Goal: Task Accomplishment & Management: Answer question/provide support

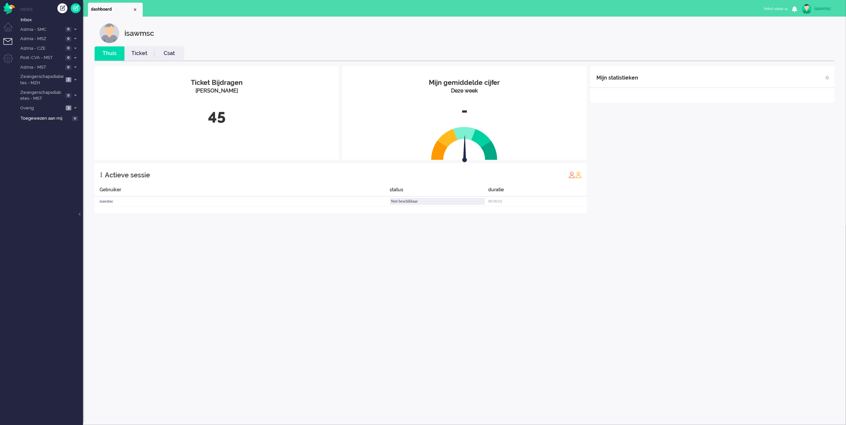
click at [219, 114] on div "45" at bounding box center [217, 116] width 234 height 22
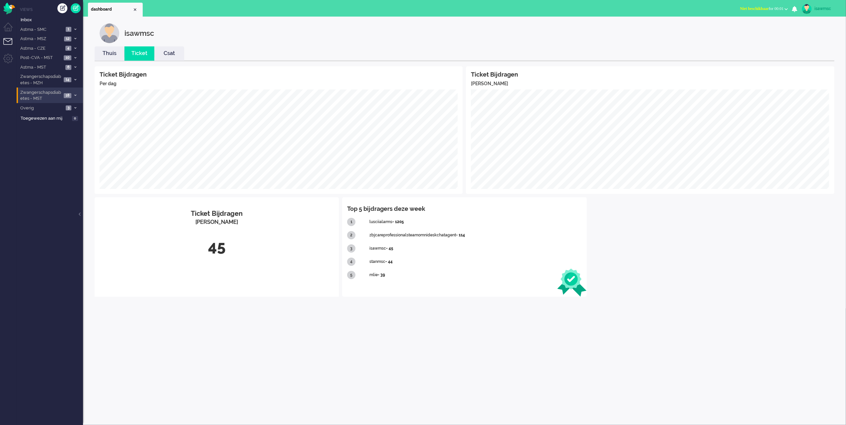
click at [61, 95] on span "Zwangerschapsdiabetes - MST" at bounding box center [40, 96] width 42 height 12
click at [73, 131] on span "15" at bounding box center [73, 130] width 7 height 5
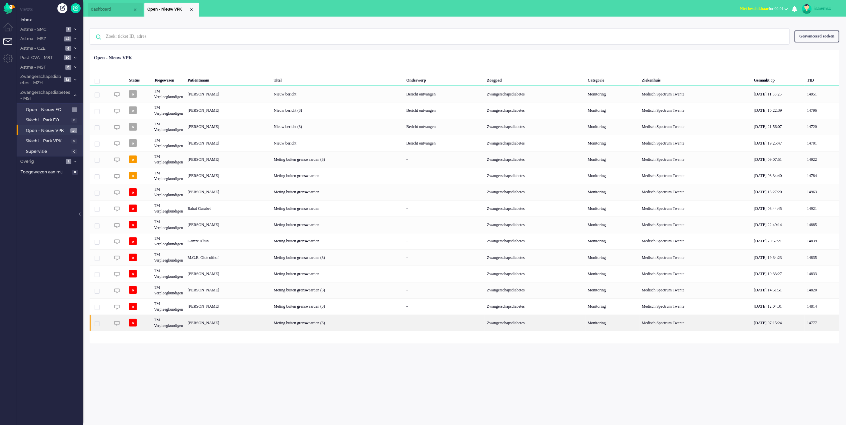
click at [377, 326] on div "Meting buiten grenswaarden (3)" at bounding box center [337, 323] width 132 height 16
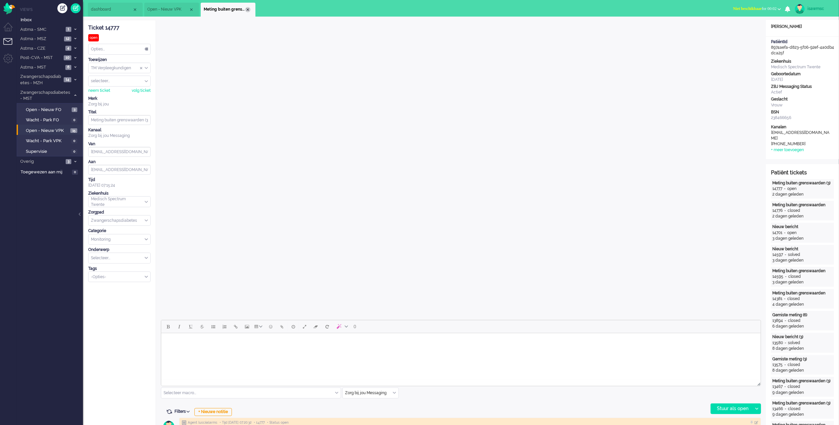
click at [246, 8] on div "Close tab" at bounding box center [247, 9] width 5 height 5
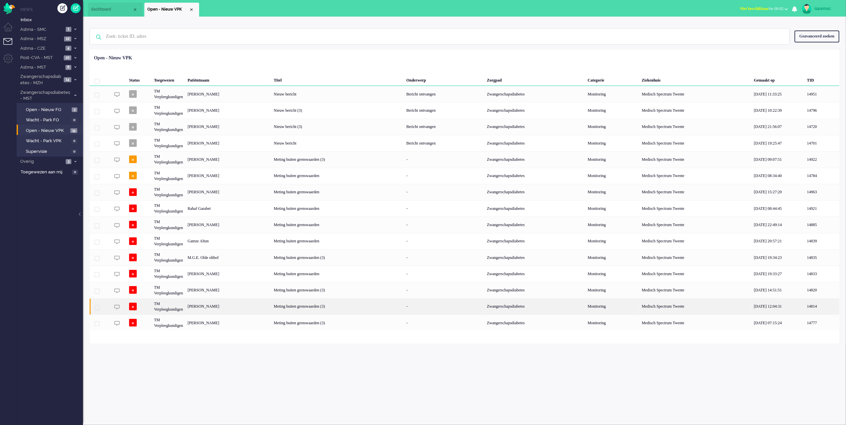
click at [252, 308] on div "[PERSON_NAME]" at bounding box center [228, 307] width 86 height 16
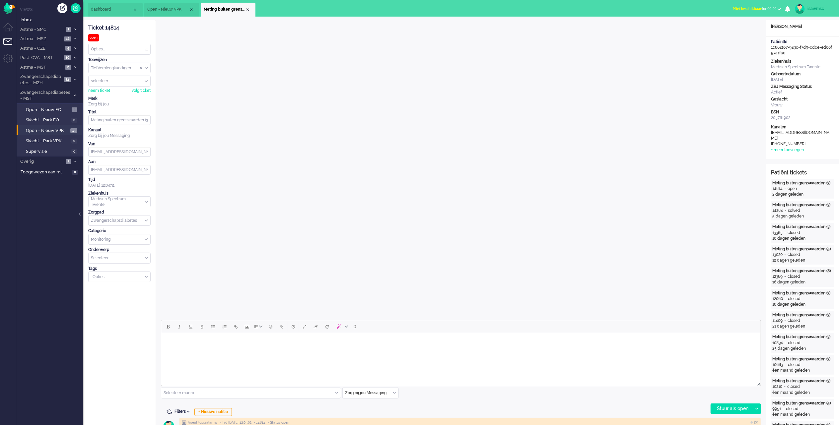
click at [137, 279] on input "Select Tags" at bounding box center [117, 277] width 52 height 6
click at [125, 292] on li "supervisie" at bounding box center [120, 287] width 62 height 10
click at [247, 9] on div "Close tab" at bounding box center [247, 9] width 5 height 5
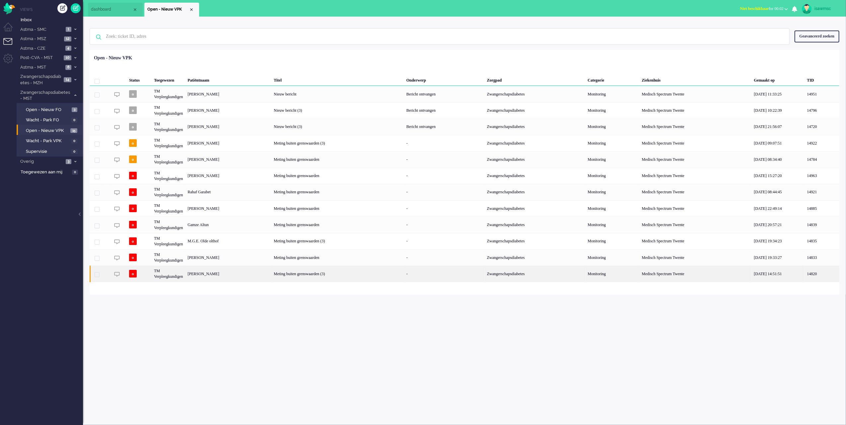
click at [265, 273] on div "[PERSON_NAME]" at bounding box center [228, 274] width 86 height 16
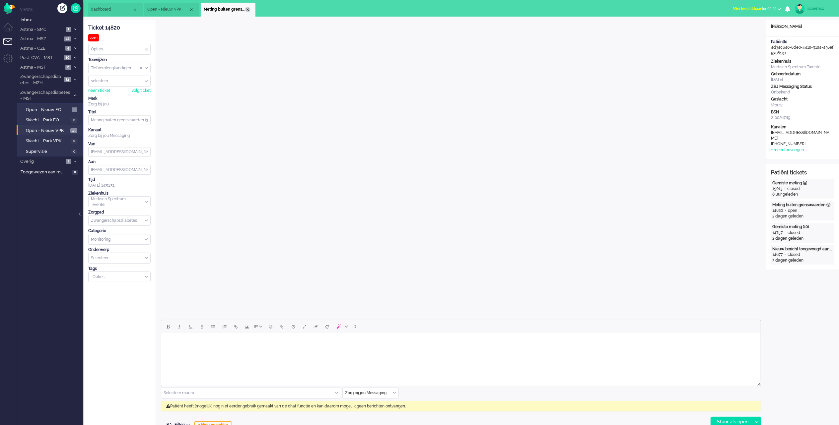
click at [248, 11] on div "Close tab" at bounding box center [247, 9] width 5 height 5
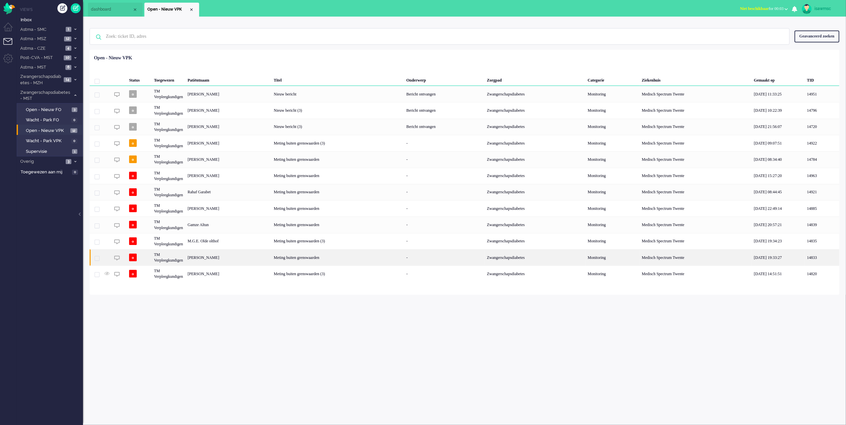
click at [271, 258] on div "[PERSON_NAME]" at bounding box center [228, 258] width 86 height 16
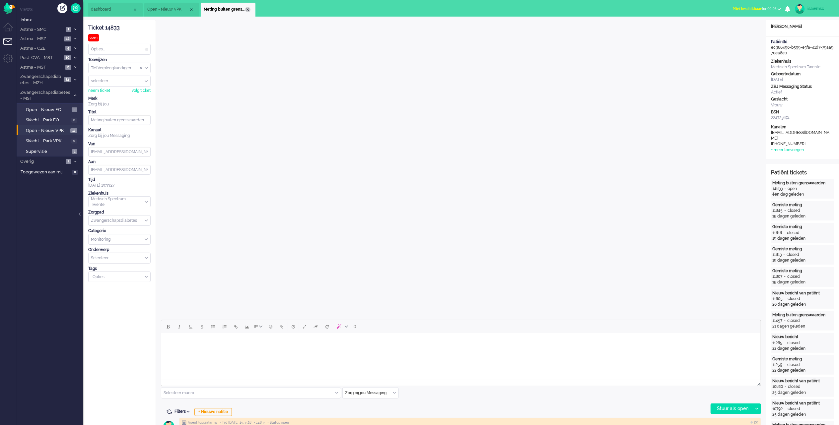
click at [248, 11] on div "Close tab" at bounding box center [247, 9] width 5 height 5
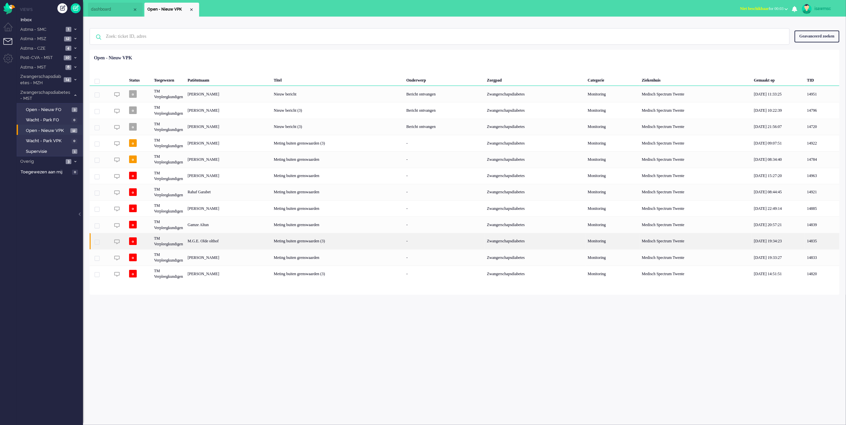
click at [255, 242] on div "M.G.E. Olde olthof" at bounding box center [228, 241] width 86 height 16
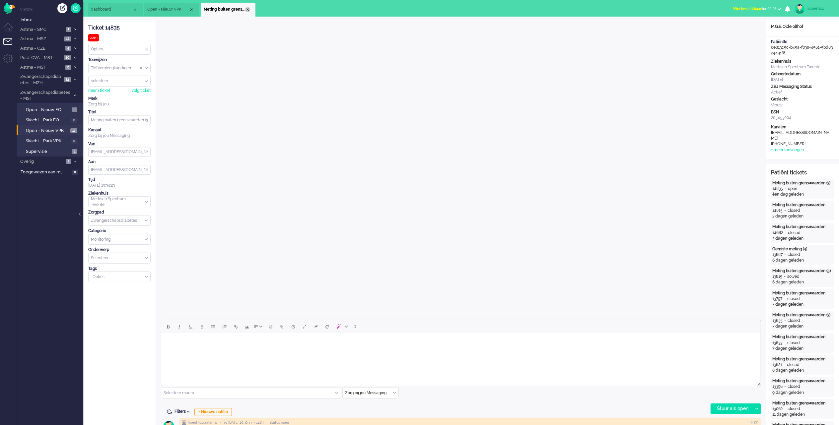
click at [248, 11] on div "Close tab" at bounding box center [247, 9] width 5 height 5
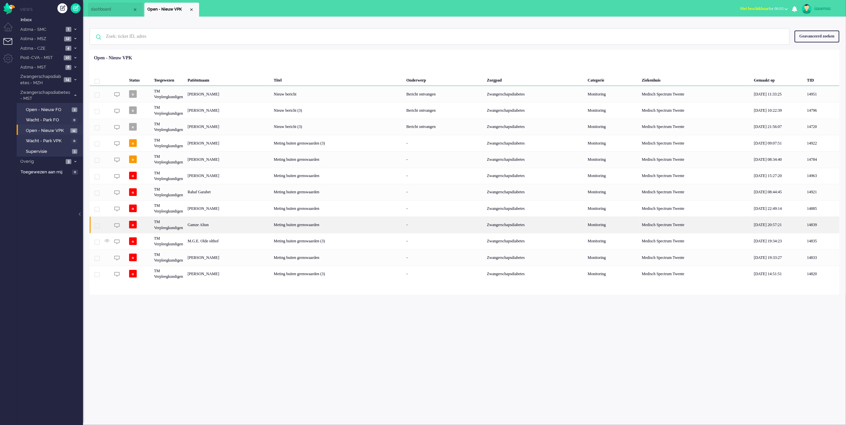
click at [271, 228] on div "Gamze Altun" at bounding box center [228, 225] width 86 height 16
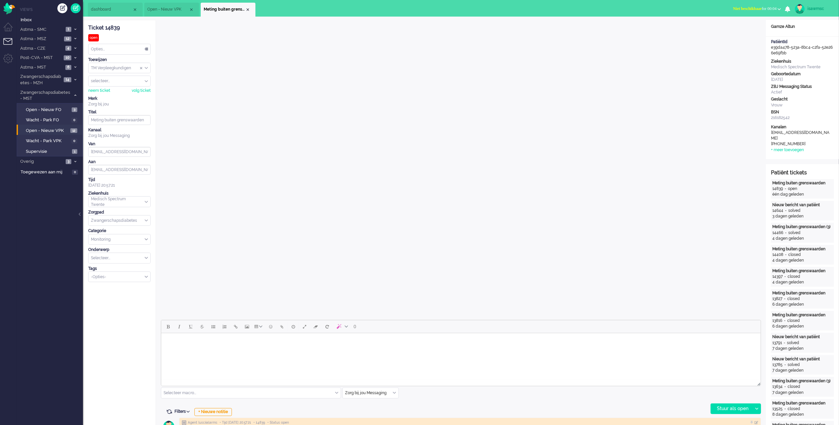
scroll to position [177, 0]
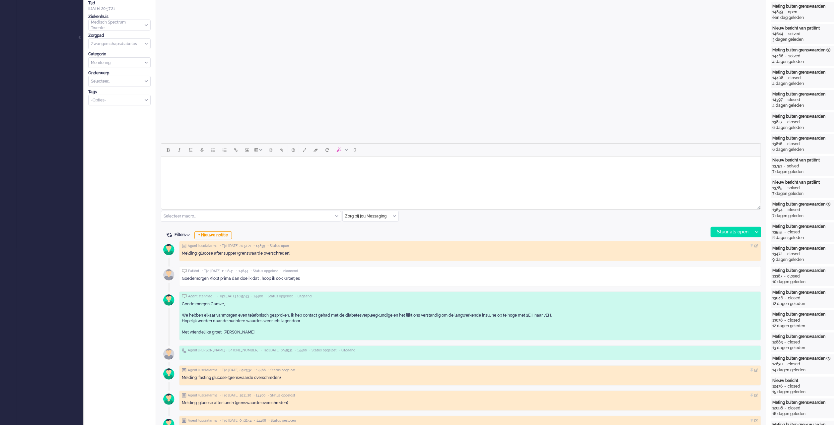
click at [272, 174] on html at bounding box center [461, 165] width 600 height 17
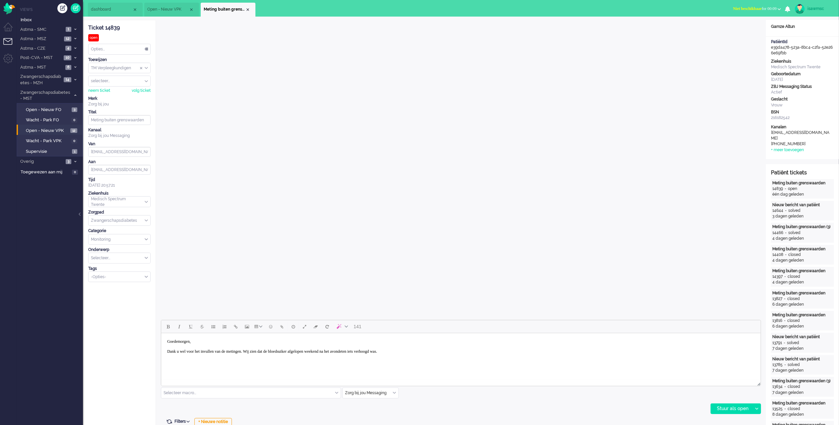
scroll to position [44, 0]
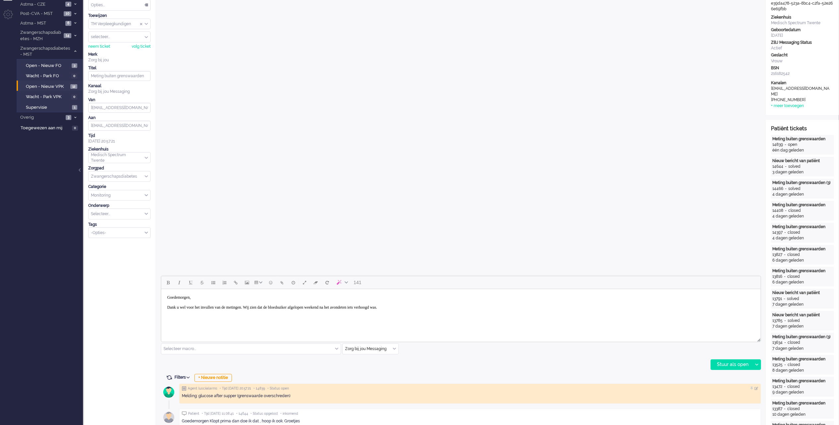
click at [457, 310] on body "Goedemorgen, Dank u wel voor het invullen van de metingen. Wij zien dat de bloe…" at bounding box center [461, 305] width 594 height 27
click at [734, 364] on div "Stuur als open" at bounding box center [731, 365] width 41 height 10
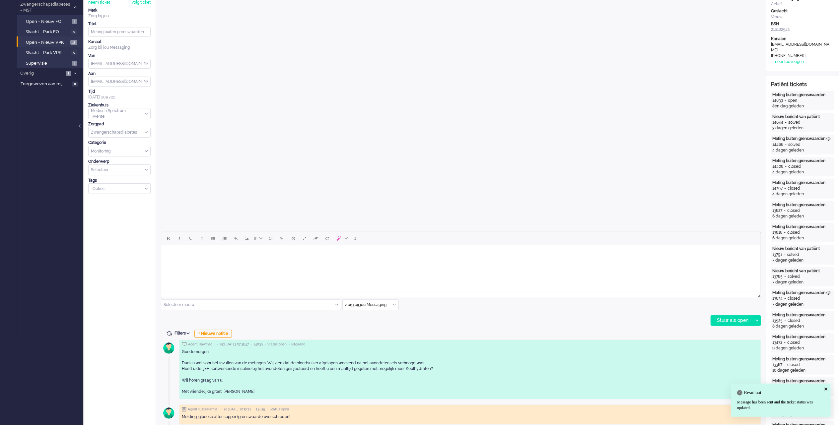
scroll to position [0, 0]
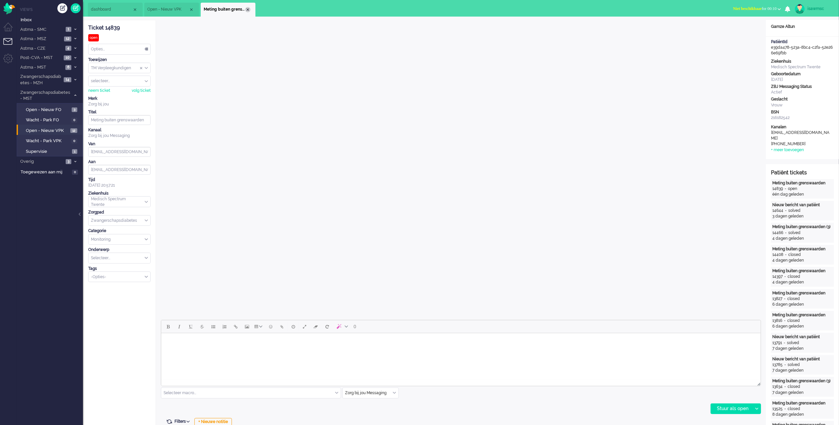
click at [247, 11] on div "Close tab" at bounding box center [247, 9] width 5 height 5
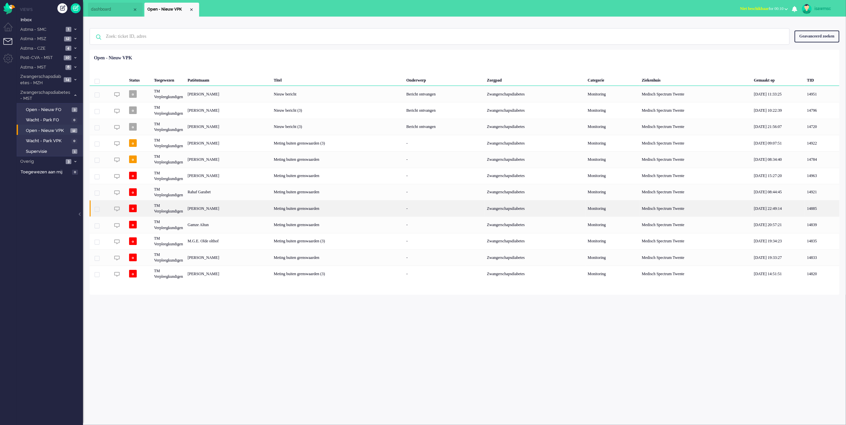
click at [250, 210] on div "[PERSON_NAME]" at bounding box center [228, 208] width 86 height 16
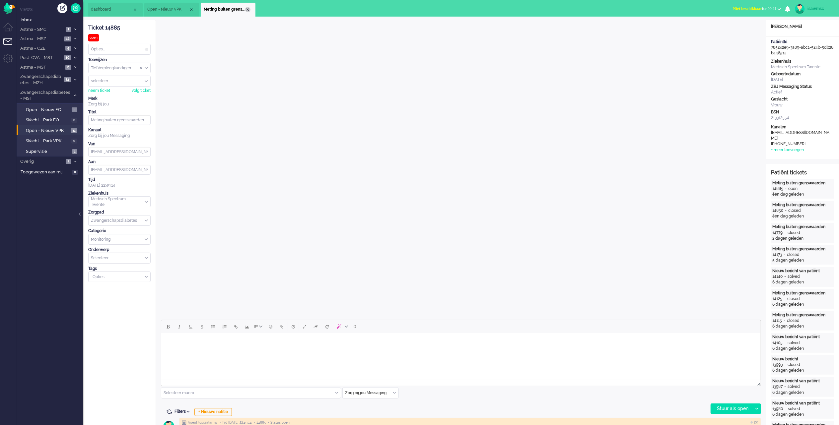
click at [248, 9] on div "Close tab" at bounding box center [247, 9] width 5 height 5
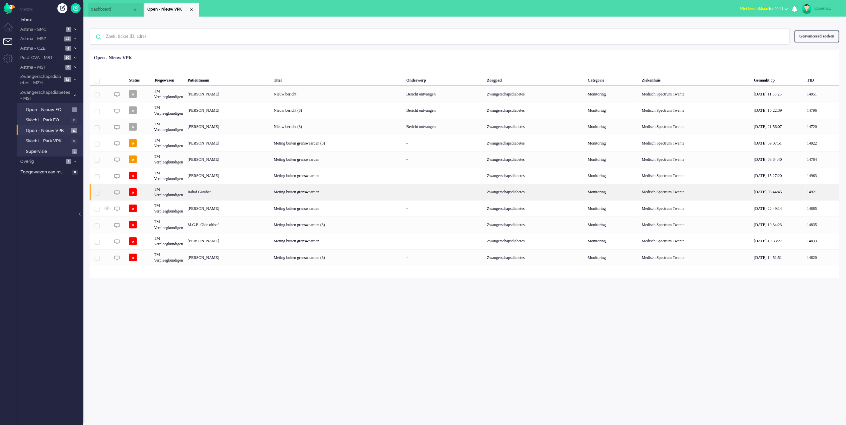
click at [207, 191] on div "Rahaf Garabet" at bounding box center [228, 192] width 86 height 16
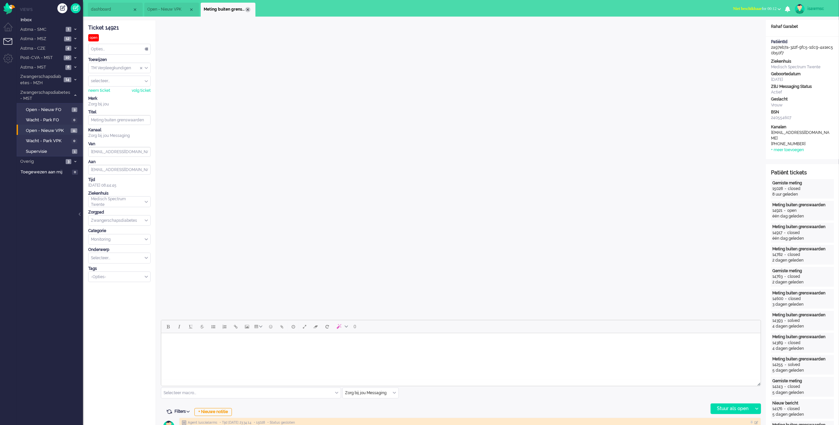
click at [250, 10] on div "Close tab" at bounding box center [247, 9] width 5 height 5
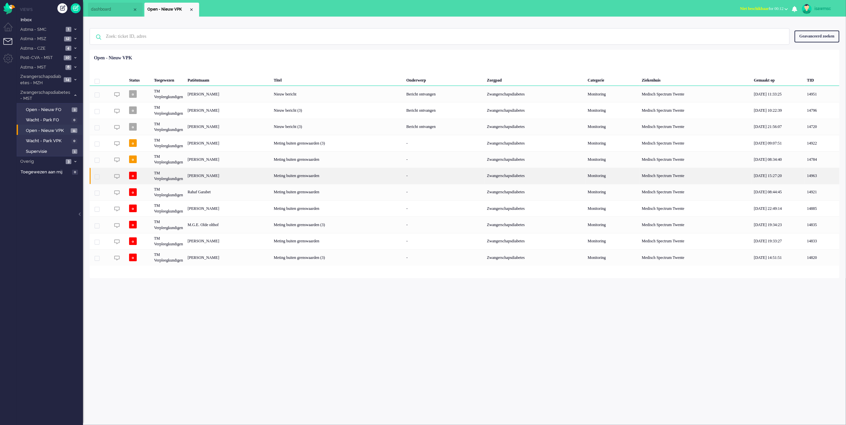
click at [230, 177] on div "[PERSON_NAME]" at bounding box center [228, 176] width 86 height 16
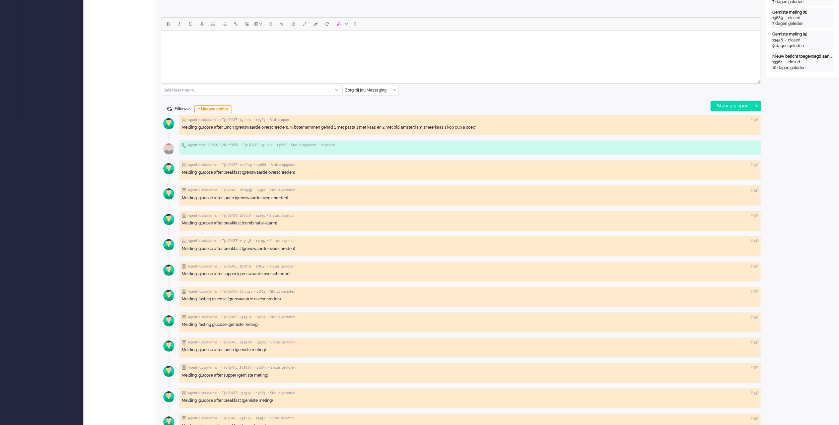
scroll to position [126, 0]
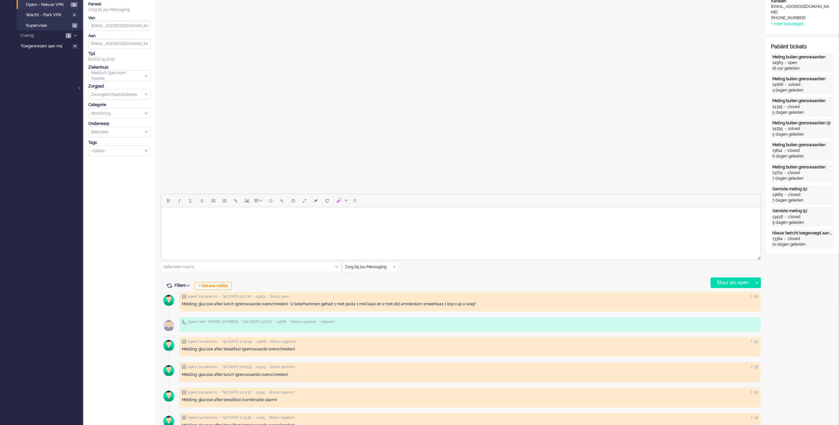
click at [236, 224] on html at bounding box center [461, 215] width 600 height 17
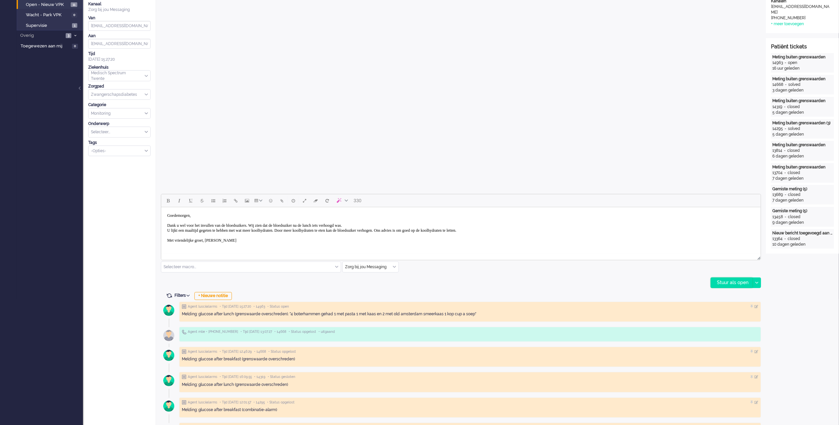
click at [730, 282] on div "Stuur als open" at bounding box center [731, 283] width 41 height 10
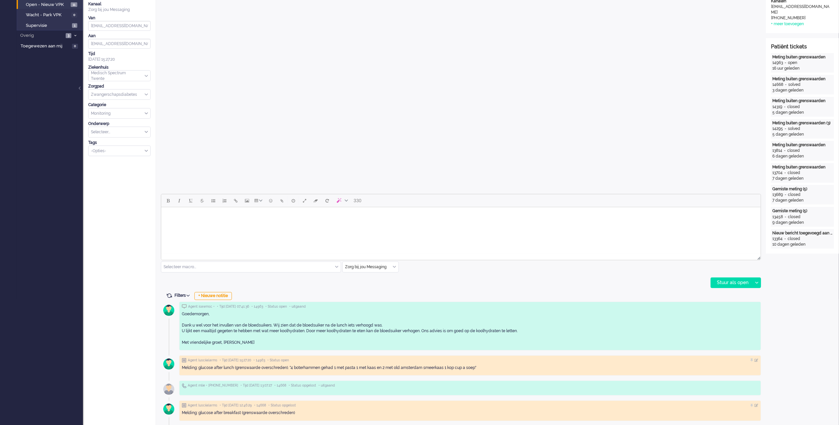
scroll to position [0, 0]
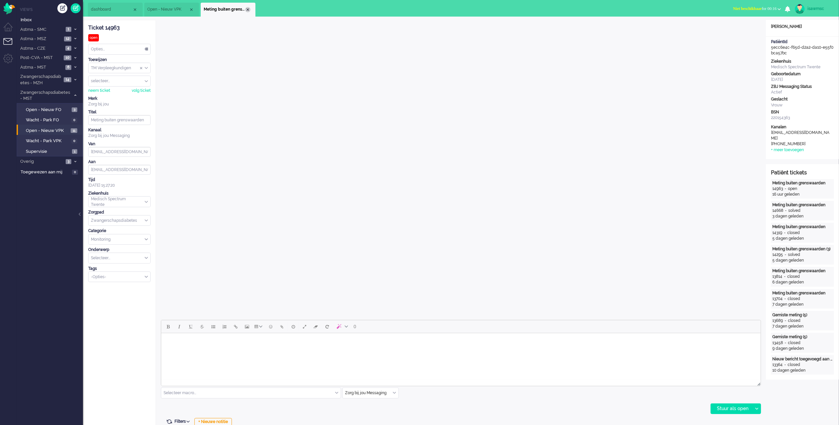
click at [249, 10] on div "Close tab" at bounding box center [247, 9] width 5 height 5
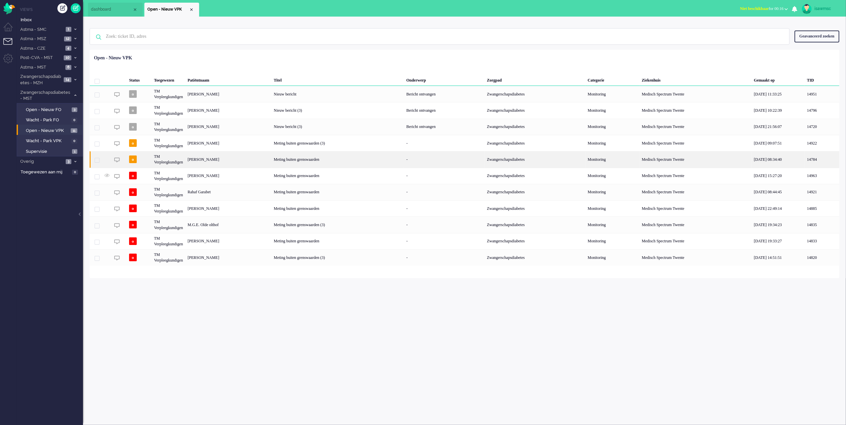
click at [231, 158] on div "Jessica Hendriks" at bounding box center [228, 159] width 86 height 16
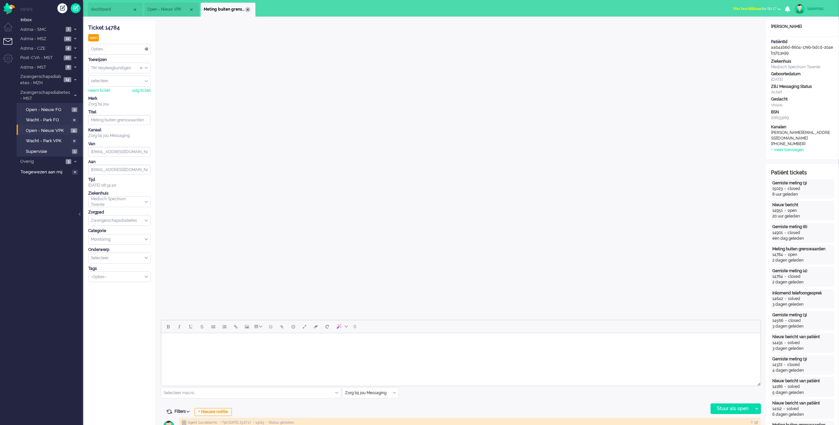
click at [246, 10] on div "Close tab" at bounding box center [247, 9] width 5 height 5
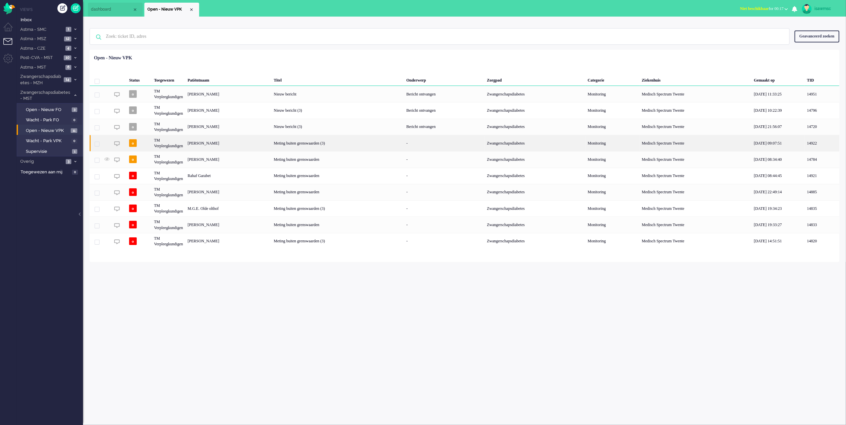
click at [256, 145] on div "Melanie Munnik" at bounding box center [228, 143] width 86 height 16
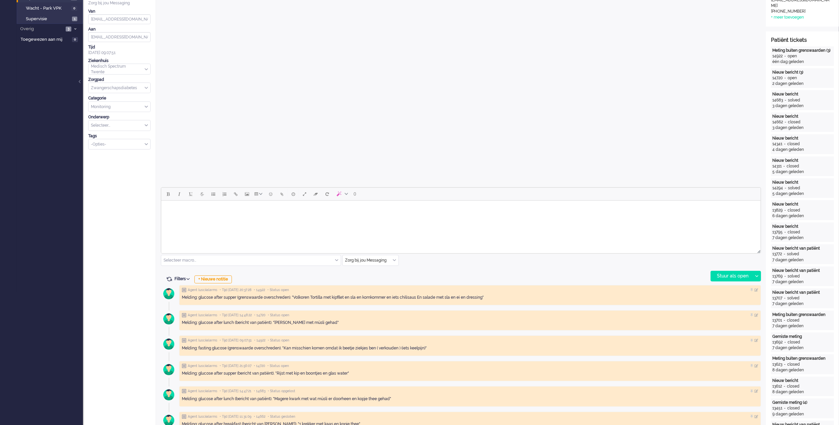
scroll to position [177, 0]
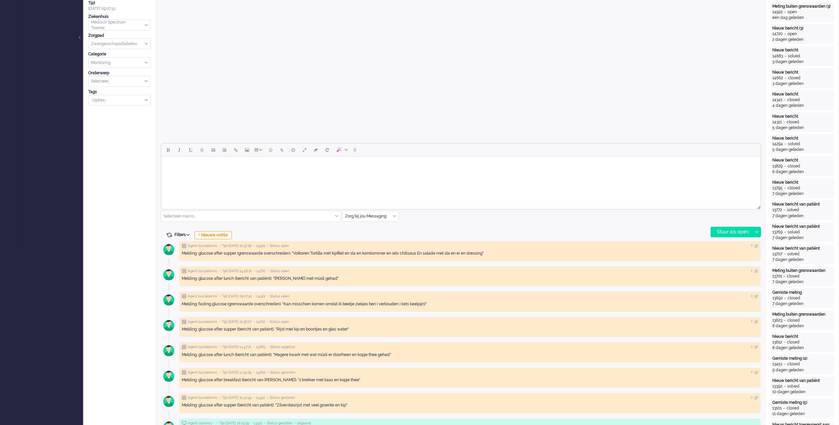
click at [314, 165] on body "Rich Text Area. Press ALT-0 for help." at bounding box center [461, 165] width 594 height 12
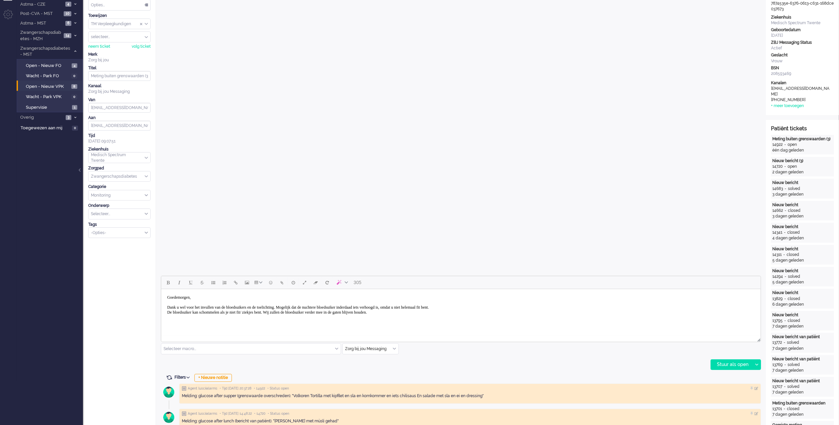
scroll to position [88, 0]
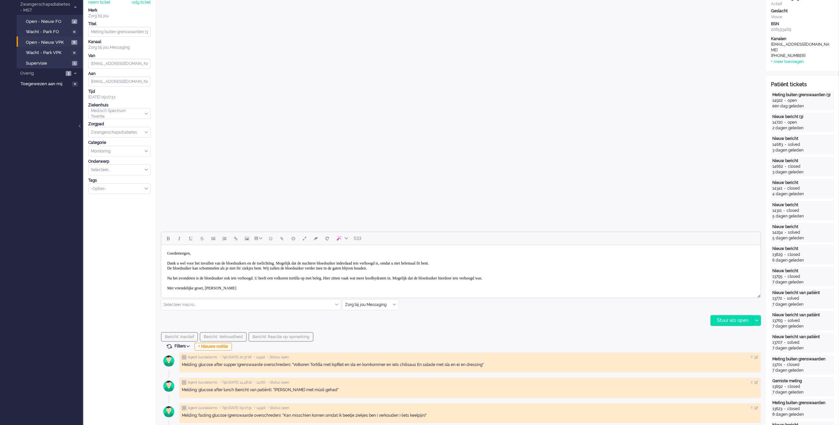
click at [725, 323] on div "Stuur als open" at bounding box center [731, 321] width 41 height 10
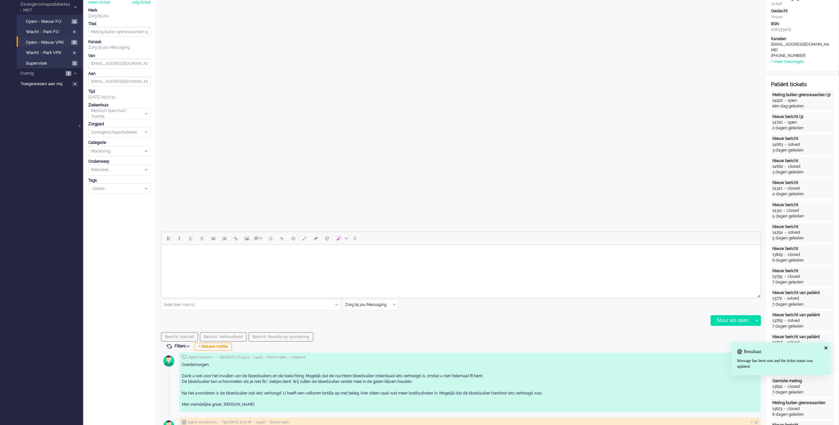
scroll to position [0, 0]
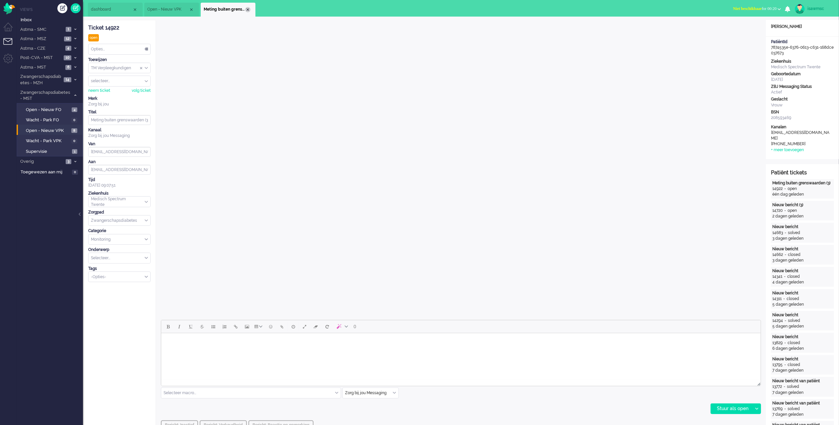
click at [250, 10] on div "Close tab" at bounding box center [247, 9] width 5 height 5
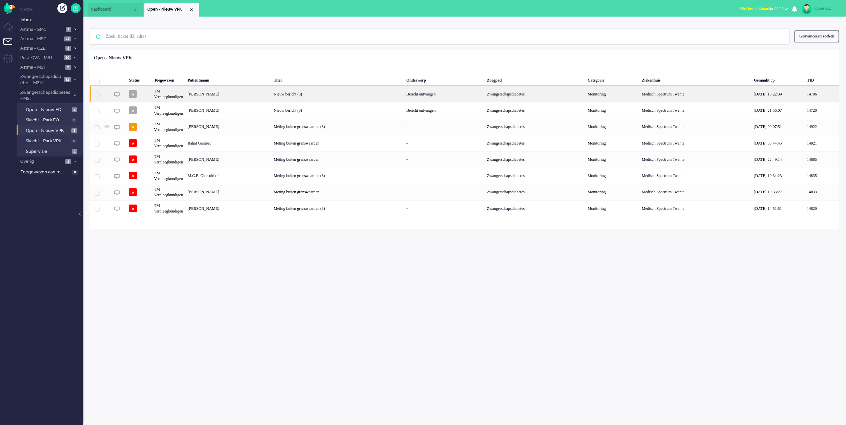
click at [232, 93] on div "Xiao Jong Hu" at bounding box center [228, 94] width 86 height 16
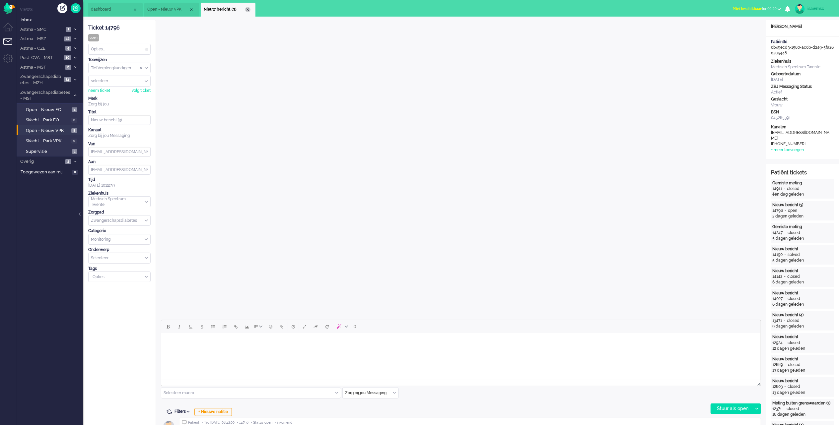
click at [247, 11] on div "Close tab" at bounding box center [247, 9] width 5 height 5
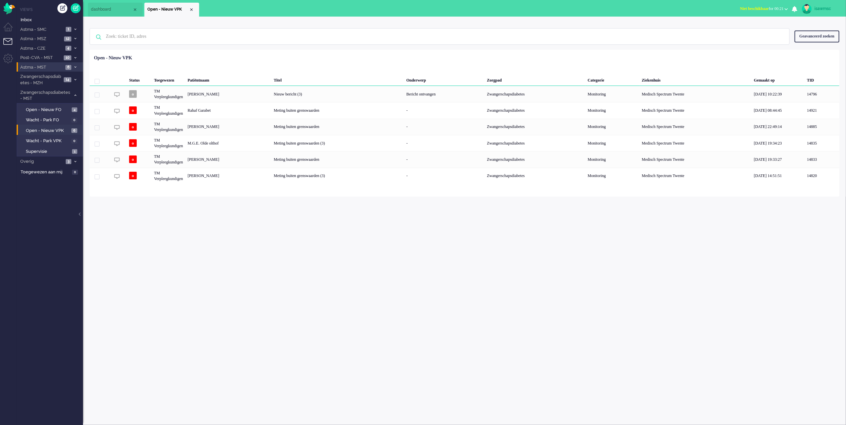
click at [66, 65] on span "6" at bounding box center [68, 67] width 6 height 5
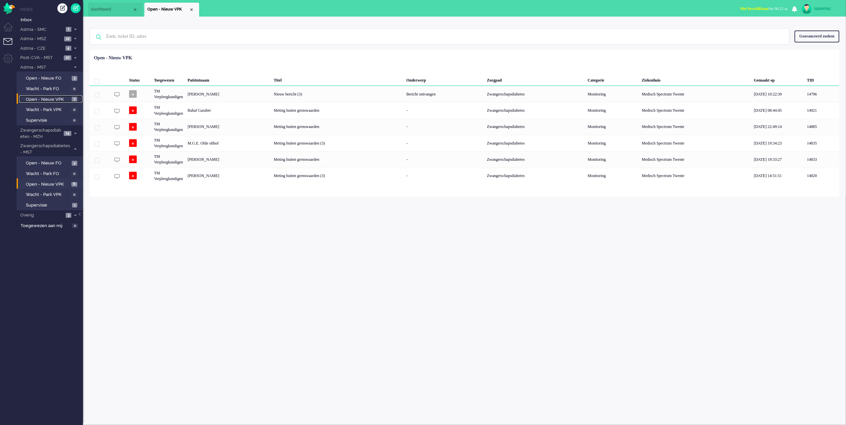
click at [72, 98] on span "3" at bounding box center [75, 99] width 6 height 5
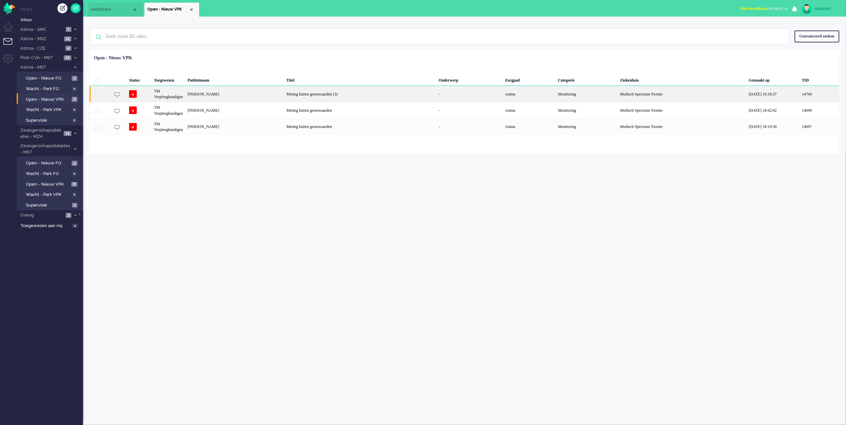
click at [261, 90] on div "Nadia Mohdadi van den Hoek" at bounding box center [234, 94] width 99 height 16
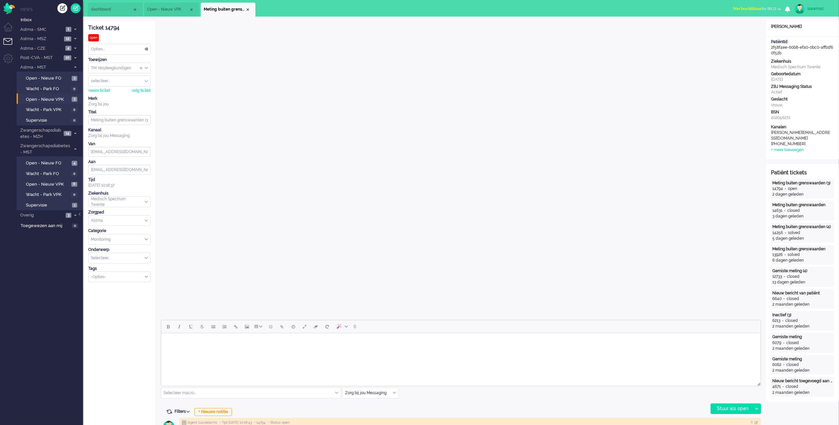
click at [244, 9] on span "Meting buiten grenswaarden (3)" at bounding box center [224, 10] width 41 height 6
click at [247, 9] on div "Close tab" at bounding box center [247, 9] width 5 height 5
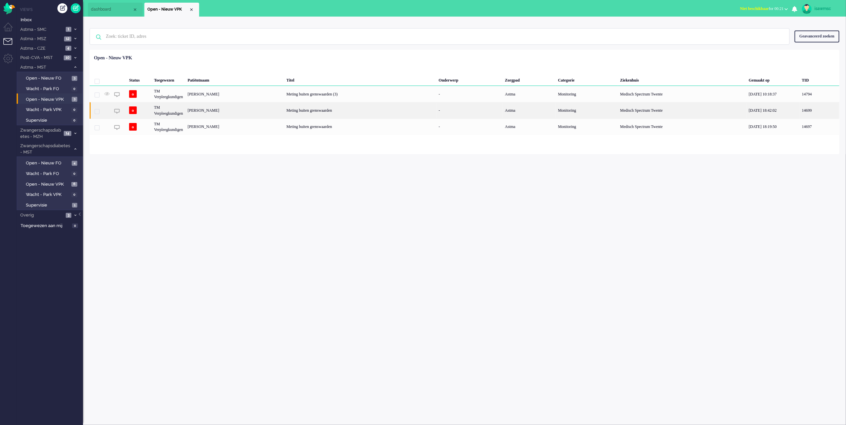
click at [244, 116] on div "[PERSON_NAME]" at bounding box center [234, 110] width 99 height 16
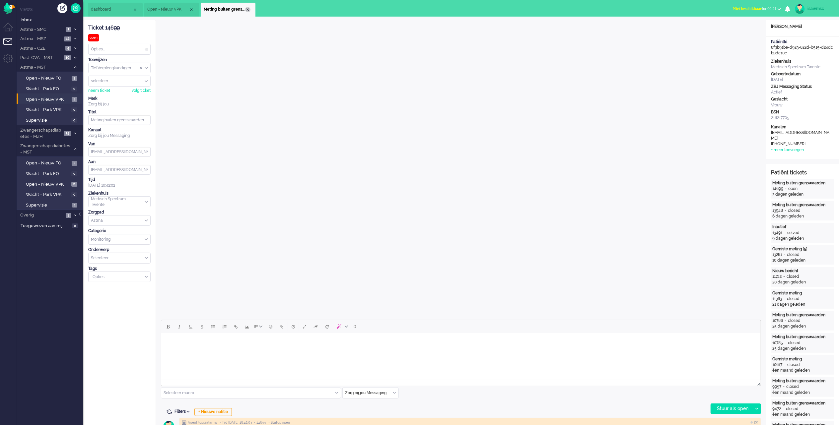
click at [247, 9] on div "Close tab" at bounding box center [247, 9] width 5 height 5
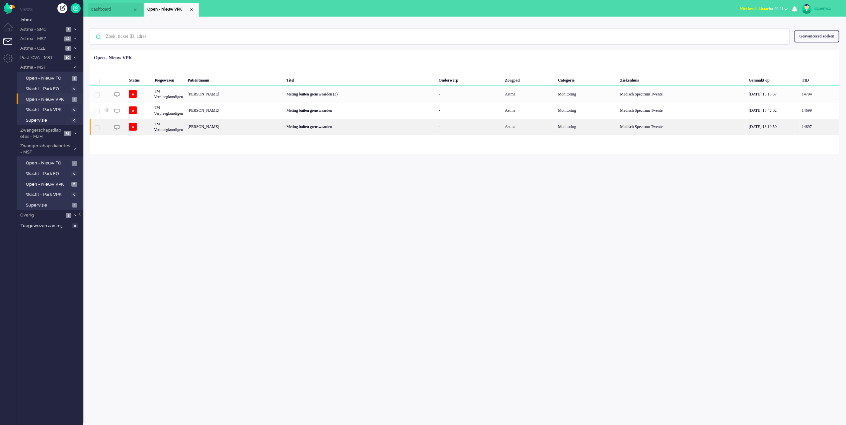
click at [231, 131] on div "Hendrik Hilko Opheikens" at bounding box center [234, 127] width 99 height 16
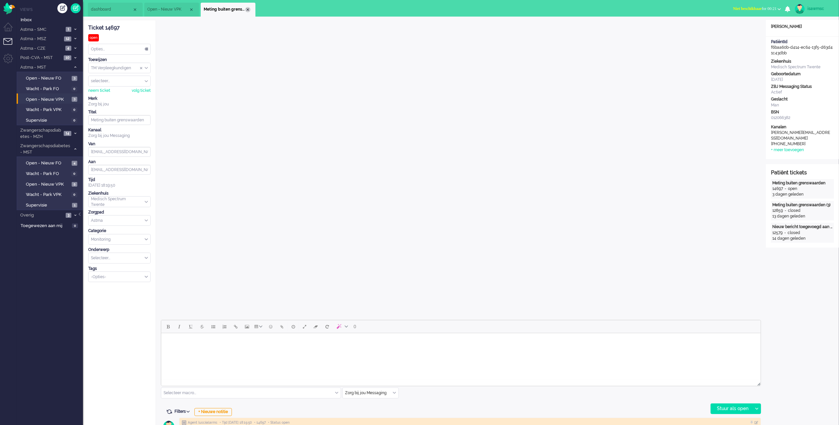
click at [247, 11] on div "Close tab" at bounding box center [247, 9] width 5 height 5
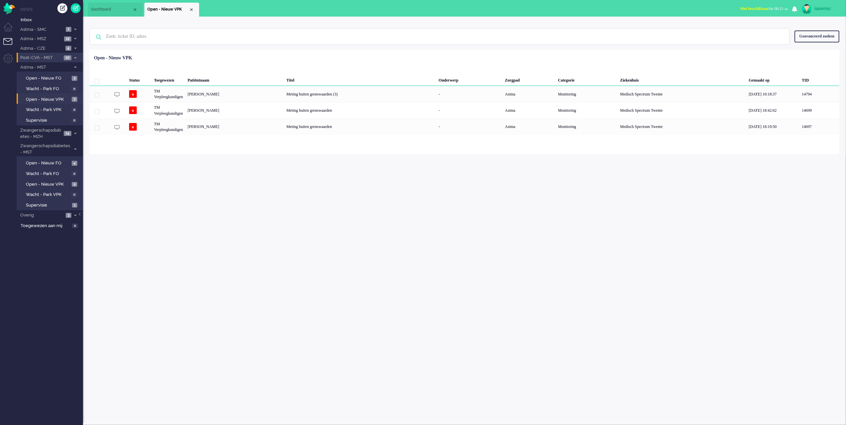
click at [70, 56] on span "10" at bounding box center [68, 57] width 8 height 5
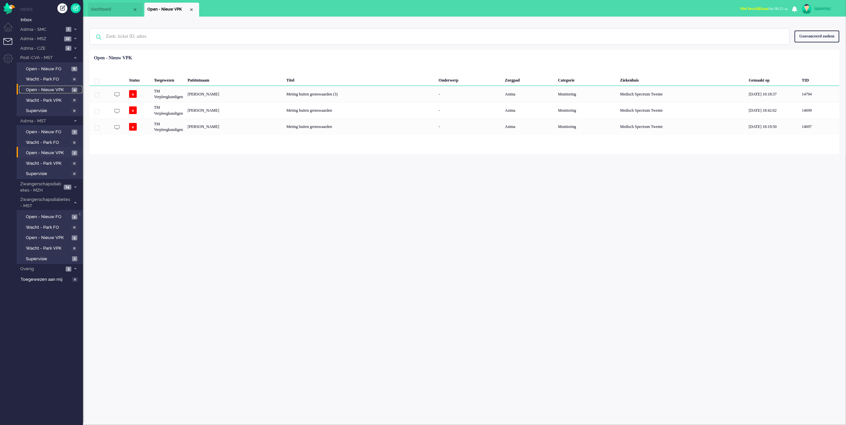
click at [63, 88] on span "Open - Nieuw VPK" at bounding box center [48, 90] width 44 height 6
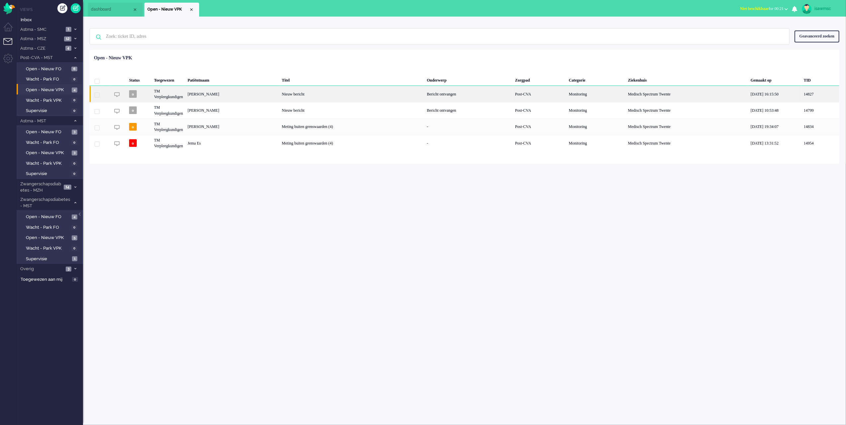
click at [237, 96] on div "Gerda Wensink" at bounding box center [232, 94] width 94 height 16
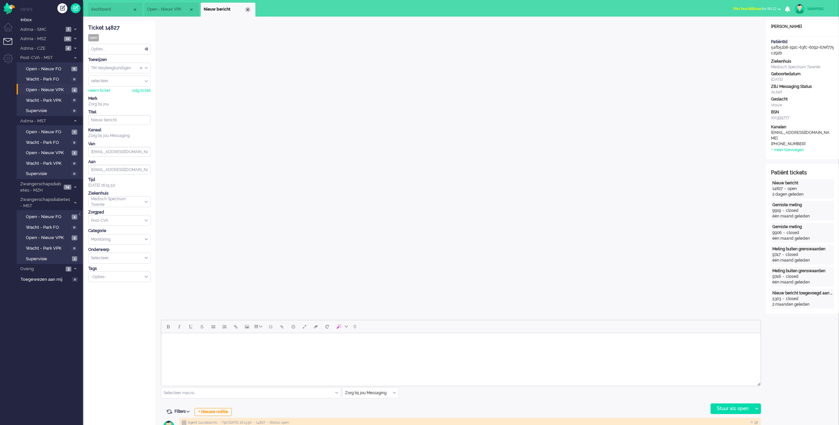
click at [248, 10] on div "Close tab" at bounding box center [247, 9] width 5 height 5
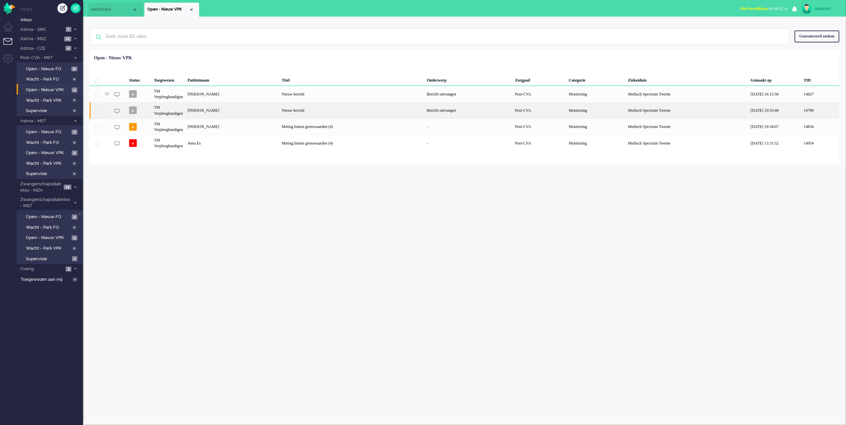
click at [234, 111] on div "C. Boone" at bounding box center [232, 110] width 94 height 16
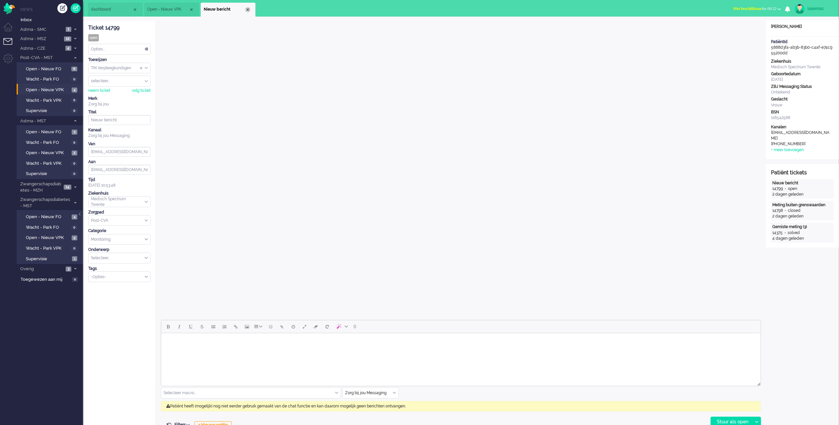
click at [248, 9] on div "Close tab" at bounding box center [247, 9] width 5 height 5
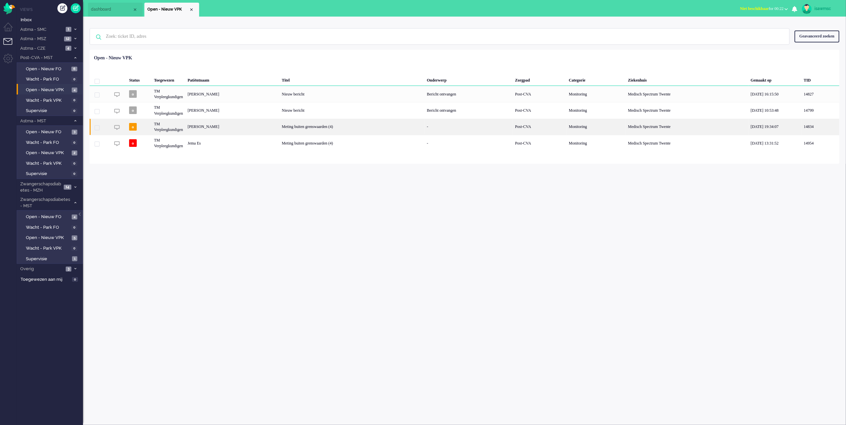
click at [279, 131] on div "Pawel Theodorus Wilhelmus Stadnik" at bounding box center [232, 127] width 94 height 16
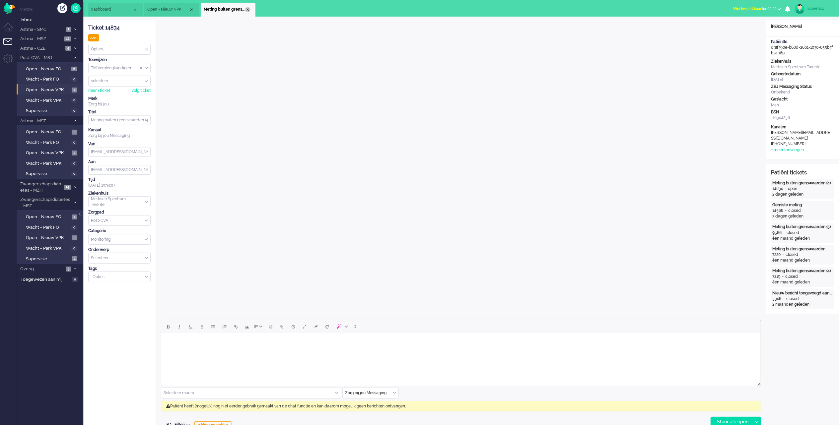
click at [246, 7] on div "Close tab" at bounding box center [247, 9] width 5 height 5
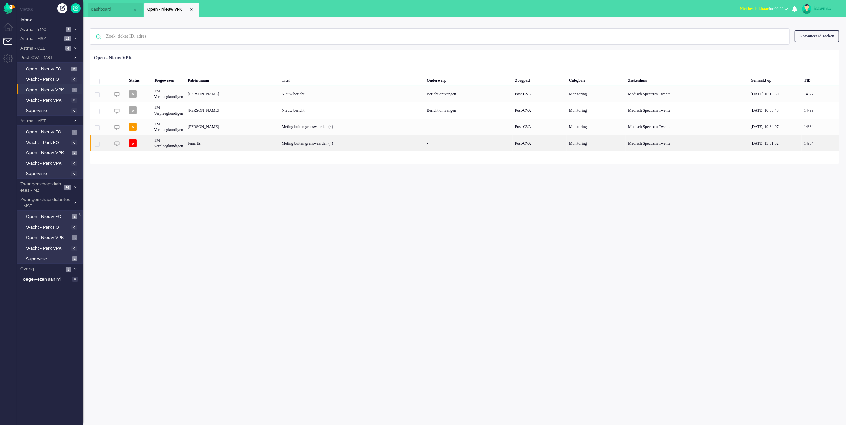
click at [278, 148] on div "Jema Es" at bounding box center [232, 143] width 94 height 16
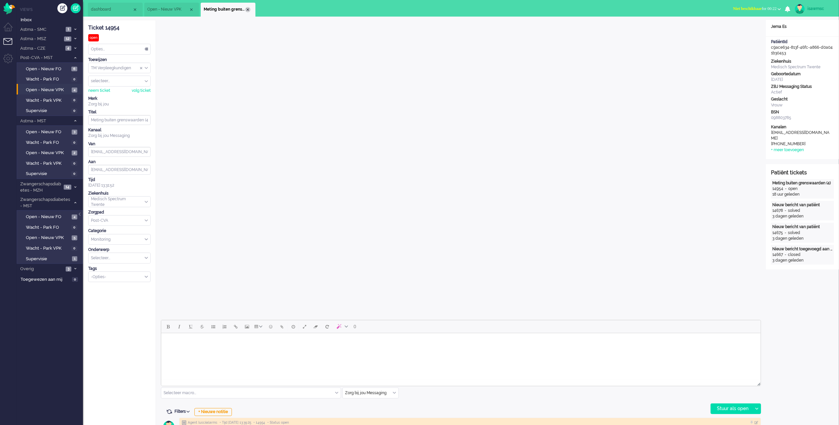
click at [248, 11] on div "Close tab" at bounding box center [247, 9] width 5 height 5
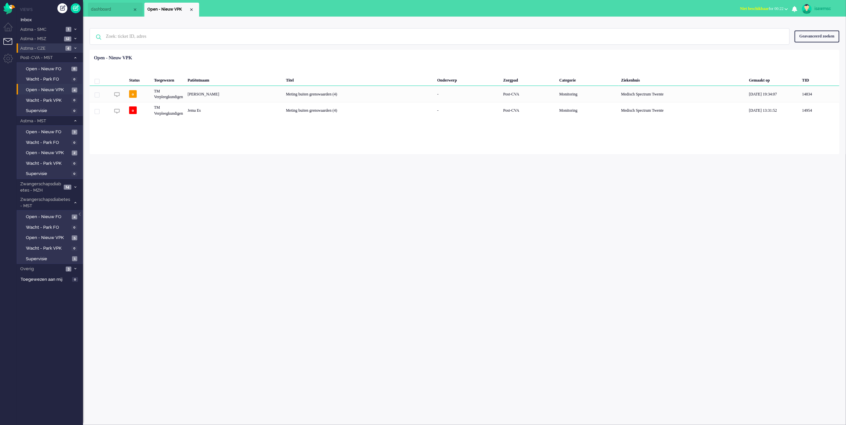
click at [75, 47] on span at bounding box center [75, 49] width 5 height 4
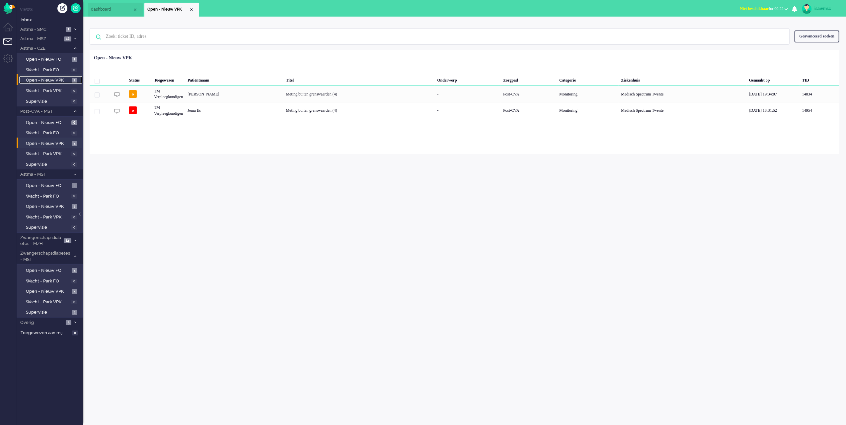
click at [70, 79] on link "Open - Nieuw VPK 2" at bounding box center [50, 79] width 63 height 7
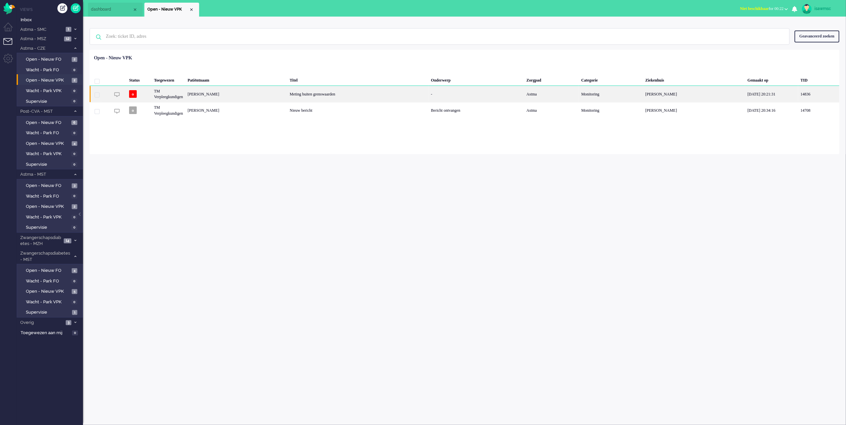
click at [259, 96] on div "Irena Barbara Kobierska" at bounding box center [236, 94] width 102 height 16
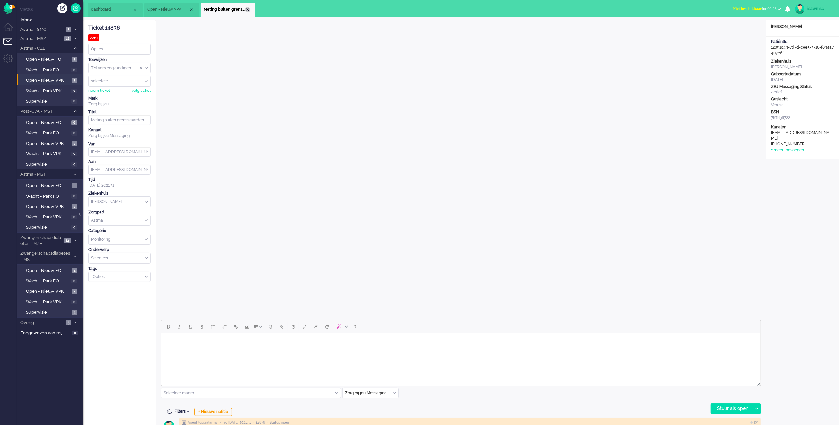
click at [245, 9] on div "Close tab" at bounding box center [247, 9] width 5 height 5
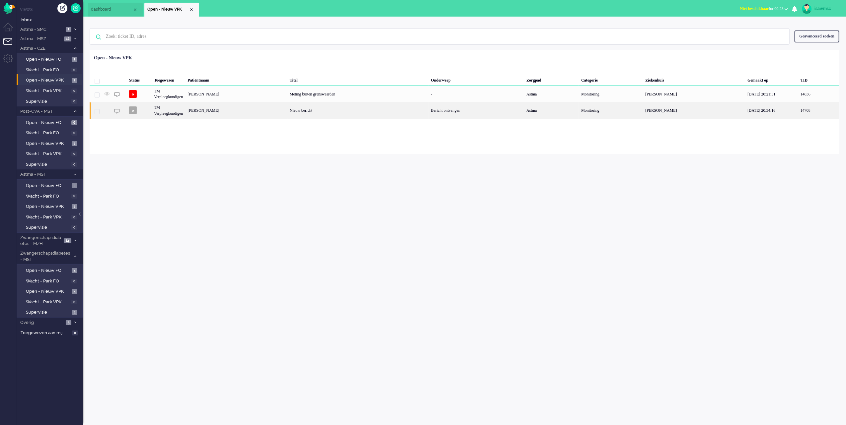
click at [244, 109] on div "Petrus Hubertus van Hees" at bounding box center [236, 110] width 102 height 16
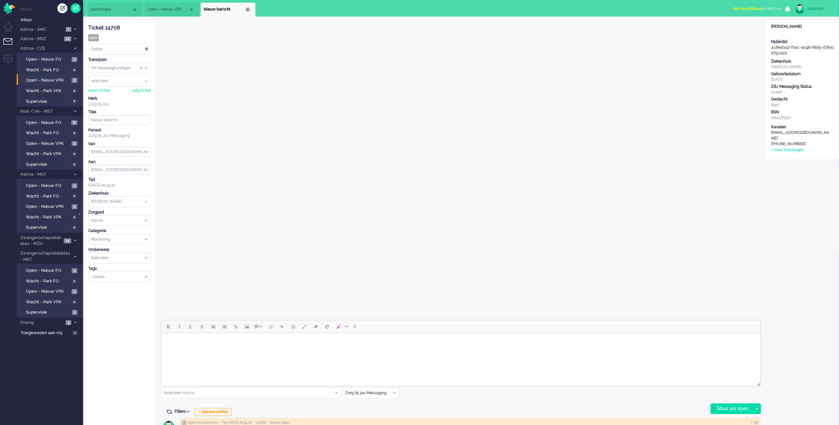
click at [248, 9] on div "Close tab" at bounding box center [247, 9] width 5 height 5
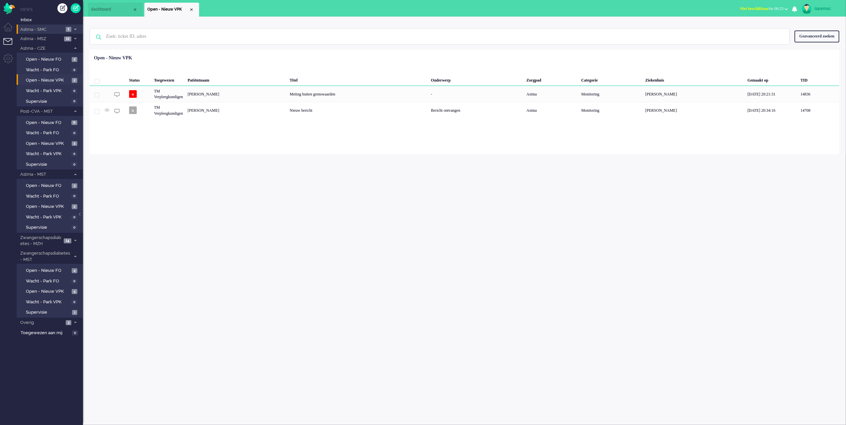
click at [74, 29] on icon at bounding box center [75, 29] width 2 height 2
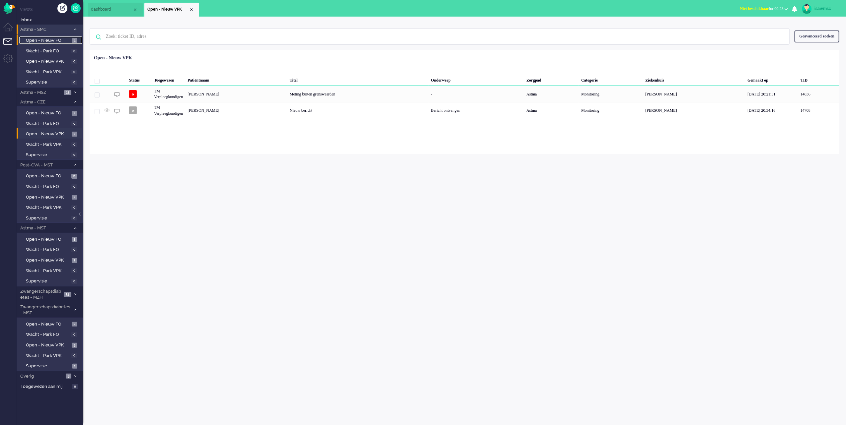
drag, startPoint x: 70, startPoint y: 39, endPoint x: 78, endPoint y: 42, distance: 8.0
click at [70, 39] on link "Open - Nieuw FO 1" at bounding box center [50, 40] width 63 height 7
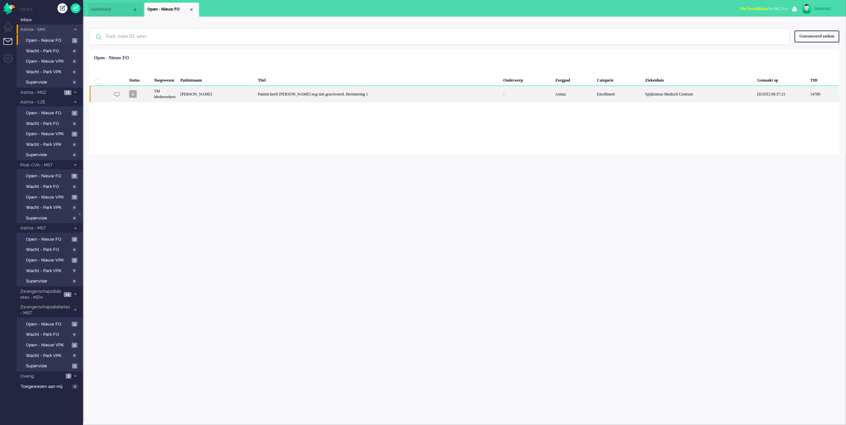
click at [211, 98] on div "Monique Mylène Crama" at bounding box center [217, 94] width 78 height 16
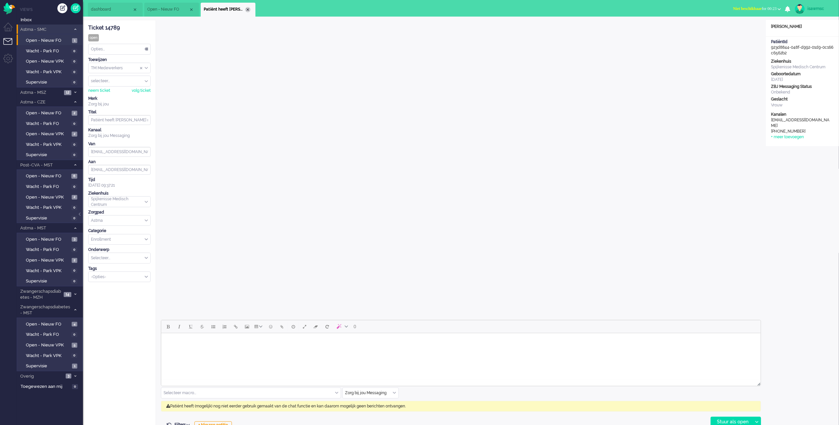
click at [247, 9] on div "Close tab" at bounding box center [247, 9] width 5 height 5
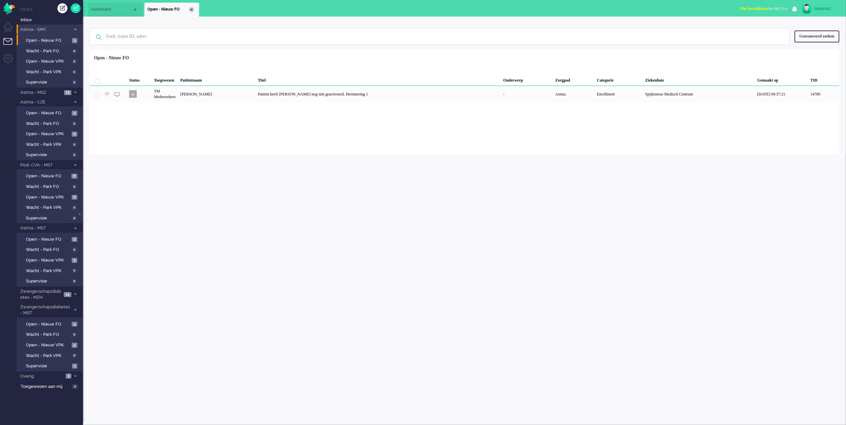
click at [192, 9] on div "Close tab" at bounding box center [191, 9] width 5 height 5
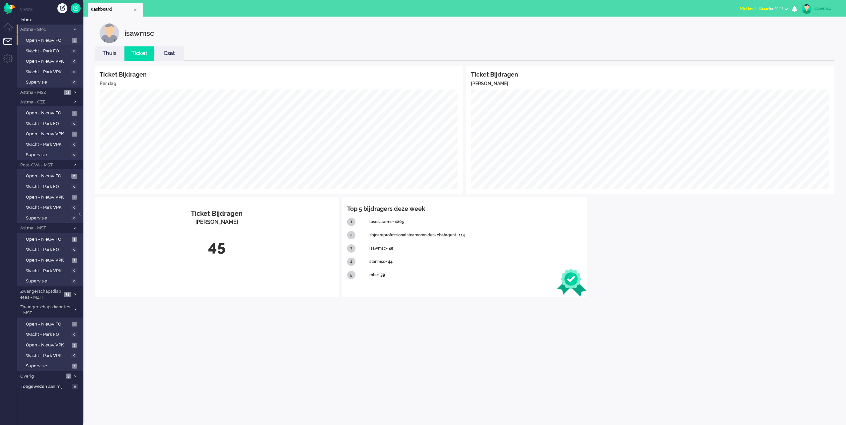
click at [74, 26] on li "Astma - SMC 1" at bounding box center [50, 30] width 66 height 10
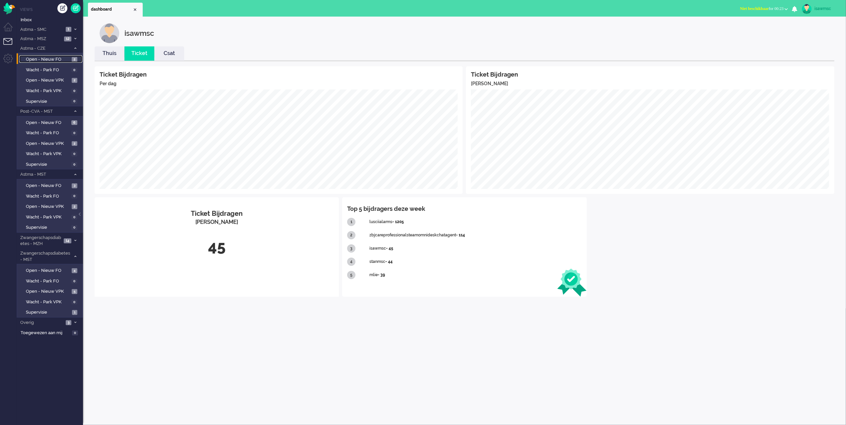
click at [67, 56] on span "Open - Nieuw FO" at bounding box center [48, 59] width 44 height 6
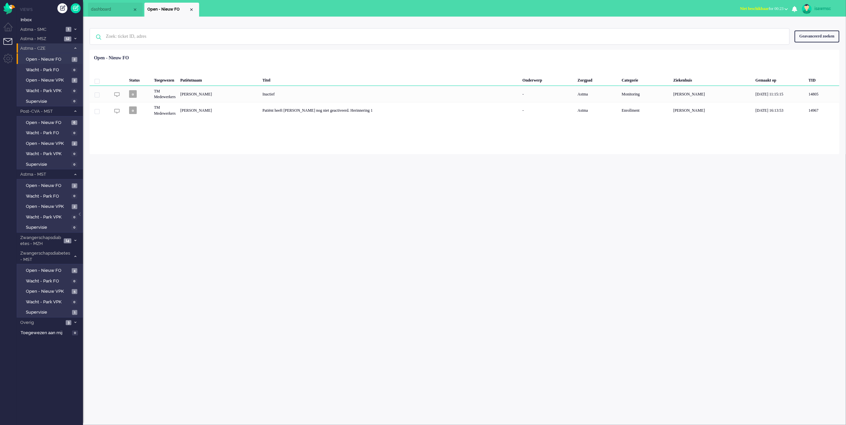
click at [77, 47] on span at bounding box center [75, 49] width 5 height 4
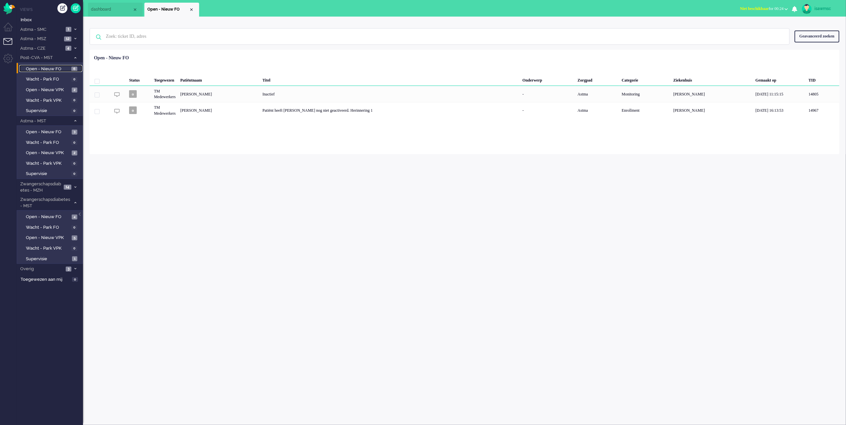
click at [73, 65] on link "Open - Nieuw FO 6" at bounding box center [50, 68] width 63 height 7
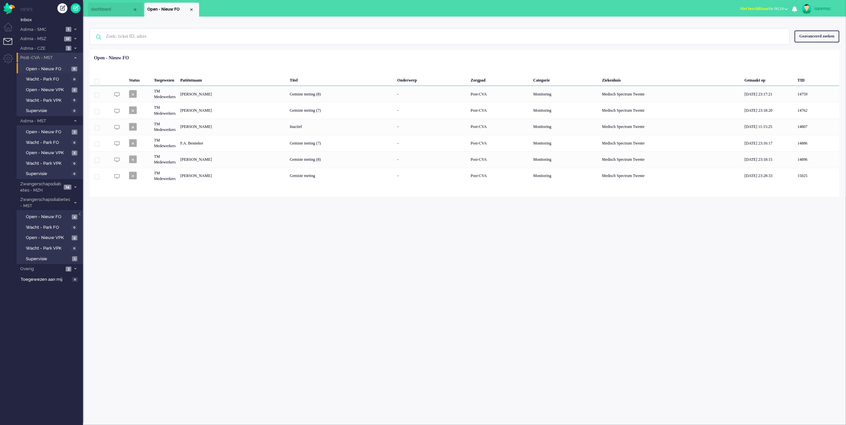
click at [74, 57] on icon at bounding box center [75, 58] width 2 height 2
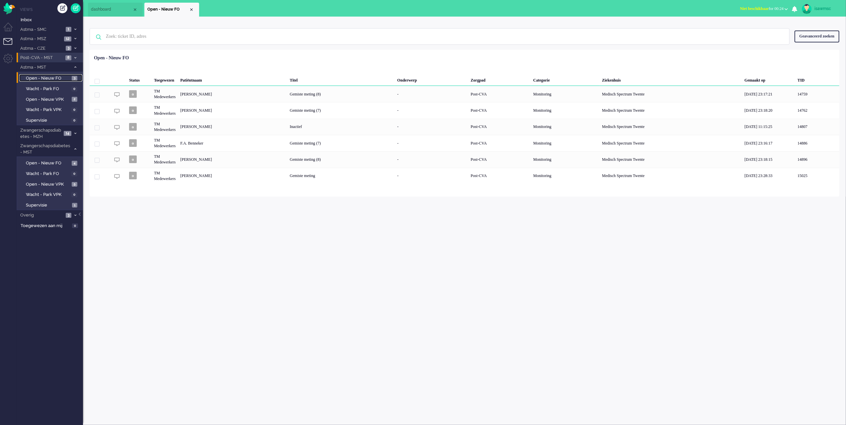
click at [69, 76] on span "Open - Nieuw FO" at bounding box center [48, 78] width 44 height 6
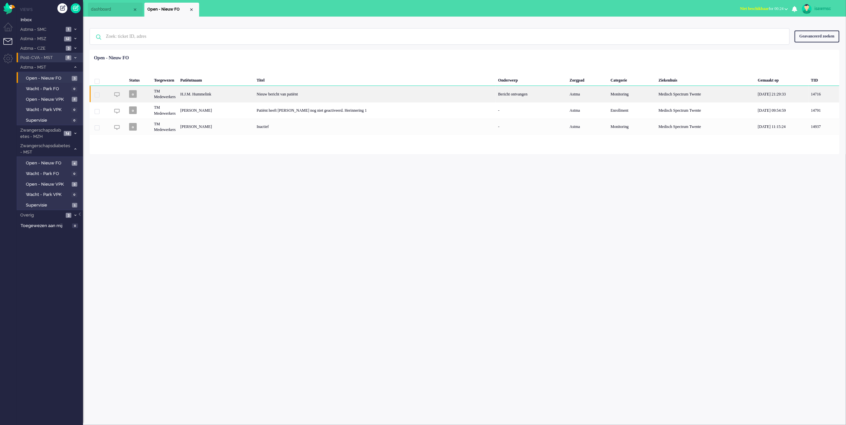
click at [254, 97] on div "H.J.M. Hummelink" at bounding box center [216, 94] width 76 height 16
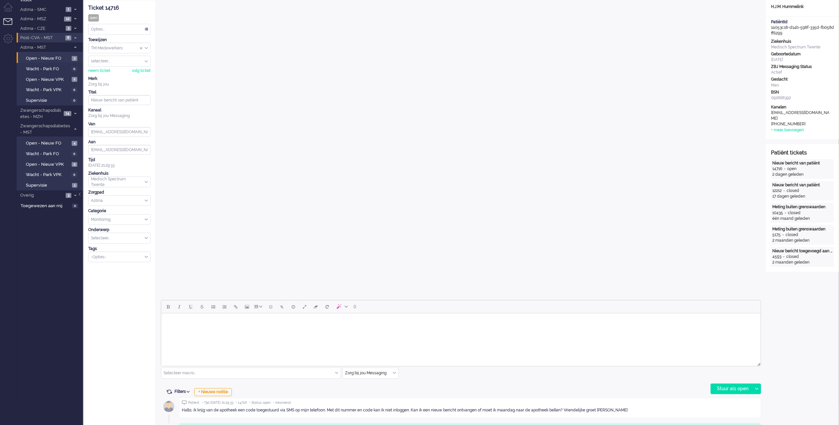
scroll to position [153, 0]
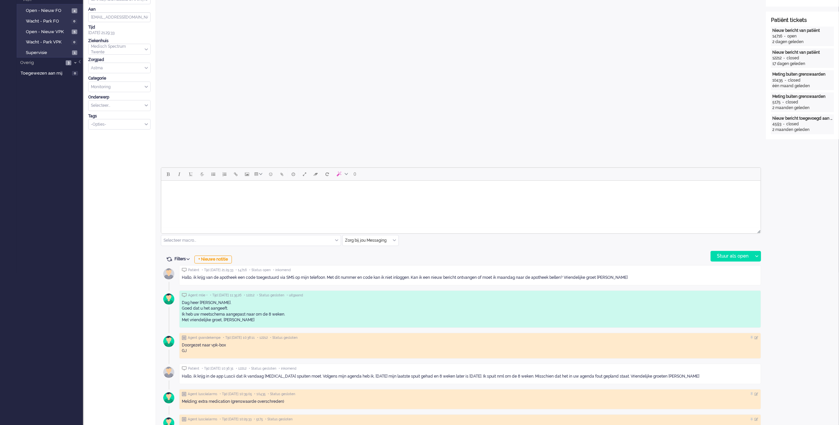
click at [471, 190] on body "Rich Text Area. Press ALT-0 for help." at bounding box center [461, 190] width 594 height 12
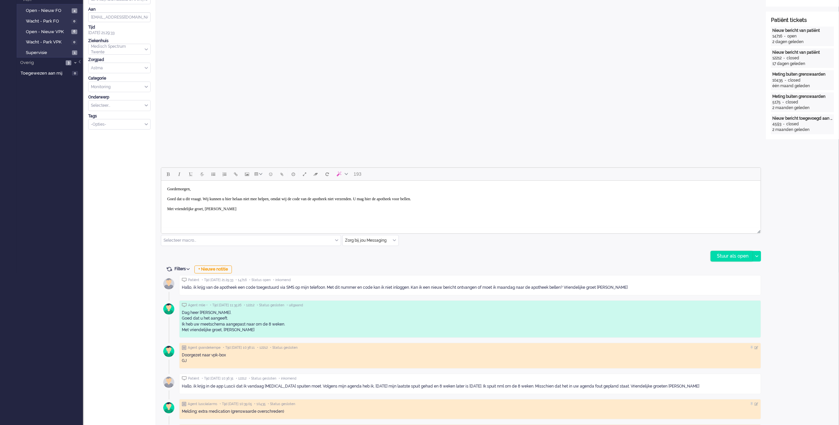
click at [727, 256] on div "Stuur als open" at bounding box center [731, 257] width 41 height 10
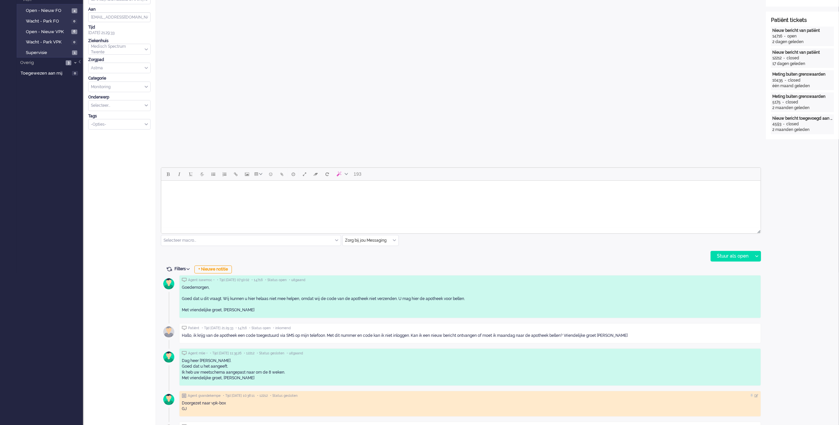
scroll to position [0, 0]
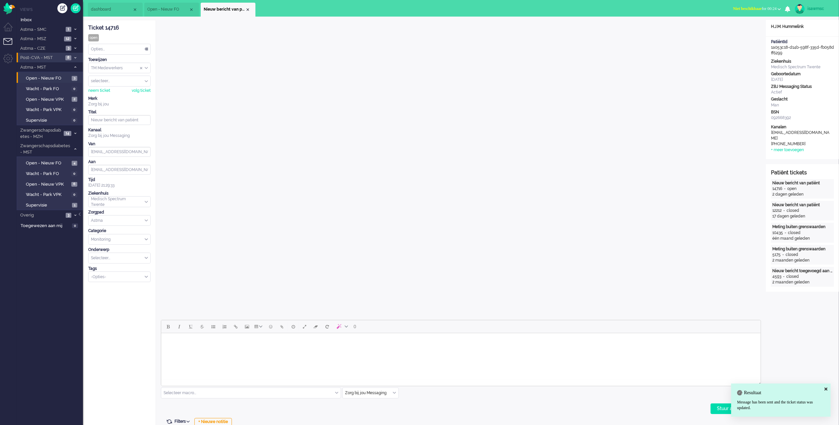
click at [144, 48] on div "Opties..." at bounding box center [120, 49] width 62 height 10
click at [127, 95] on li "Opgelost" at bounding box center [120, 97] width 62 height 10
click at [248, 8] on div "Close tab" at bounding box center [247, 9] width 5 height 5
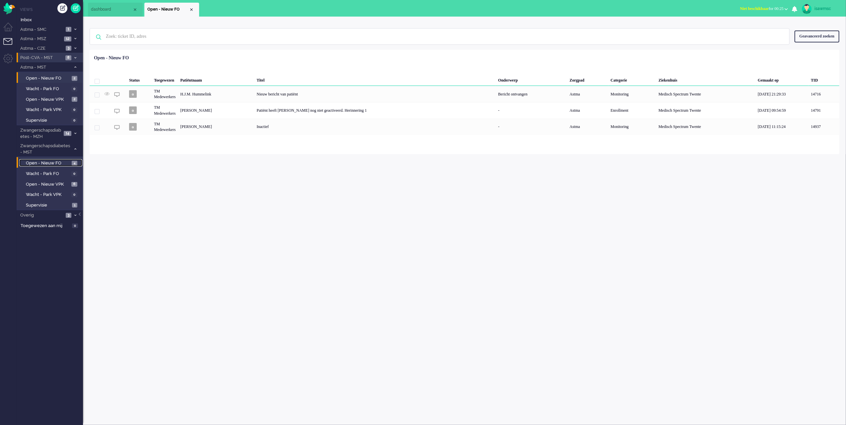
click at [64, 161] on span "Open - Nieuw FO" at bounding box center [48, 163] width 44 height 6
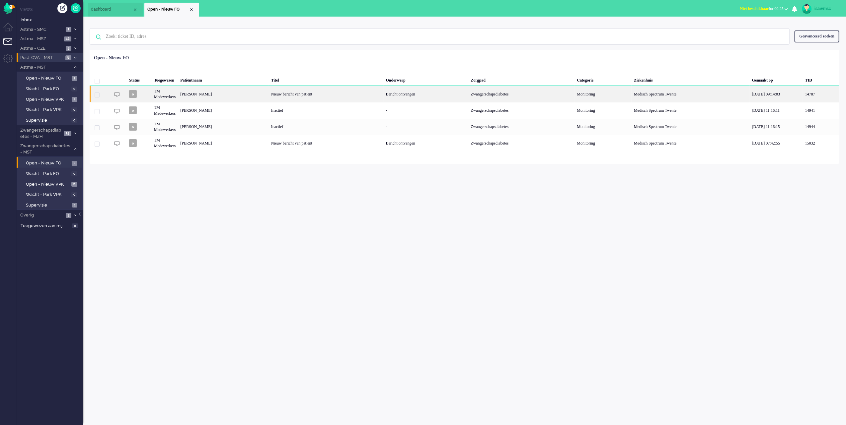
click at [256, 93] on div "Rosanne Catalina Hermina Weiden" at bounding box center [223, 94] width 91 height 16
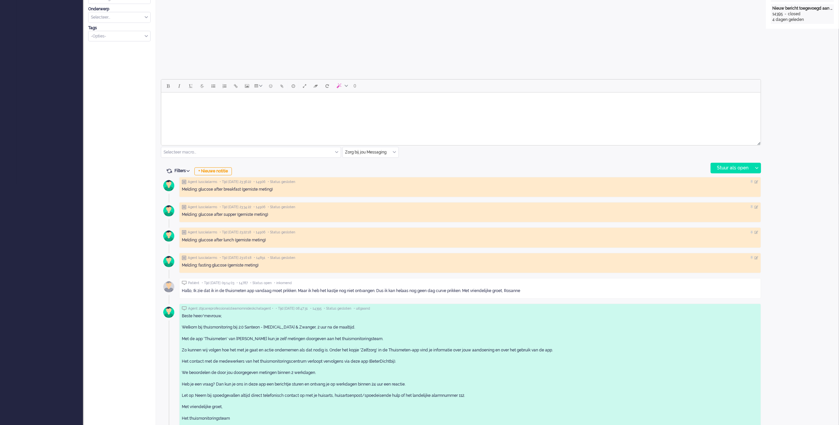
scroll to position [64, 0]
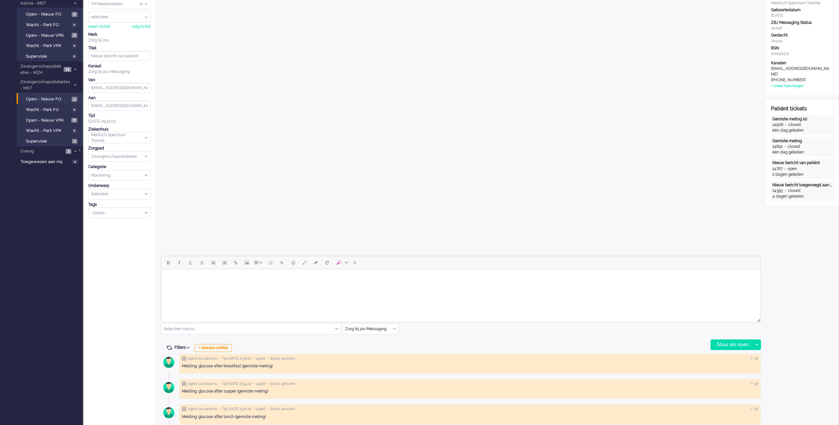
click at [312, 282] on body "Rich Text Area. Press ALT-0 for help." at bounding box center [461, 278] width 594 height 12
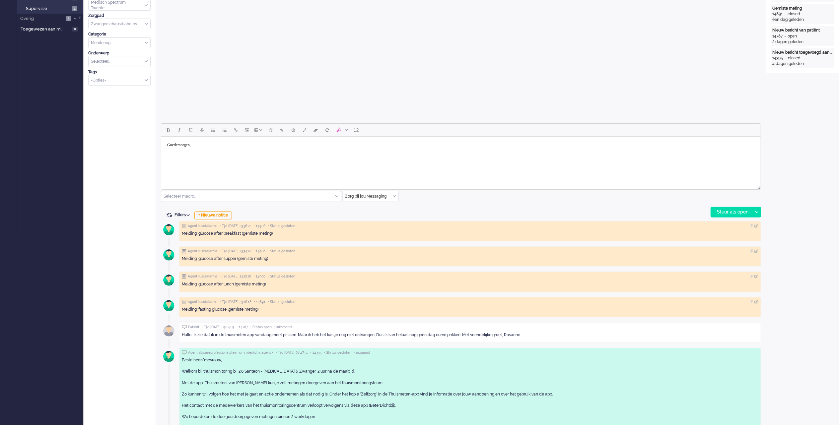
scroll to position [108, 0]
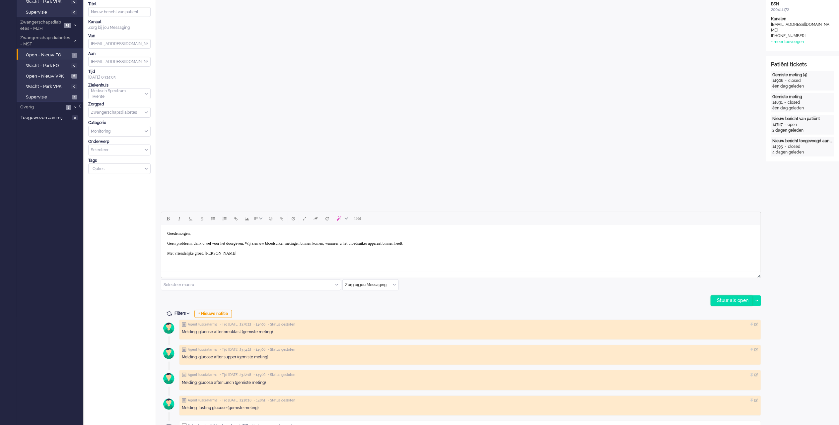
click at [728, 305] on div "Stuur als open" at bounding box center [731, 301] width 41 height 10
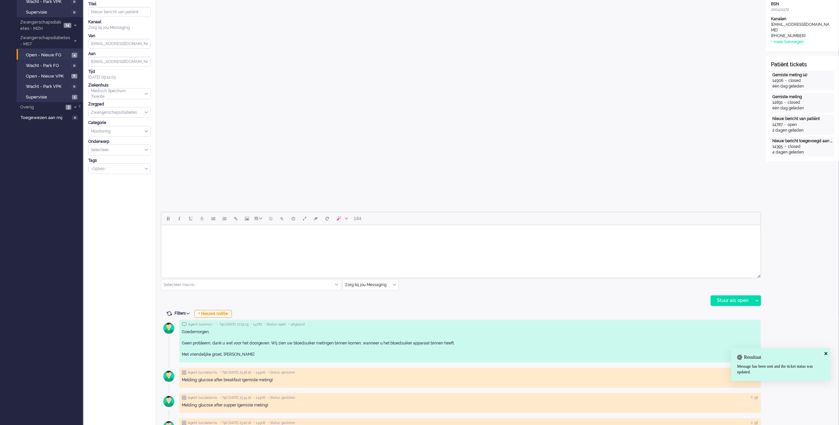
scroll to position [0, 0]
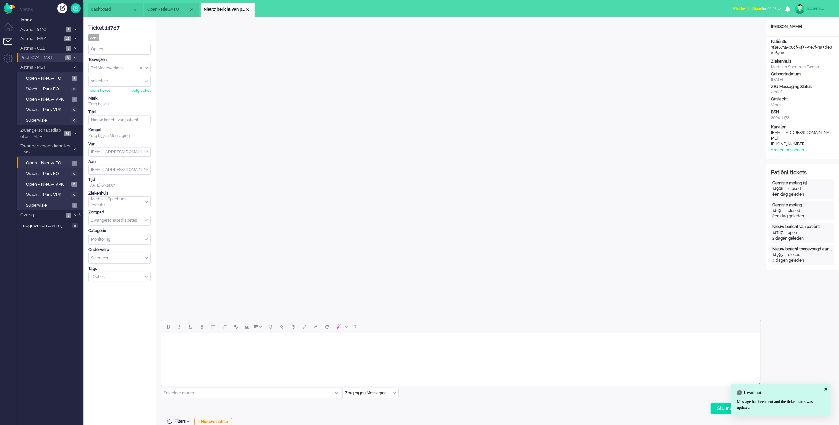
click at [126, 51] on div "Opties..." at bounding box center [120, 49] width 62 height 10
click at [121, 96] on li "Opgelost" at bounding box center [120, 97] width 62 height 10
click at [248, 6] on li "Nieuw bericht van patiënt" at bounding box center [228, 10] width 55 height 14
click at [248, 9] on div "Close tab" at bounding box center [247, 9] width 5 height 5
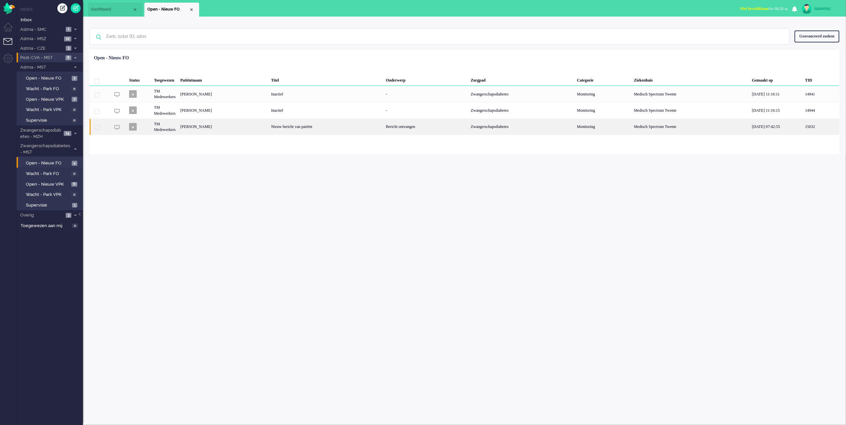
click at [227, 128] on div "Nekita Kumar" at bounding box center [223, 127] width 91 height 16
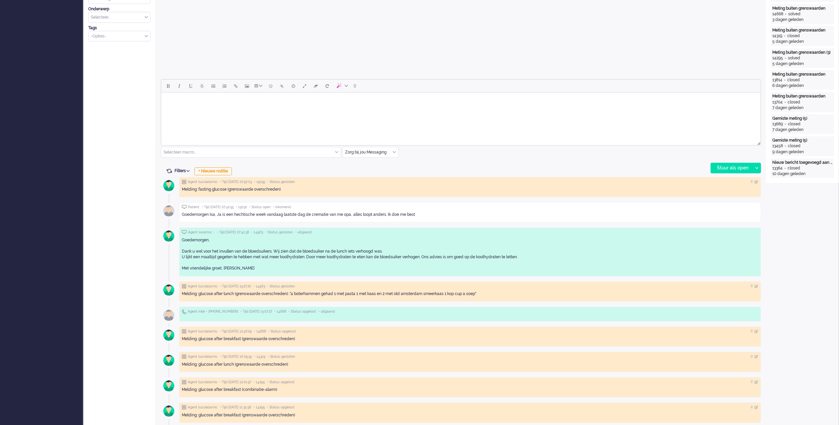
scroll to position [197, 0]
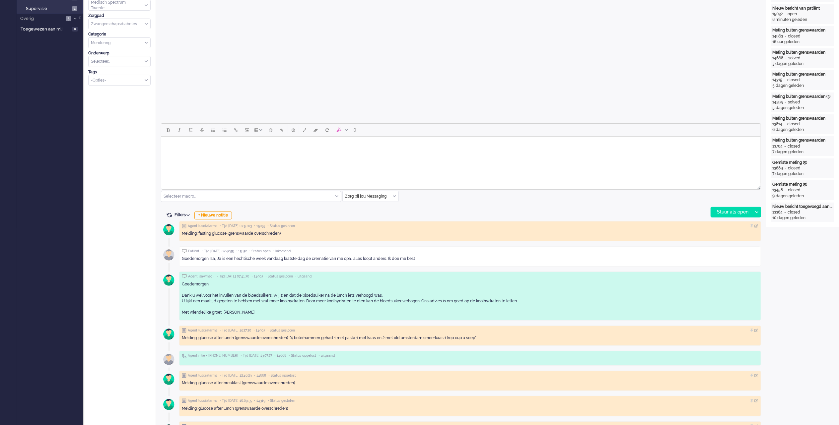
click at [217, 143] on body "Rich Text Area. Press ALT-0 for help." at bounding box center [461, 145] width 594 height 12
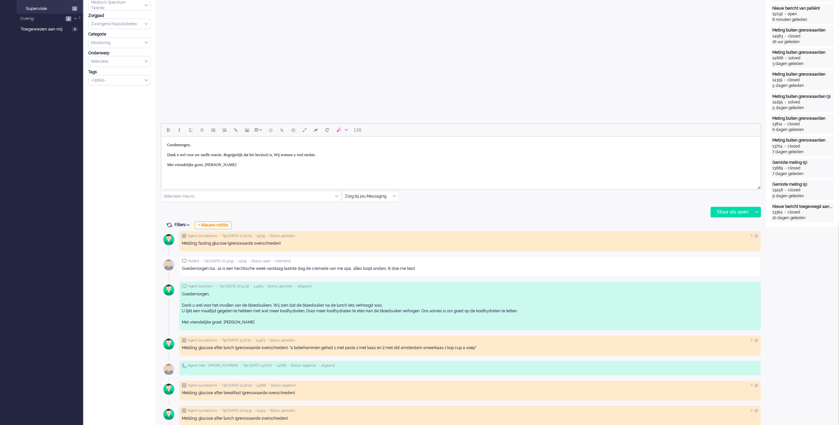
click at [298, 156] on body "Goedemorgen, Dank u wel voor uw snelle reactie. Begrijpelijk dat het hectisch i…" at bounding box center [461, 155] width 594 height 32
click at [720, 211] on div "Stuur als open" at bounding box center [731, 212] width 41 height 10
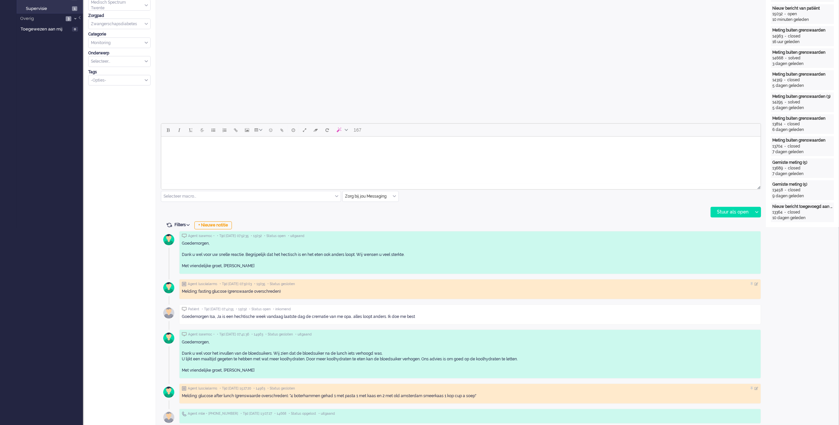
scroll to position [0, 0]
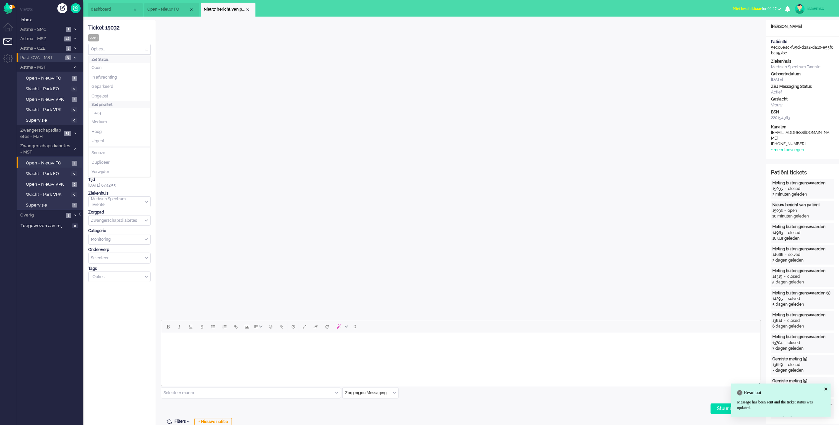
click at [131, 48] on div "Opties..." at bounding box center [120, 49] width 62 height 10
click at [121, 96] on li "Opgelost" at bounding box center [120, 97] width 62 height 10
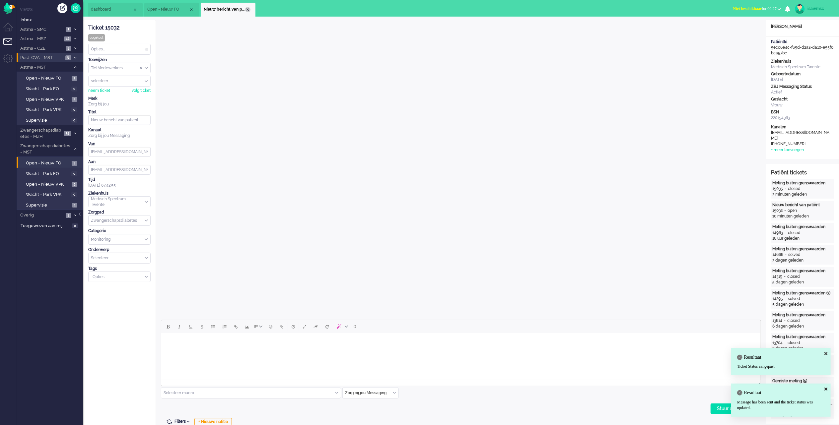
click at [248, 8] on div "Close tab" at bounding box center [247, 9] width 5 height 5
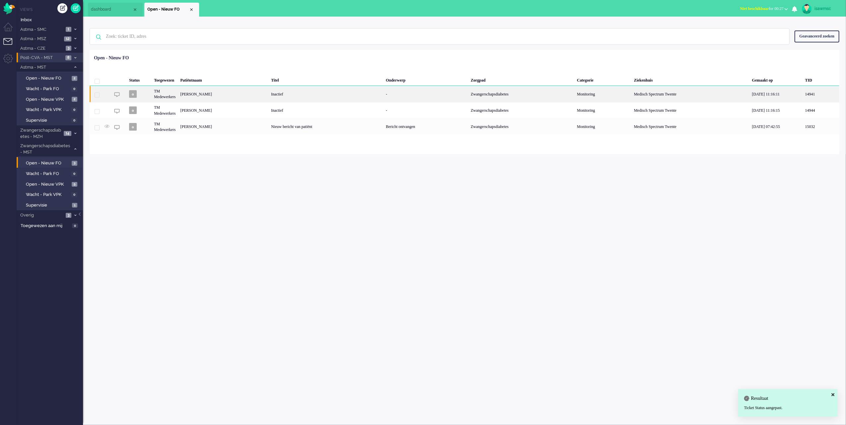
click at [267, 93] on div "Femke Lievestro" at bounding box center [223, 94] width 91 height 16
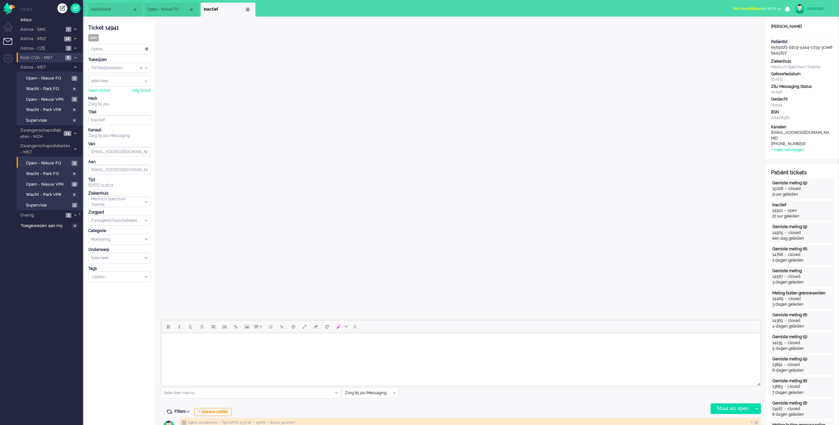
click at [248, 10] on div "Close tab" at bounding box center [247, 9] width 5 height 5
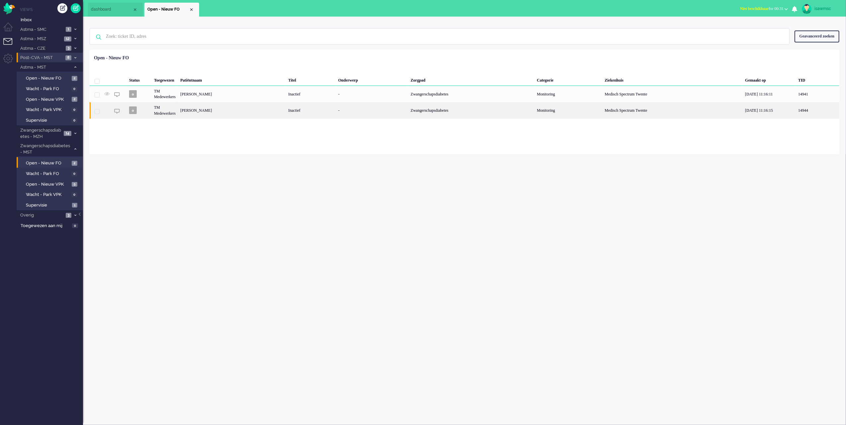
click at [226, 111] on div "Marisol Cheryl Bunskoek" at bounding box center [232, 110] width 108 height 16
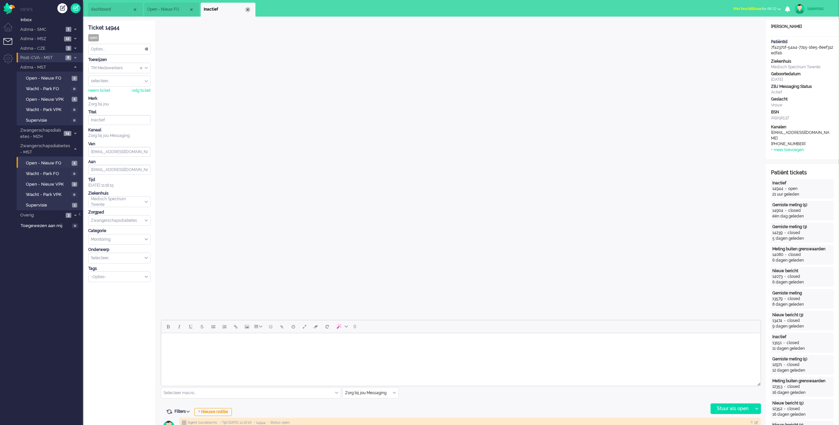
click at [249, 10] on div "Close tab" at bounding box center [247, 9] width 5 height 5
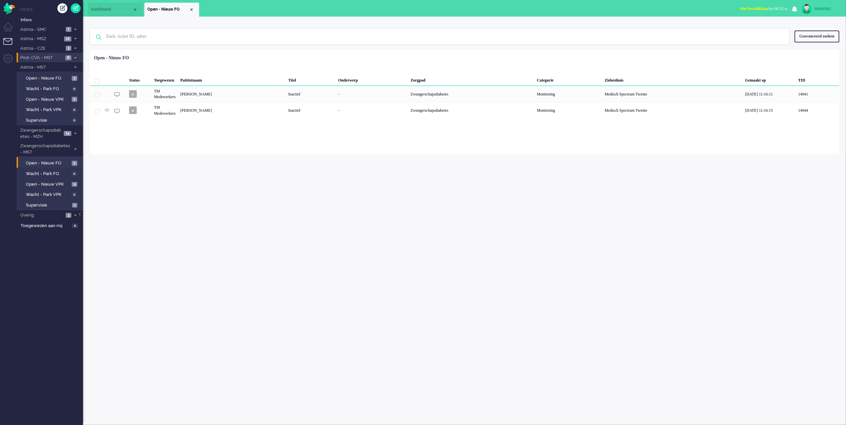
drag, startPoint x: 206, startPoint y: 270, endPoint x: 195, endPoint y: 246, distance: 26.5
click at [206, 270] on div "isawmsc Thuis Ticket Csat Ticket Bijdragen Per dag Ticket Bijdragen Per Kanaal …" at bounding box center [464, 221] width 763 height 409
click at [76, 148] on icon at bounding box center [75, 149] width 2 height 2
click at [9, 6] on img "Omnidesk" at bounding box center [9, 9] width 12 height 12
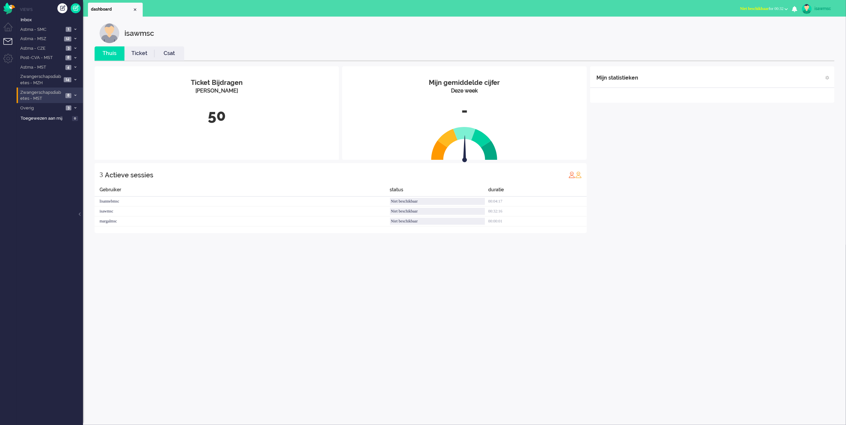
click at [73, 93] on li "Zwangerschapsdiabetes - MST 8" at bounding box center [50, 96] width 66 height 16
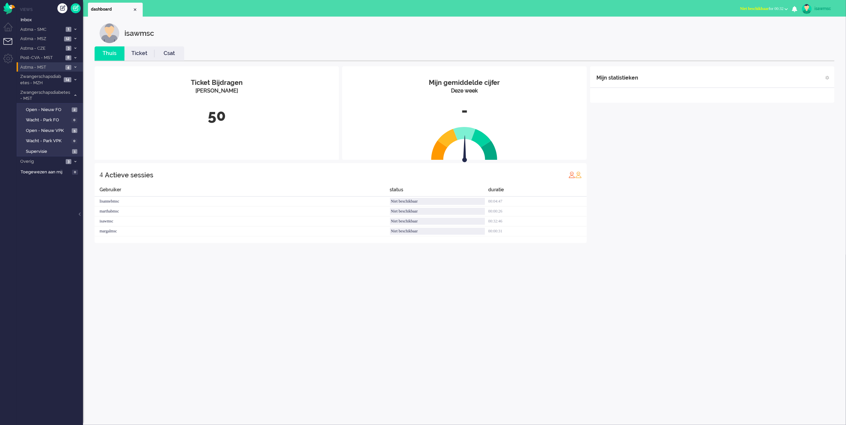
click at [74, 66] on icon at bounding box center [75, 67] width 2 height 2
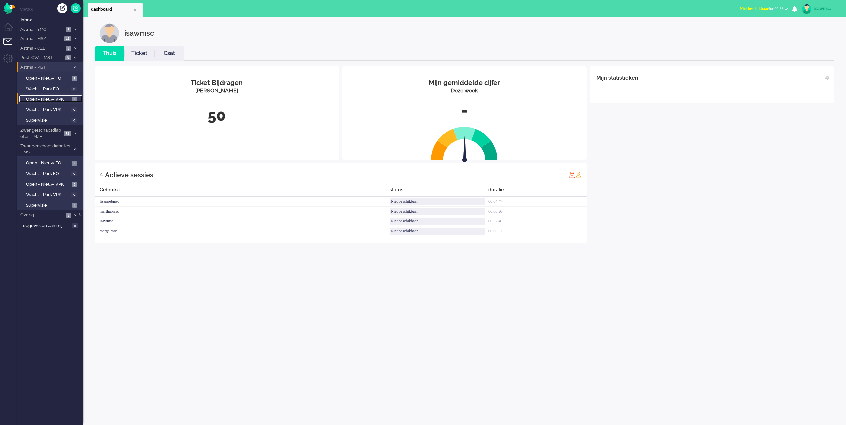
click at [69, 98] on span "Open - Nieuw VPK" at bounding box center [48, 100] width 44 height 6
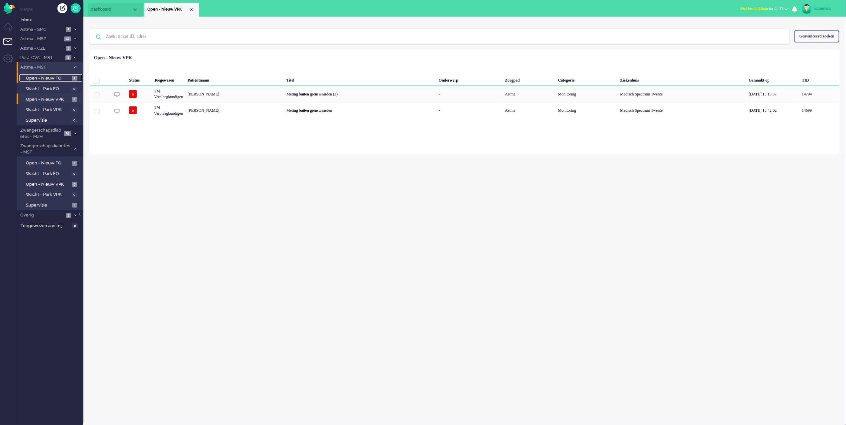
click at [67, 75] on span "Open - Nieuw FO" at bounding box center [48, 78] width 44 height 6
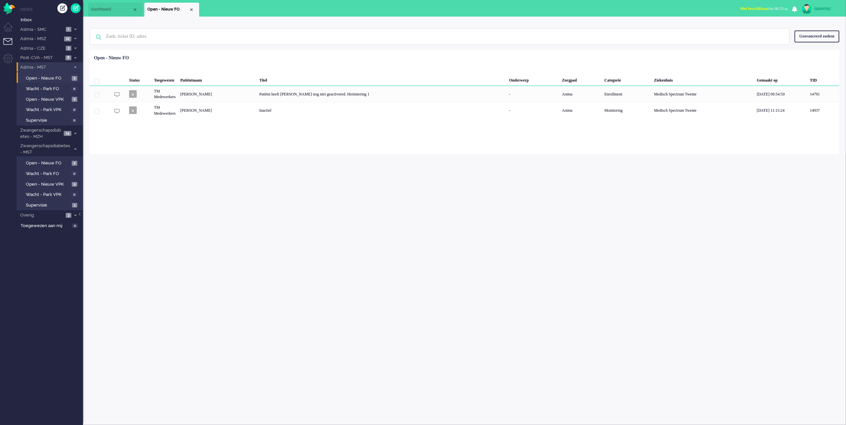
click at [71, 65] on li "Astma - MST 4" at bounding box center [50, 67] width 66 height 10
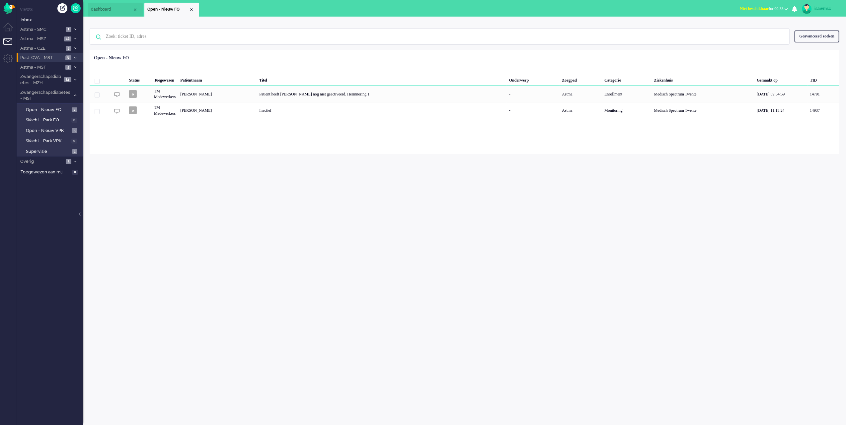
click at [73, 55] on li "Post-CVA - MST 8" at bounding box center [50, 58] width 66 height 10
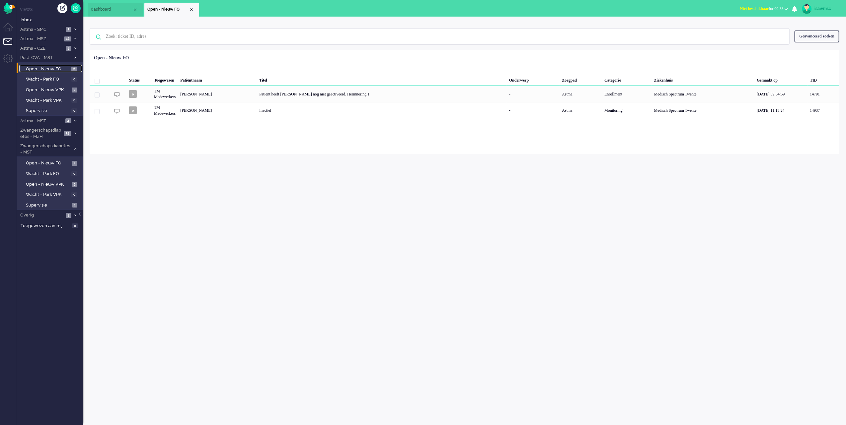
click at [71, 68] on link "Open - Nieuw FO 6" at bounding box center [50, 68] width 63 height 7
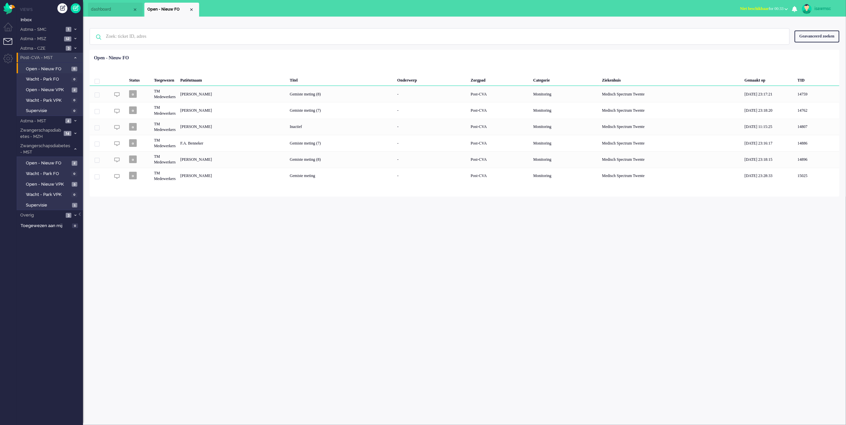
click at [77, 60] on li "Post-CVA - MST 8" at bounding box center [50, 58] width 66 height 10
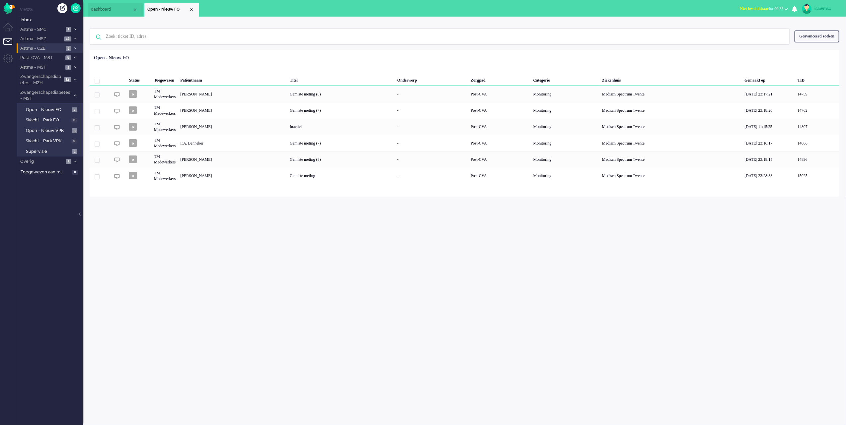
click at [77, 46] on li "Astma - CZE 3" at bounding box center [50, 48] width 66 height 10
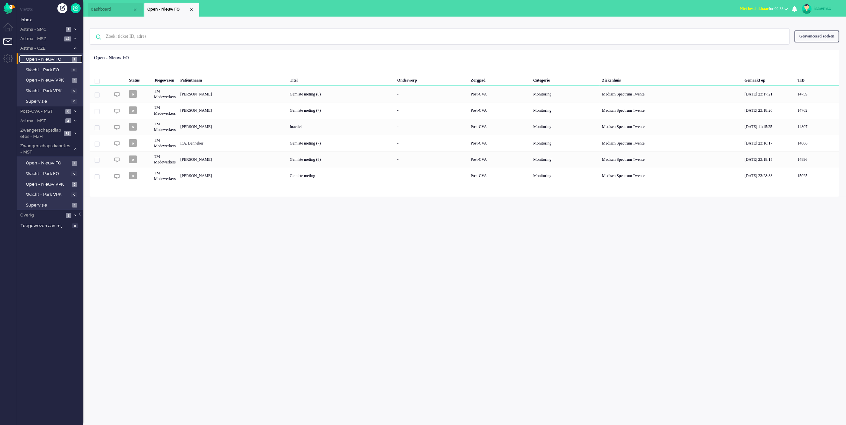
click at [73, 61] on span "2" at bounding box center [75, 59] width 6 height 5
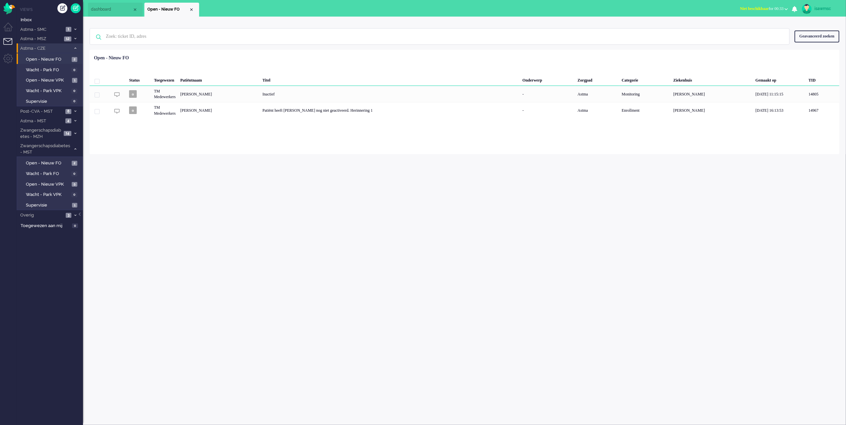
click at [73, 49] on span at bounding box center [75, 49] width 5 height 4
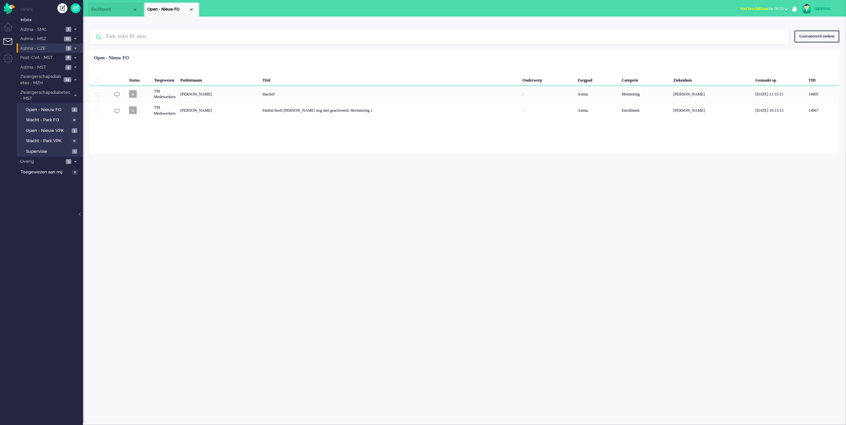
click at [72, 47] on li "Astma - CZE 3" at bounding box center [50, 48] width 66 height 10
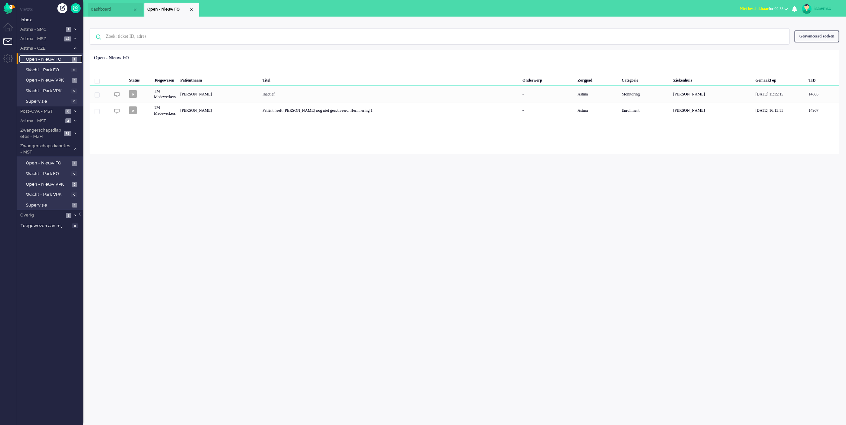
click at [72, 56] on link "Open - Nieuw FO 2" at bounding box center [50, 58] width 63 height 7
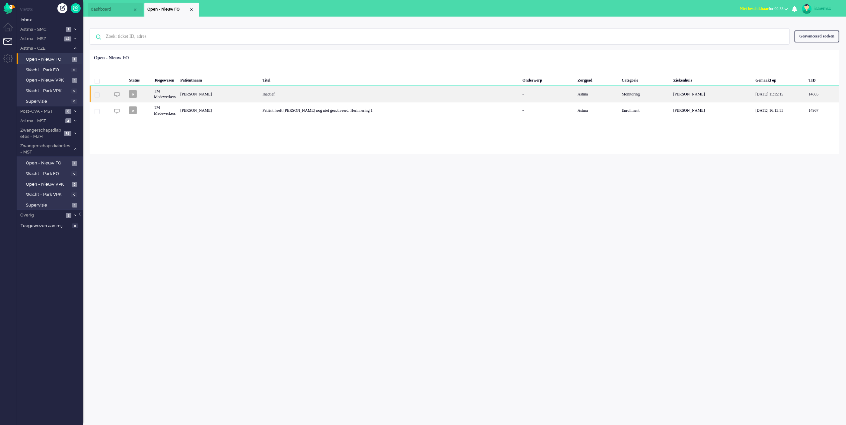
click at [356, 99] on div "Inactief" at bounding box center [390, 94] width 260 height 16
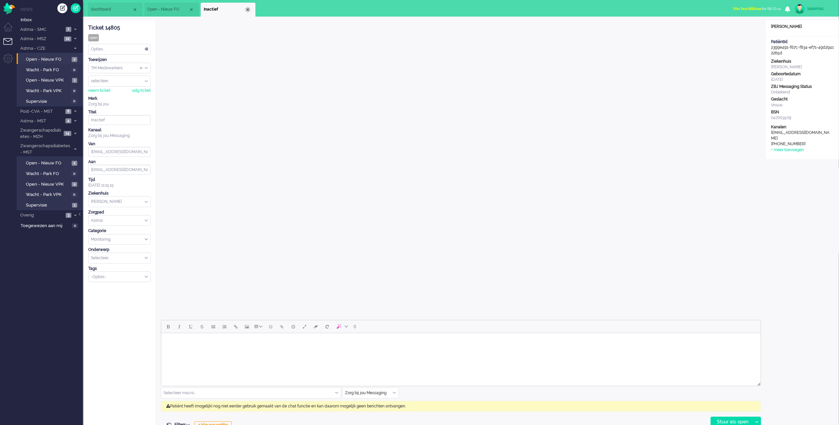
click at [246, 10] on div "Close tab" at bounding box center [247, 9] width 5 height 5
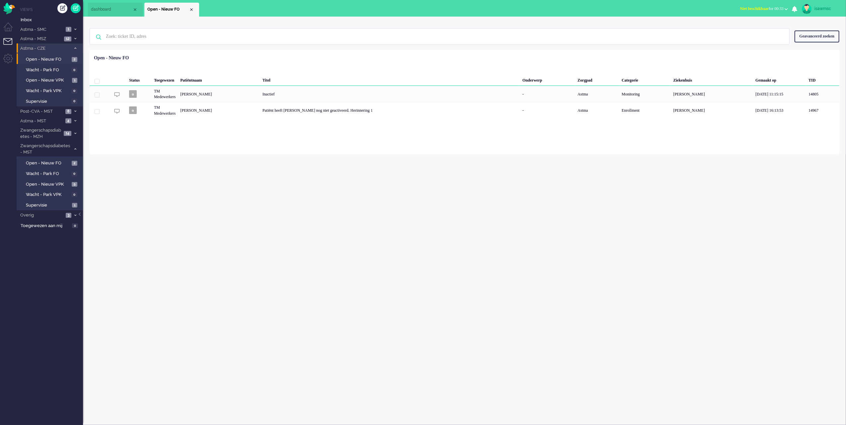
click at [74, 48] on icon at bounding box center [75, 48] width 2 height 2
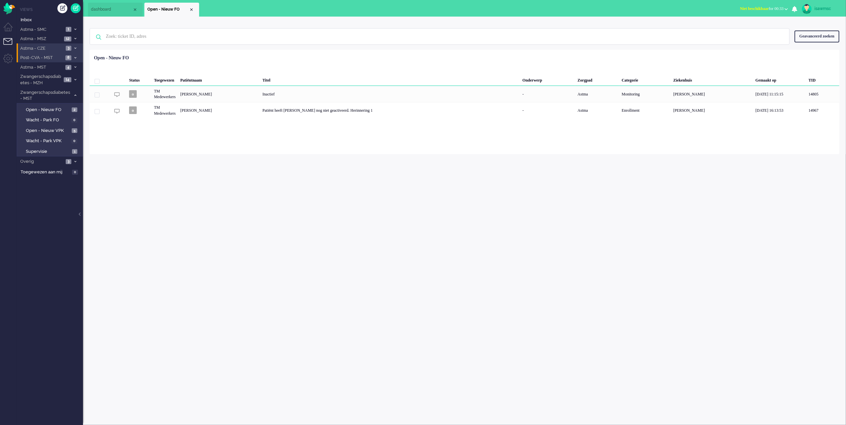
click at [76, 59] on icon at bounding box center [75, 58] width 2 height 2
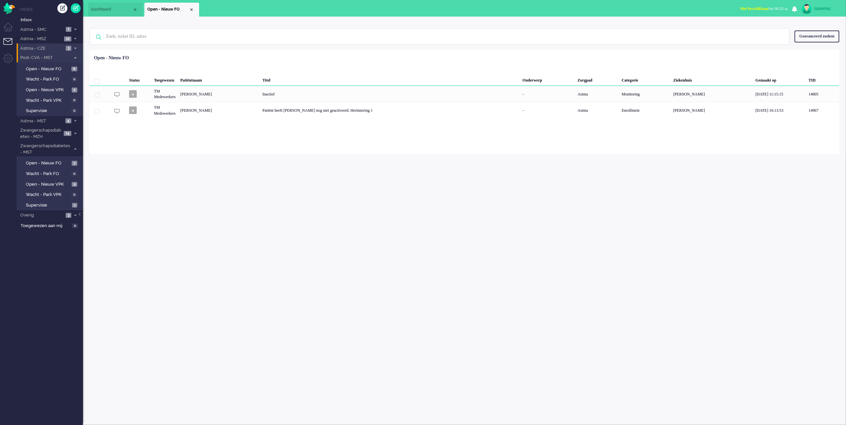
click at [76, 57] on span at bounding box center [75, 58] width 5 height 4
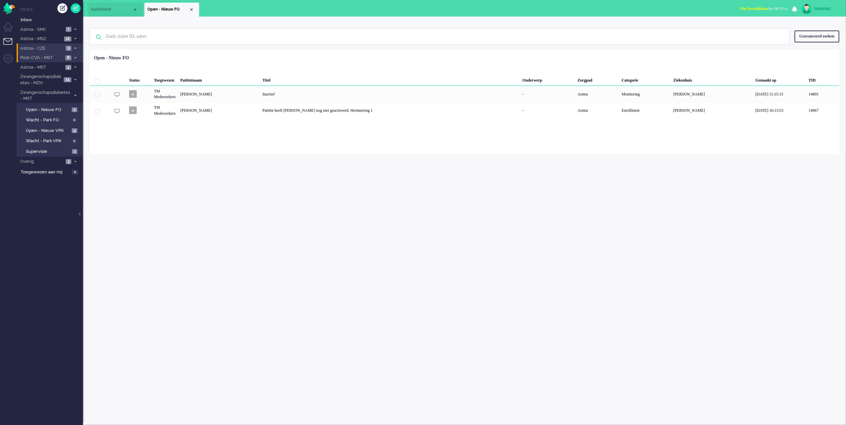
click at [76, 57] on span at bounding box center [75, 58] width 5 height 4
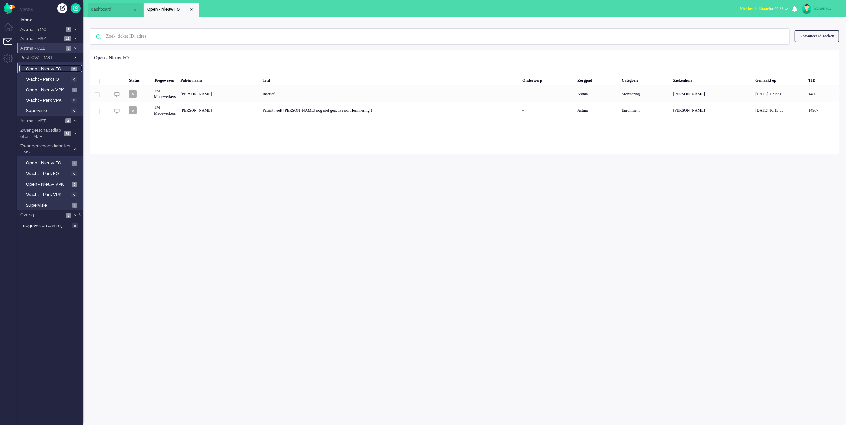
click at [74, 68] on span "6" at bounding box center [74, 69] width 6 height 5
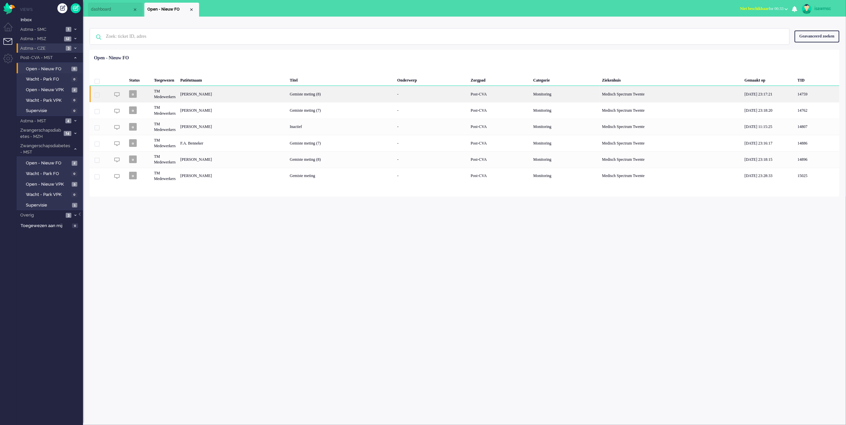
click at [287, 96] on div "[PERSON_NAME]" at bounding box center [233, 94] width 110 height 16
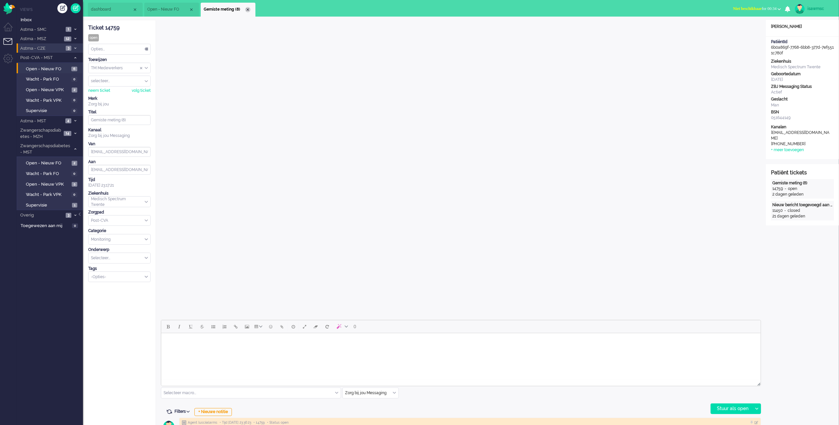
click at [248, 9] on div "Close tab" at bounding box center [247, 9] width 5 height 5
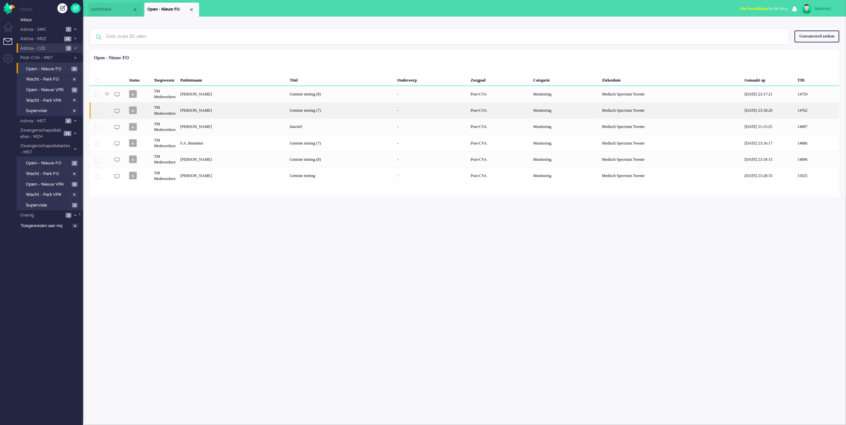
click at [247, 113] on div "[PERSON_NAME]" at bounding box center [233, 110] width 110 height 16
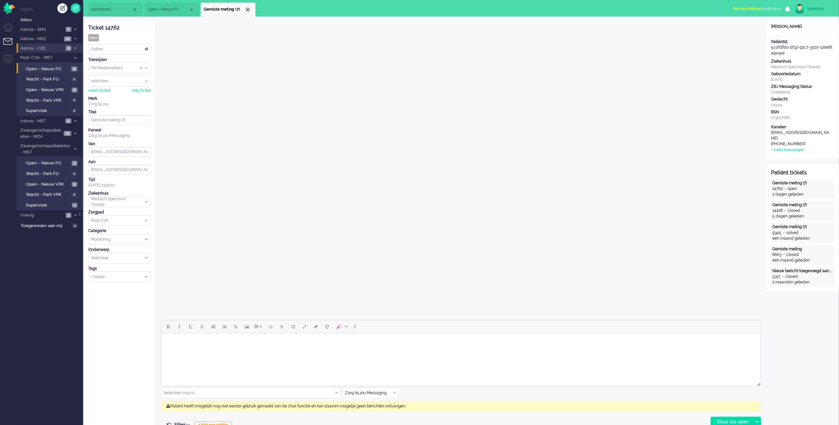
click at [249, 7] on div "Close tab" at bounding box center [247, 9] width 5 height 5
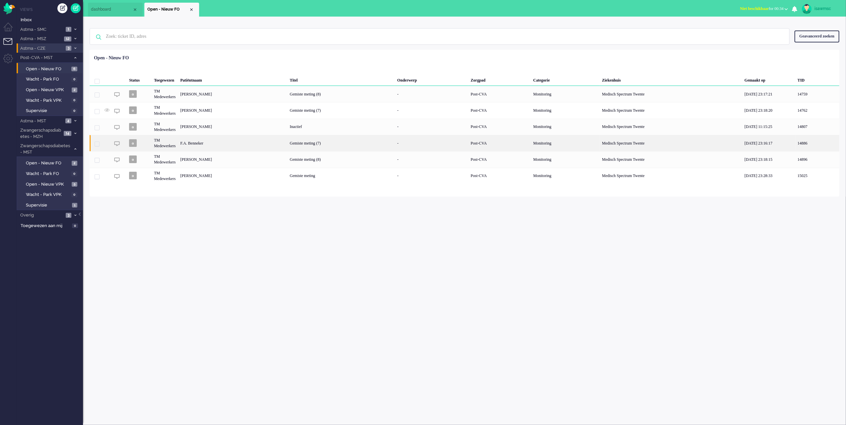
click at [287, 145] on div "F.A. Benneker" at bounding box center [233, 143] width 110 height 16
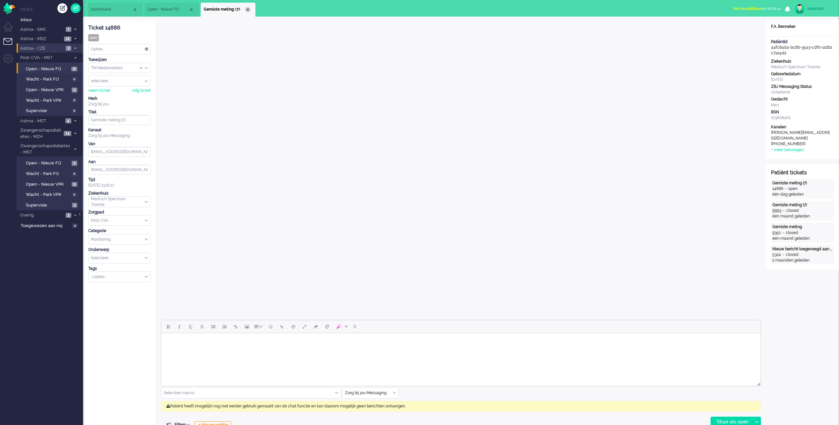
click at [246, 10] on div "Close tab" at bounding box center [247, 9] width 5 height 5
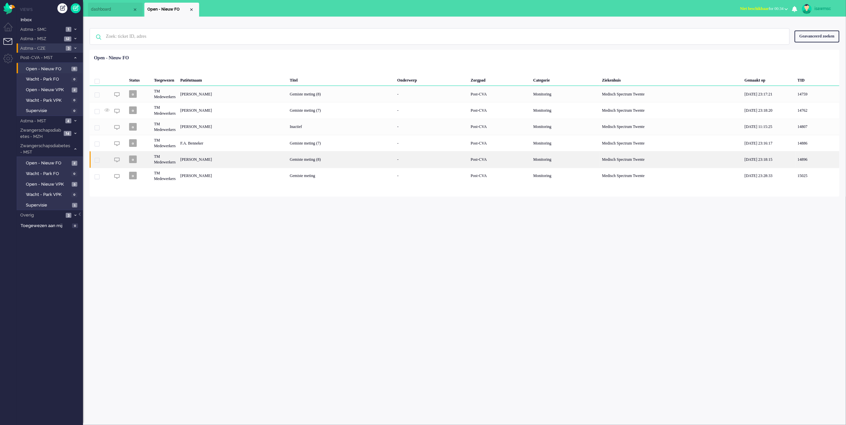
click at [238, 165] on div "[PERSON_NAME]" at bounding box center [233, 159] width 110 height 16
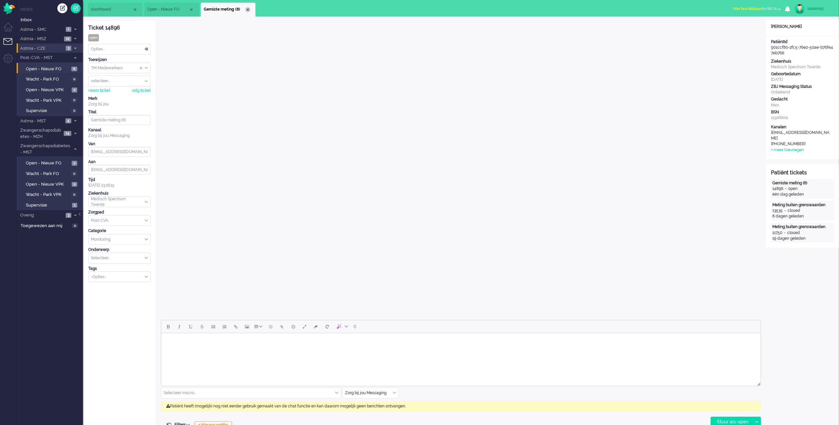
click at [247, 9] on div "Close tab" at bounding box center [247, 9] width 5 height 5
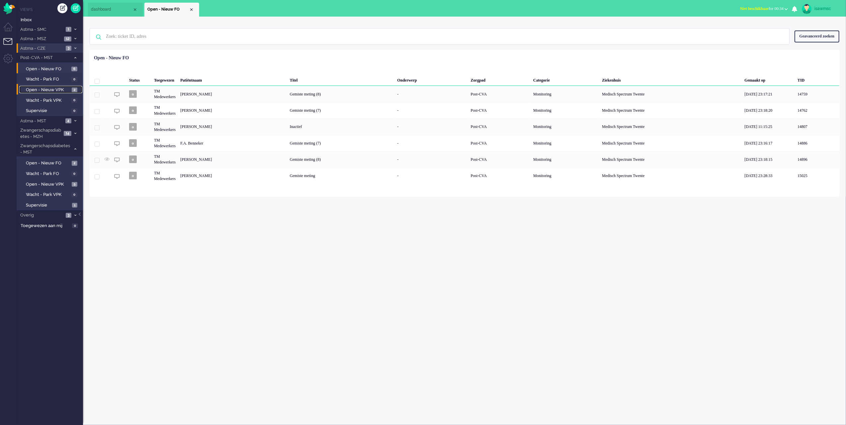
click at [72, 88] on span "2" at bounding box center [75, 90] width 6 height 5
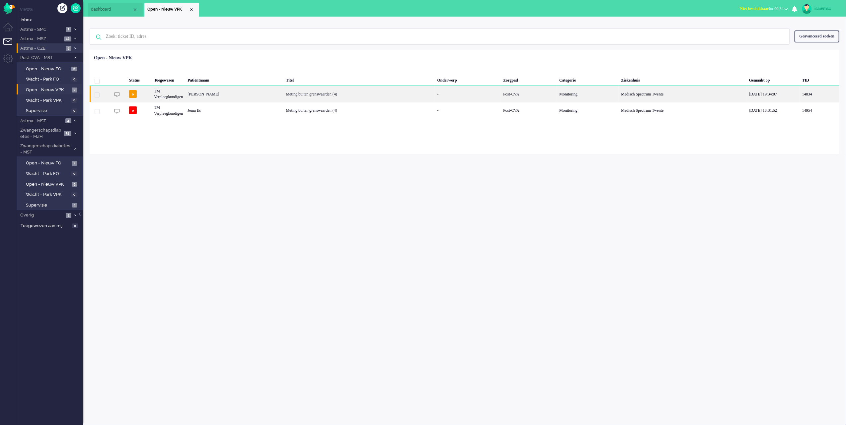
click at [160, 95] on div "TM Verpleegkundigen" at bounding box center [169, 94] width 34 height 16
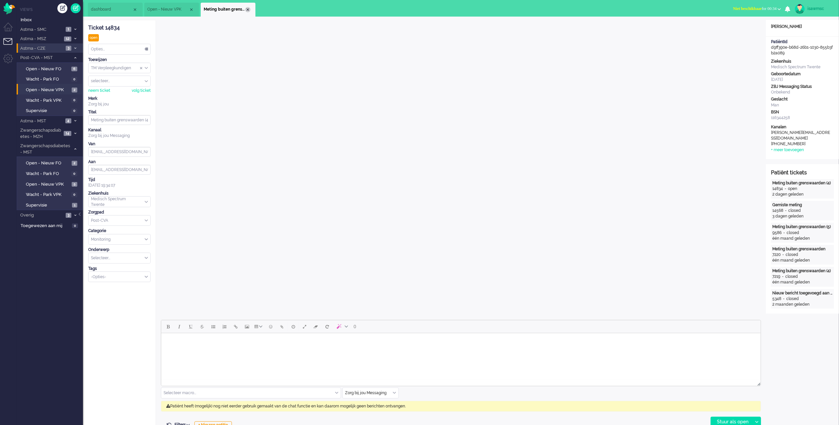
click at [247, 11] on div "Close tab" at bounding box center [247, 9] width 5 height 5
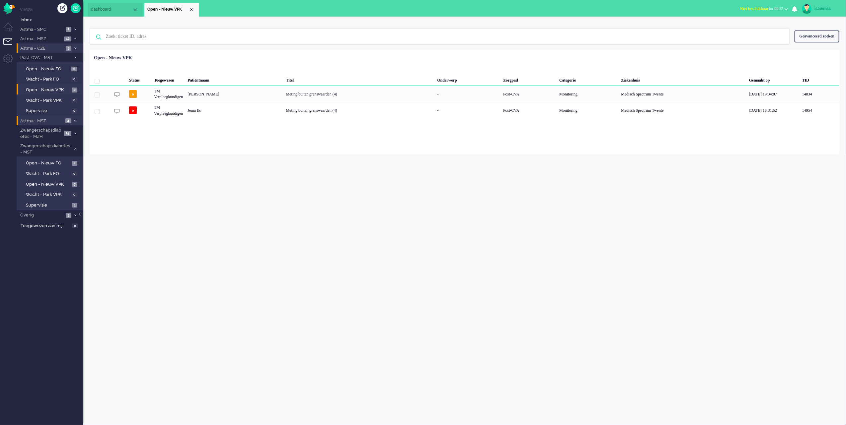
click at [78, 120] on li "Astma - MST 4" at bounding box center [50, 121] width 66 height 10
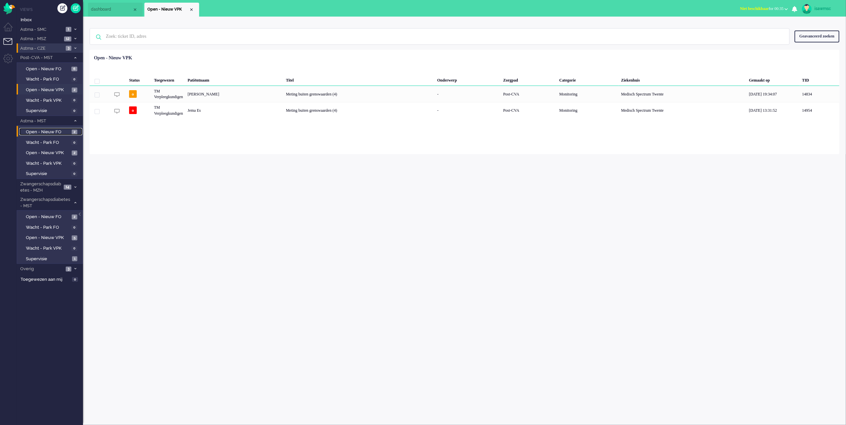
click at [73, 131] on span "2" at bounding box center [75, 132] width 6 height 5
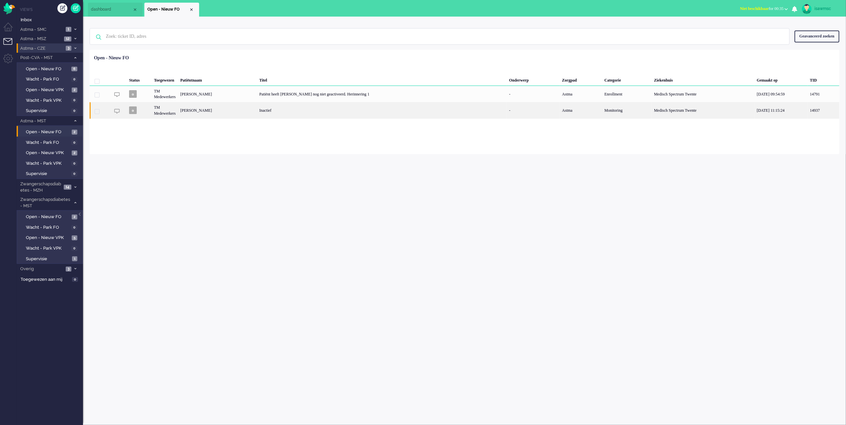
click at [251, 109] on div "[PERSON_NAME]" at bounding box center [217, 110] width 79 height 16
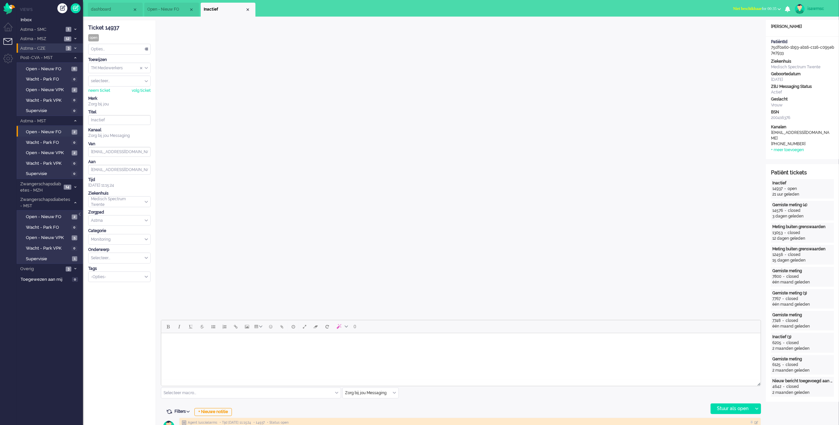
click at [332, 350] on html at bounding box center [461, 342] width 600 height 17
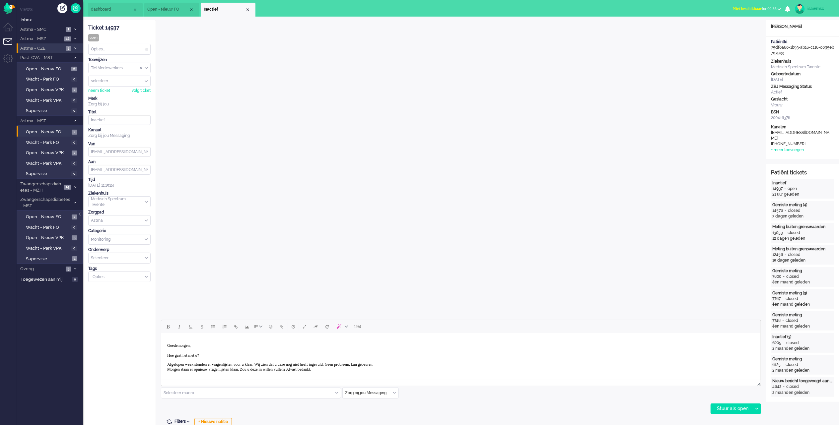
scroll to position [2, 0]
click at [724, 410] on div "Stuur als open" at bounding box center [731, 409] width 41 height 10
click at [248, 11] on div "Close tab" at bounding box center [247, 9] width 5 height 5
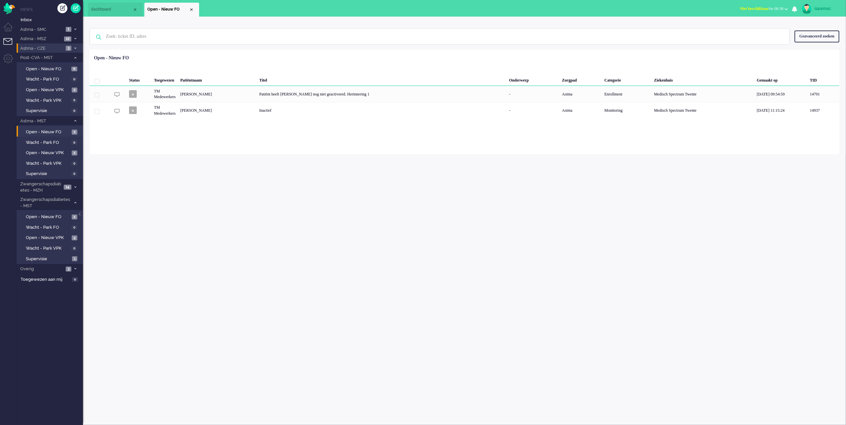
click at [261, 61] on div "Geselecteerd 0 Set Status: open pending holding solved Verwijder Selecteer... U…" at bounding box center [465, 66] width 750 height 13
click at [44, 132] on span "Open - Nieuw FO" at bounding box center [48, 132] width 44 height 6
click at [74, 120] on icon at bounding box center [75, 121] width 2 height 2
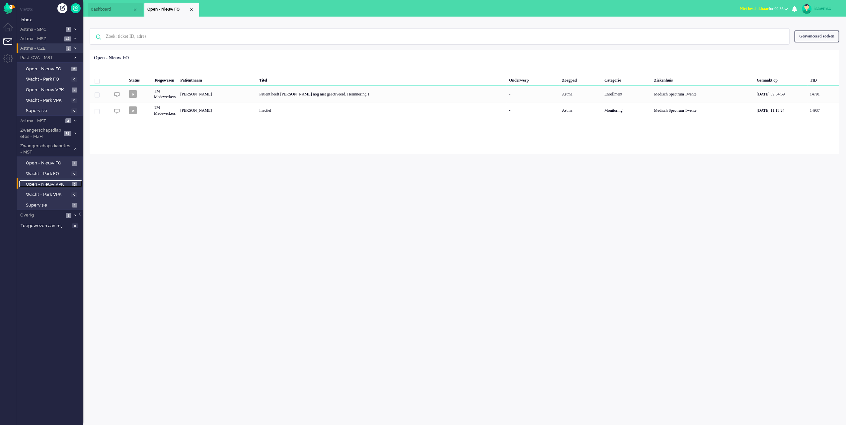
drag, startPoint x: 71, startPoint y: 183, endPoint x: 73, endPoint y: 180, distance: 3.8
click at [71, 183] on link "Open - Nieuw VPK 5" at bounding box center [50, 184] width 63 height 7
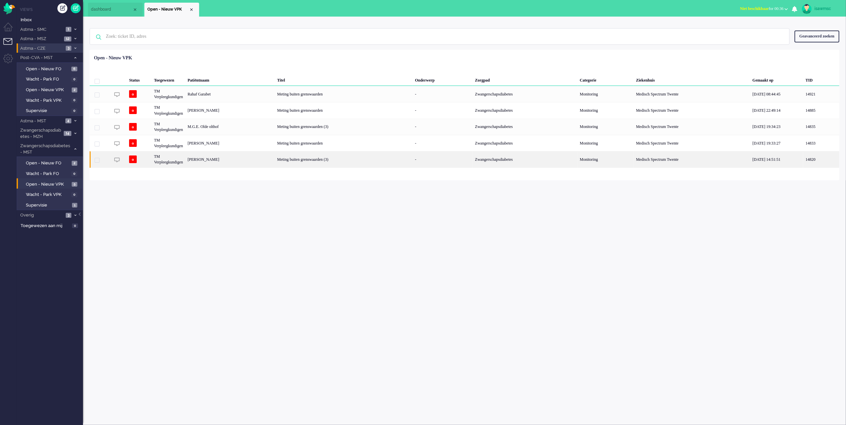
click at [256, 162] on div "[PERSON_NAME]" at bounding box center [230, 159] width 90 height 16
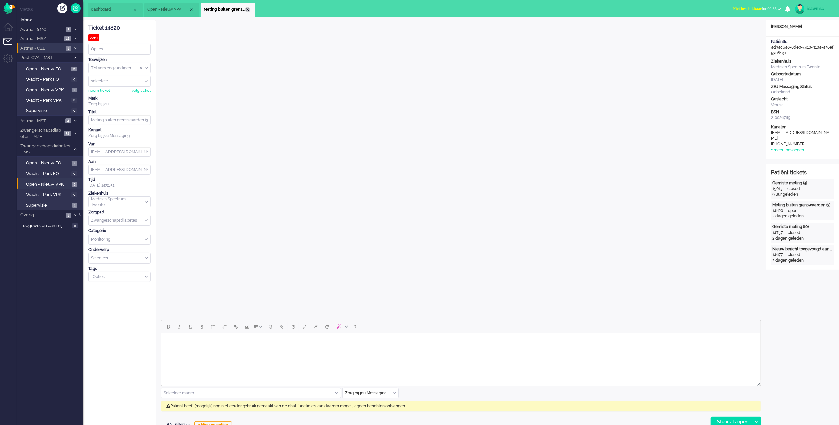
click at [247, 9] on div "Close tab" at bounding box center [247, 9] width 5 height 5
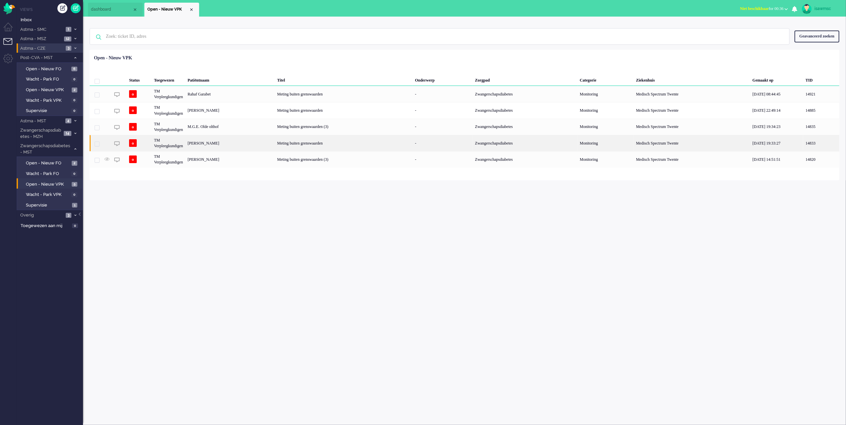
click at [253, 147] on div "[PERSON_NAME]" at bounding box center [230, 143] width 90 height 16
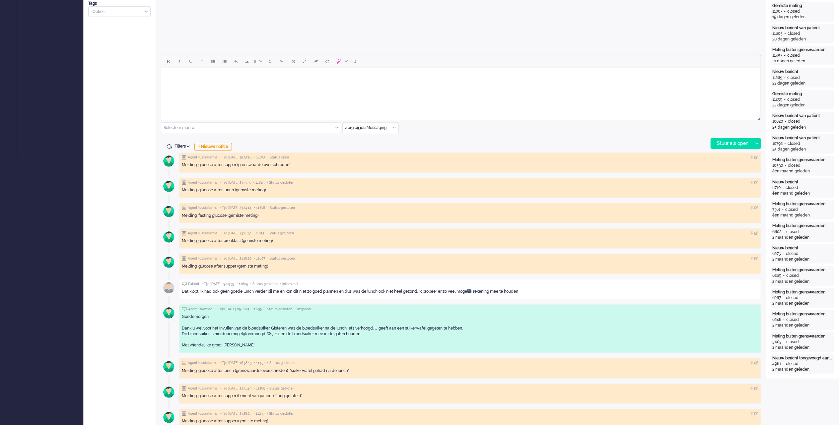
scroll to position [88, 0]
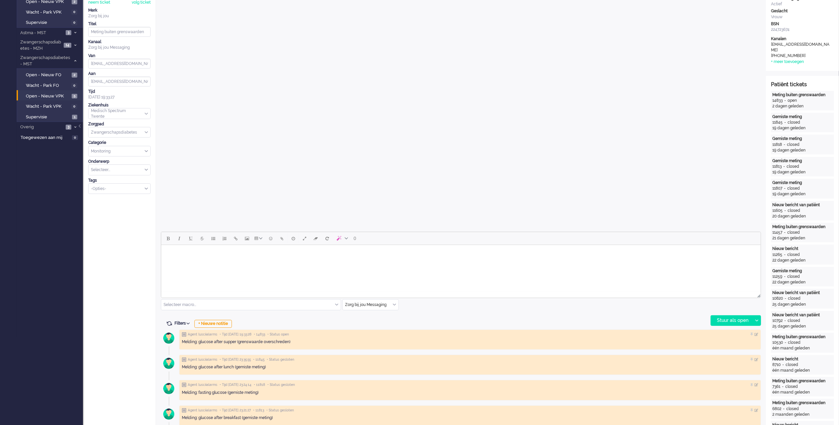
click at [390, 262] on html at bounding box center [461, 253] width 600 height 17
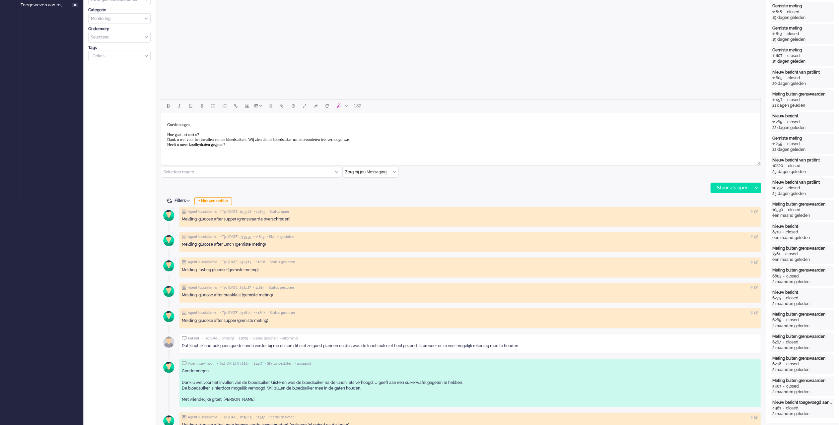
scroll to position [133, 0]
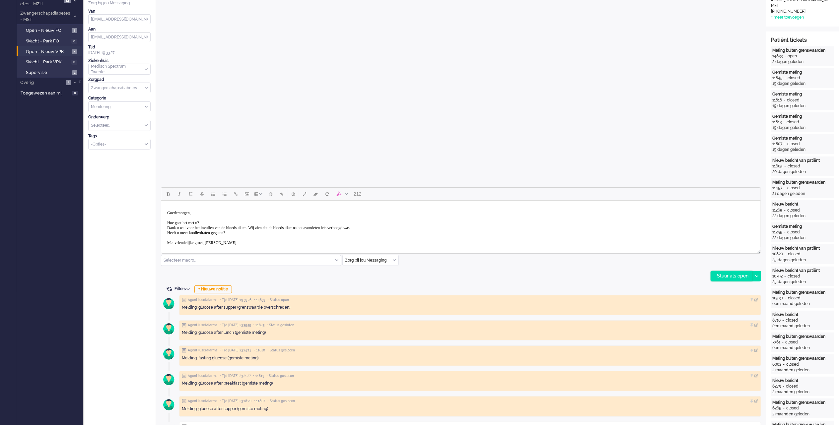
click at [726, 273] on div "Stuur als open" at bounding box center [731, 276] width 41 height 10
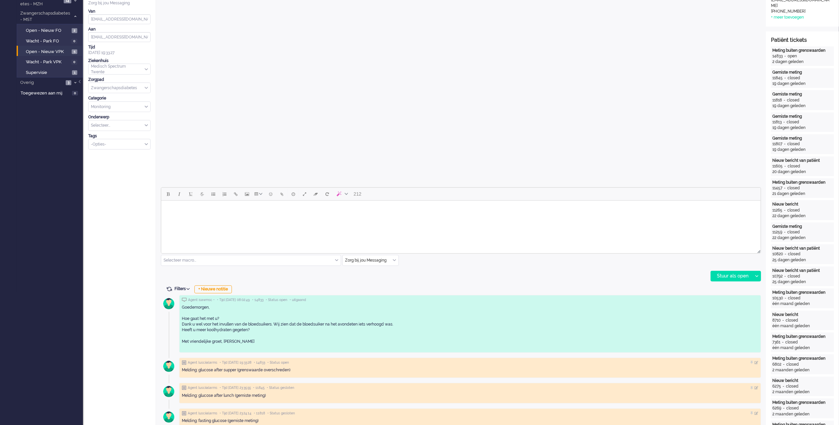
scroll to position [0, 0]
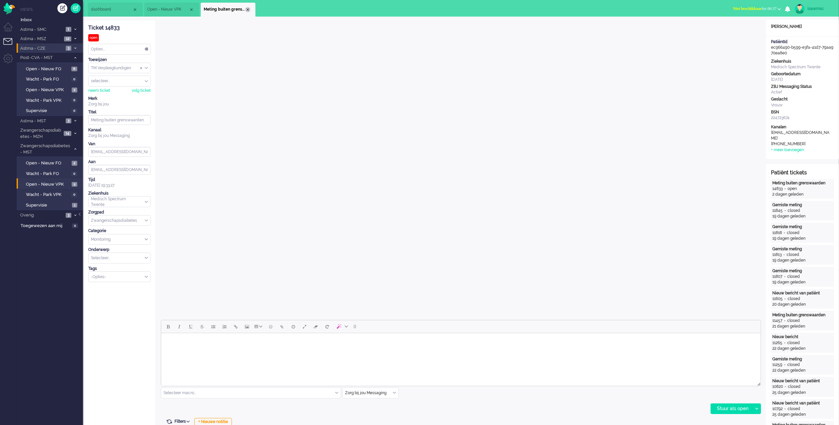
click at [247, 9] on div "Close tab" at bounding box center [247, 9] width 5 height 5
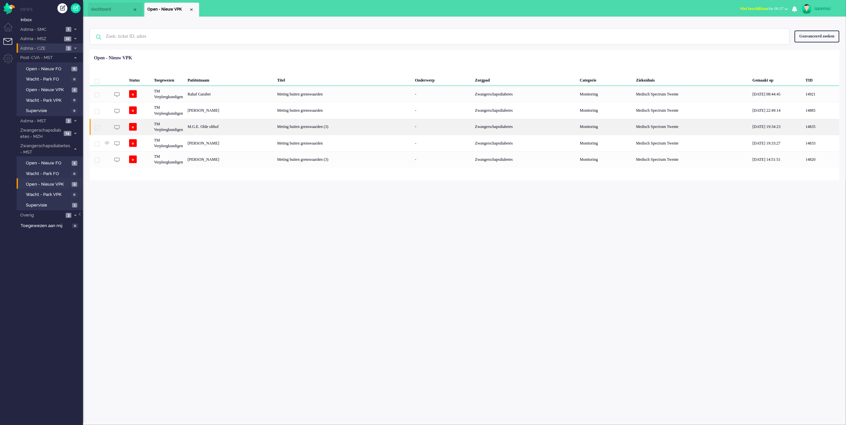
click at [238, 131] on div "M.G.E. Olde olthof" at bounding box center [230, 127] width 90 height 16
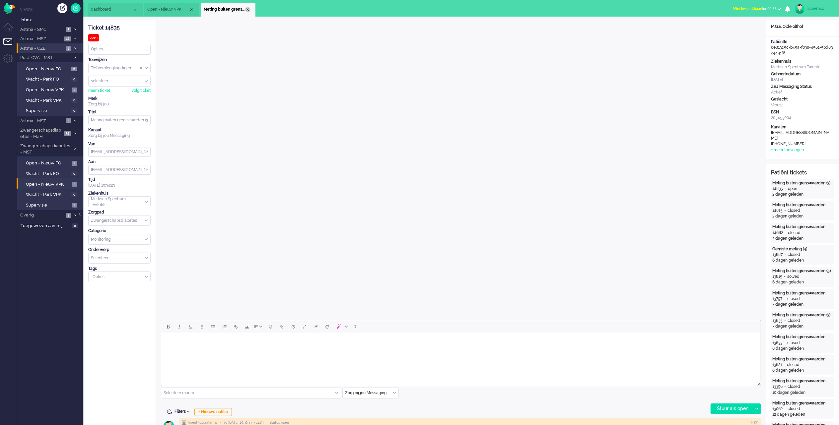
click at [247, 9] on div "Close tab" at bounding box center [247, 9] width 5 height 5
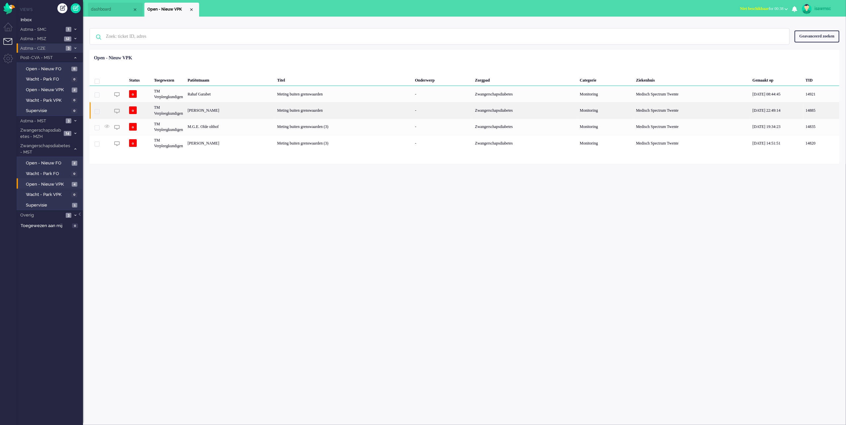
click at [242, 113] on div "[PERSON_NAME]" at bounding box center [230, 110] width 90 height 16
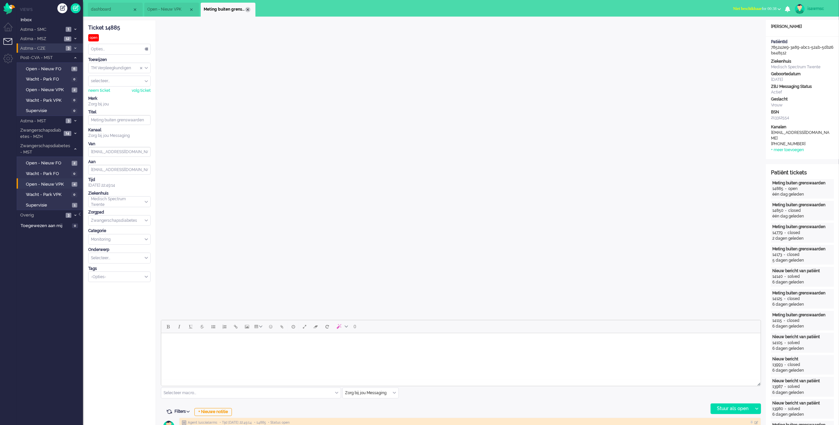
click at [250, 8] on div "Close tab" at bounding box center [247, 9] width 5 height 5
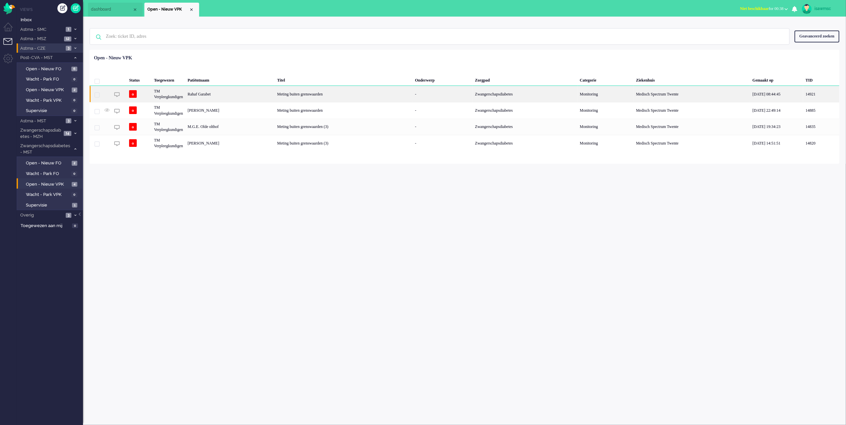
click at [238, 91] on div "Rahaf Garabet" at bounding box center [230, 94] width 90 height 16
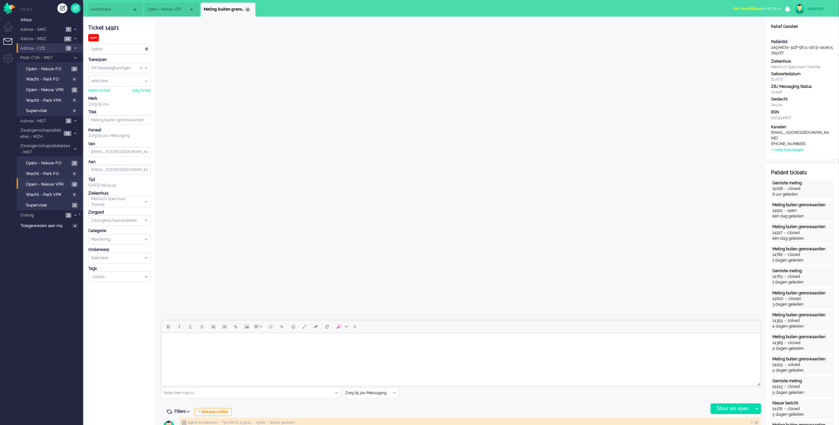
click at [247, 8] on div "Close tab" at bounding box center [247, 9] width 5 height 5
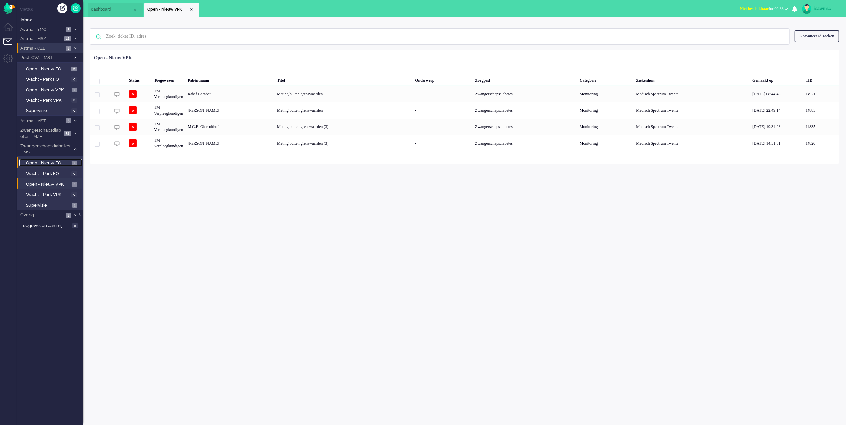
click at [66, 162] on span "Open - Nieuw FO" at bounding box center [48, 163] width 44 height 6
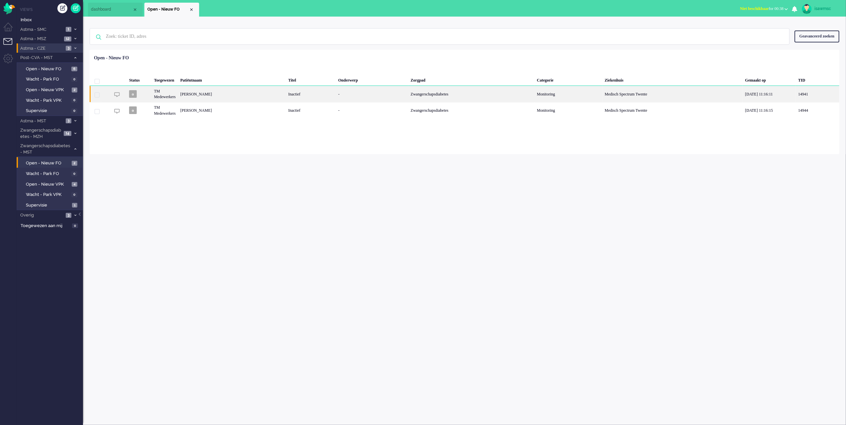
click at [215, 91] on div "[PERSON_NAME]" at bounding box center [232, 94] width 108 height 16
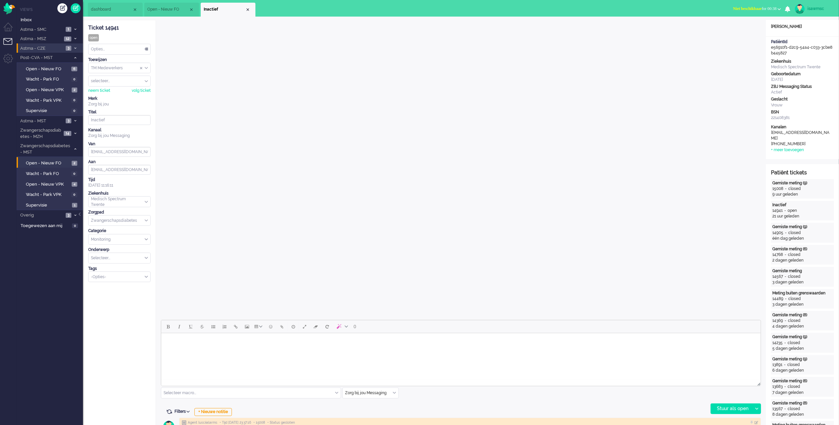
scroll to position [177, 0]
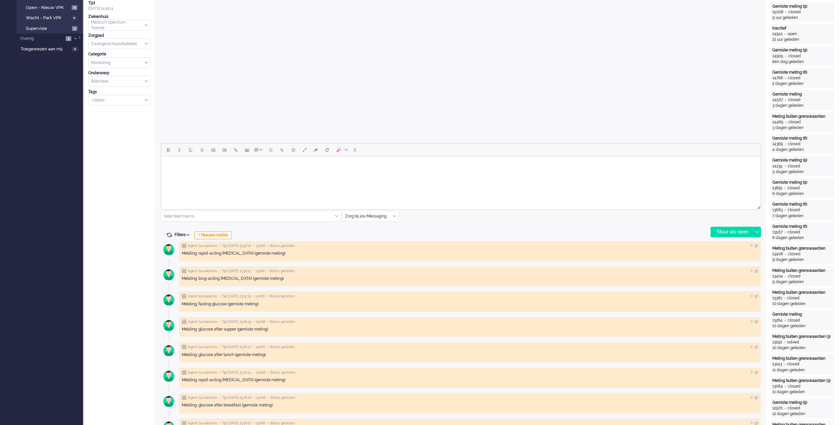
click at [225, 174] on html at bounding box center [461, 165] width 600 height 17
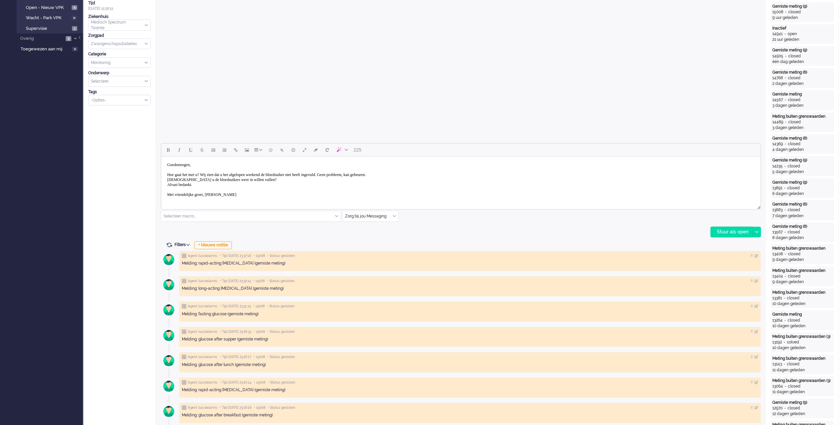
click at [741, 231] on div "Stuur als open" at bounding box center [731, 232] width 41 height 10
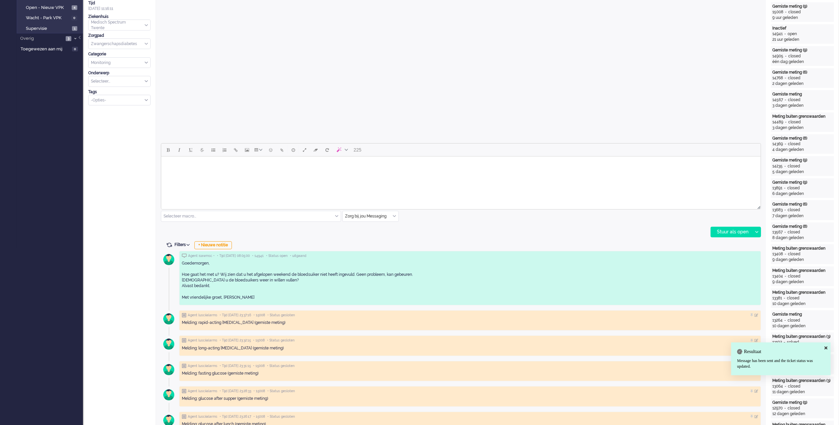
scroll to position [0, 0]
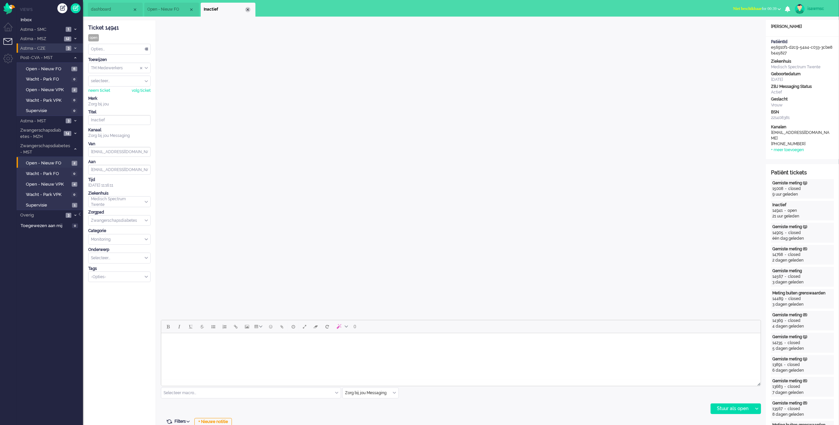
click at [247, 10] on div "Close tab" at bounding box center [247, 9] width 5 height 5
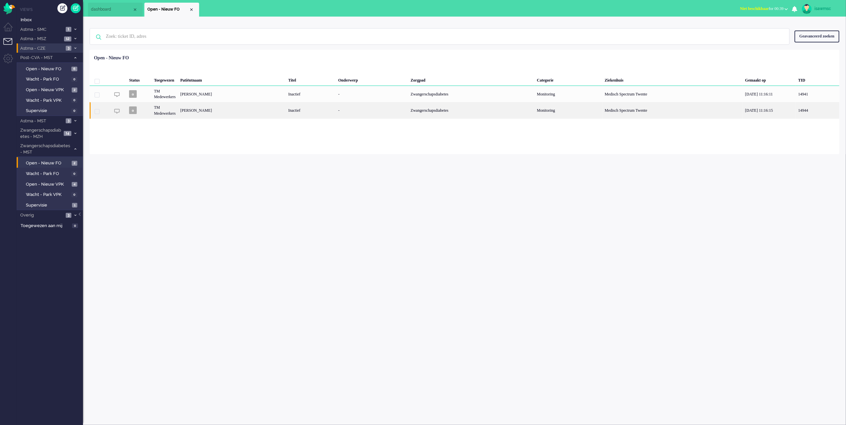
click at [242, 112] on div "[PERSON_NAME]" at bounding box center [232, 110] width 108 height 16
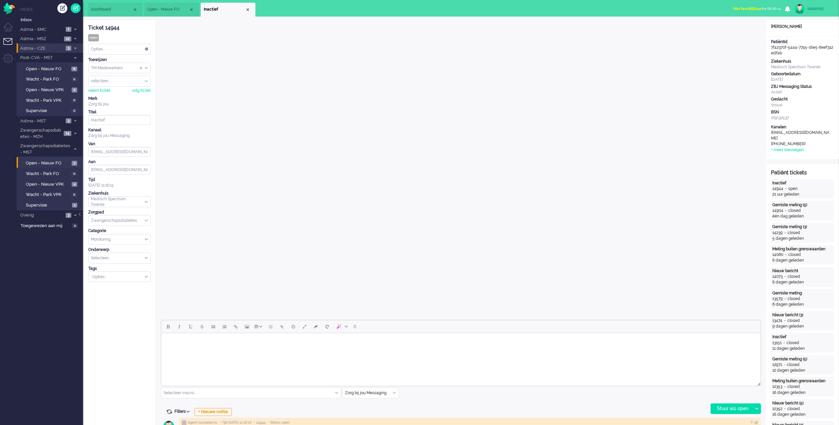
click at [240, 346] on body "Rich Text Area. Press ALT-0 for help." at bounding box center [461, 342] width 594 height 12
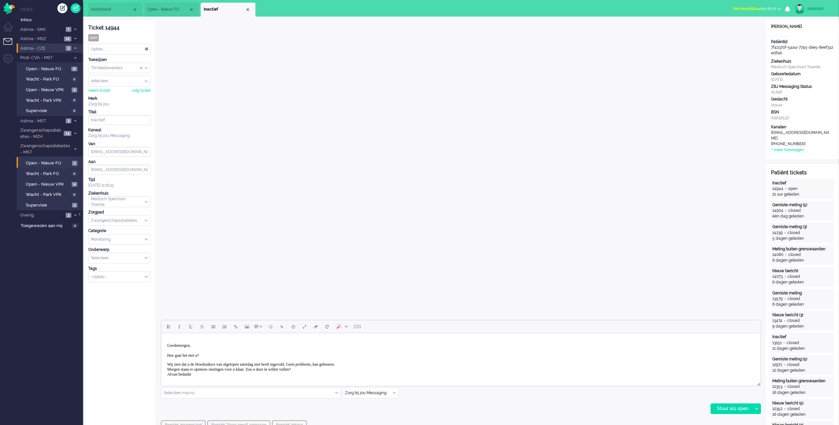
scroll to position [88, 0]
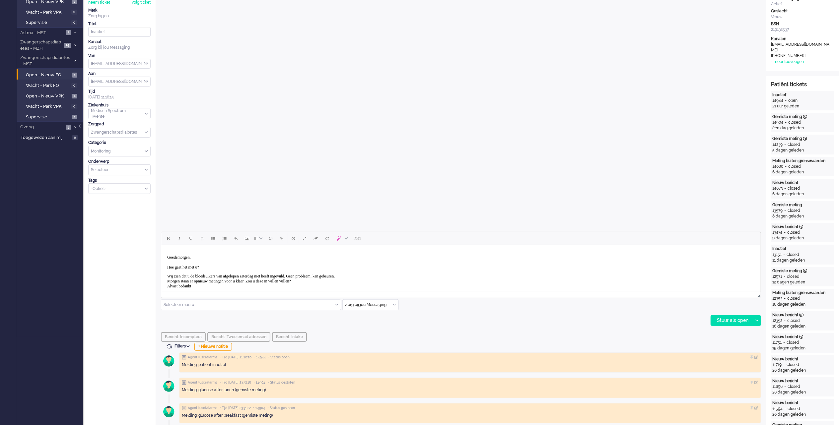
click at [206, 286] on p "Wij zien dat u de bloedsuikers van afgelopen zaterdag niet heeft ingevuld. Geen…" at bounding box center [461, 281] width 588 height 15
click at [735, 324] on div "Stuur als open" at bounding box center [731, 321] width 41 height 10
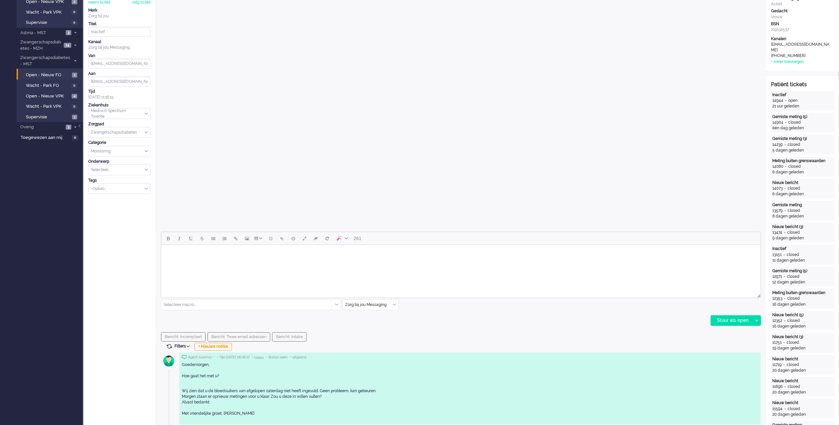
scroll to position [0, 0]
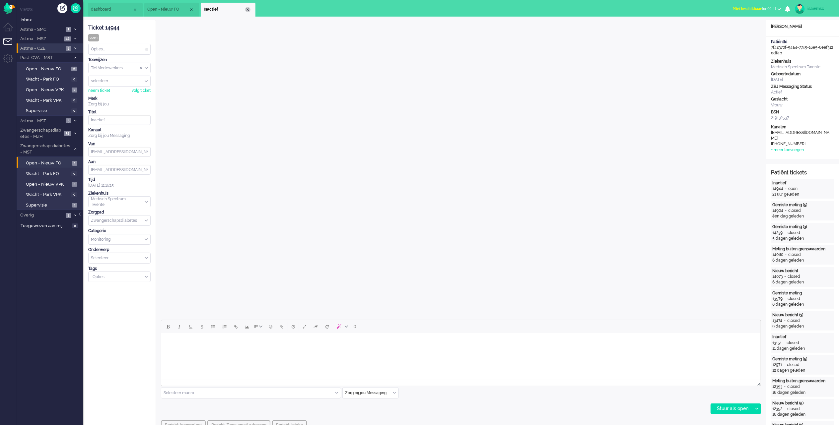
click at [249, 11] on div "Close tab" at bounding box center [247, 9] width 5 height 5
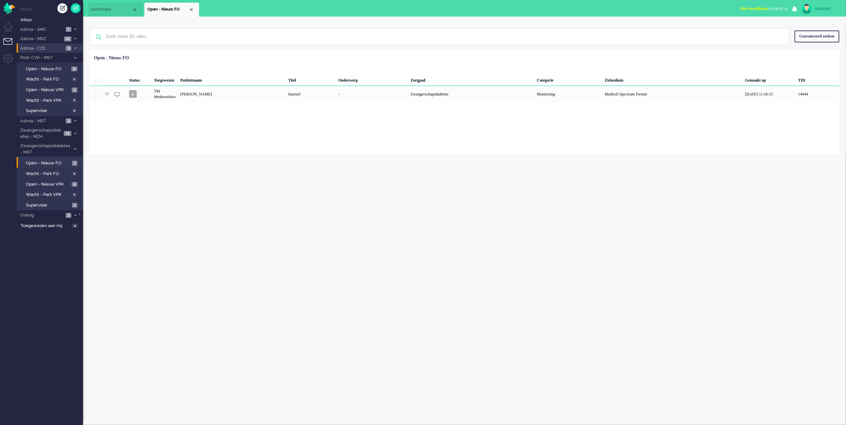
click at [124, 195] on div "isawmsc Thuis Ticket Csat Mijn gemiddelde cijfer Deze week - Ticket Bijdragen P…" at bounding box center [464, 221] width 763 height 409
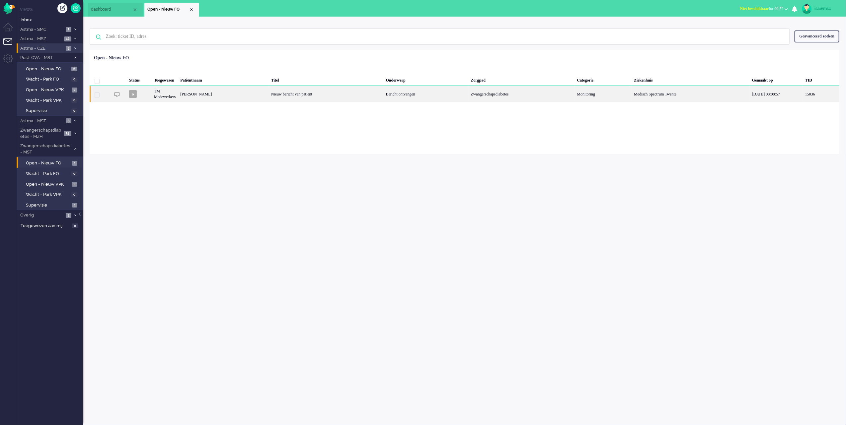
click at [271, 98] on div "Nieuw bericht van patiënt" at bounding box center [326, 94] width 115 height 16
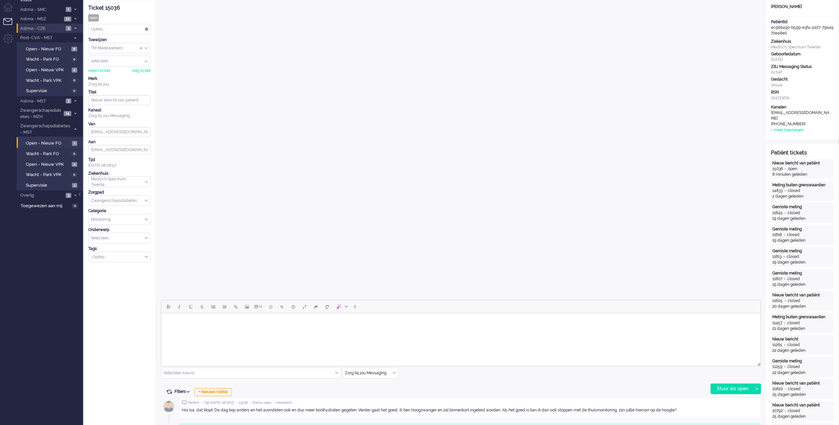
scroll to position [197, 0]
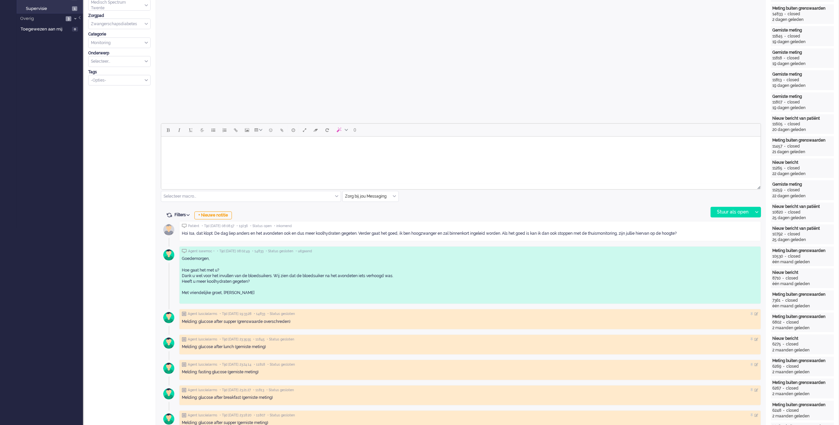
click at [425, 154] on html at bounding box center [461, 145] width 600 height 17
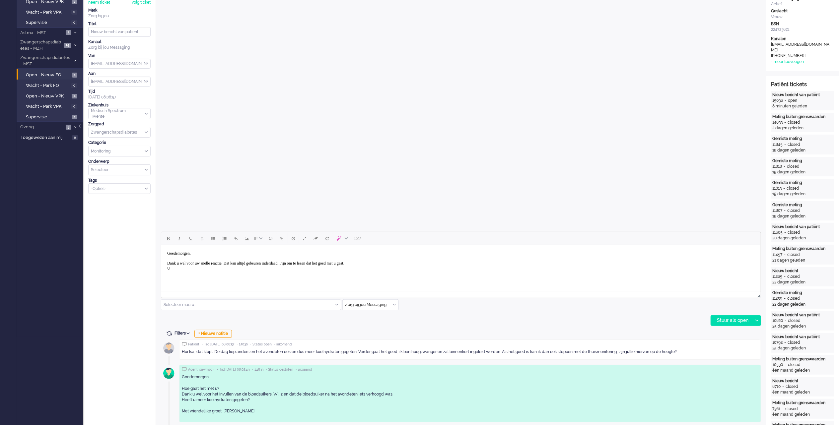
scroll to position [133, 0]
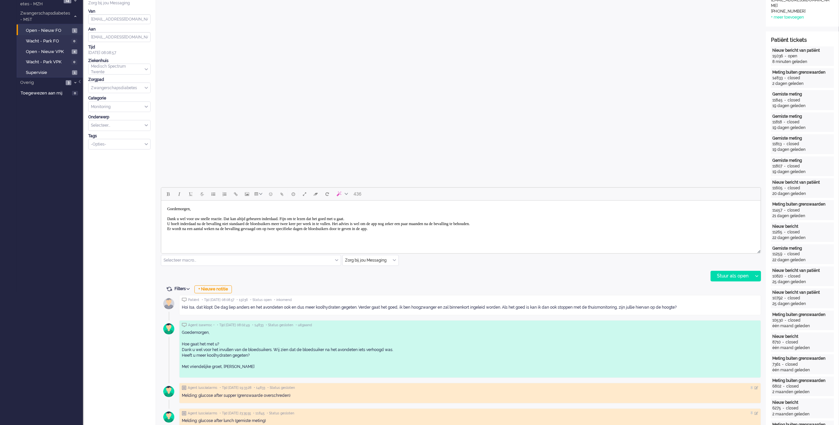
click at [190, 228] on body "Goedemorgen, Dank u wel voor uw snelle reactie. Dat kan altijd gebeuren inderda…" at bounding box center [461, 219] width 594 height 32
click at [449, 228] on body "Goedemorgen, Dank u wel voor uw snelle reactie. Dat kan altijd gebeuren inderda…" at bounding box center [461, 219] width 594 height 32
click at [731, 277] on div "Stuur als open" at bounding box center [731, 276] width 41 height 10
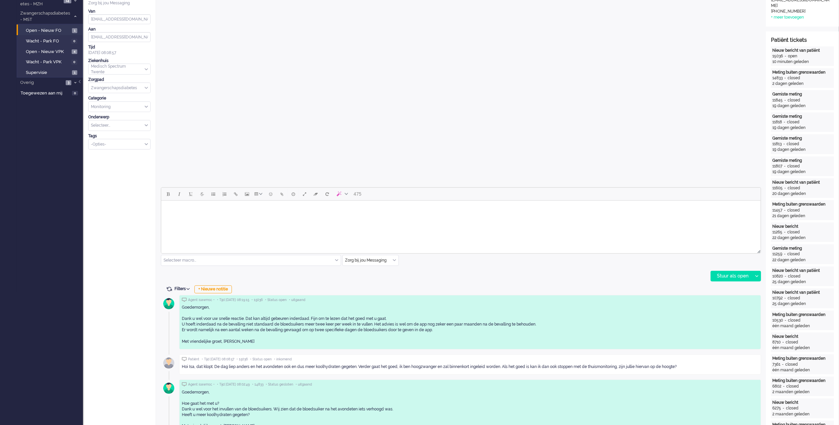
scroll to position [0, 0]
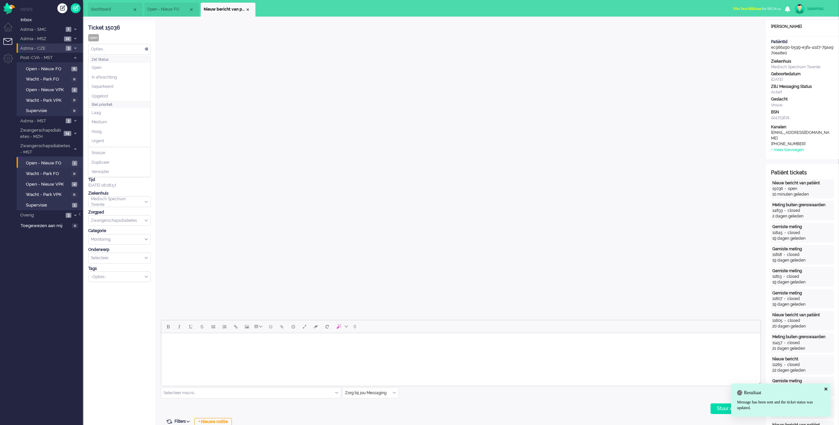
click at [140, 53] on div "Opties..." at bounding box center [120, 49] width 62 height 10
click at [126, 96] on li "Opgelost" at bounding box center [120, 97] width 62 height 10
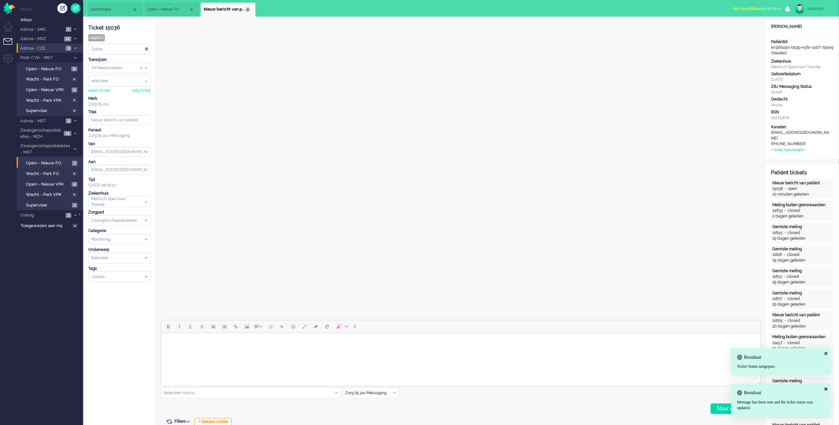
click at [247, 10] on div "Close tab" at bounding box center [247, 9] width 5 height 5
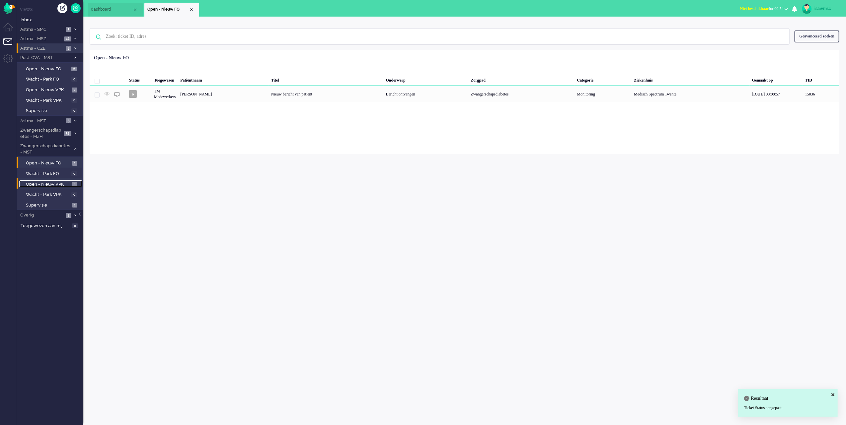
click at [70, 181] on link "Open - Nieuw VPK 4" at bounding box center [50, 184] width 63 height 7
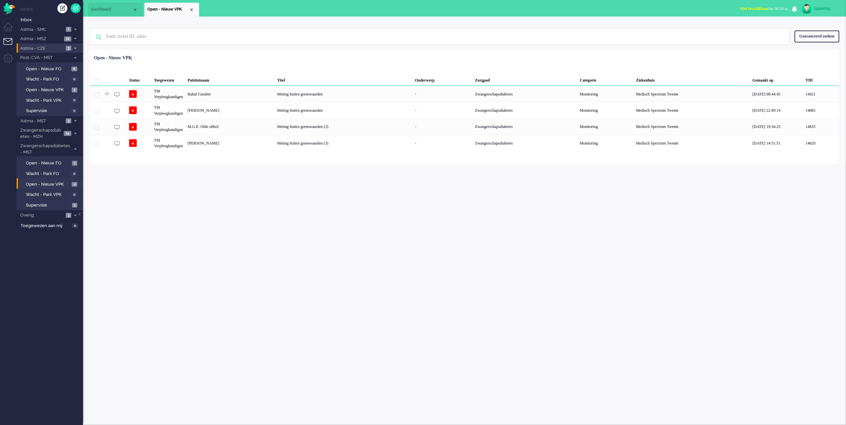
click at [224, 236] on div "isawmsc Thuis Ticket Csat Mijn gemiddelde cijfer Deze week - Ticket Bijdragen P…" at bounding box center [464, 221] width 763 height 409
click at [69, 37] on span "12" at bounding box center [67, 39] width 7 height 5
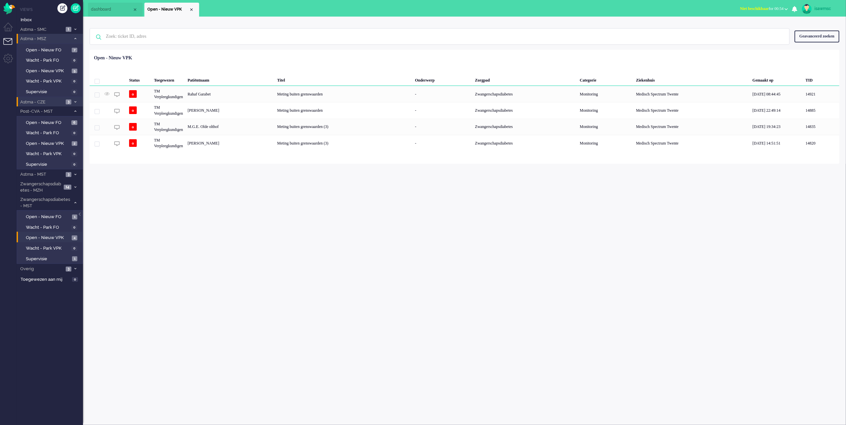
click at [69, 36] on span "Astma - MSZ" at bounding box center [44, 39] width 51 height 6
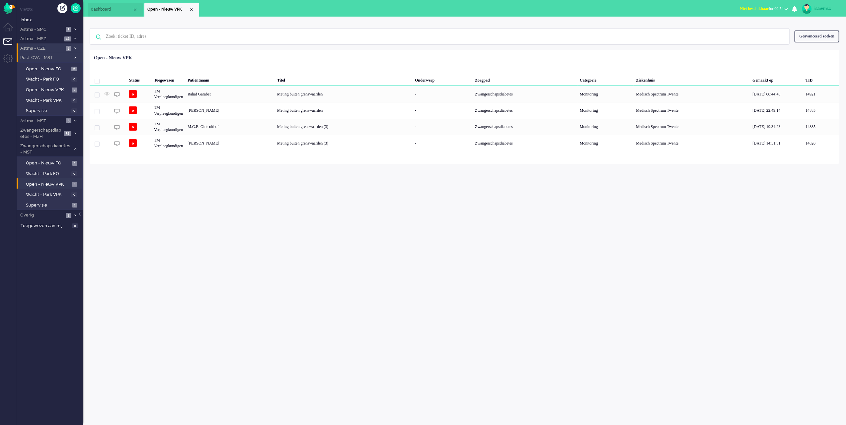
click at [78, 59] on li "Post-CVA - MST 8" at bounding box center [50, 58] width 66 height 10
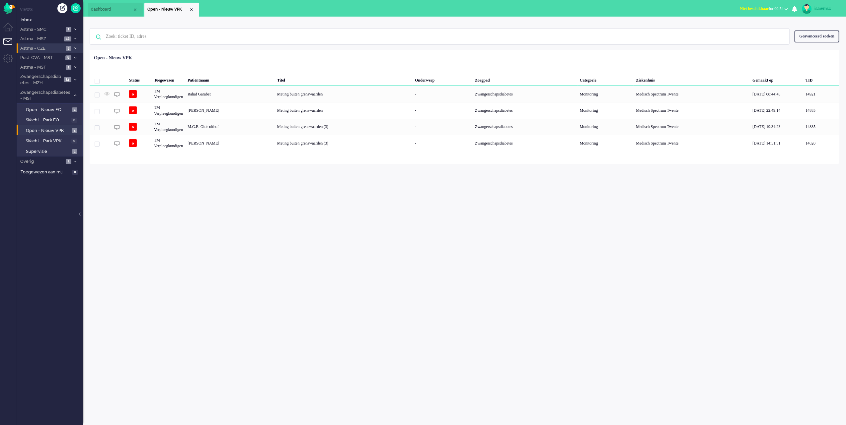
click at [132, 227] on div "isawmsc Thuis Ticket Csat Mijn gemiddelde cijfer Deze week - Ticket Bijdragen P…" at bounding box center [464, 221] width 763 height 409
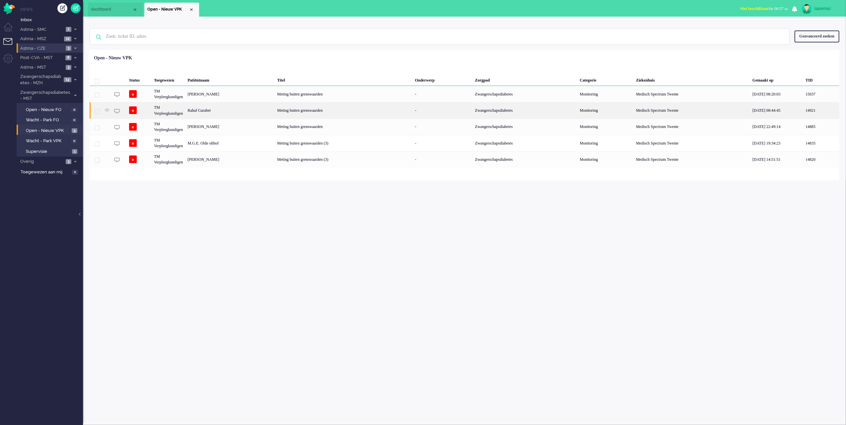
click at [248, 113] on div "Rahaf Garabet" at bounding box center [230, 110] width 90 height 16
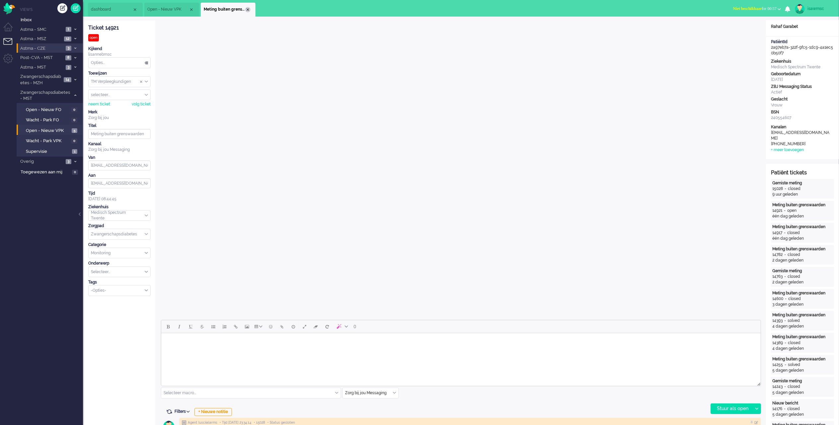
click at [247, 11] on div "Close tab" at bounding box center [247, 9] width 5 height 5
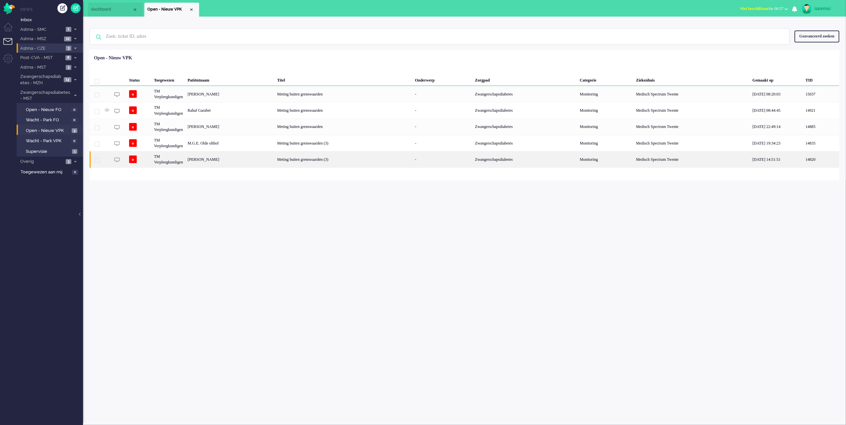
click at [250, 161] on div "[PERSON_NAME]" at bounding box center [230, 159] width 90 height 16
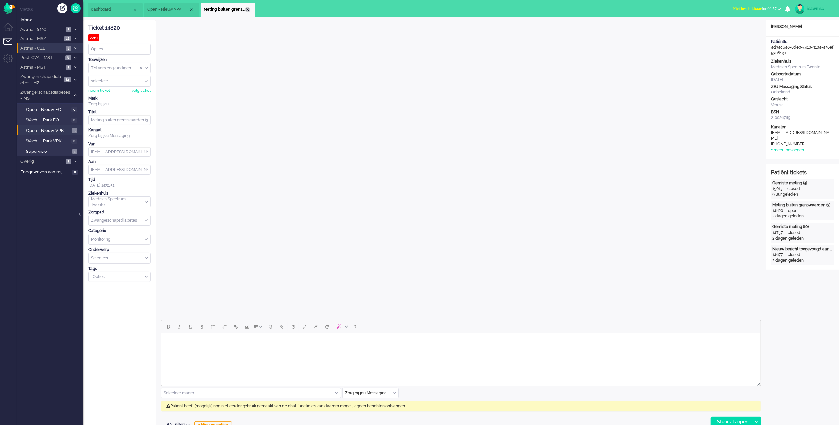
click at [248, 9] on div "Close tab" at bounding box center [247, 9] width 5 height 5
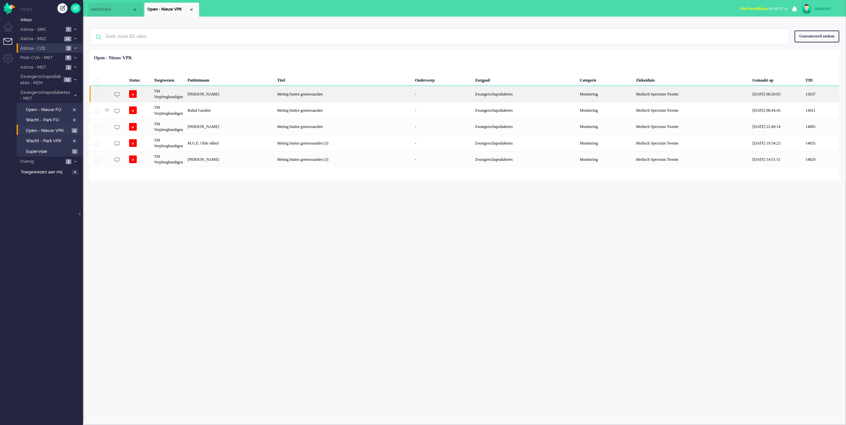
click at [235, 96] on div "[PERSON_NAME]" at bounding box center [230, 94] width 90 height 16
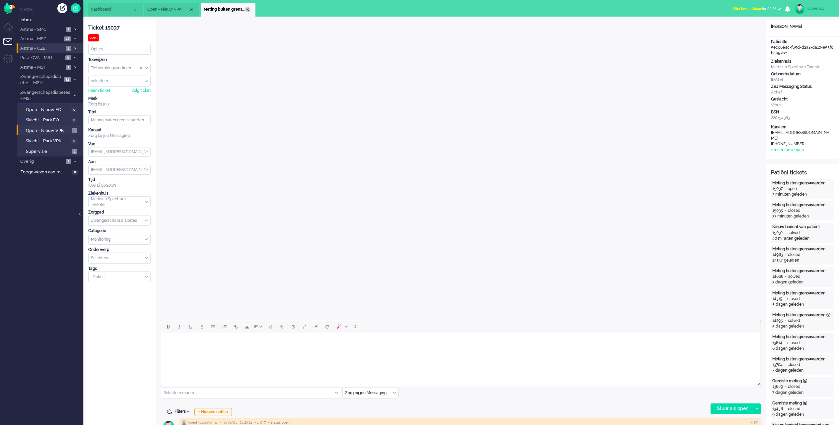
click at [248, 11] on div "Close tab" at bounding box center [247, 9] width 5 height 5
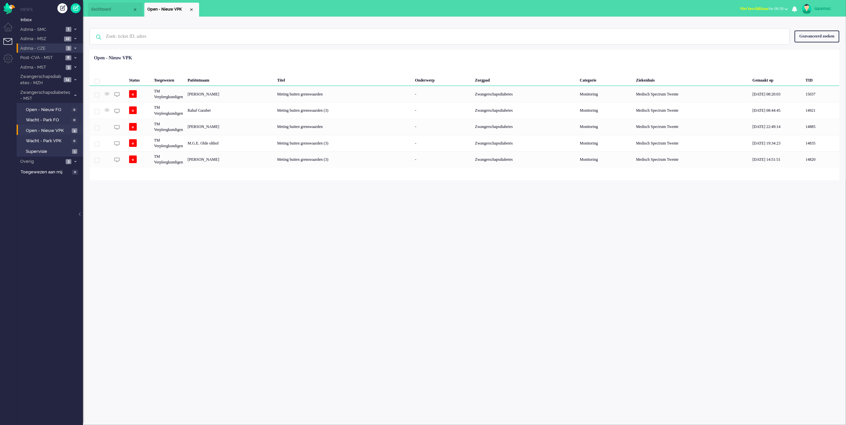
click at [307, 196] on div "isawmsc Thuis Ticket Csat Mijn gemiddelde cijfer Deze week - Ticket Bijdragen P…" at bounding box center [464, 221] width 763 height 409
click at [283, 58] on div "Status Toegewezen Patiëntnaam Titel Onderwerp Zorgpad Categorie Ziekenhuis Gema…" at bounding box center [465, 110] width 750 height 116
click at [68, 129] on span "Open - Nieuw VPK" at bounding box center [48, 131] width 44 height 6
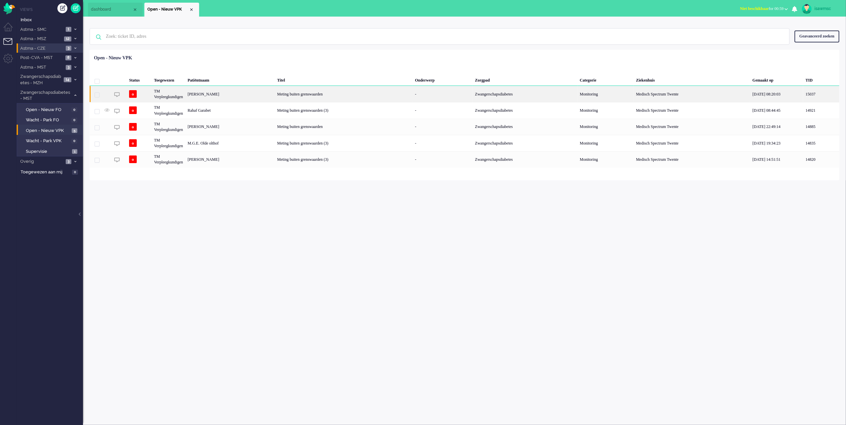
click at [215, 98] on div "[PERSON_NAME]" at bounding box center [230, 94] width 90 height 16
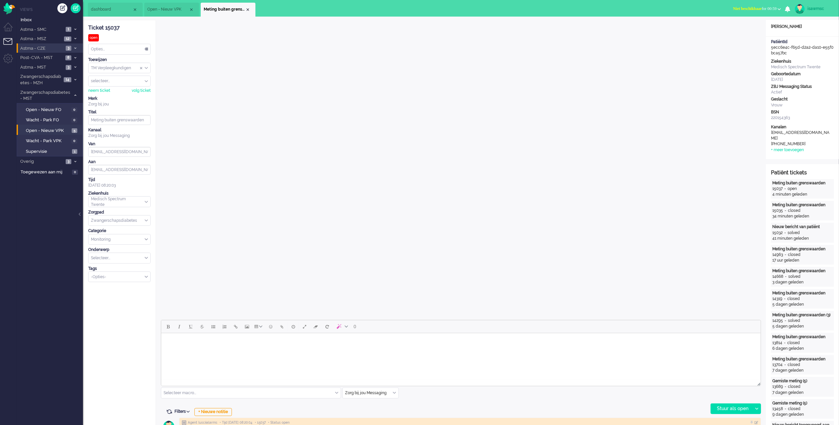
click at [129, 51] on div "Opties..." at bounding box center [120, 49] width 62 height 10
click at [117, 49] on div "Opties..." at bounding box center [120, 49] width 62 height 10
click at [117, 95] on li "Opgelost" at bounding box center [120, 97] width 62 height 10
click at [246, 8] on div "Close tab" at bounding box center [247, 9] width 5 height 5
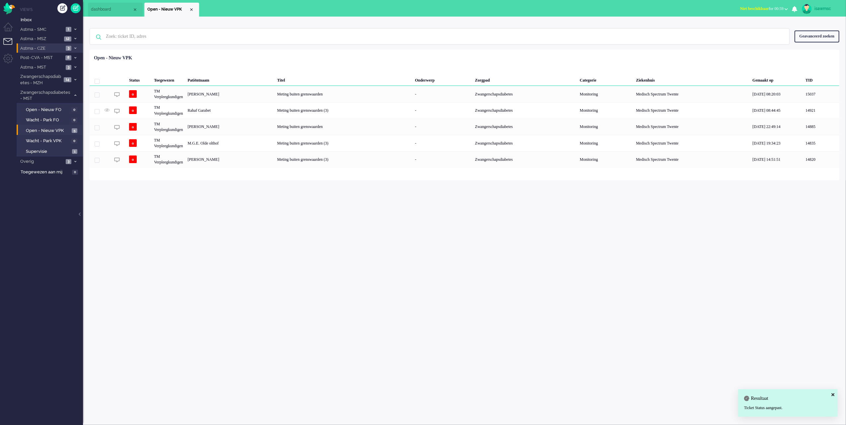
click at [230, 192] on div "isawmsc Thuis Ticket Csat Mijn gemiddelde cijfer Deze week - Ticket Bijdragen P…" at bounding box center [464, 221] width 763 height 409
click at [11, 10] on img "Omnidesk" at bounding box center [9, 9] width 12 height 12
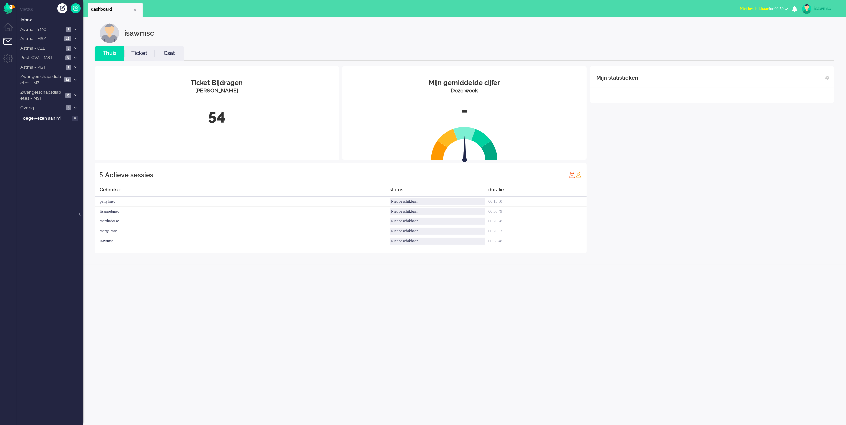
click at [247, 114] on div "54" at bounding box center [217, 116] width 234 height 22
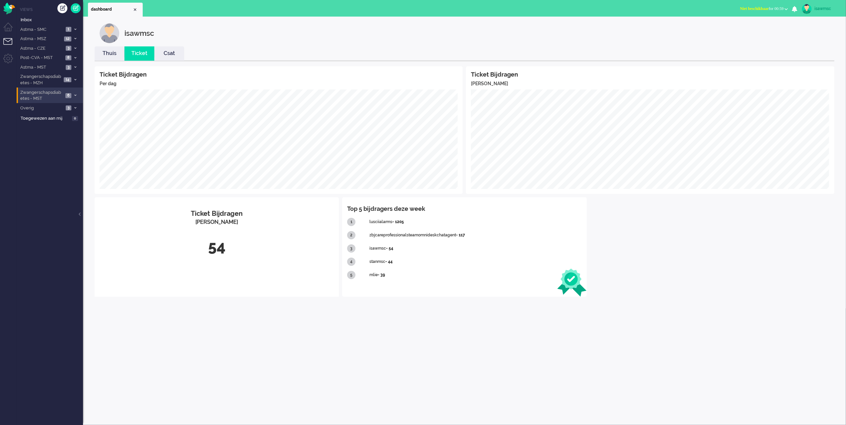
click at [52, 97] on span "Zwangerschapsdiabetes - MST" at bounding box center [41, 96] width 44 height 12
click at [68, 129] on span "Open - Nieuw VPK" at bounding box center [48, 131] width 44 height 6
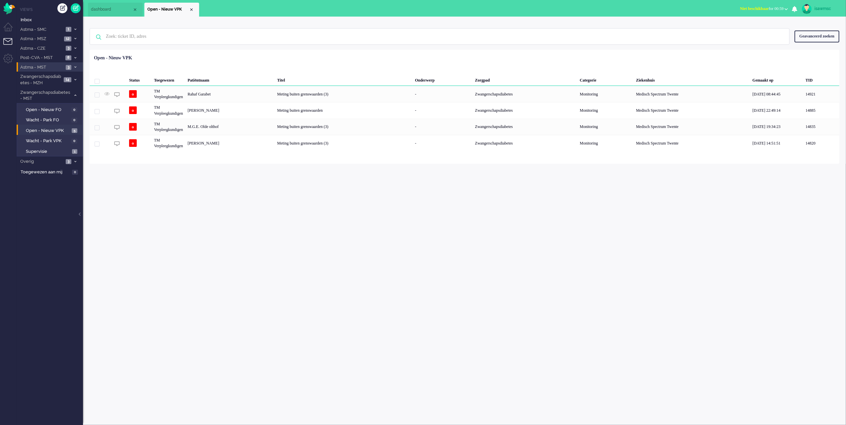
click at [70, 67] on span "3" at bounding box center [69, 67] width 6 height 5
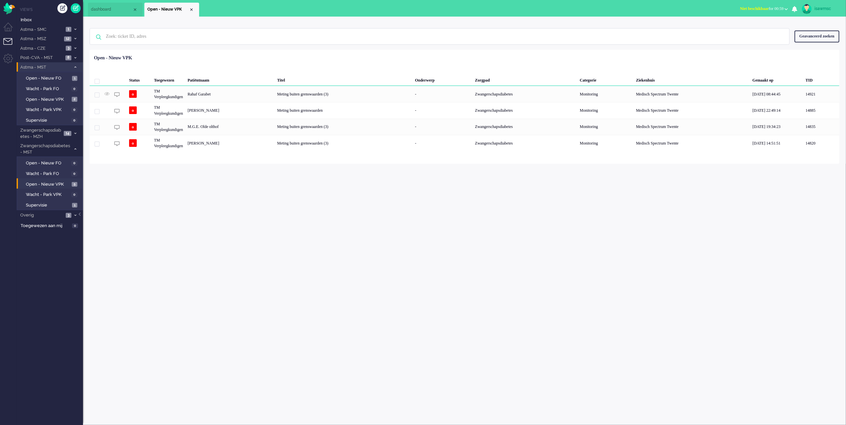
click at [72, 66] on li "Astma - MST 3" at bounding box center [50, 67] width 66 height 10
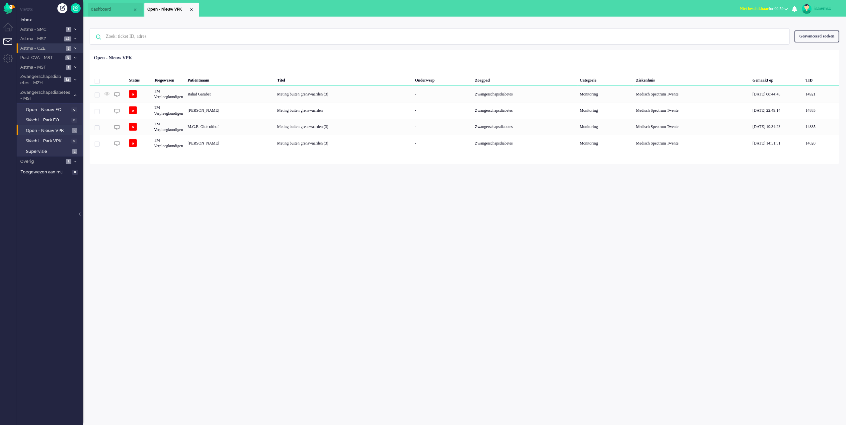
click at [73, 48] on span at bounding box center [75, 49] width 5 height 4
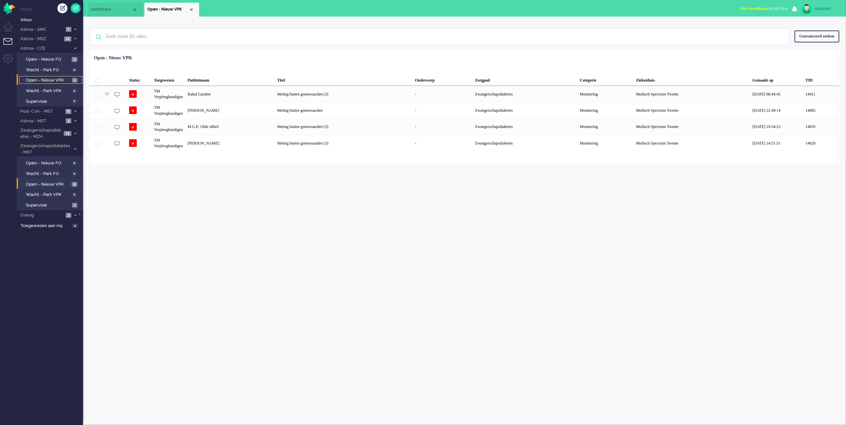
click at [70, 77] on link "Open - Nieuw VPK 1" at bounding box center [50, 79] width 63 height 7
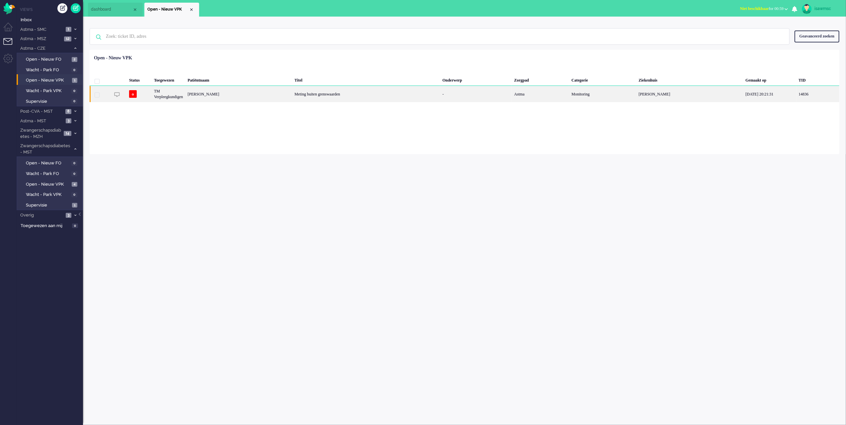
click at [262, 97] on div "[PERSON_NAME]" at bounding box center [238, 94] width 107 height 16
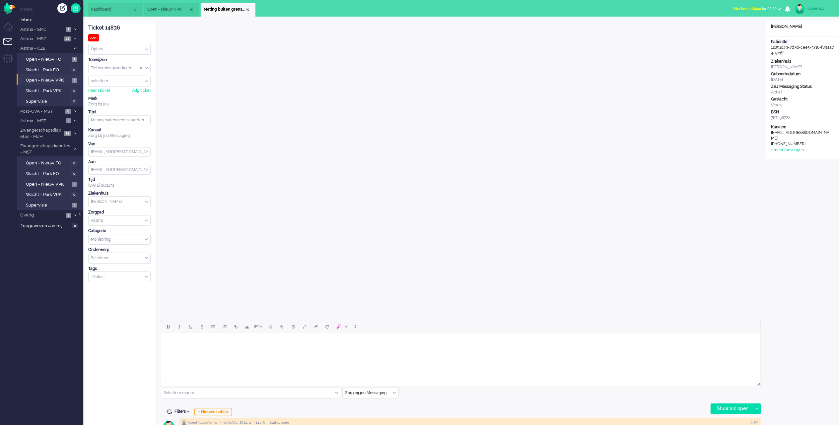
click at [246, 9] on div "Close tab" at bounding box center [247, 9] width 5 height 5
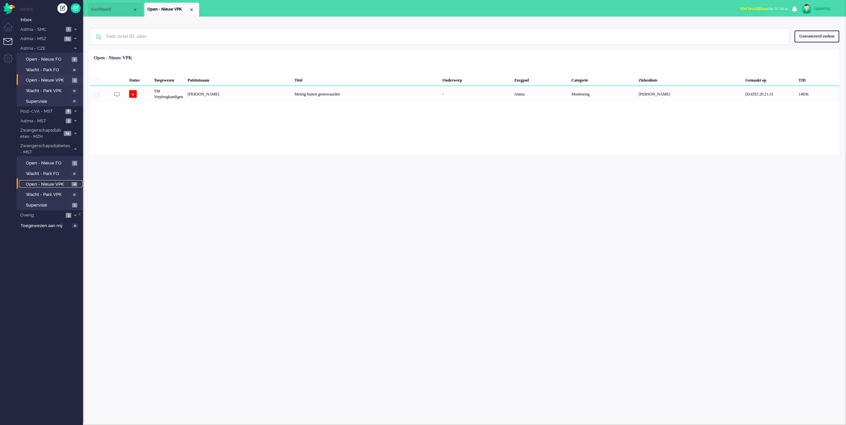
click at [70, 182] on link "Open - Nieuw VPK 4" at bounding box center [50, 184] width 63 height 7
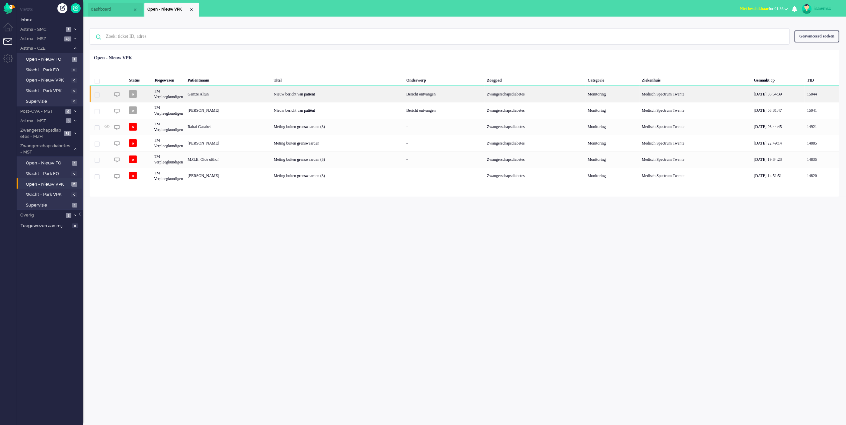
click at [254, 94] on div "Gamze Altun" at bounding box center [228, 94] width 86 height 16
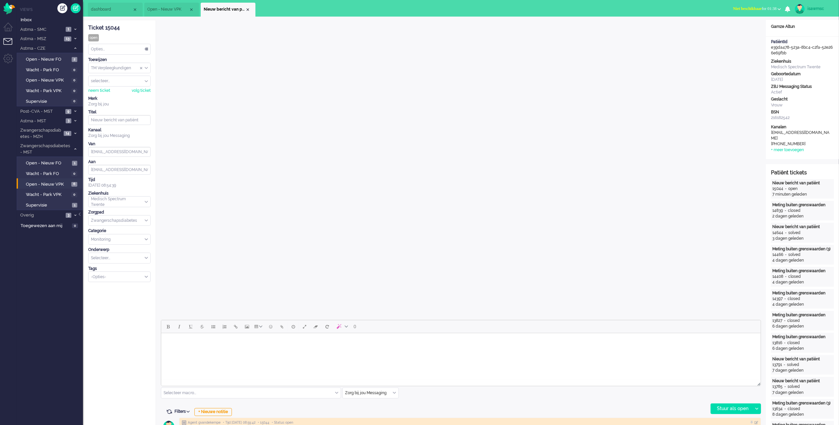
scroll to position [177, 0]
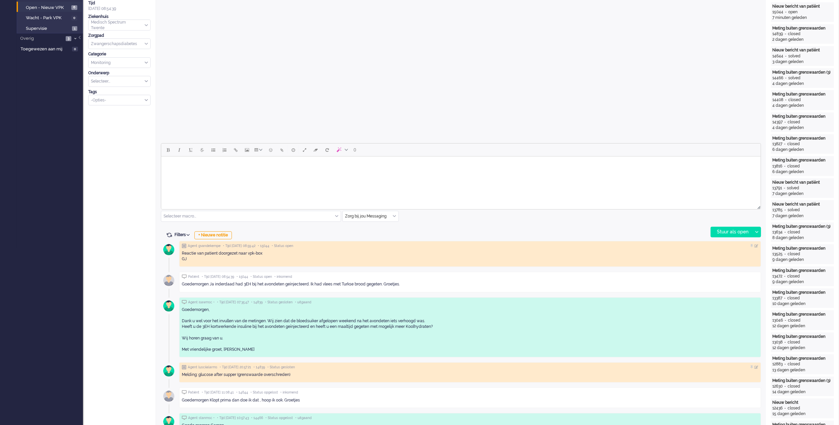
click at [292, 174] on html at bounding box center [461, 165] width 600 height 17
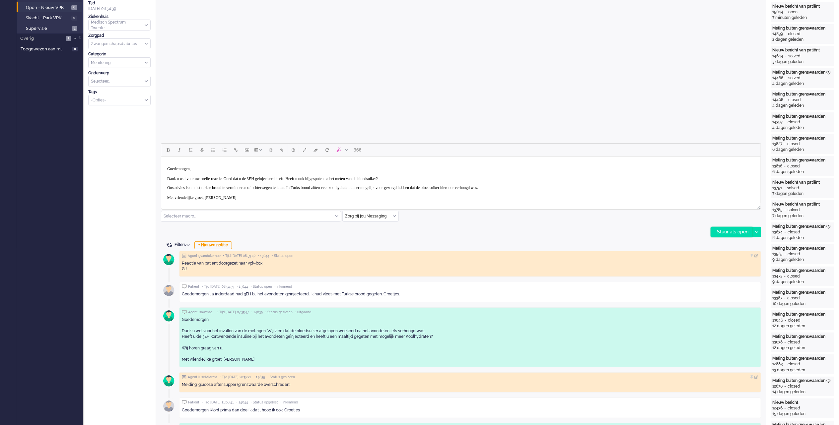
click at [739, 234] on div "Stuur als open" at bounding box center [731, 232] width 41 height 10
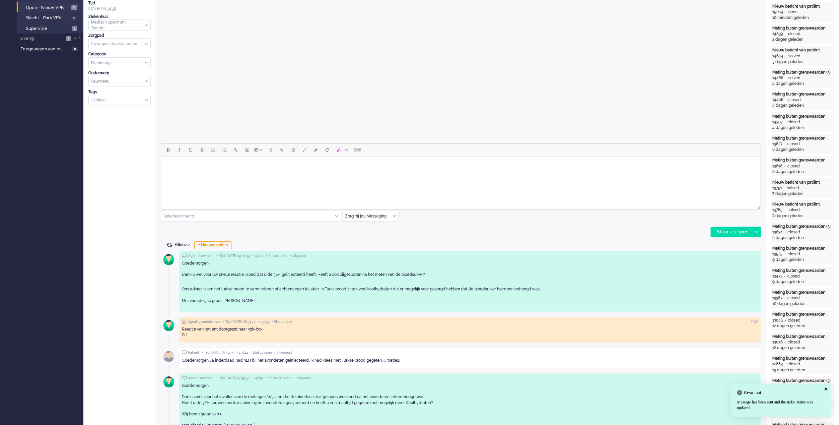
scroll to position [0, 0]
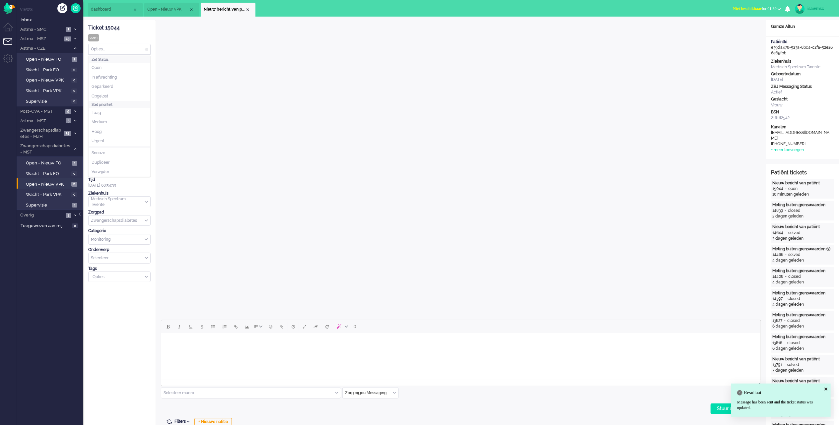
click at [135, 45] on div "Opties..." at bounding box center [120, 49] width 62 height 10
click at [112, 95] on li "Opgelost" at bounding box center [120, 97] width 62 height 10
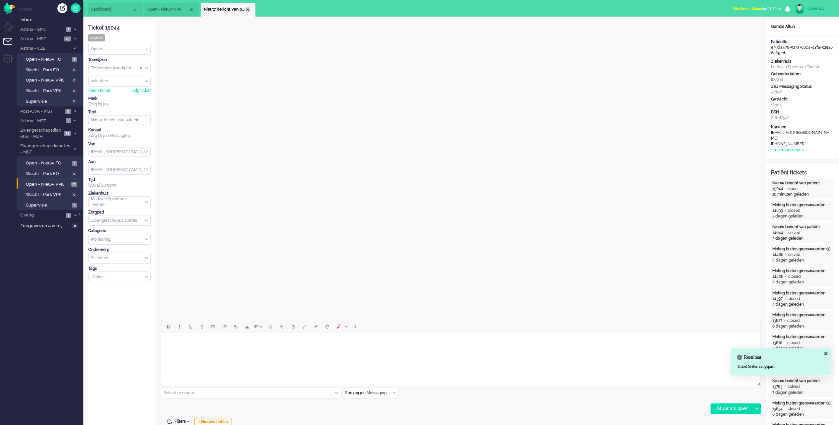
click at [246, 11] on div "Close tab" at bounding box center [247, 9] width 5 height 5
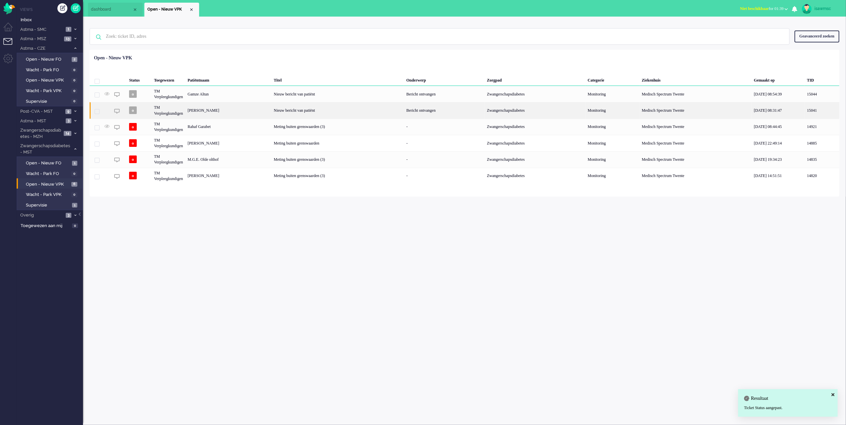
click at [246, 109] on div "[PERSON_NAME]" at bounding box center [228, 110] width 86 height 16
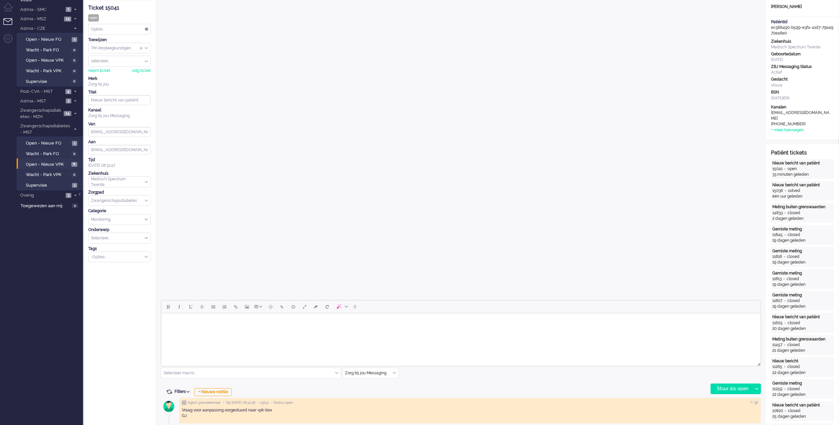
scroll to position [153, 0]
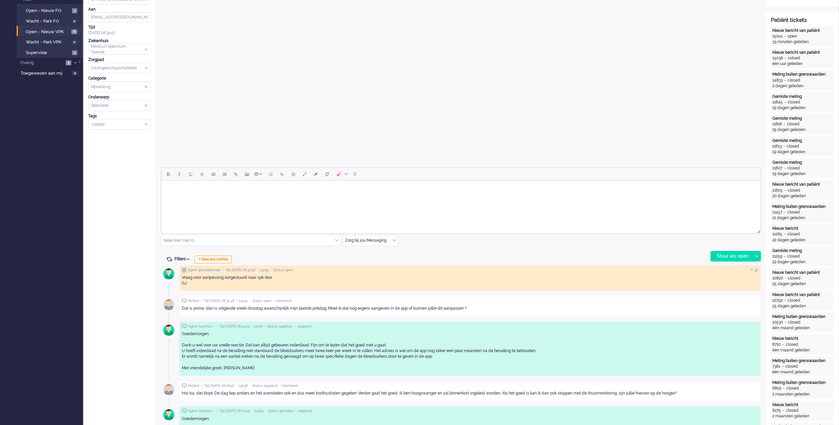
click at [283, 198] on html at bounding box center [461, 189] width 600 height 17
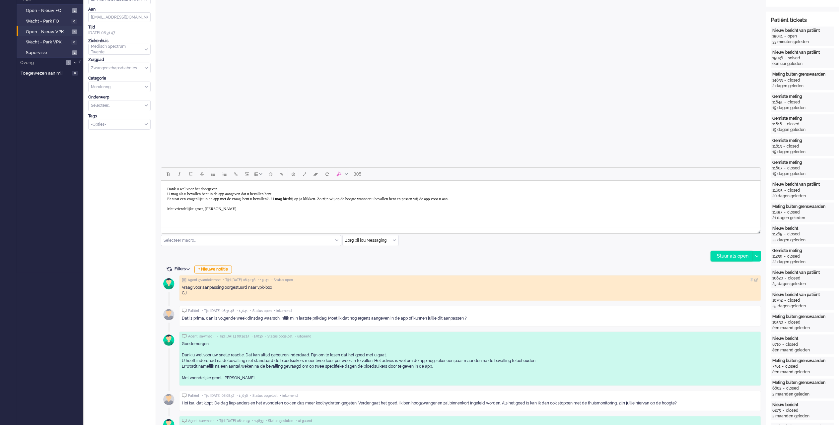
click at [717, 258] on div "Stuur als open" at bounding box center [731, 257] width 41 height 10
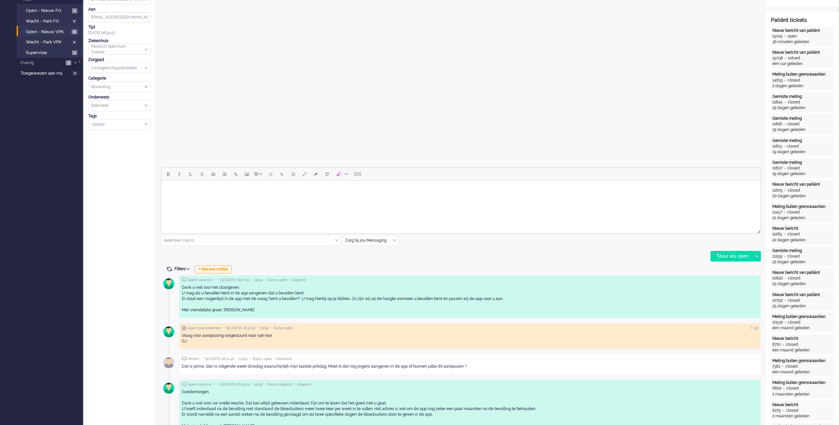
scroll to position [0, 0]
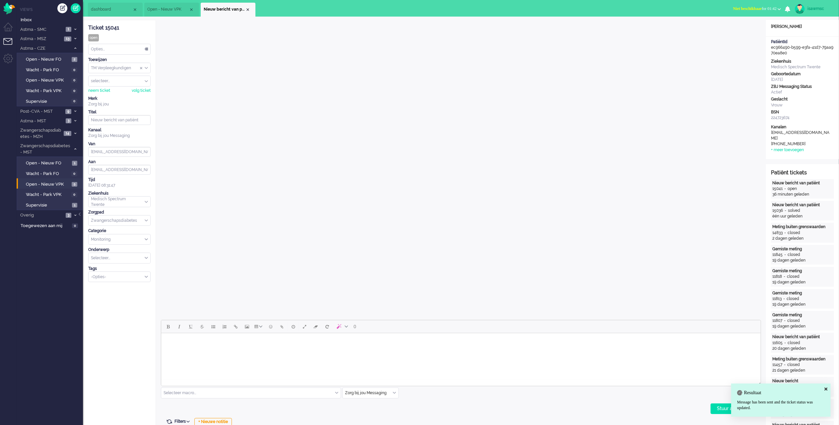
click at [132, 51] on div "Opties..." at bounding box center [120, 49] width 62 height 10
click at [118, 96] on li "Opgelost" at bounding box center [120, 97] width 62 height 10
click at [247, 10] on div "Close tab" at bounding box center [247, 9] width 5 height 5
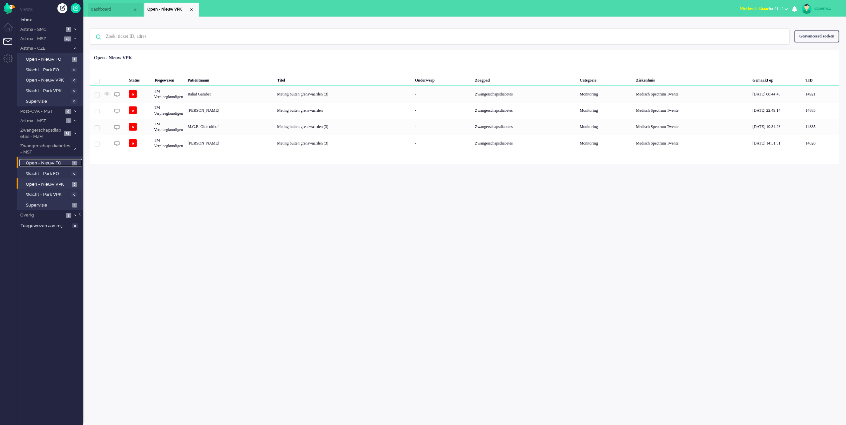
click at [63, 161] on span "Open - Nieuw FO" at bounding box center [48, 163] width 44 height 6
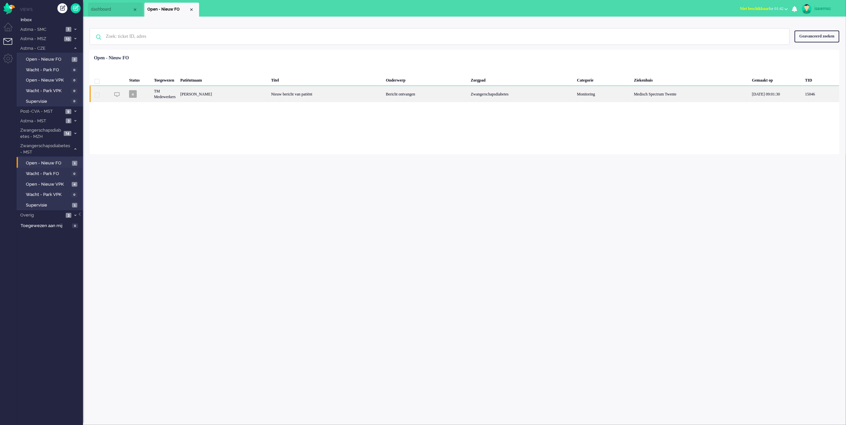
click at [219, 90] on div "[PERSON_NAME]" at bounding box center [223, 94] width 91 height 16
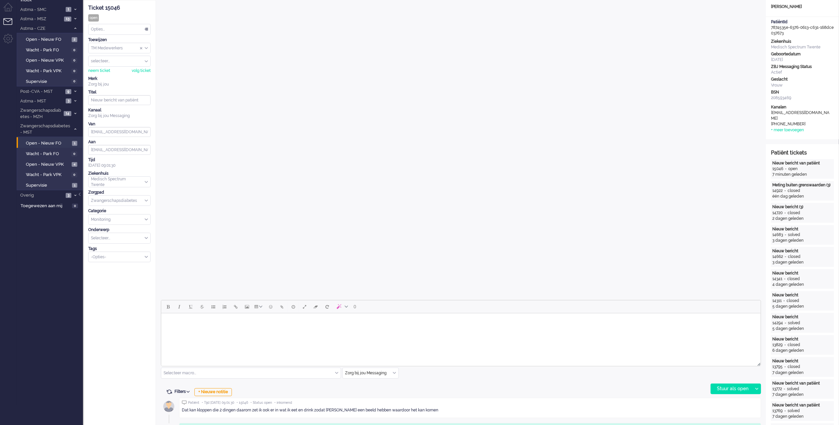
scroll to position [153, 0]
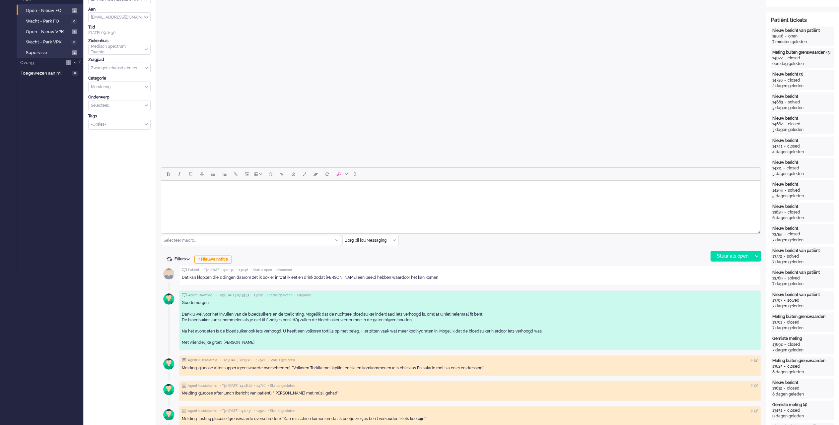
click at [305, 198] on html at bounding box center [461, 189] width 600 height 17
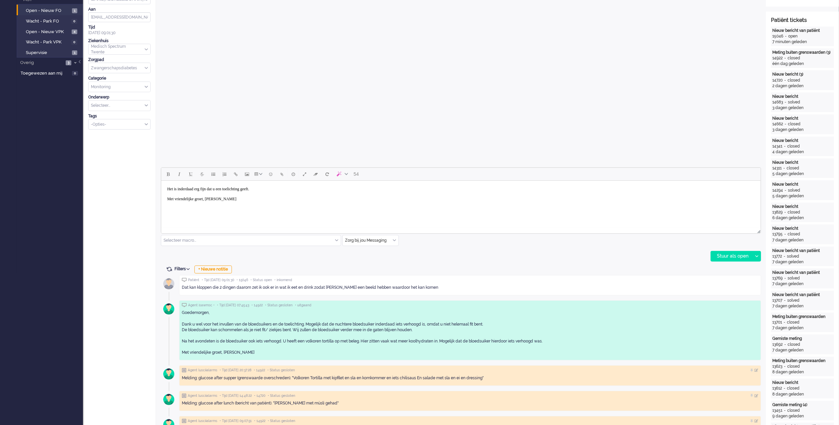
scroll to position [20, 0]
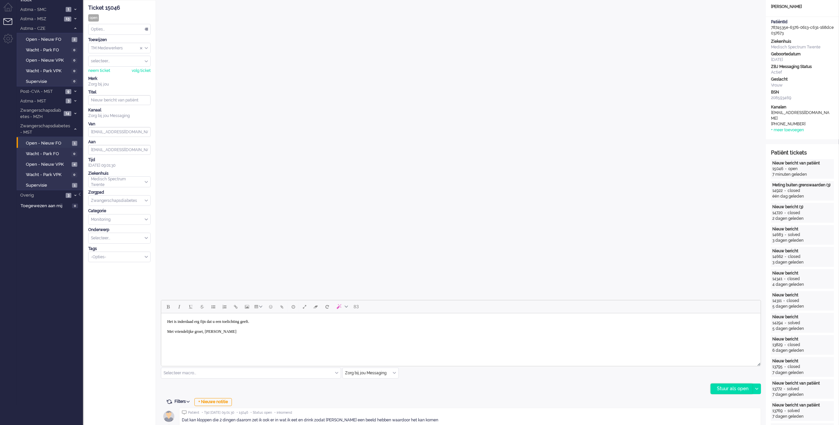
click at [734, 386] on div "Stuur als open" at bounding box center [731, 389] width 41 height 10
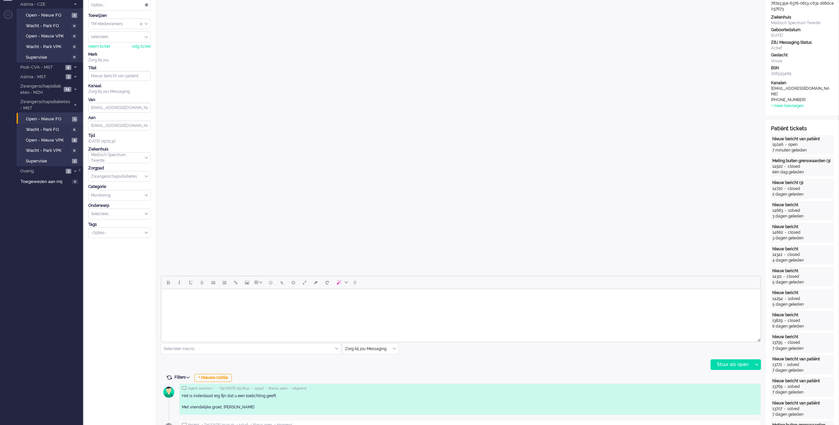
scroll to position [0, 0]
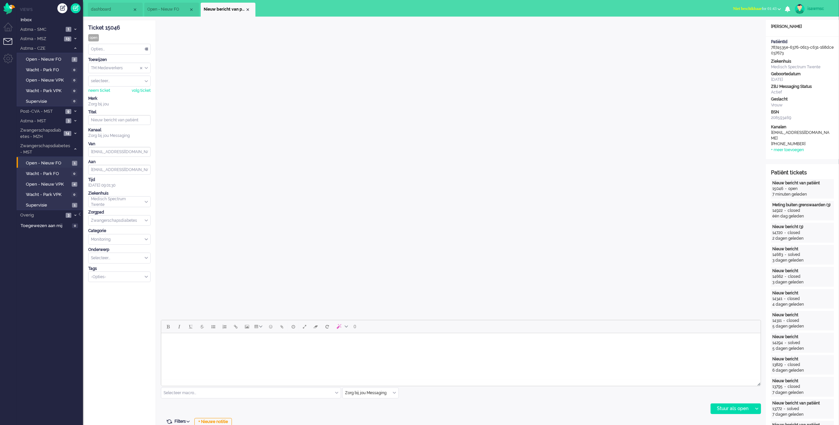
click at [125, 47] on div "Opties..." at bounding box center [120, 49] width 62 height 10
click at [105, 97] on span "Opgelost" at bounding box center [100, 97] width 17 height 6
click at [247, 12] on li "Nieuw bericht van patiënt" at bounding box center [228, 10] width 55 height 14
click at [246, 11] on div "Close tab" at bounding box center [247, 9] width 5 height 5
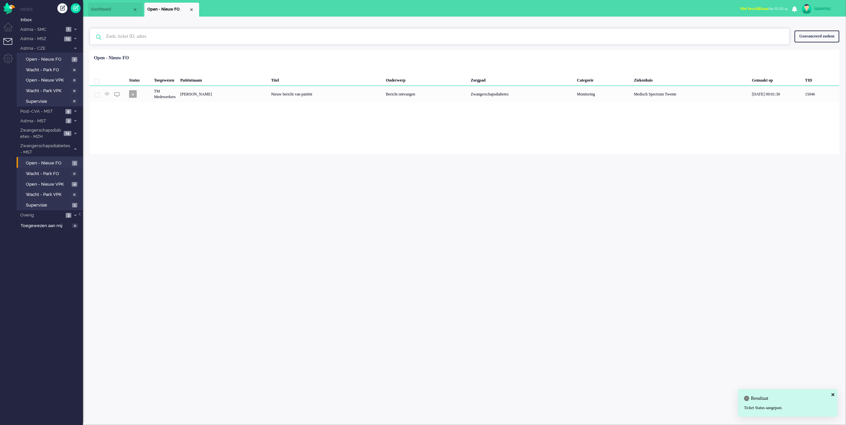
click at [273, 44] on input "text" at bounding box center [440, 37] width 679 height 16
click at [65, 182] on span "Open - Nieuw VPK" at bounding box center [48, 185] width 44 height 6
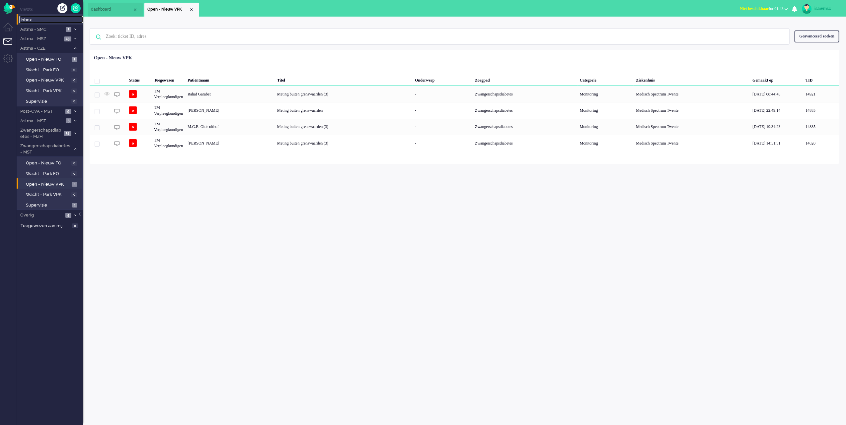
click at [55, 20] on span "Inbox" at bounding box center [52, 20] width 62 height 6
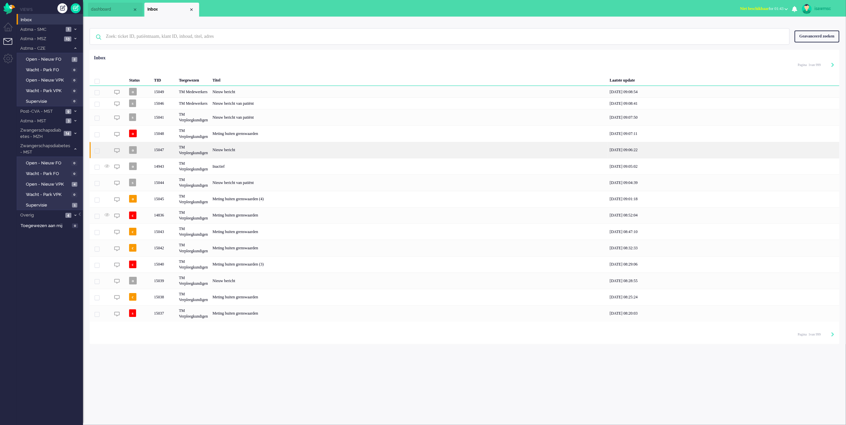
click at [275, 149] on div "Nieuw bericht" at bounding box center [408, 150] width 397 height 16
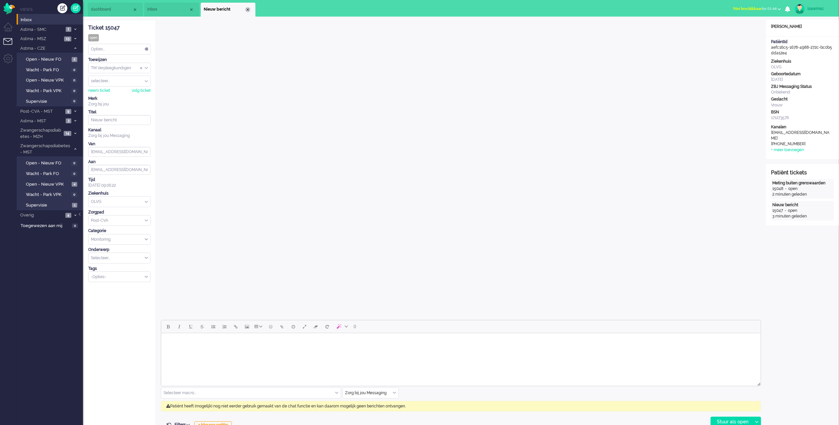
click at [249, 11] on div "Close tab" at bounding box center [247, 9] width 5 height 5
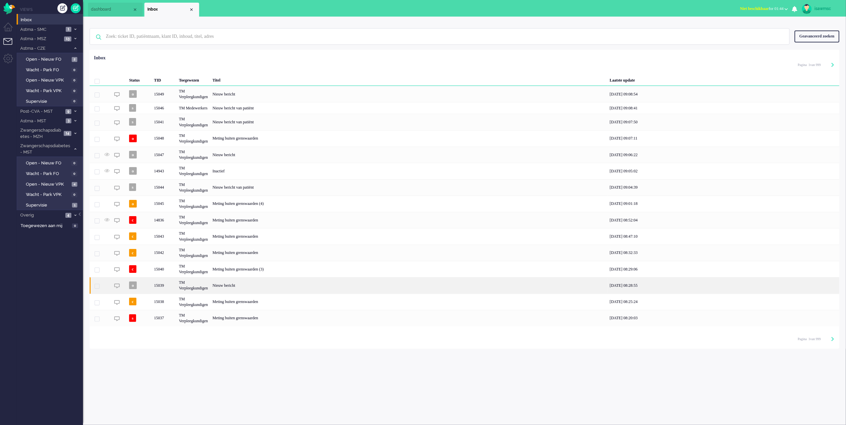
click at [255, 291] on div "Nieuw bericht" at bounding box center [408, 285] width 397 height 16
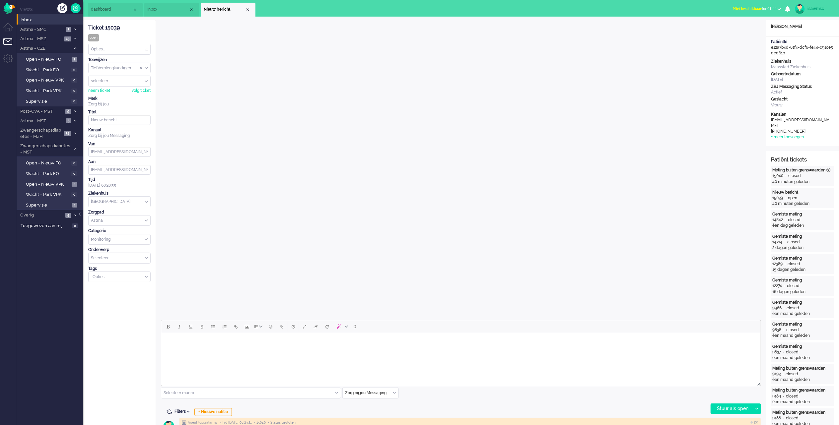
click at [247, 9] on div "Close tab" at bounding box center [247, 9] width 5 height 5
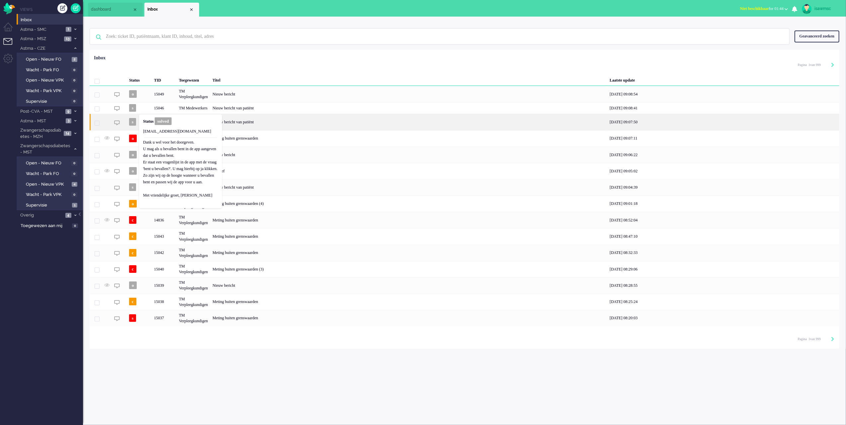
click at [295, 124] on div "Nieuw bericht van patiënt" at bounding box center [408, 122] width 397 height 16
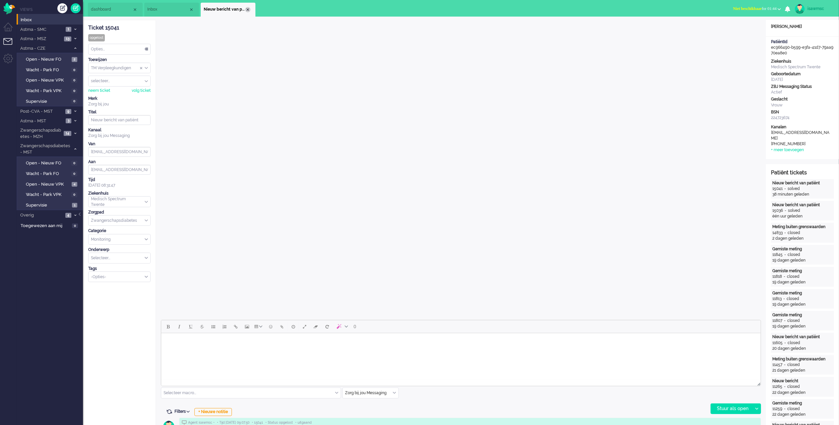
click at [248, 9] on div "Close tab" at bounding box center [247, 9] width 5 height 5
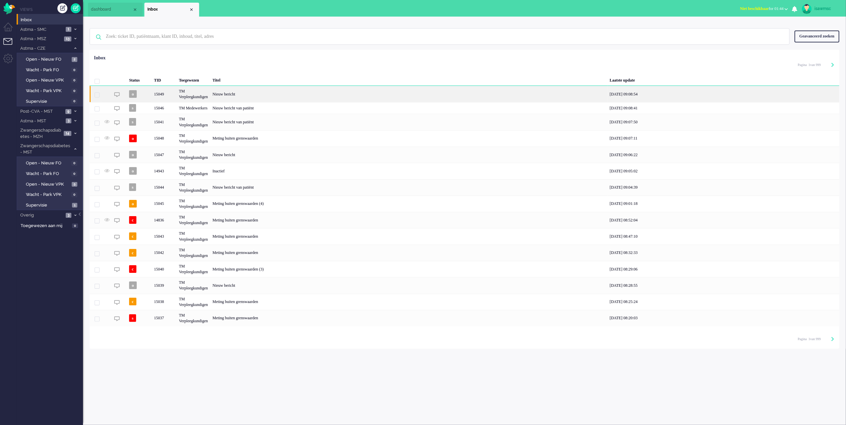
click at [237, 96] on div "Nieuw bericht" at bounding box center [408, 94] width 397 height 16
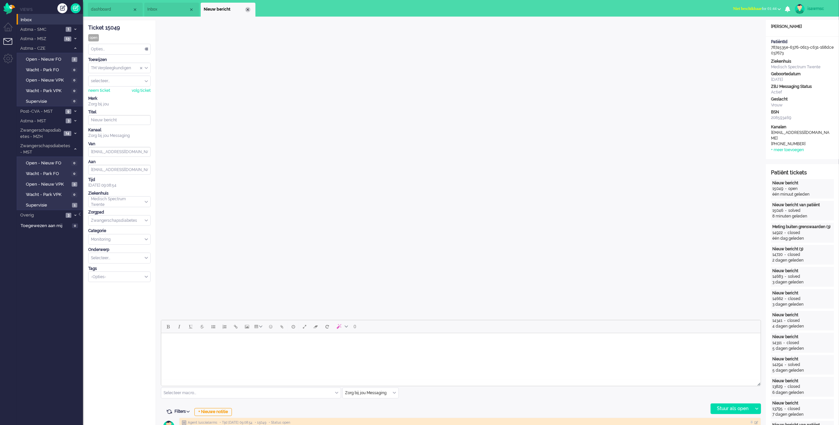
click at [248, 11] on div "Close tab" at bounding box center [247, 9] width 5 height 5
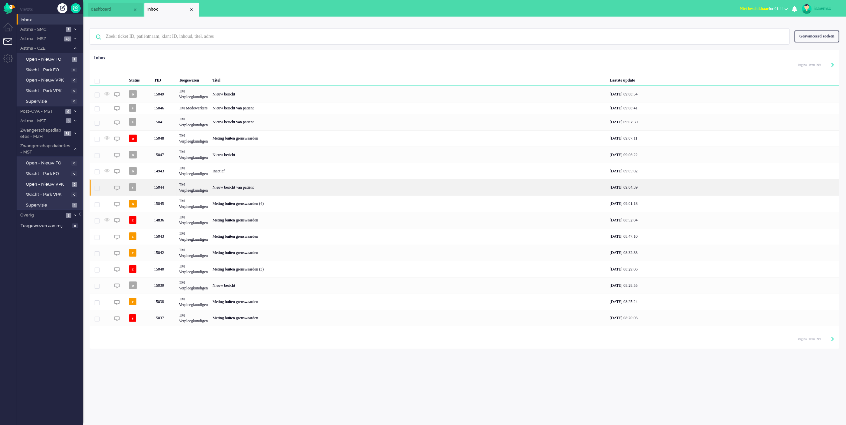
click at [237, 191] on div "Nieuw bericht van patiënt" at bounding box center [408, 188] width 397 height 16
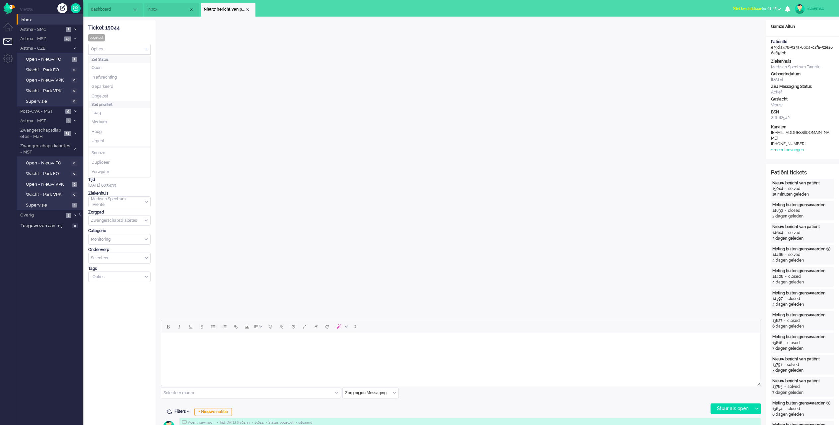
click at [135, 51] on div "Opties..." at bounding box center [120, 49] width 62 height 10
click at [108, 68] on li "Open" at bounding box center [120, 68] width 62 height 10
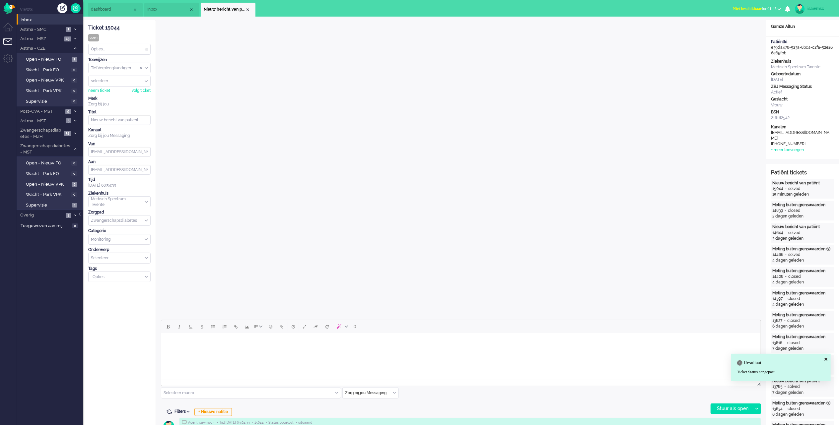
click at [124, 279] on input "Select Tags" at bounding box center [117, 277] width 52 height 6
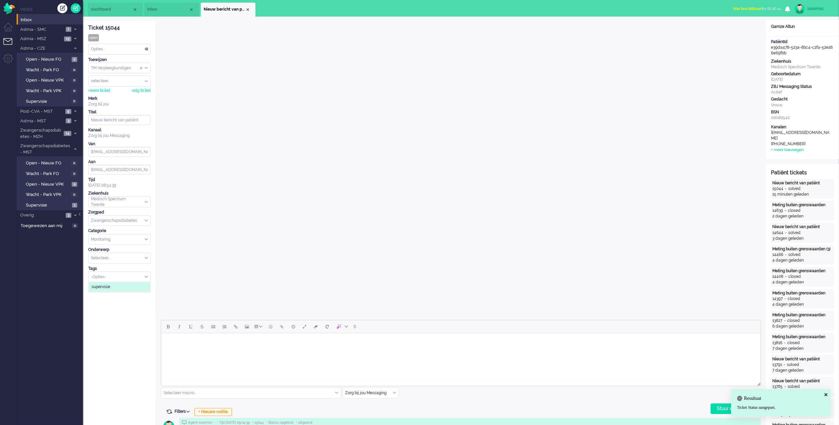
click at [112, 290] on li "supervisie" at bounding box center [120, 287] width 62 height 10
click at [248, 8] on div "Close tab" at bounding box center [247, 9] width 5 height 5
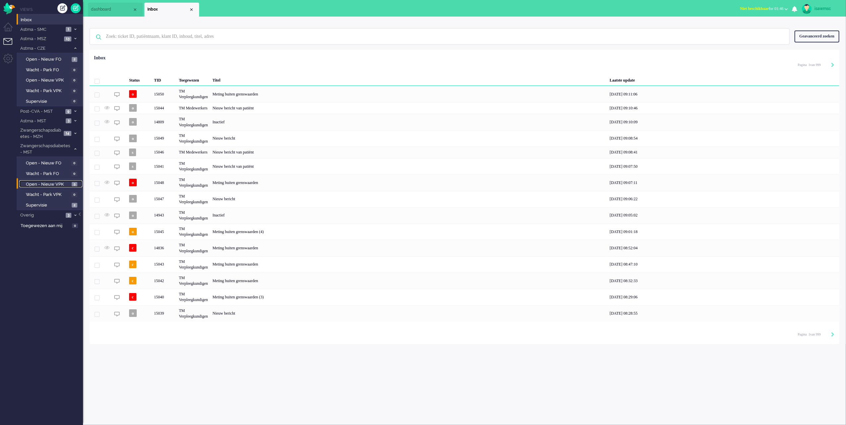
click at [66, 183] on span "Open - Nieuw VPK" at bounding box center [48, 185] width 44 height 6
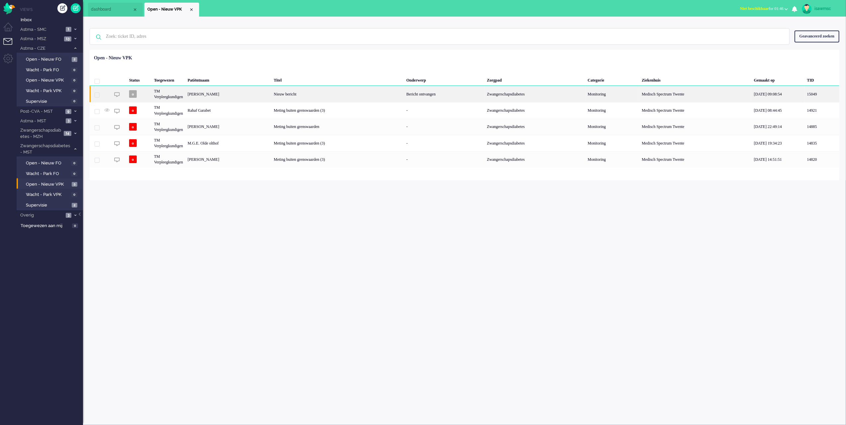
click at [302, 94] on div "Nieuw bericht" at bounding box center [337, 94] width 132 height 16
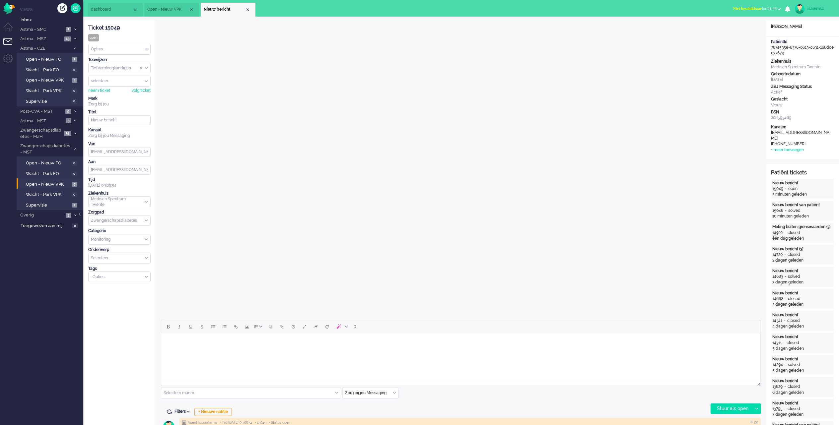
click at [134, 49] on div "Opties..." at bounding box center [120, 49] width 62 height 10
click at [118, 96] on li "Opgelost" at bounding box center [120, 97] width 62 height 10
click at [248, 8] on div "Close tab" at bounding box center [247, 9] width 5 height 5
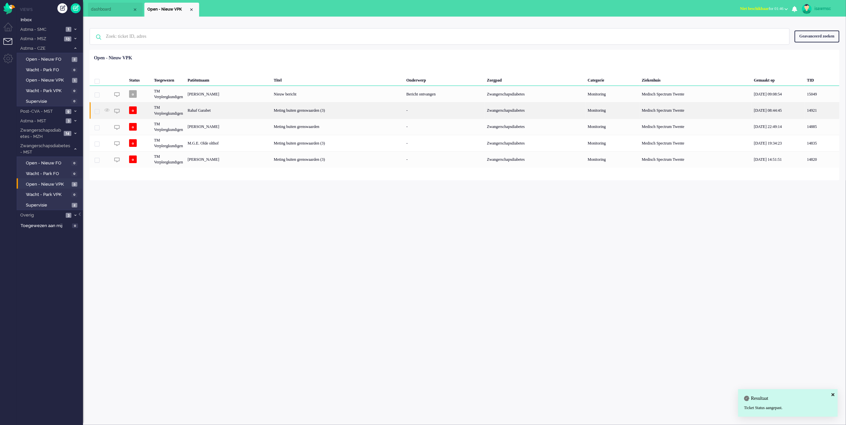
click at [263, 114] on div "Rahaf Garabet" at bounding box center [228, 110] width 86 height 16
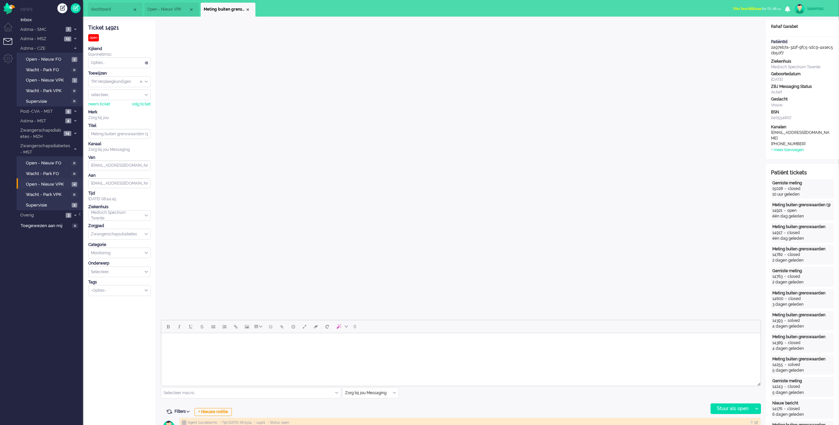
scroll to position [88, 0]
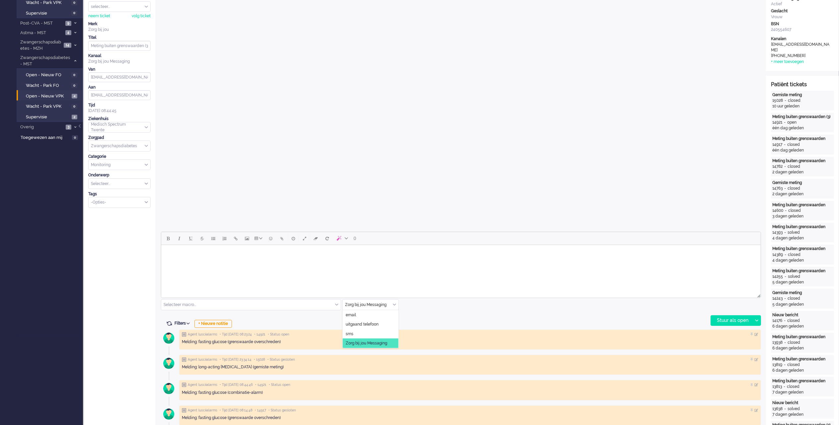
click at [395, 307] on div "Zorg bij jou Messaging" at bounding box center [371, 305] width 56 height 10
click at [370, 322] on span "uitgaand telefoon" at bounding box center [362, 325] width 33 height 6
click at [745, 319] on div "Stuur als open" at bounding box center [731, 321] width 41 height 10
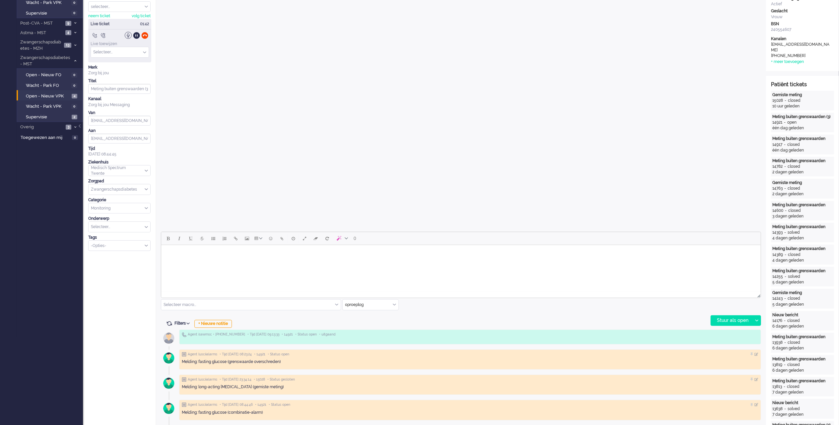
scroll to position [0, 0]
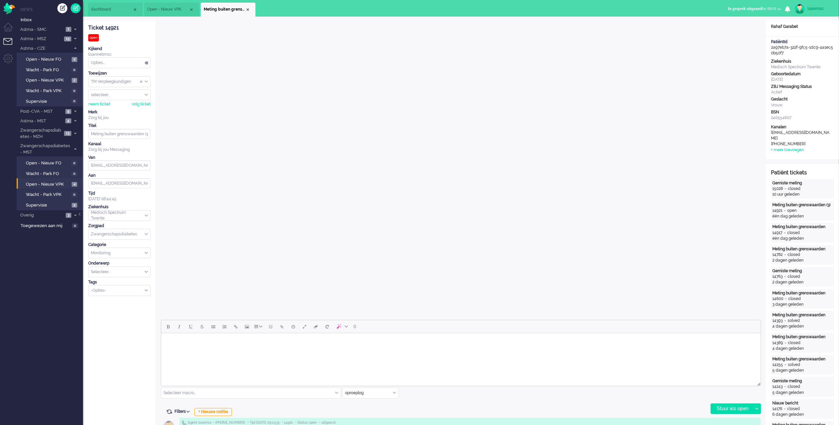
click at [397, 394] on input "text" at bounding box center [371, 393] width 56 height 10
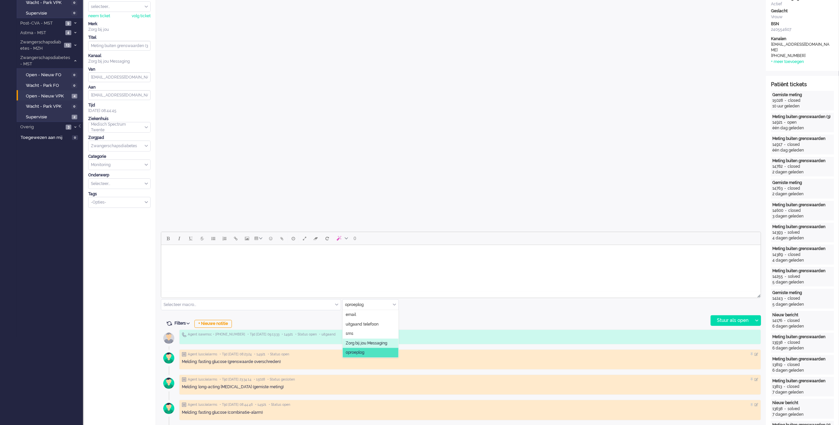
click at [377, 342] on span "Zorg bij jou Messaging" at bounding box center [366, 344] width 41 height 6
click at [445, 321] on div "Filters Events tonen Alleen huidig ticket tonen Verberg inactieve tickets Filte…" at bounding box center [461, 324] width 600 height 7
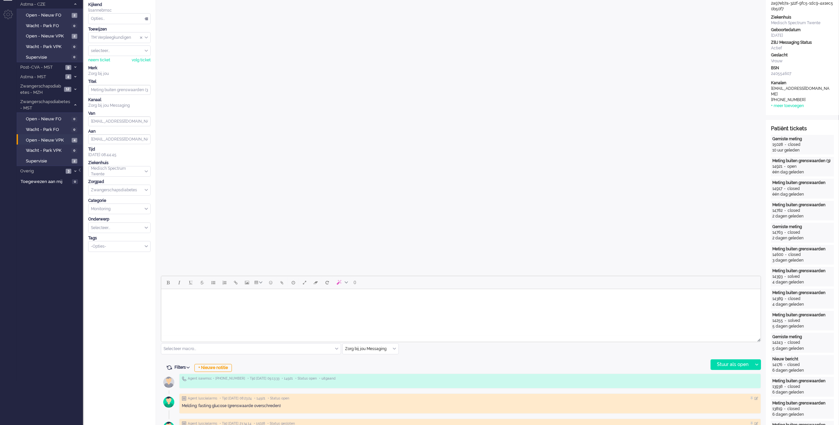
scroll to position [0, 0]
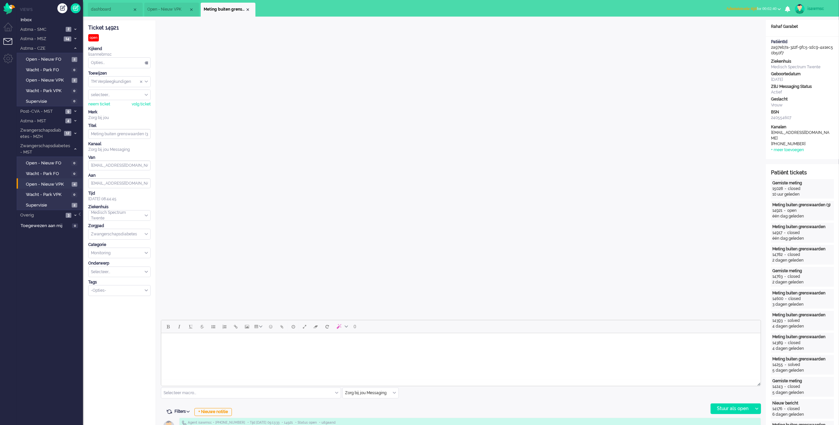
click at [732, 10] on span "Administratie tijd" at bounding box center [742, 8] width 31 height 5
click at [731, 32] on label "Online" at bounding box center [754, 30] width 52 height 6
click at [104, 290] on input "Select Tags" at bounding box center [117, 290] width 52 height 6
click at [125, 306] on li "supervisie" at bounding box center [120, 301] width 62 height 10
click at [247, 9] on div "Close tab" at bounding box center [247, 9] width 5 height 5
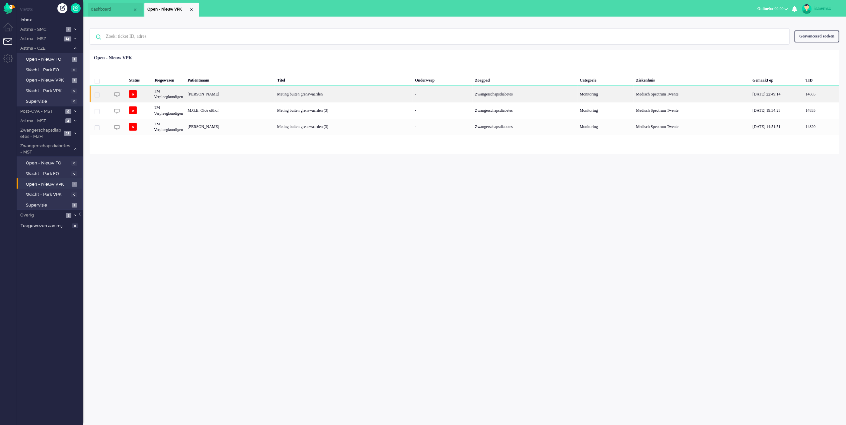
click at [211, 95] on div "[PERSON_NAME]" at bounding box center [230, 94] width 90 height 16
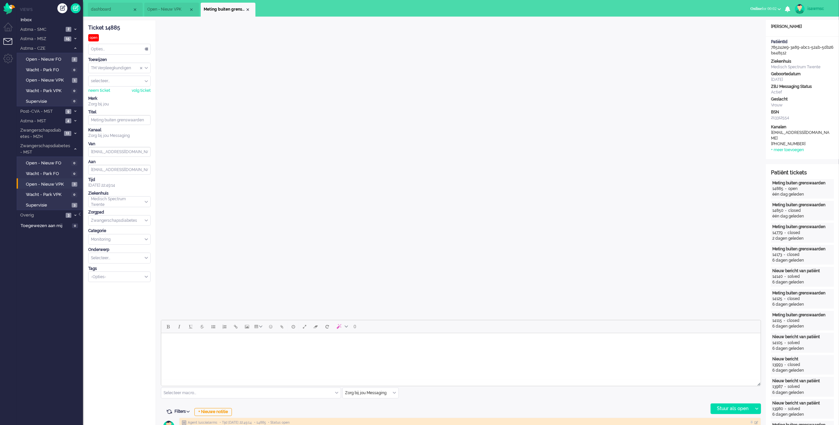
scroll to position [133, 0]
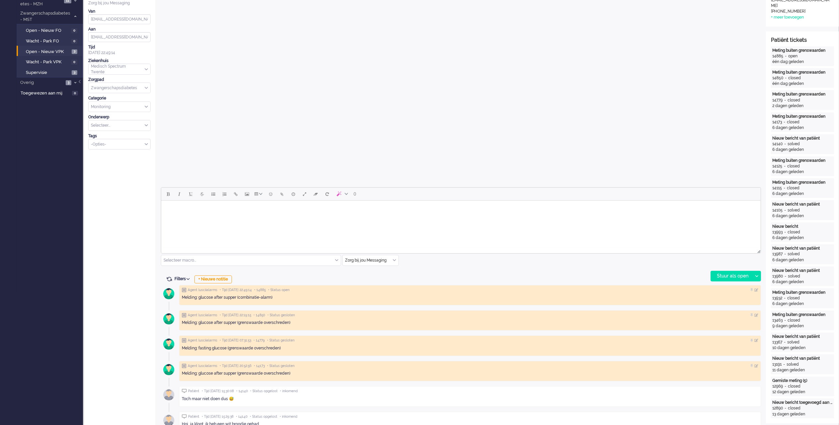
click at [393, 260] on div "Zorg bij jou Messaging" at bounding box center [371, 261] width 56 height 10
click at [378, 280] on span "uitgaand telefoon" at bounding box center [362, 280] width 33 height 6
click at [722, 277] on div "Stuur als open" at bounding box center [731, 276] width 41 height 10
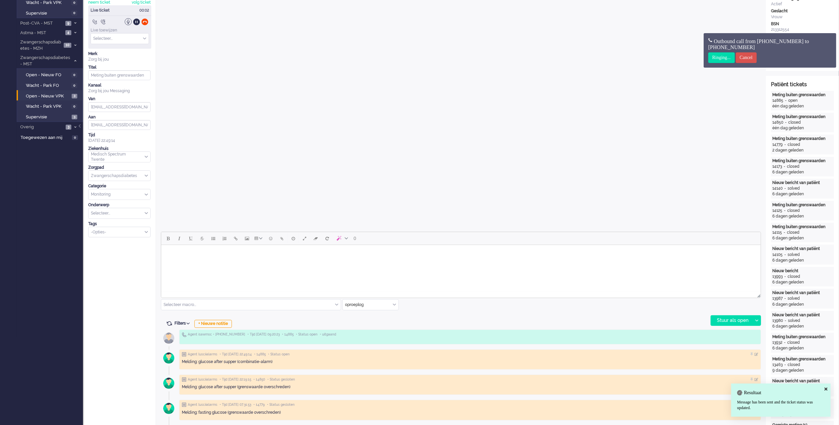
scroll to position [0, 0]
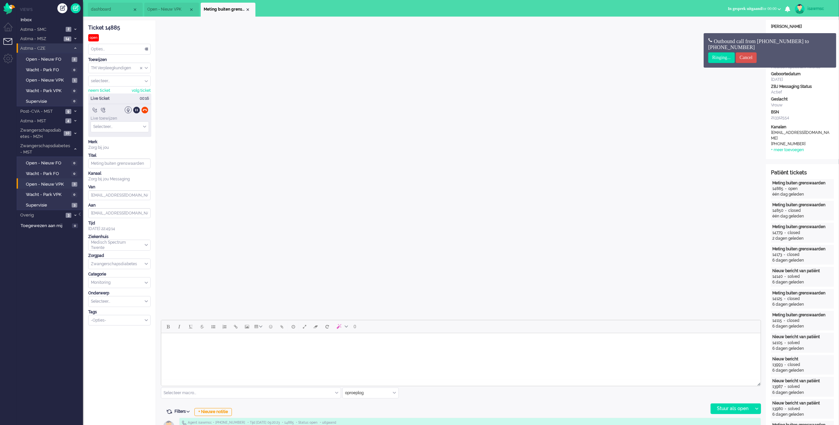
click at [78, 48] on li "Astma - CZE 3" at bounding box center [50, 48] width 66 height 10
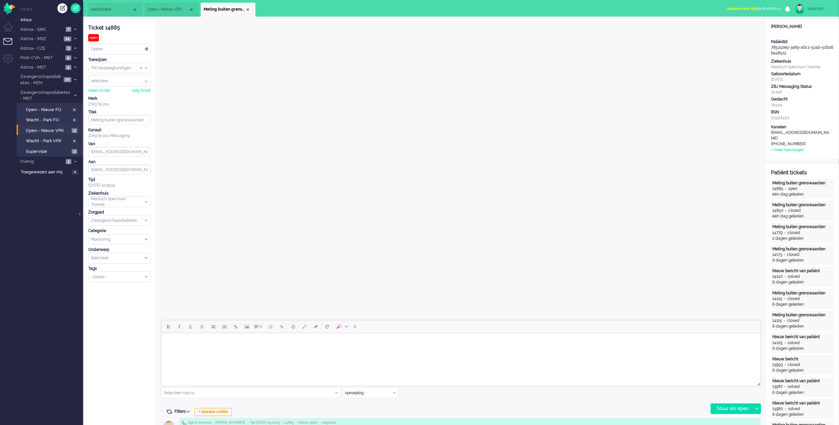
click at [761, 6] on span "Administratie tijd for 00:00:00" at bounding box center [752, 8] width 50 height 5
click at [735, 28] on label "Online" at bounding box center [754, 30] width 52 height 6
click at [130, 51] on div "Opties..." at bounding box center [120, 49] width 62 height 10
click at [100, 279] on input "Select Tags" at bounding box center [117, 277] width 52 height 6
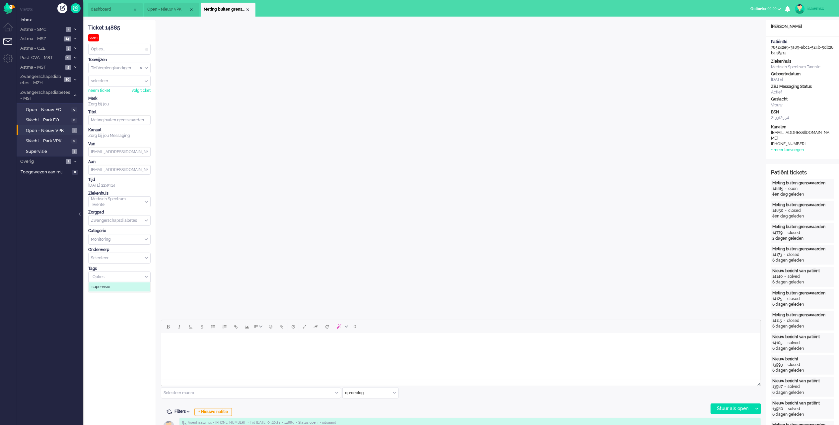
click at [117, 291] on li "supervisie" at bounding box center [120, 287] width 62 height 10
click at [247, 10] on div "Close tab" at bounding box center [247, 9] width 5 height 5
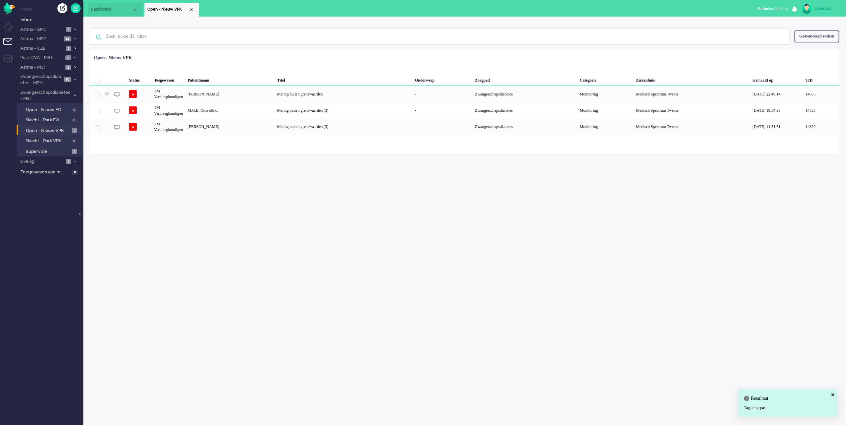
click at [249, 171] on div "isawmsc Thuis Ticket Csat Ticket Bijdragen Per dag Ticket Bijdragen Per Kanaal …" at bounding box center [464, 221] width 763 height 409
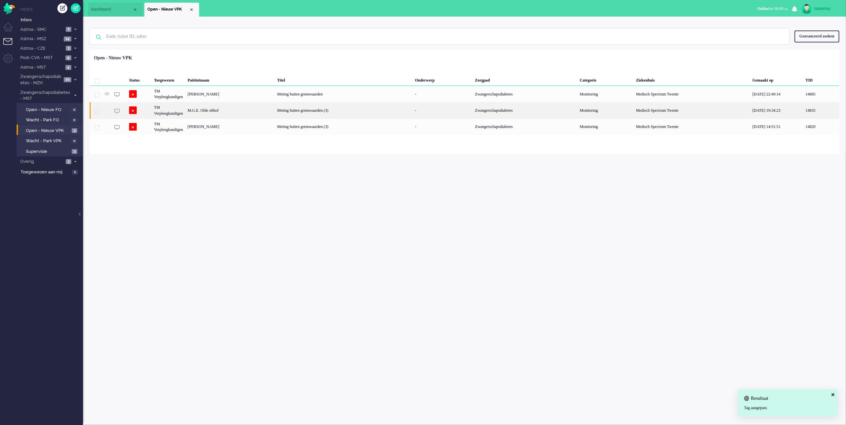
click at [262, 109] on div "M.G.E. Olde olthof" at bounding box center [230, 110] width 90 height 16
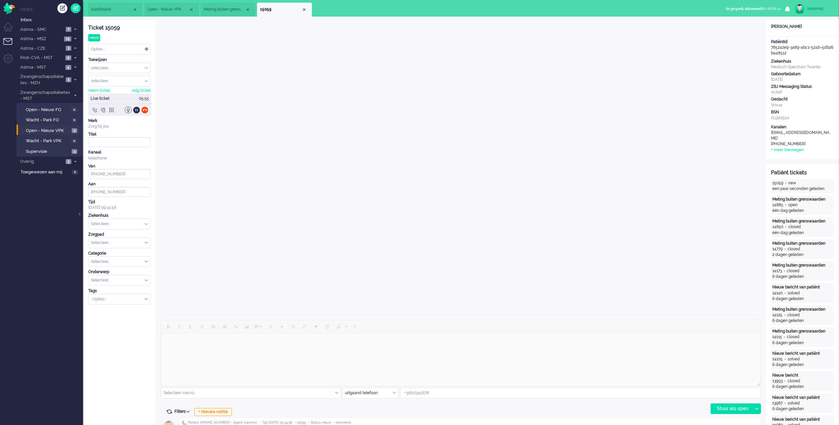
type input "[PHONE_NUMBER]"
click at [304, 10] on div "Close tab" at bounding box center [304, 9] width 5 height 5
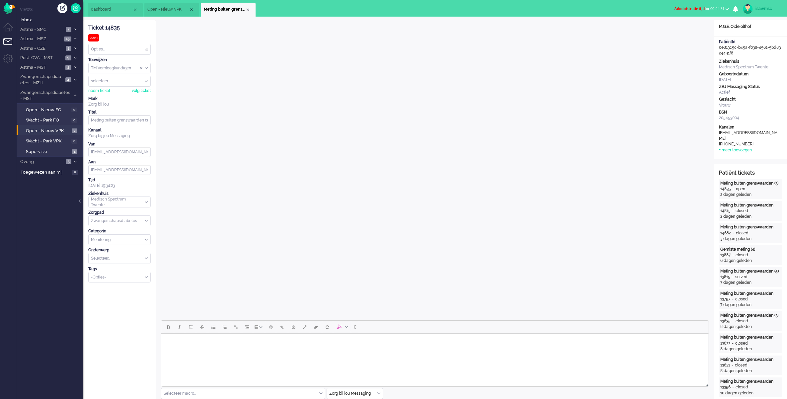
scroll to position [124, 0]
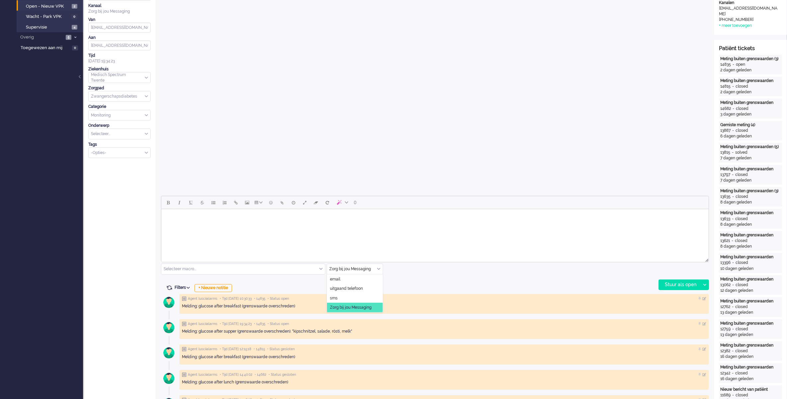
click at [378, 269] on div "Zorg bij jou Messaging" at bounding box center [355, 269] width 56 height 10
click at [352, 289] on span "uitgaand telefoon" at bounding box center [346, 289] width 33 height 6
click at [663, 286] on div "Stuur als open" at bounding box center [679, 285] width 41 height 10
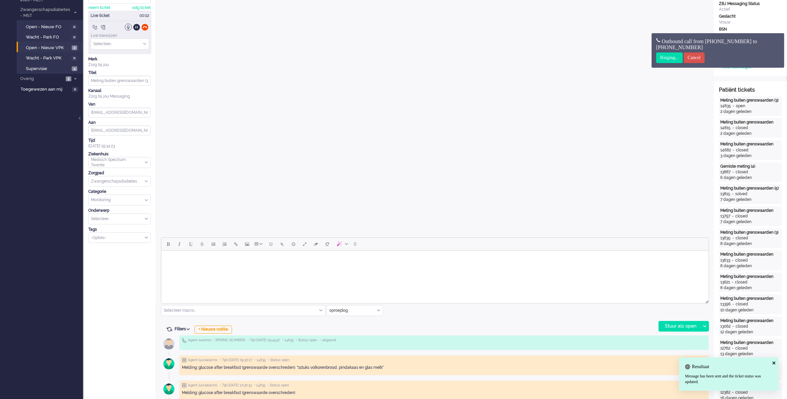
scroll to position [0, 0]
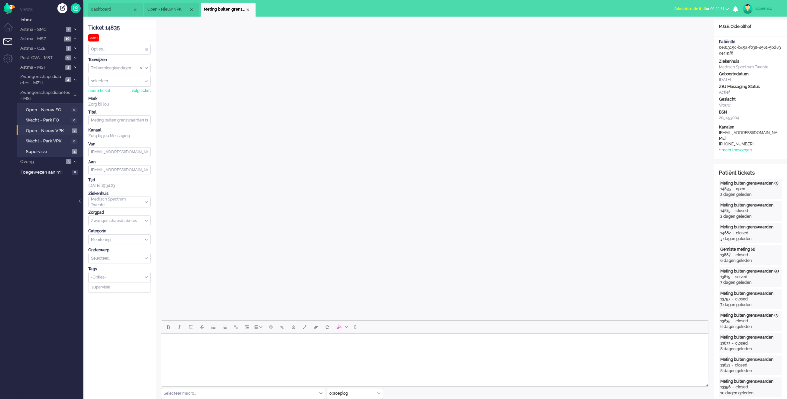
click at [128, 279] on input "Select Tags" at bounding box center [117, 277] width 52 height 6
click at [118, 287] on li "supervisie" at bounding box center [120, 287] width 62 height 10
click at [246, 10] on div "Close tab" at bounding box center [247, 9] width 5 height 5
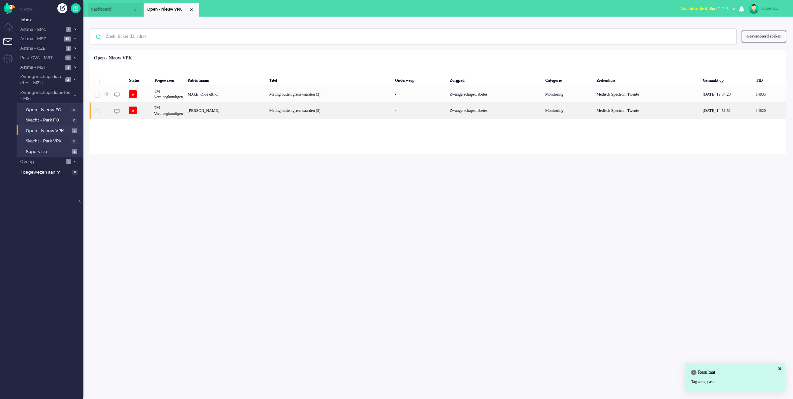
click at [267, 112] on div "[PERSON_NAME]" at bounding box center [226, 110] width 82 height 16
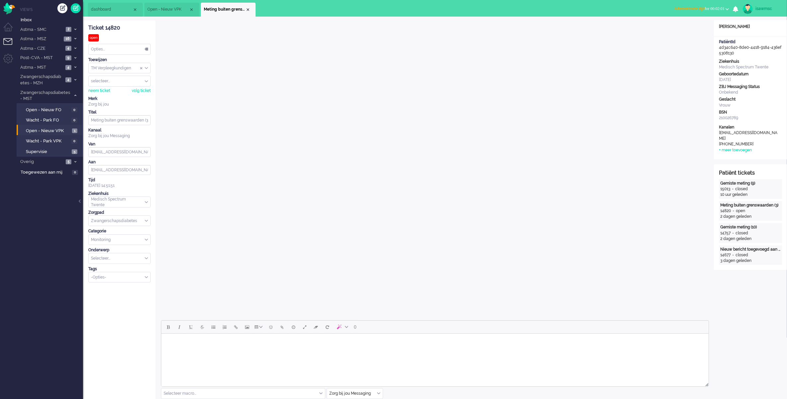
click at [683, 8] on span "Administratie tijd" at bounding box center [689, 8] width 31 height 5
click at [681, 31] on label "Online" at bounding box center [701, 30] width 52 height 6
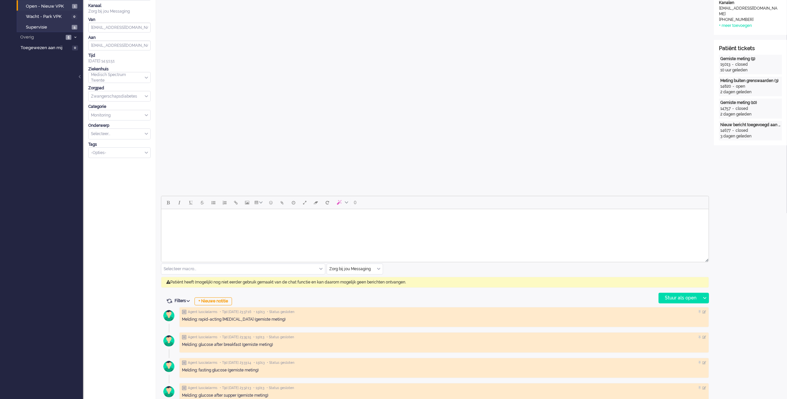
scroll to position [166, 0]
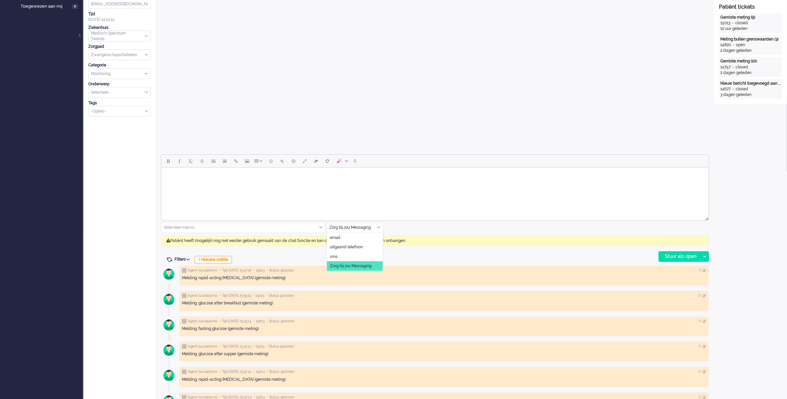
click at [377, 227] on div "Zorg bij jou Messaging" at bounding box center [355, 227] width 56 height 10
click at [363, 244] on span "uitgaand telefoon" at bounding box center [346, 247] width 33 height 6
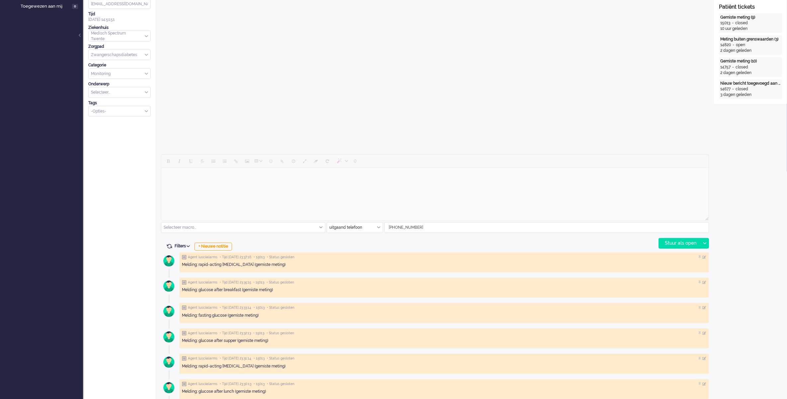
scroll to position [41, 0]
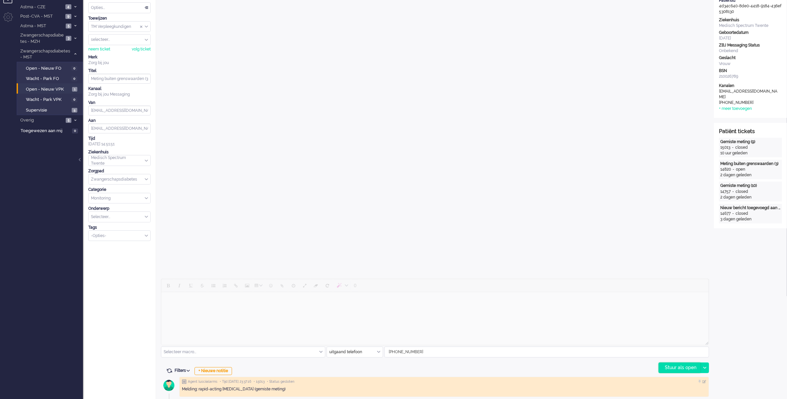
click at [681, 366] on div "Stuur als open" at bounding box center [679, 368] width 41 height 10
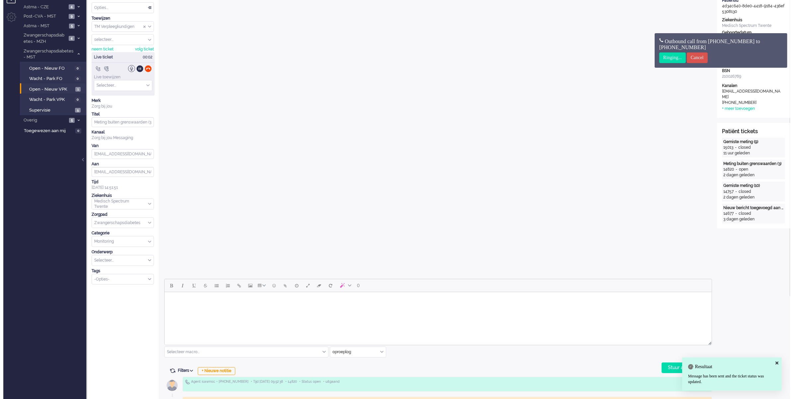
scroll to position [0, 0]
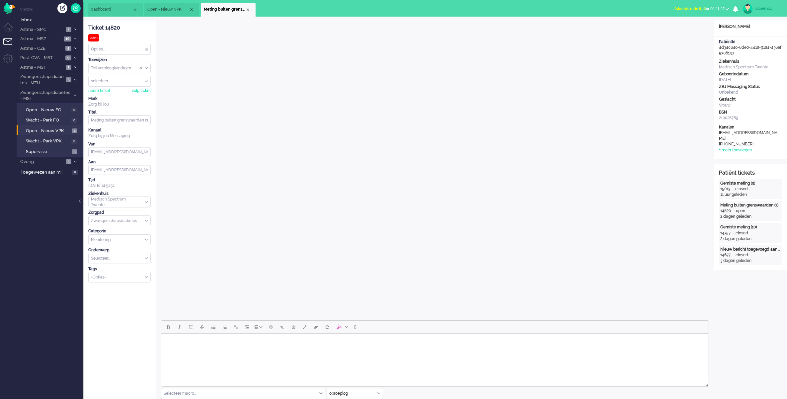
click at [104, 281] on div "Select Tags" at bounding box center [117, 277] width 56 height 7
click at [112, 289] on li "supervisie" at bounding box center [120, 287] width 62 height 10
click at [248, 9] on div "Close tab" at bounding box center [247, 9] width 5 height 5
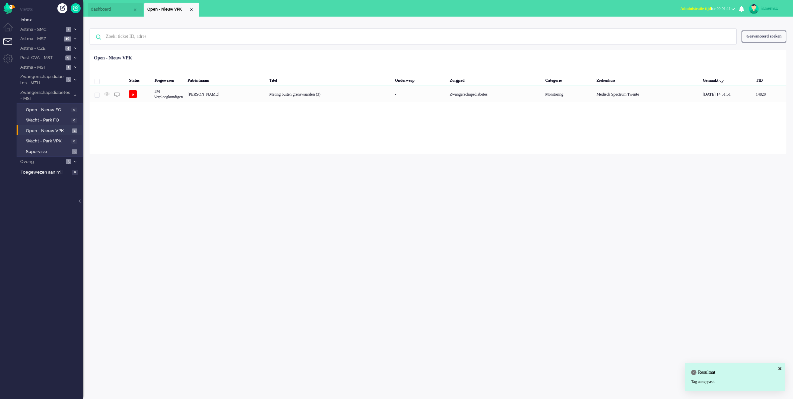
click at [258, 125] on div "Loading... Status Toegewezen Patiëntnaam Titel Onderwerp Zorgpad Categorie Ziek…" at bounding box center [438, 102] width 697 height 105
click at [9, 7] on img "Omnidesk" at bounding box center [9, 9] width 12 height 12
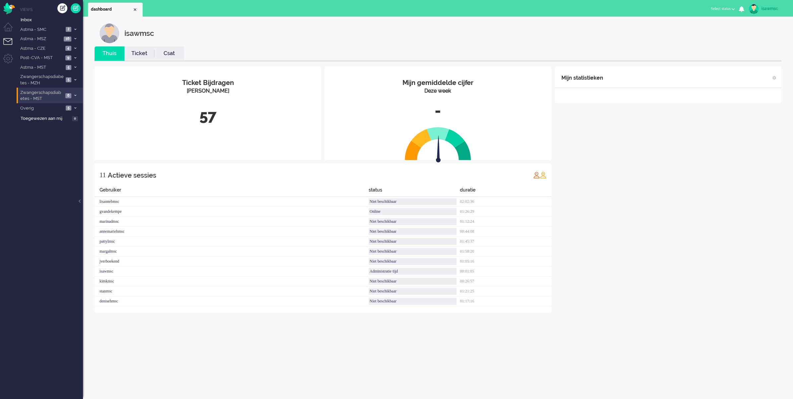
click at [67, 99] on li "Zwangerschapsdiabetes - MST 6" at bounding box center [50, 96] width 66 height 16
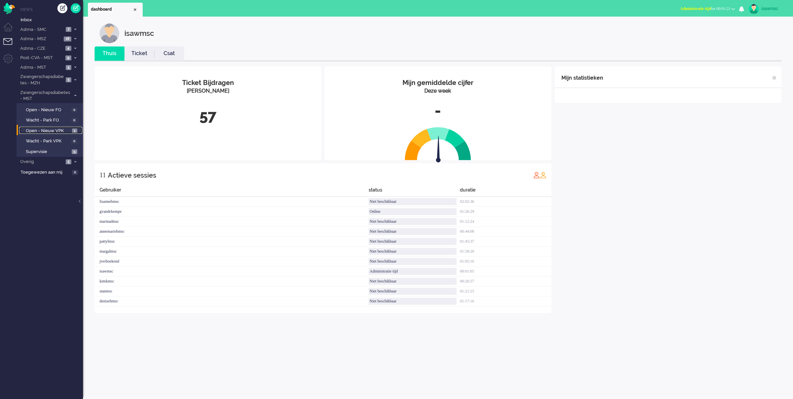
click at [73, 127] on link "Open - Nieuw VPK 1" at bounding box center [50, 130] width 63 height 7
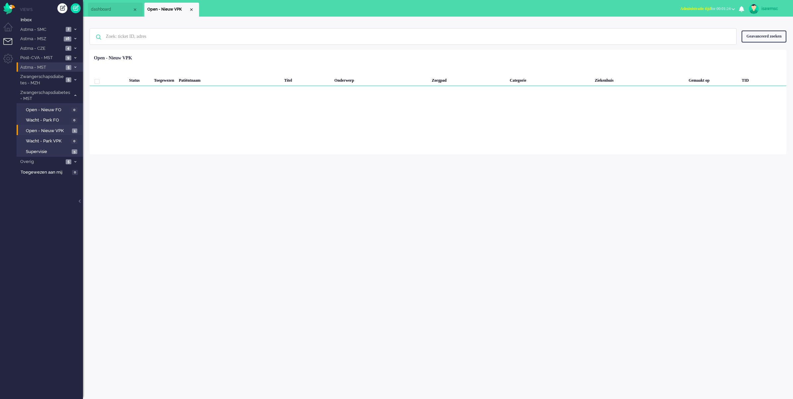
click at [63, 65] on span "Astma - MST" at bounding box center [41, 67] width 44 height 6
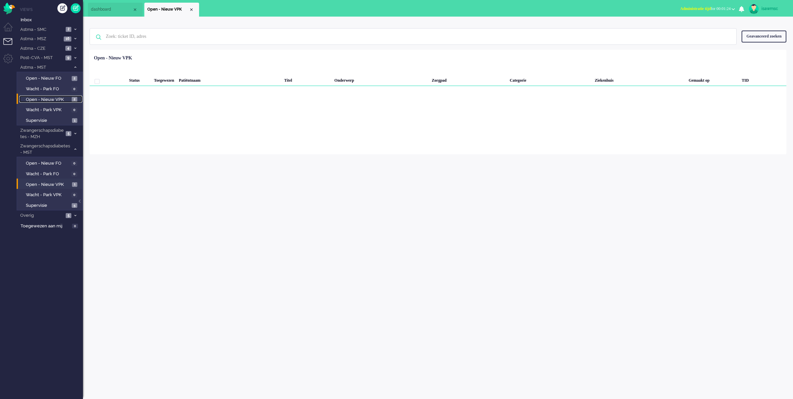
click at [68, 97] on span "Open - Nieuw VPK" at bounding box center [48, 100] width 44 height 6
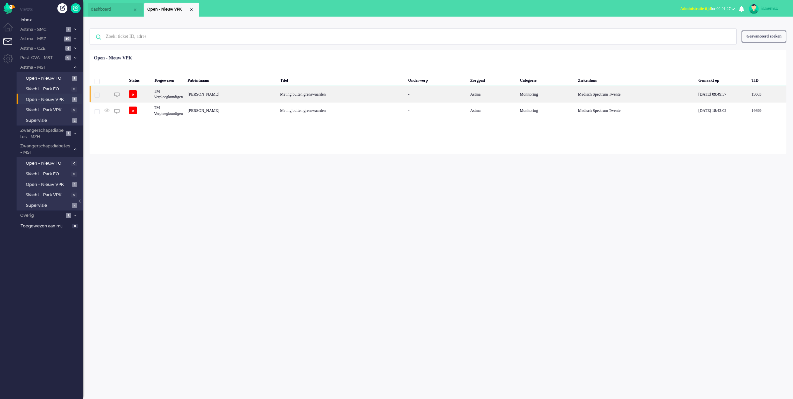
click at [274, 94] on div "Irma Constance Maria Bevers" at bounding box center [231, 94] width 93 height 16
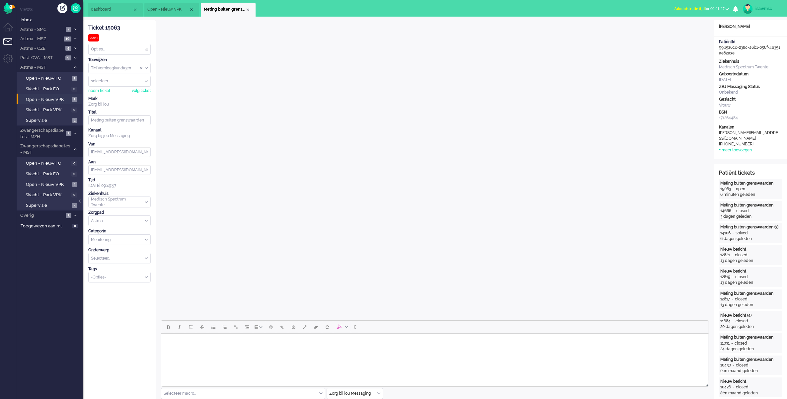
click at [688, 11] on span "Administratie tijd" at bounding box center [689, 8] width 31 height 5
click at [687, 29] on label "Online" at bounding box center [701, 30] width 52 height 6
click at [246, 8] on div "Close tab" at bounding box center [247, 9] width 5 height 5
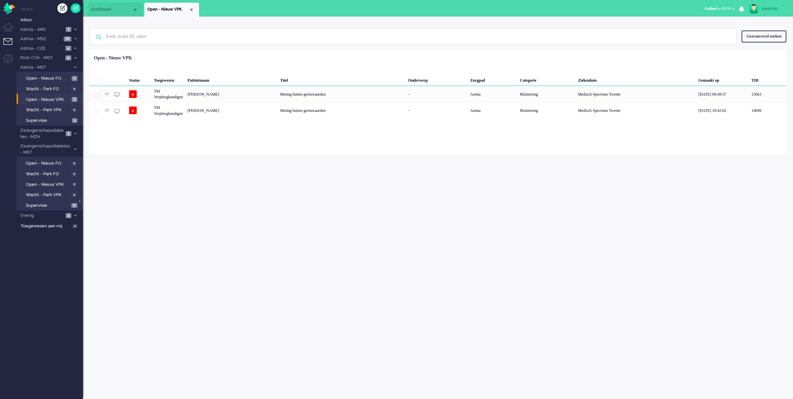
click at [183, 173] on div "isawmsc Thuis Ticket Csat Mijn gemiddelde cijfer Deze week - Ticket Bijdragen P…" at bounding box center [438, 208] width 710 height 382
click at [71, 96] on link "Open - Nieuw VPK 2" at bounding box center [50, 99] width 63 height 7
click at [72, 47] on li "Astma - CZE 4" at bounding box center [50, 48] width 66 height 10
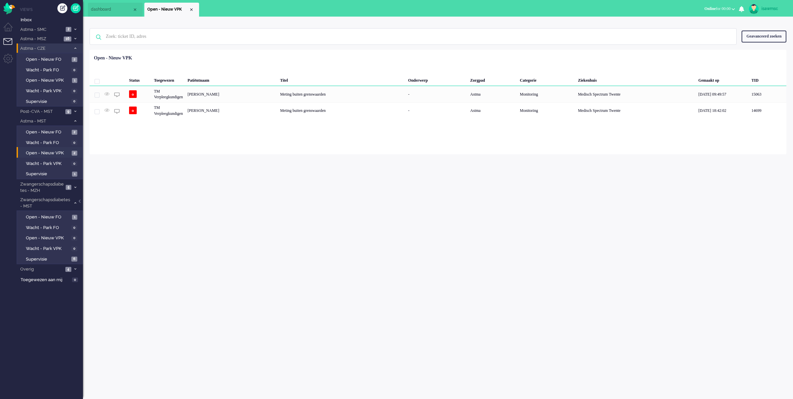
click at [77, 47] on span at bounding box center [75, 49] width 5 height 4
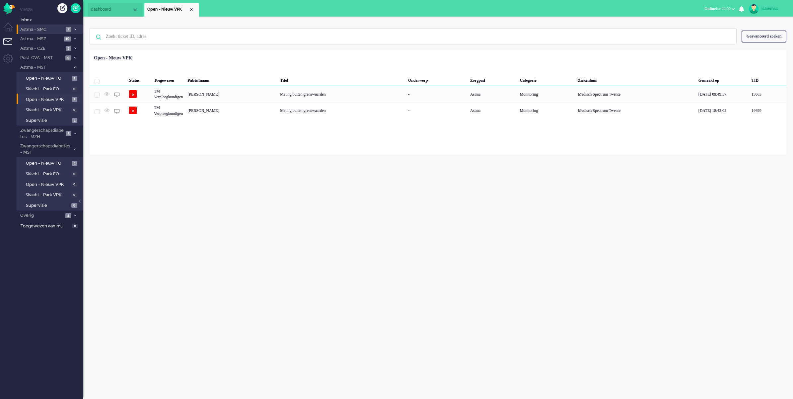
click at [74, 30] on icon at bounding box center [75, 29] width 2 height 2
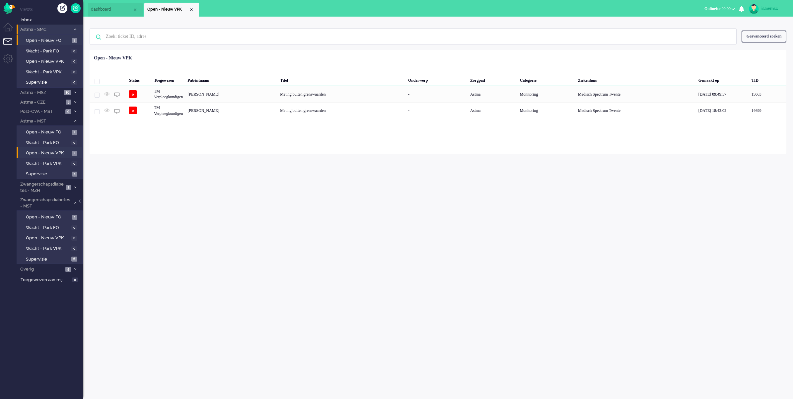
click at [72, 35] on li "Open - Nieuw FO 2" at bounding box center [50, 40] width 66 height 11
click at [72, 39] on span "2" at bounding box center [75, 40] width 6 height 5
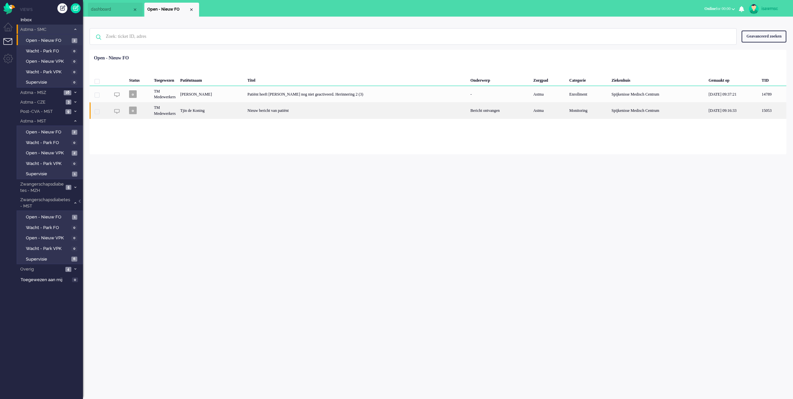
click at [303, 111] on div "Nieuw bericht van patiënt" at bounding box center [356, 110] width 223 height 16
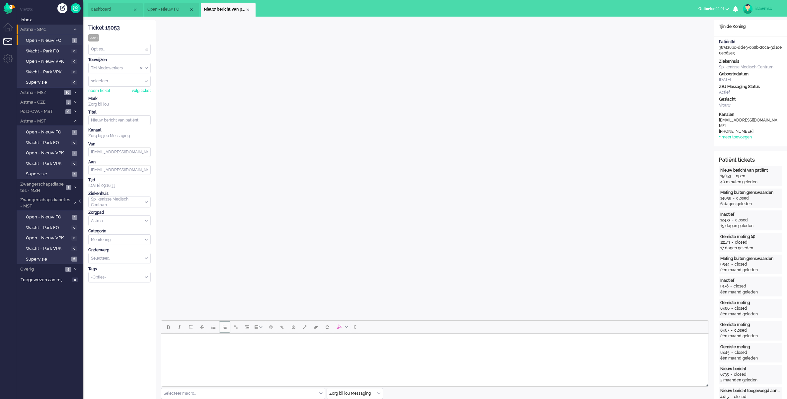
scroll to position [41, 0]
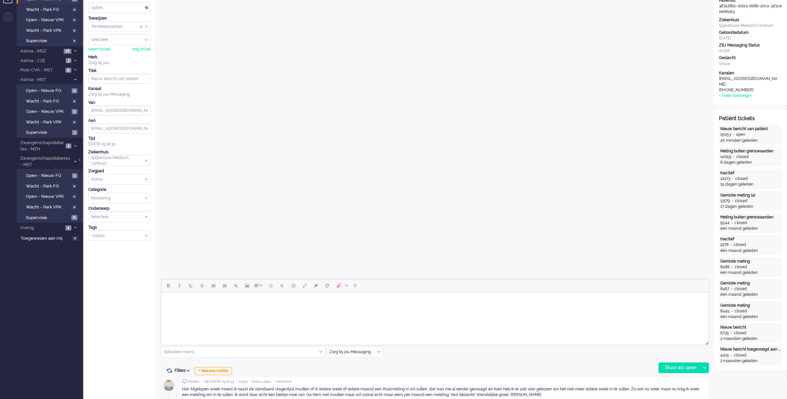
click at [228, 309] on html at bounding box center [434, 300] width 547 height 17
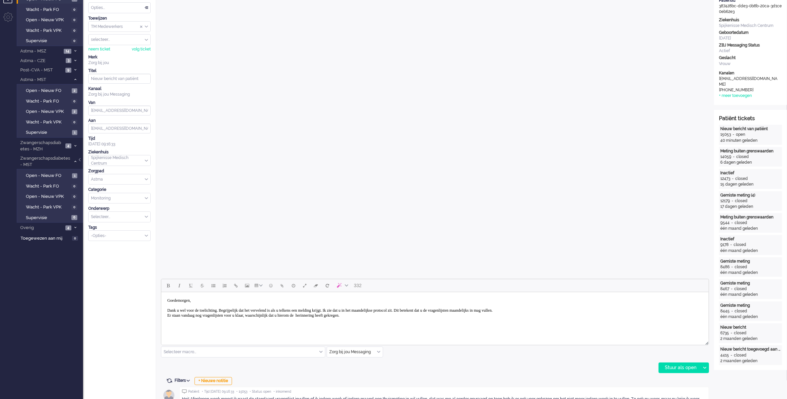
click at [389, 314] on body "Goedemorgen, Dank u wel voor de toelichting. Begrijpelijk dat het vervelend is …" at bounding box center [435, 311] width 542 height 32
click at [215, 332] on body "Goedemorgen, Dank u wel voor de toelichting. Begrijpelijk dat het vervelend is …" at bounding box center [435, 318] width 542 height 46
click at [668, 370] on div "Stuur als open" at bounding box center [679, 368] width 41 height 10
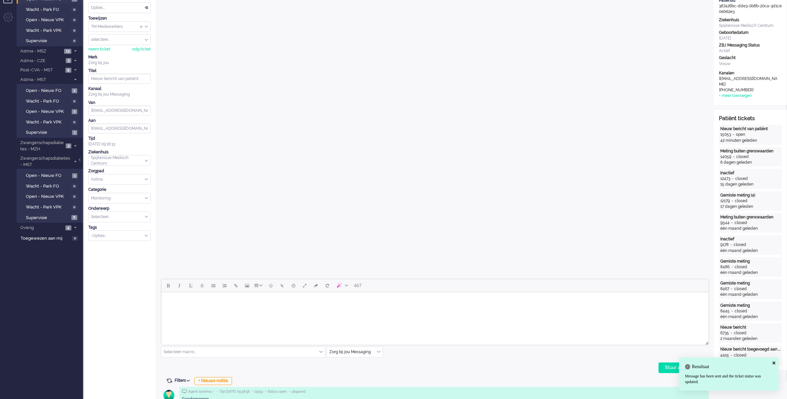
scroll to position [0, 0]
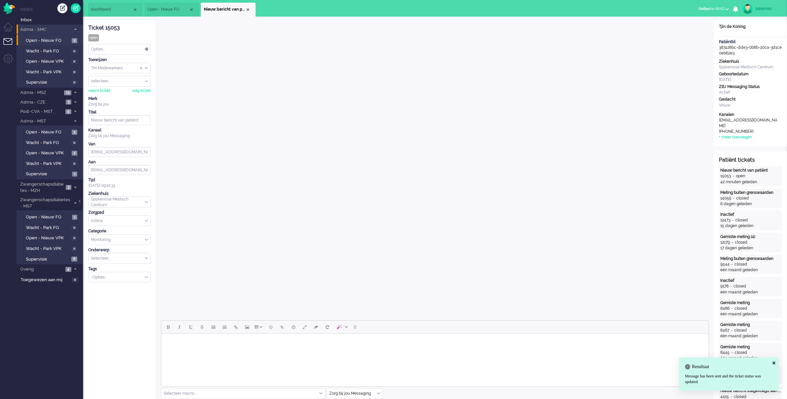
click at [125, 50] on div "Opties..." at bounding box center [120, 49] width 62 height 10
click at [115, 94] on li "Opgelost" at bounding box center [120, 97] width 62 height 10
click at [249, 9] on div "Close tab" at bounding box center [247, 9] width 5 height 5
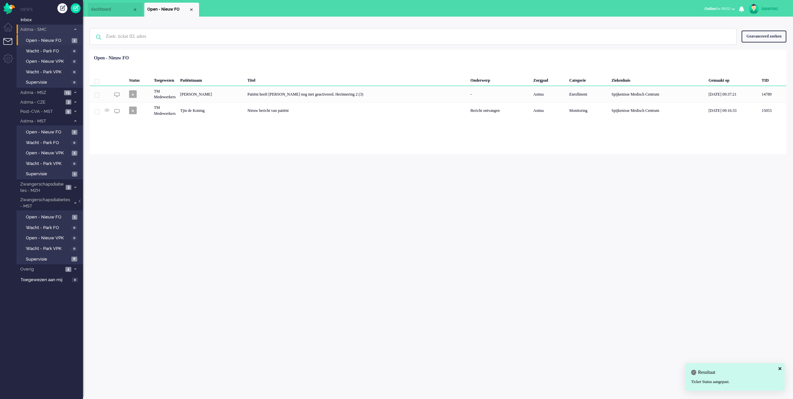
click at [243, 157] on div "isawmsc Thuis Ticket Csat Mijn gemiddelde cijfer Deze week - Ticket Bijdragen P…" at bounding box center [438, 208] width 710 height 382
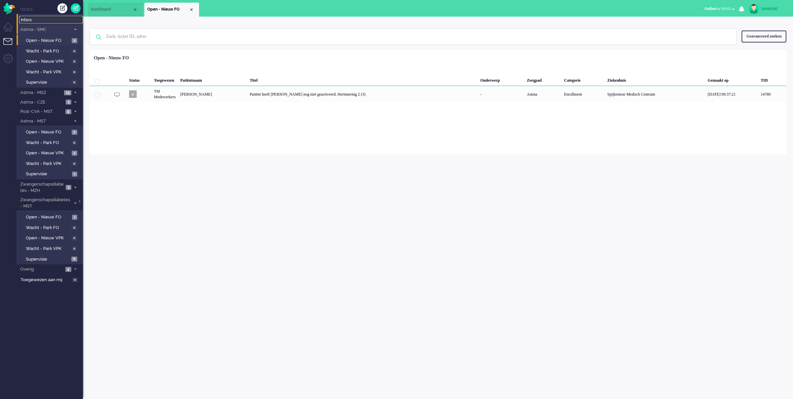
click at [35, 19] on span "Inbox" at bounding box center [52, 20] width 62 height 6
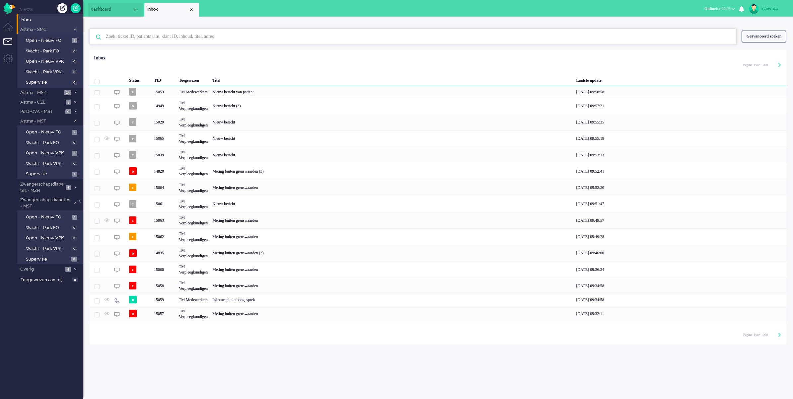
click at [205, 37] on input "text" at bounding box center [414, 37] width 627 height 16
paste input "08133369"
type input "08133369"
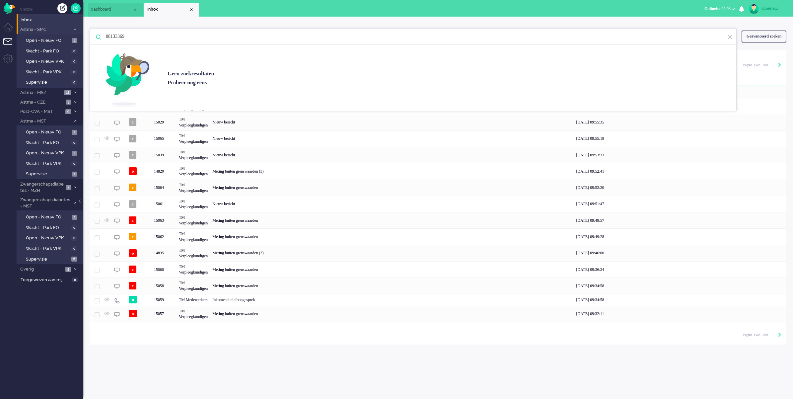
drag, startPoint x: 205, startPoint y: 37, endPoint x: 86, endPoint y: 36, distance: 119.2
click at [86, 36] on div "08133369 Geen zoekresultaten Probeer nog eens Geavanceerd zoeken Geavanceerd zo…" at bounding box center [438, 181] width 710 height 328
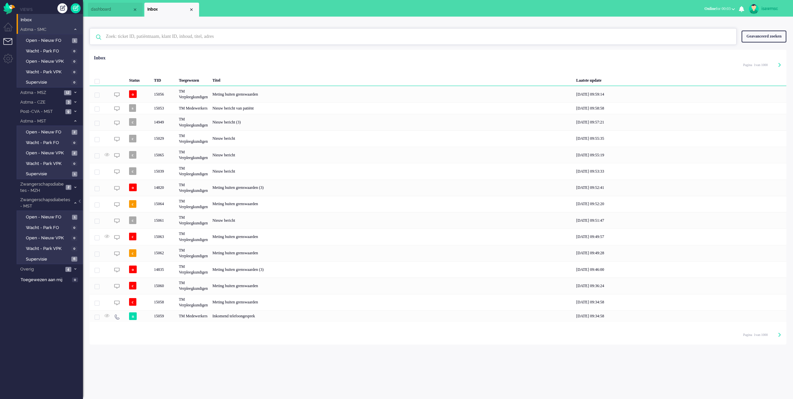
click at [198, 34] on input "text" at bounding box center [414, 37] width 627 height 16
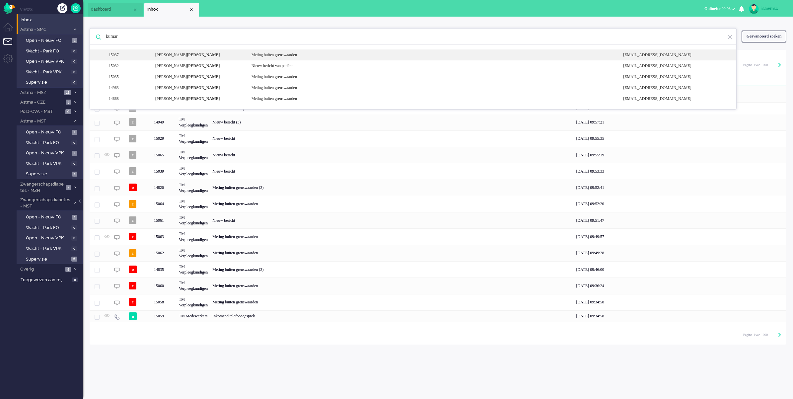
type input "kumar"
click at [193, 55] on div "Nekita Kumar" at bounding box center [198, 55] width 96 height 6
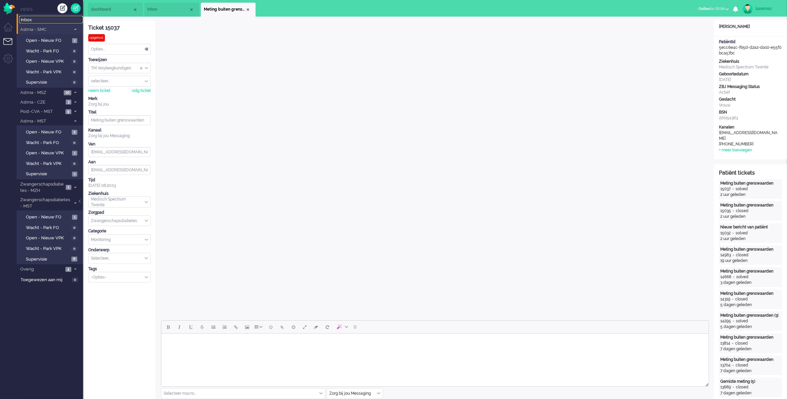
click at [50, 20] on span "Inbox" at bounding box center [52, 20] width 62 height 6
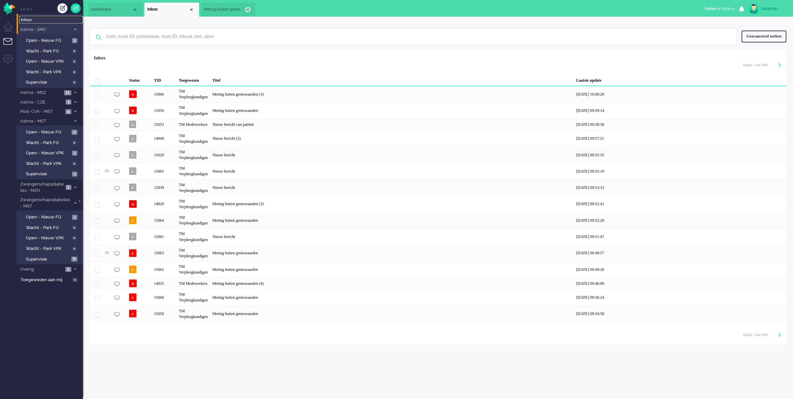
click at [247, 9] on div "Close tab" at bounding box center [247, 9] width 5 height 5
click at [220, 37] on input "text" at bounding box center [414, 37] width 627 height 16
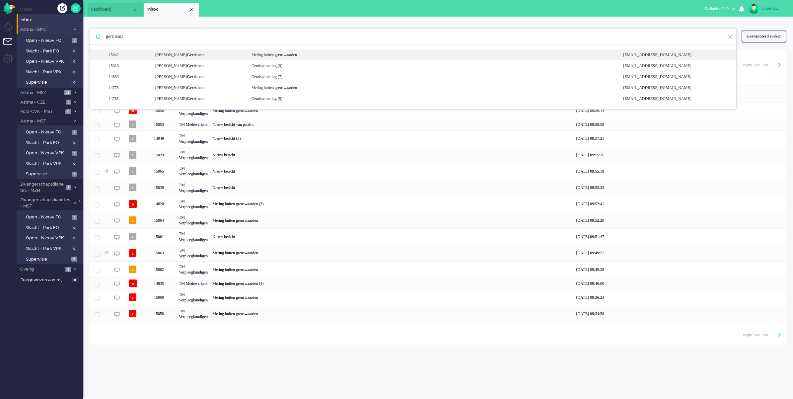
type input "gerritsma"
click at [226, 58] on div "15042 Priscilla Helena Chelsey Gerritsma Meting buiten grenswaarden noreply+83c…" at bounding box center [413, 54] width 647 height 11
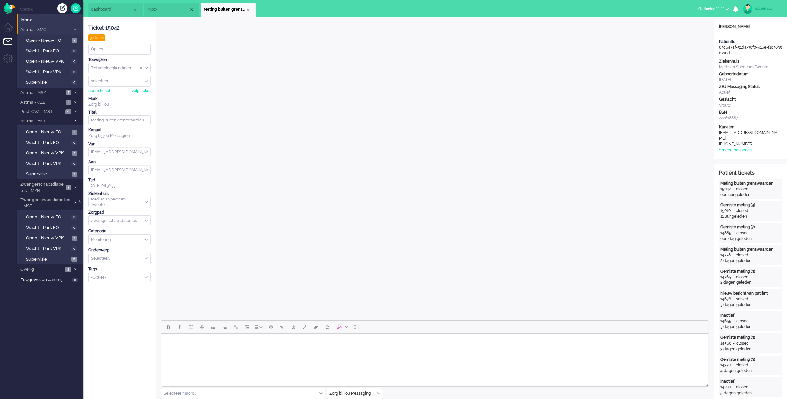
click at [143, 50] on div "Opties..." at bounding box center [120, 49] width 62 height 10
click at [105, 68] on li "Open" at bounding box center [120, 68] width 62 height 10
click at [112, 29] on div "Ticket 15042" at bounding box center [119, 28] width 62 height 8
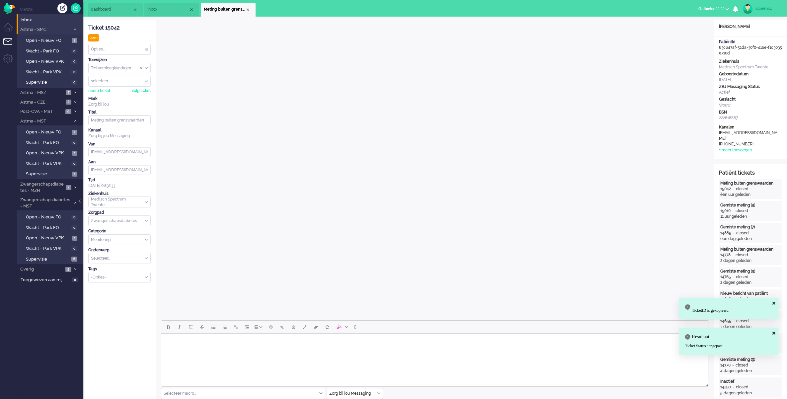
click at [105, 279] on input "Select Tags" at bounding box center [117, 277] width 52 height 6
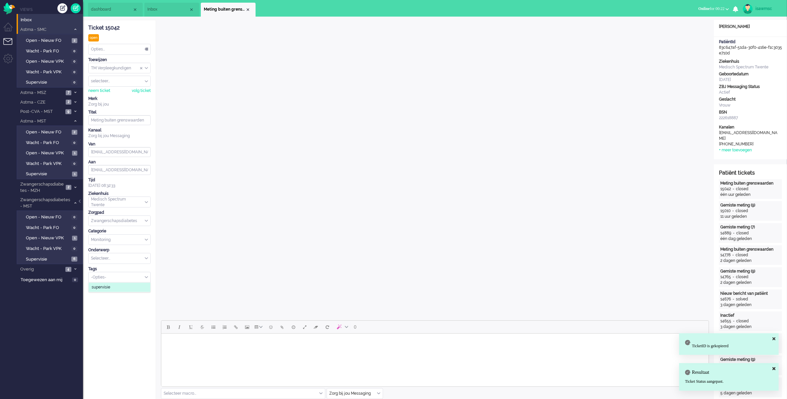
click at [105, 286] on span "supervisie" at bounding box center [101, 287] width 19 height 6
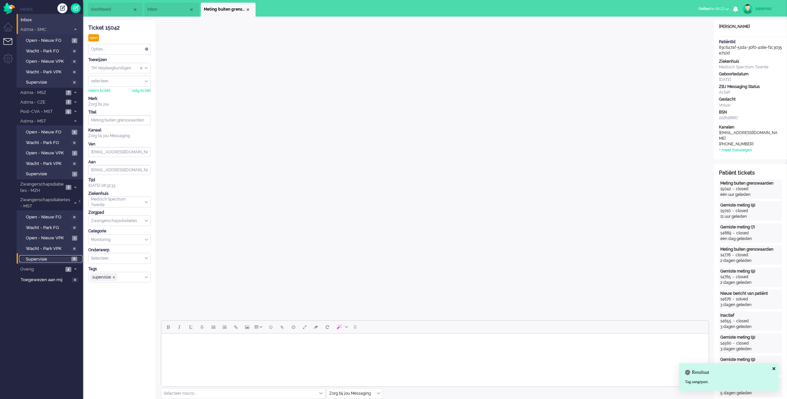
click at [57, 256] on span "Supervisie" at bounding box center [48, 259] width 44 height 6
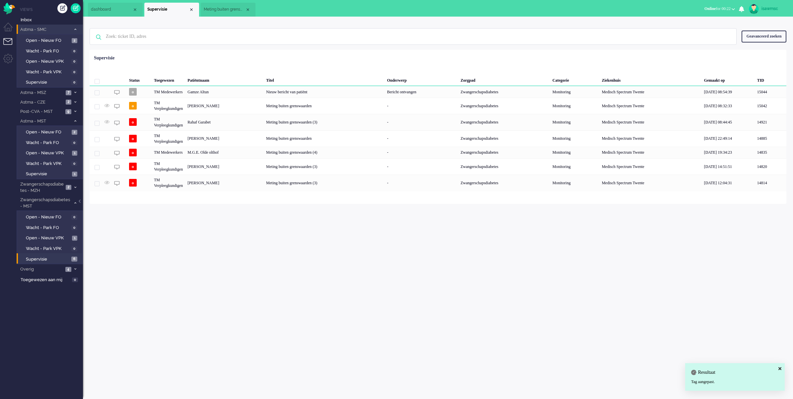
click at [256, 233] on div "isawmsc Thuis Ticket Csat Mijn gemiddelde cijfer Deze week - Ticket Bijdragen P…" at bounding box center [438, 208] width 710 height 382
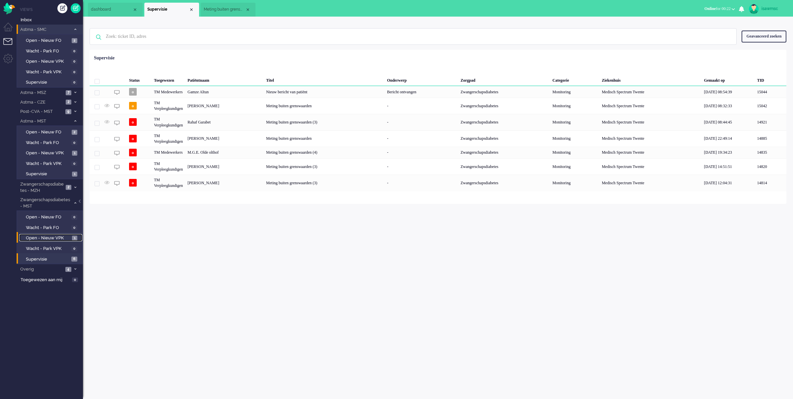
click at [67, 236] on span "Open - Nieuw VPK" at bounding box center [48, 238] width 44 height 6
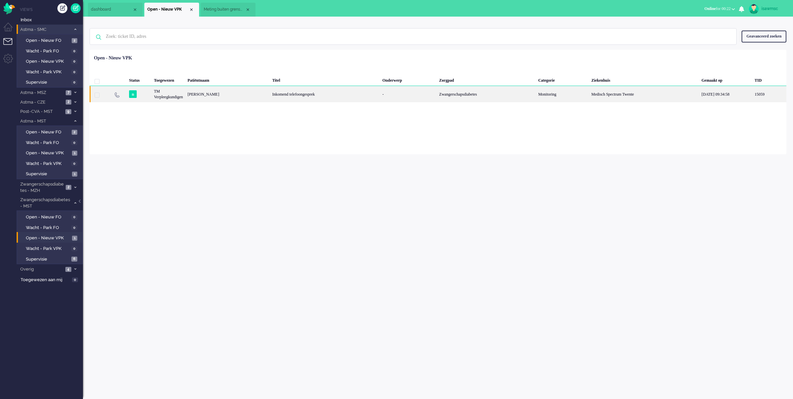
click at [362, 102] on div "Inkomend telefoongesprek" at bounding box center [325, 94] width 110 height 16
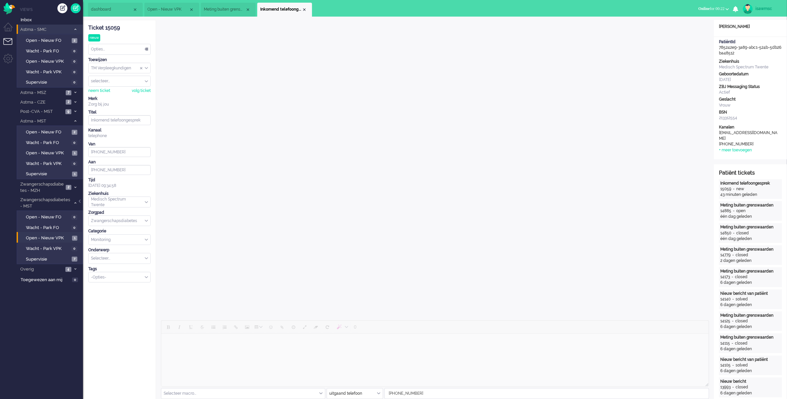
click at [143, 48] on div "Opties..." at bounding box center [120, 49] width 62 height 10
click at [114, 95] on li "Opgelost" at bounding box center [120, 97] width 62 height 10
click at [303, 9] on div "Close tab" at bounding box center [304, 9] width 5 height 5
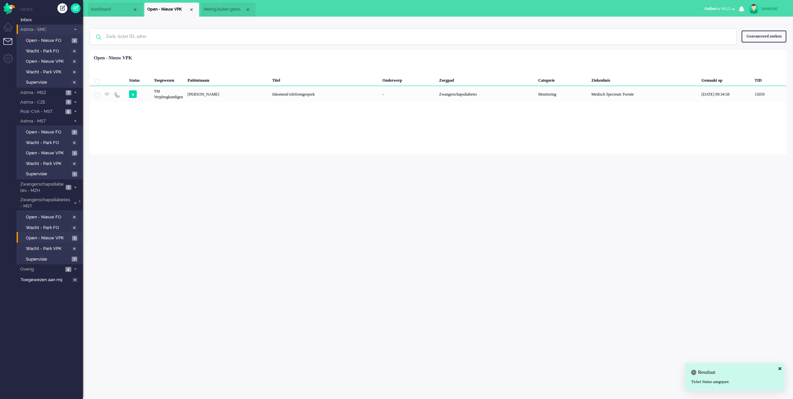
click at [321, 12] on ul "dashboard Open - Nieuw VPK Meting buiten grenswaarden" at bounding box center [373, 8] width 571 height 17
click at [67, 257] on span "Supervisie" at bounding box center [48, 259] width 44 height 6
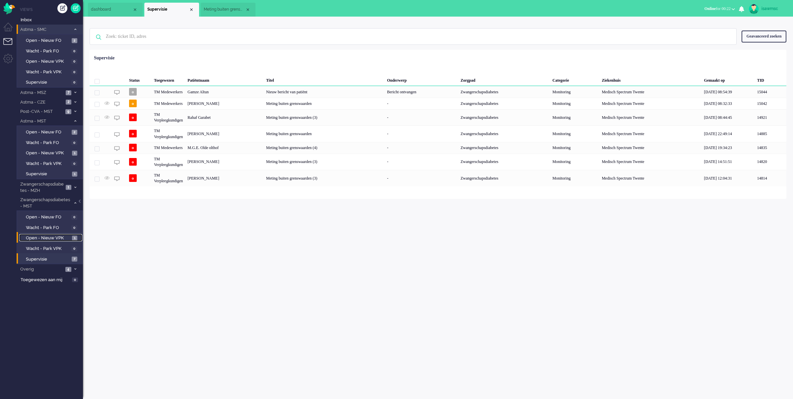
click at [73, 238] on span "1" at bounding box center [74, 238] width 5 height 5
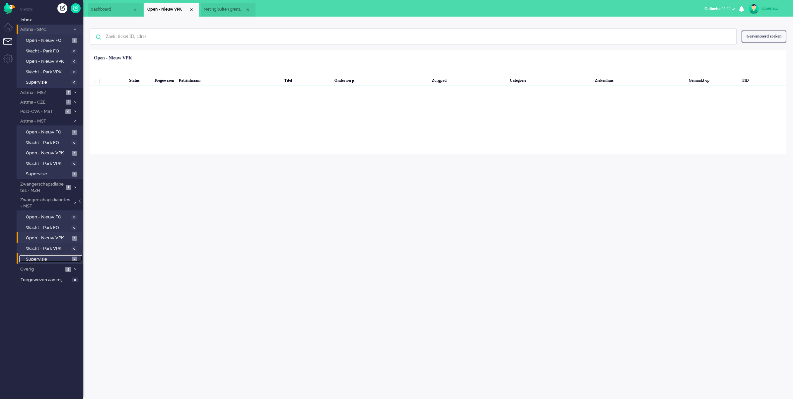
click at [68, 259] on span "Supervisie" at bounding box center [48, 259] width 44 height 6
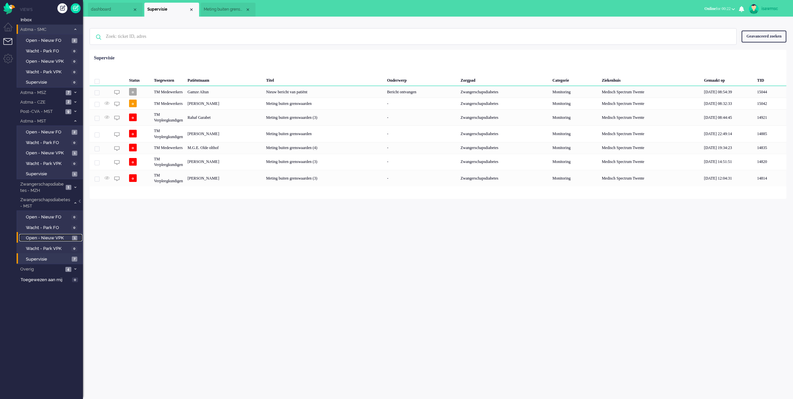
click at [65, 236] on span "Open - Nieuw VPK" at bounding box center [48, 238] width 44 height 6
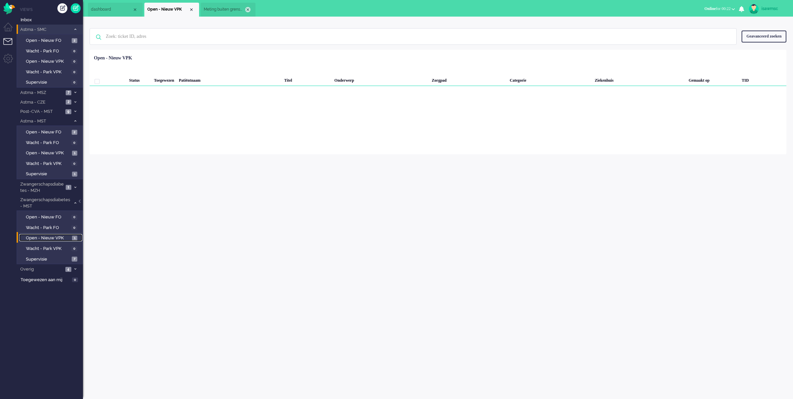
click at [249, 9] on div "Close tab" at bounding box center [247, 9] width 5 height 5
click at [68, 151] on span "Open - Nieuw VPK" at bounding box center [48, 153] width 44 height 6
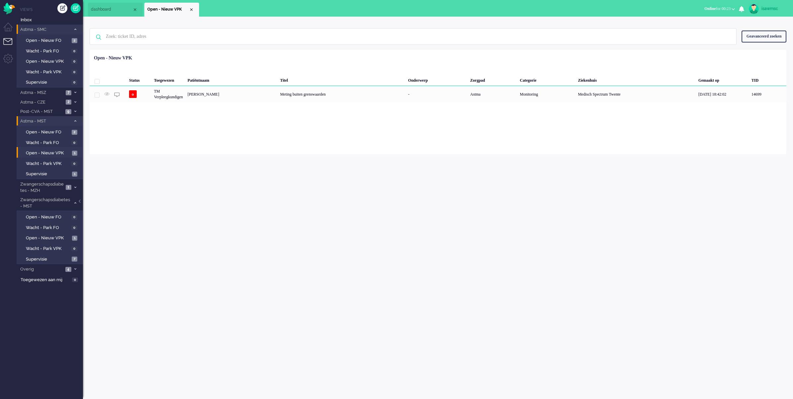
click at [73, 119] on span at bounding box center [75, 121] width 5 height 4
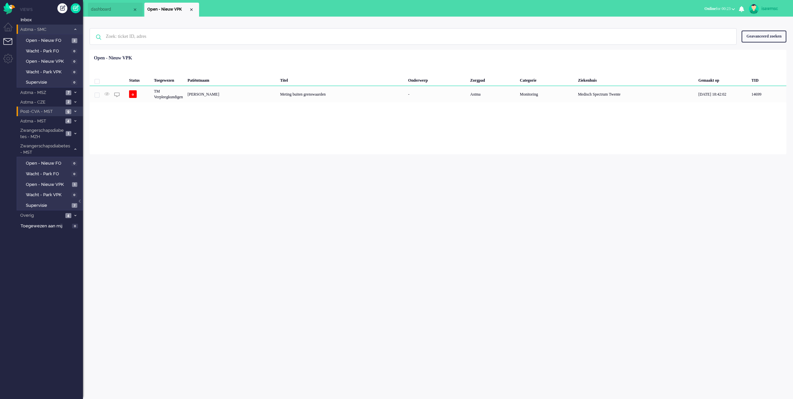
click at [74, 113] on span at bounding box center [75, 112] width 5 height 4
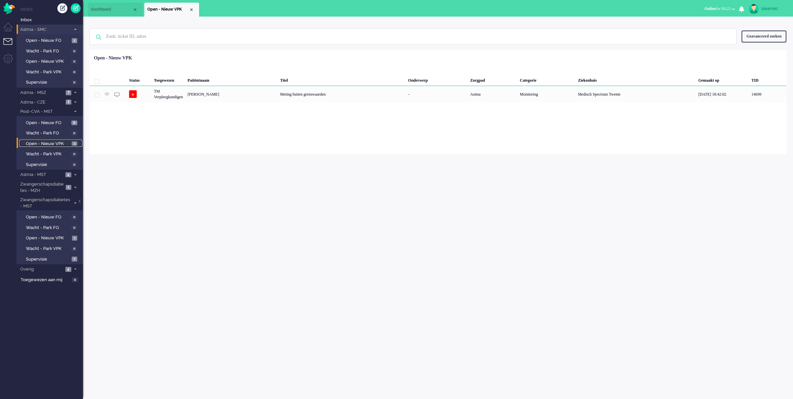
click at [66, 142] on span "Open - Nieuw VPK" at bounding box center [48, 144] width 44 height 6
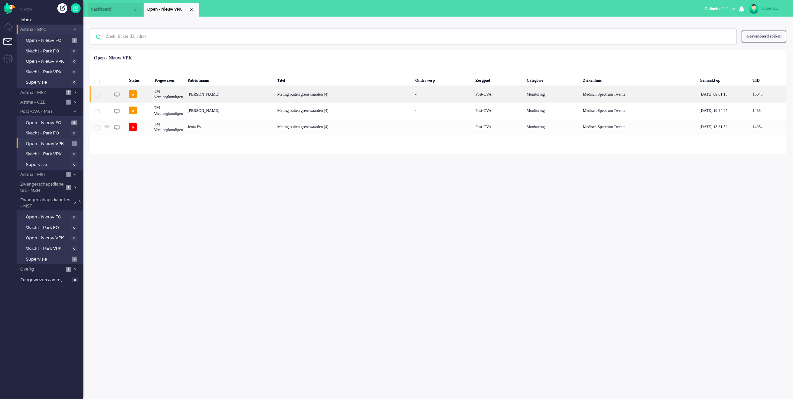
click at [275, 94] on div "Bartholomeus Jacobus van Deth" at bounding box center [230, 94] width 90 height 16
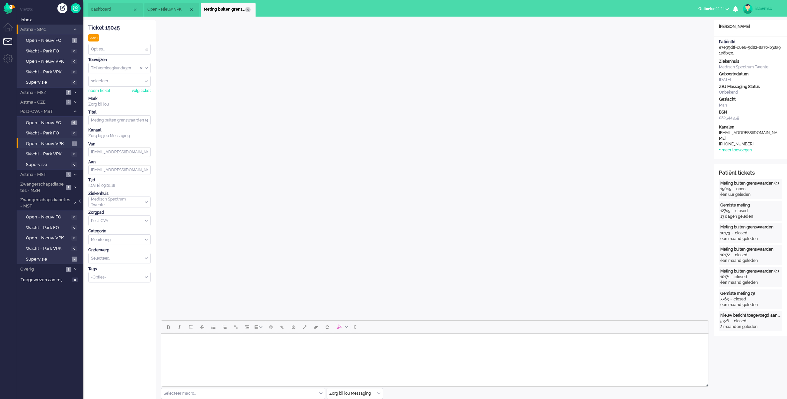
click at [249, 10] on div "Close tab" at bounding box center [247, 9] width 5 height 5
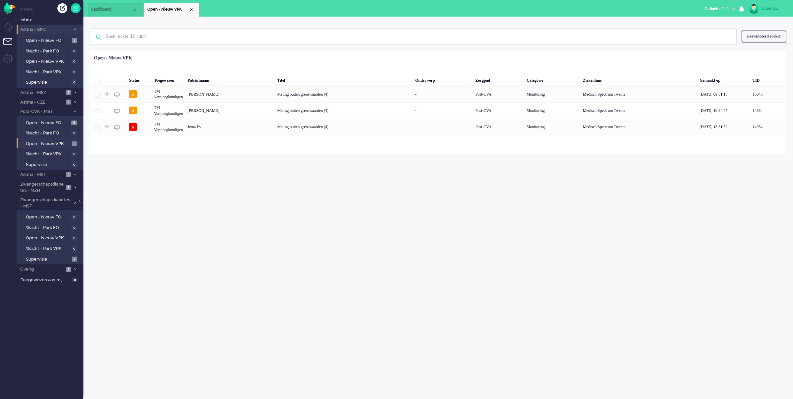
click at [188, 211] on div "isawmsc Thuis Ticket Csat Mijn gemiddelde cijfer Deze week - Ticket Bijdragen P…" at bounding box center [438, 208] width 710 height 382
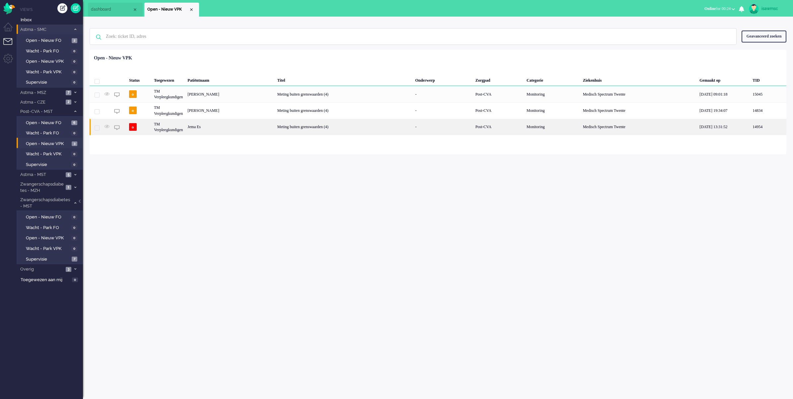
click at [226, 121] on div "Jema Es" at bounding box center [230, 127] width 90 height 16
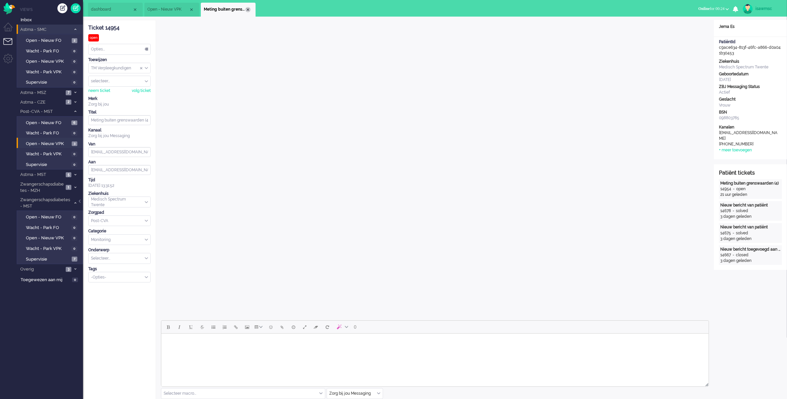
click at [246, 9] on div "Close tab" at bounding box center [247, 9] width 5 height 5
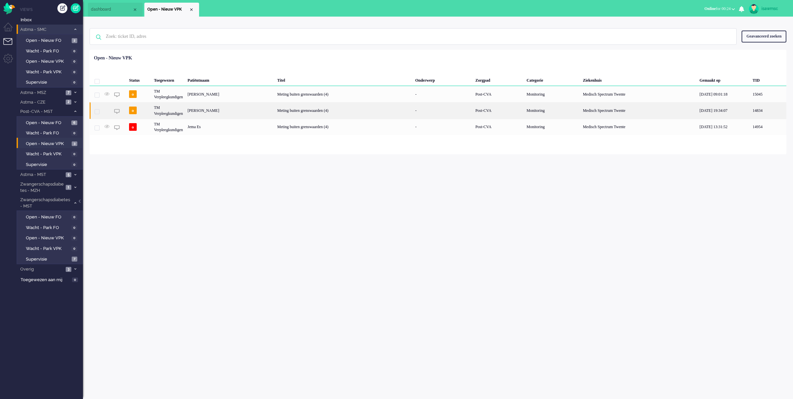
click at [239, 118] on div "Pawel Theodorus Wilhelmus Stadnik" at bounding box center [230, 110] width 90 height 16
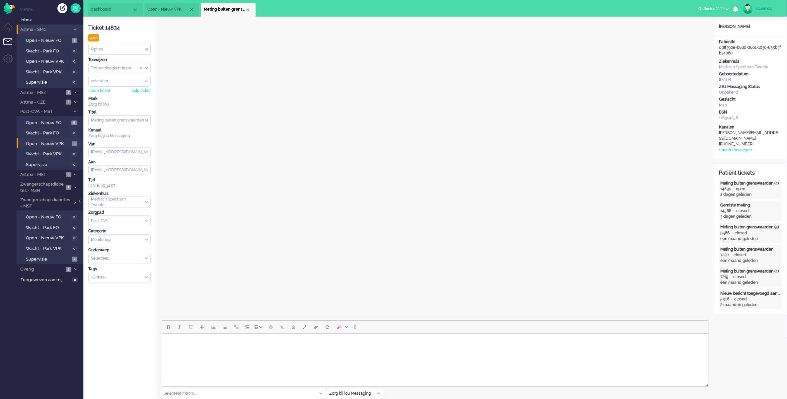
drag, startPoint x: 248, startPoint y: 9, endPoint x: 241, endPoint y: 5, distance: 7.3
click at [247, 9] on div "Close tab" at bounding box center [247, 9] width 5 height 5
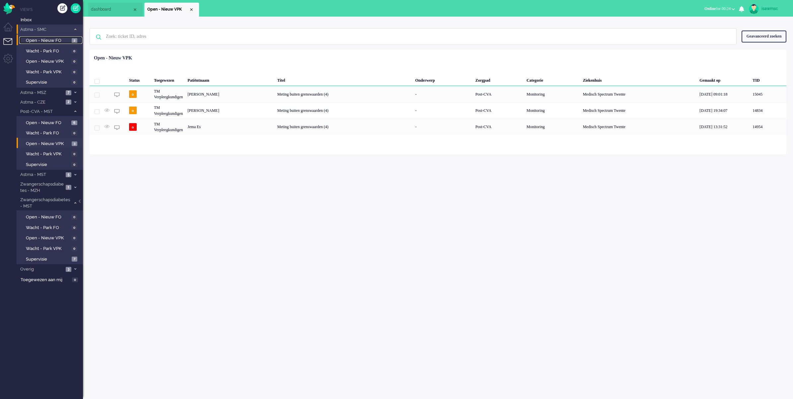
click at [63, 37] on link "Open - Nieuw FO 2" at bounding box center [50, 40] width 63 height 7
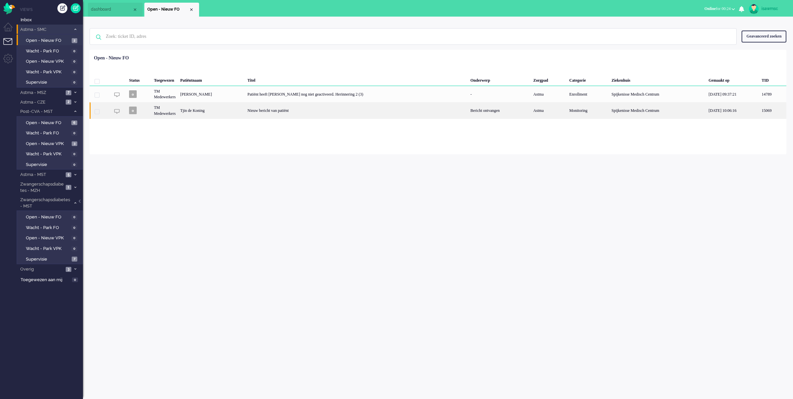
click at [245, 110] on div "Tjin de Koning" at bounding box center [211, 110] width 67 height 16
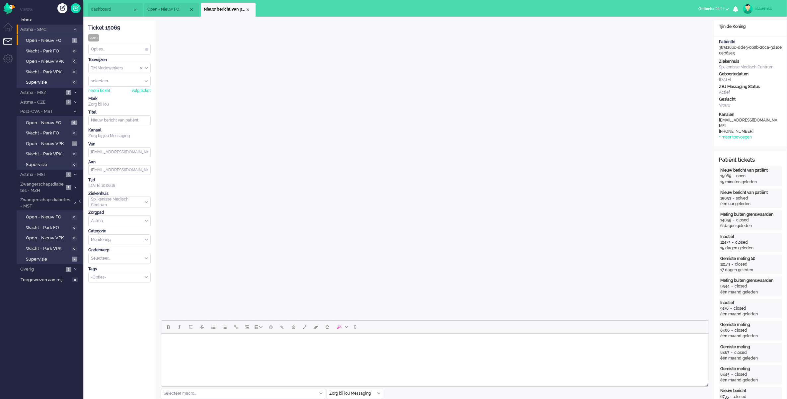
click at [116, 51] on div "Opties..." at bounding box center [120, 49] width 62 height 10
click at [119, 96] on li "Opgelost" at bounding box center [120, 97] width 62 height 10
click at [246, 10] on div "Close tab" at bounding box center [247, 9] width 5 height 5
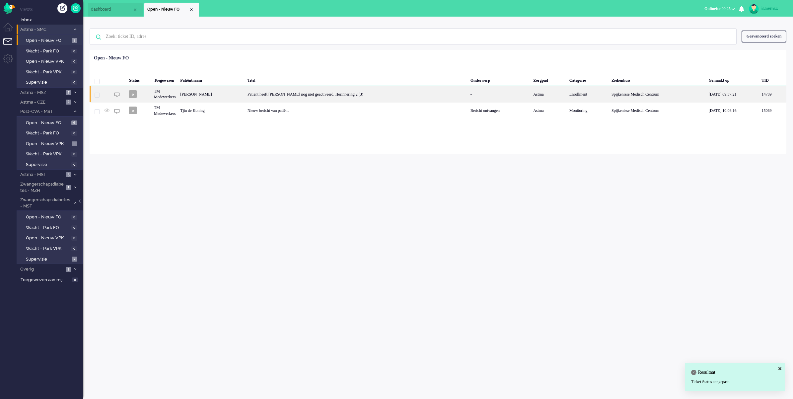
click at [245, 95] on div "Monique Mylène Crama" at bounding box center [211, 94] width 67 height 16
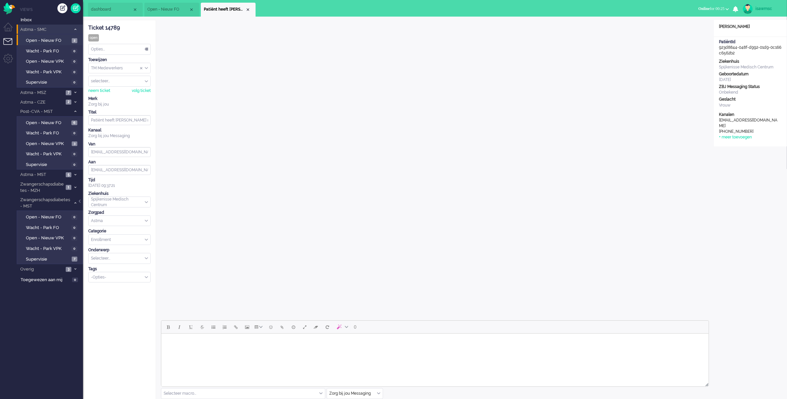
scroll to position [83, 0]
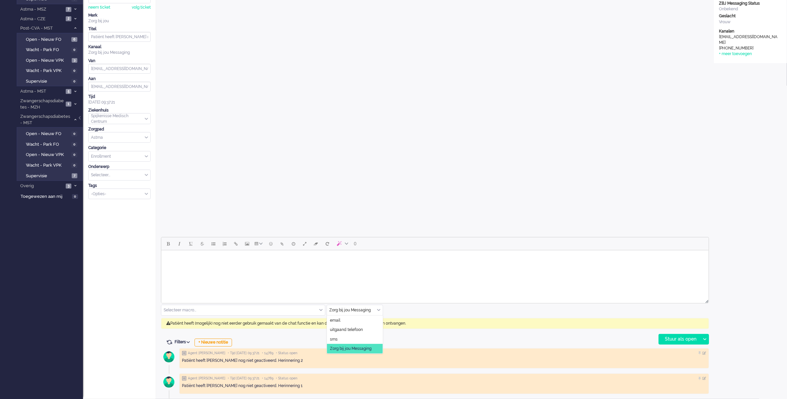
click at [379, 312] on div "Zorg bij jou Messaging" at bounding box center [355, 310] width 56 height 10
click at [368, 332] on li "uitgaand telefoon" at bounding box center [355, 330] width 56 height 10
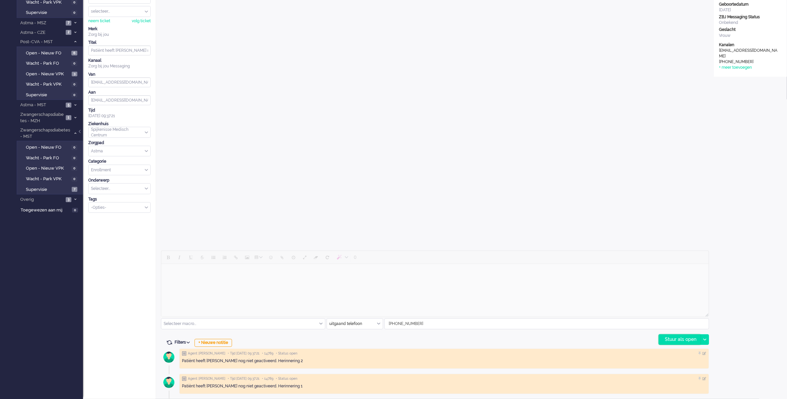
click at [674, 341] on div "Stuur als open" at bounding box center [679, 340] width 41 height 10
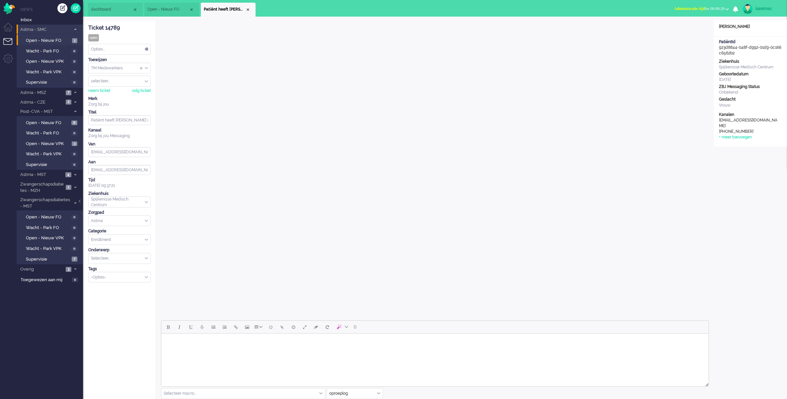
click at [250, 7] on div "Close tab" at bounding box center [247, 9] width 5 height 5
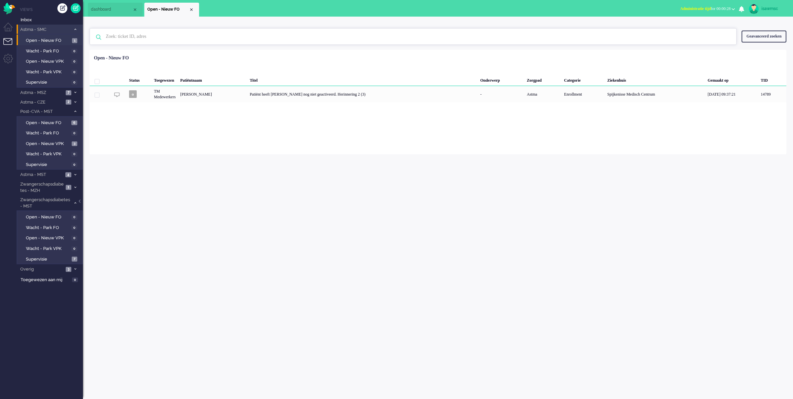
click at [237, 39] on input "text" at bounding box center [414, 37] width 627 height 16
click at [73, 29] on span at bounding box center [75, 30] width 5 height 4
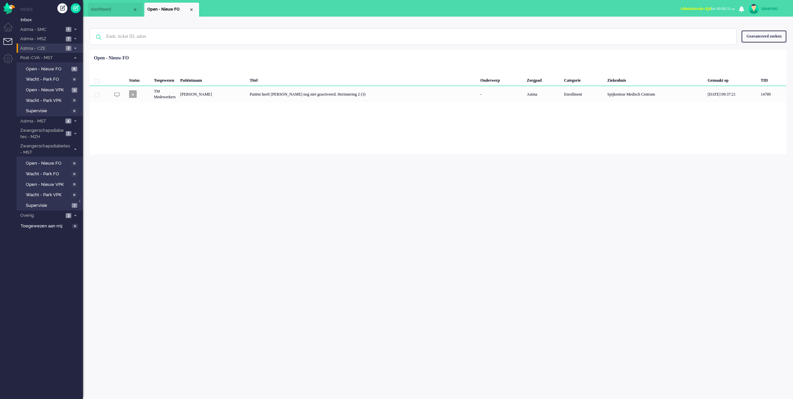
click at [71, 47] on span "2" at bounding box center [69, 48] width 6 height 5
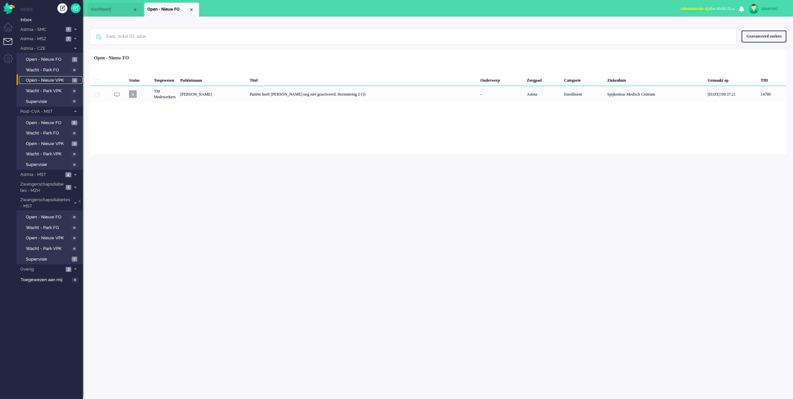
click at [72, 80] on span "1" at bounding box center [74, 80] width 5 height 5
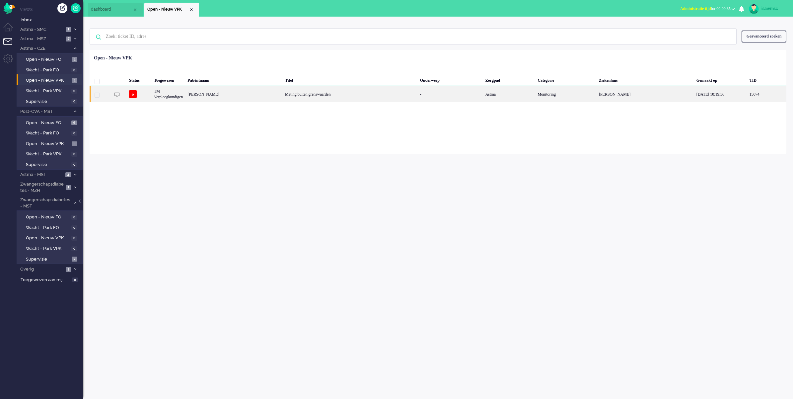
click at [207, 95] on div "Margaretha Bos" at bounding box center [234, 94] width 98 height 16
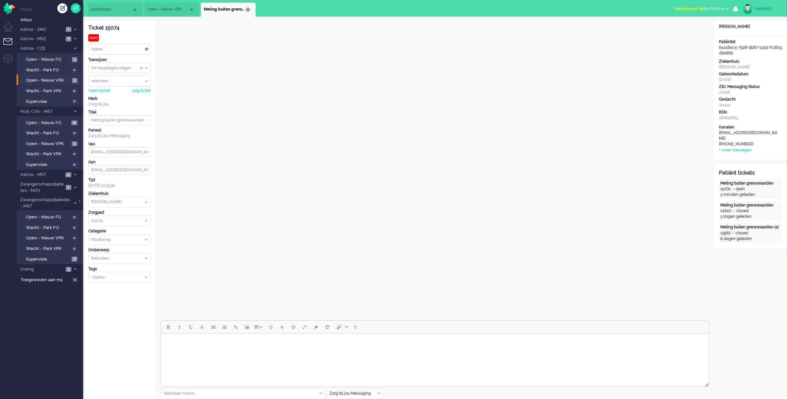
click at [249, 9] on div "Close tab" at bounding box center [247, 9] width 5 height 5
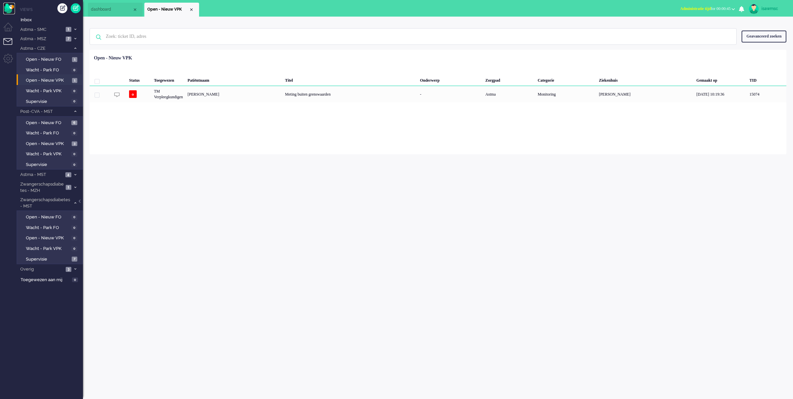
click at [11, 8] on img "Omnidesk" at bounding box center [9, 9] width 12 height 12
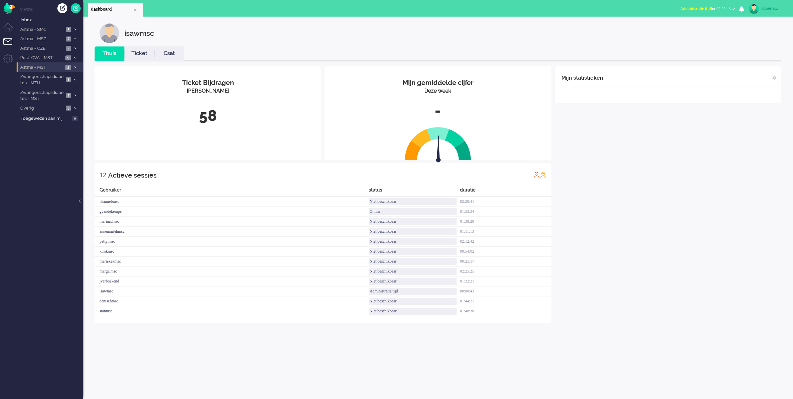
click at [62, 67] on span "Astma - MST" at bounding box center [41, 67] width 44 height 6
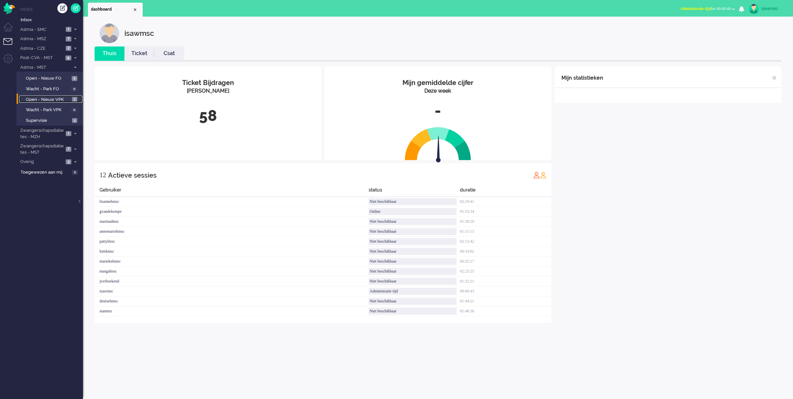
click at [62, 100] on span "Open - Nieuw VPK" at bounding box center [48, 100] width 44 height 6
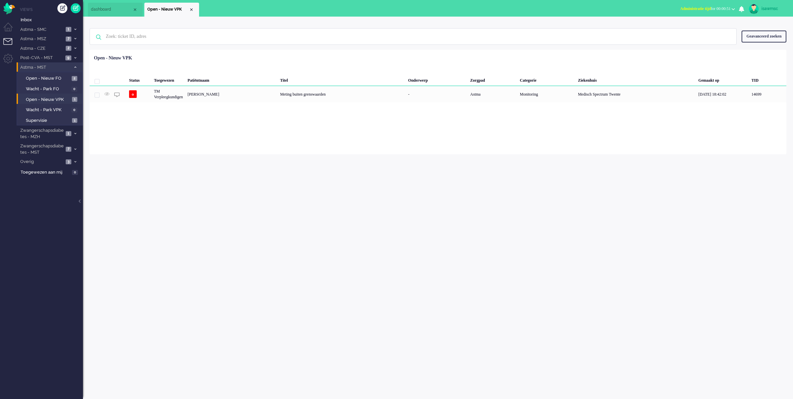
click at [74, 68] on icon at bounding box center [75, 67] width 2 height 2
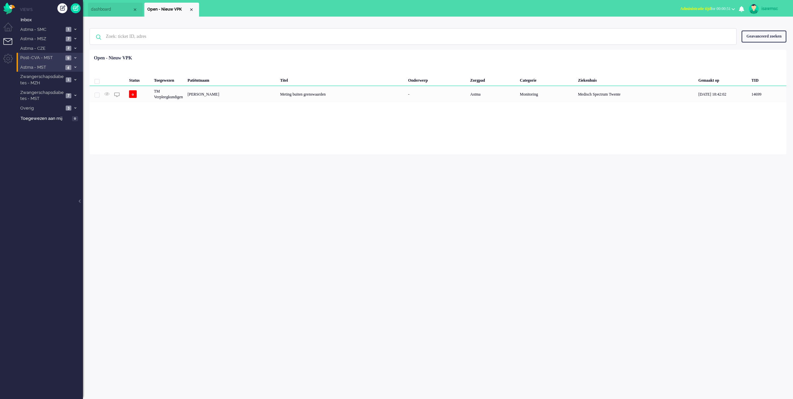
click at [73, 57] on span at bounding box center [75, 58] width 5 height 4
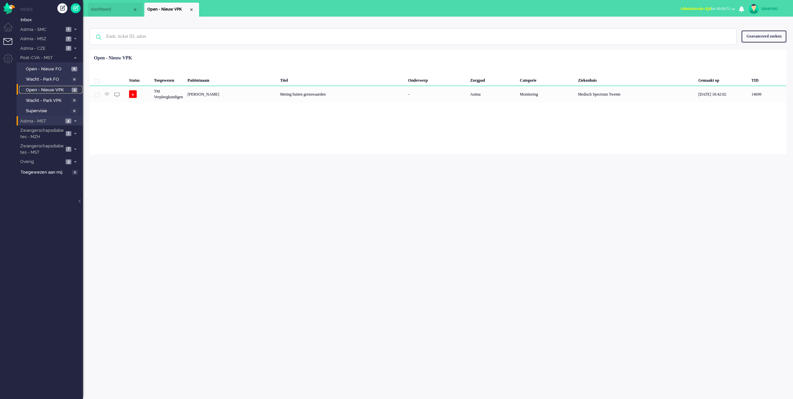
click at [68, 87] on span "Open - Nieuw VPK" at bounding box center [48, 90] width 44 height 6
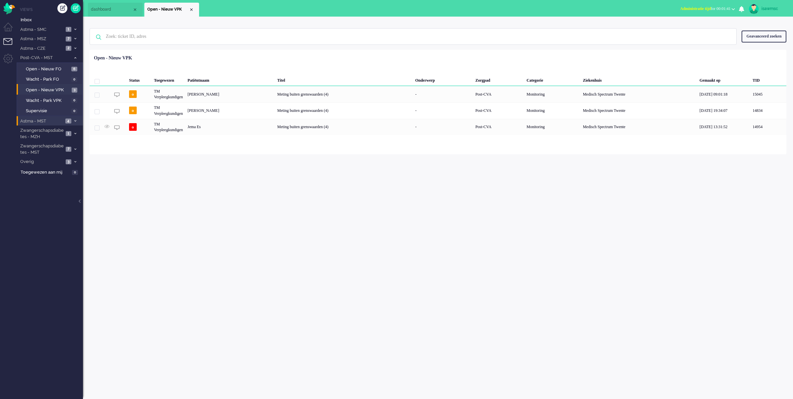
click at [281, 206] on div "isawmsc Thuis Ticket Csat Mijn gemiddelde cijfer Deze week - Ticket Bijdragen P…" at bounding box center [438, 208] width 710 height 382
click at [77, 57] on span at bounding box center [75, 58] width 5 height 4
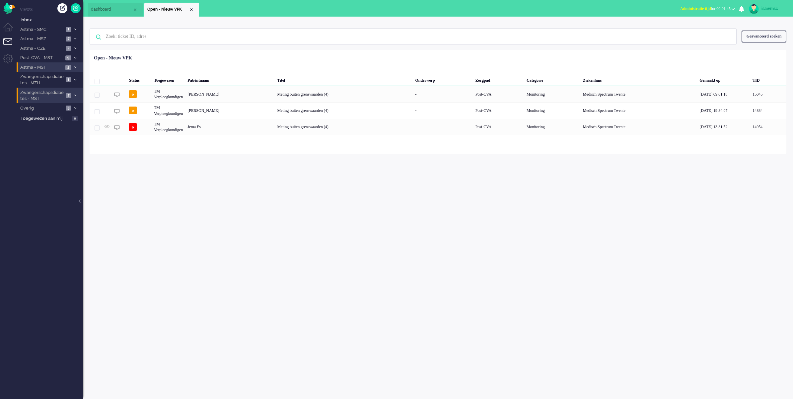
drag, startPoint x: 75, startPoint y: 95, endPoint x: 72, endPoint y: 97, distance: 3.5
click at [73, 96] on span at bounding box center [75, 96] width 5 height 4
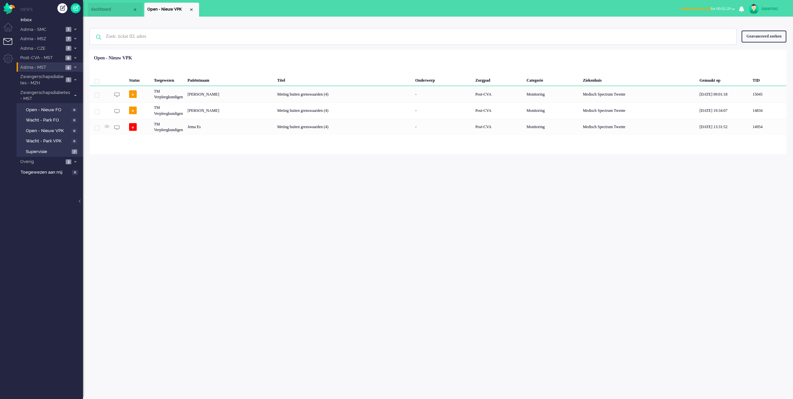
click at [276, 190] on div "isawmsc Thuis Ticket Csat Mijn gemiddelde cijfer Deze week - Ticket Bijdragen P…" at bounding box center [438, 208] width 710 height 382
click at [299, 218] on div "isawmsc Thuis Ticket Csat Mijn gemiddelde cijfer Deze week - Ticket Bijdragen P…" at bounding box center [438, 208] width 710 height 382
click at [245, 52] on div "Status Toegewezen Patiëntnaam Titel Onderwerp Zorgpad Categorie Ziekenhuis Gema…" at bounding box center [438, 93] width 697 height 83
click at [704, 7] on span "Administratie tijd for 00:04:51" at bounding box center [705, 8] width 50 height 5
click at [692, 28] on label "Online" at bounding box center [707, 30] width 52 height 6
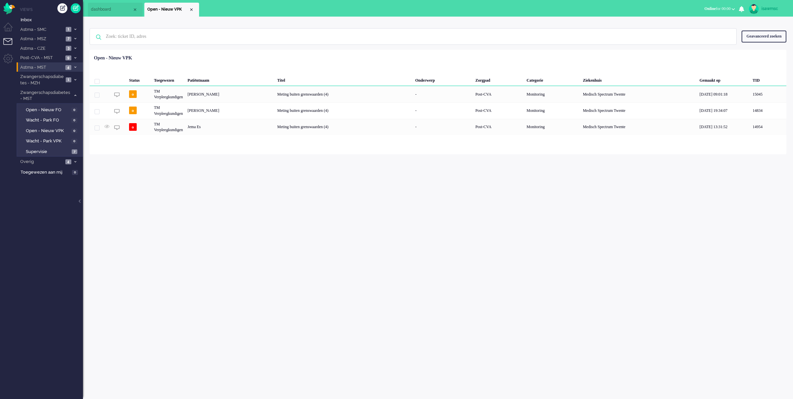
click at [637, 14] on ul "dashboard Open - Nieuw VPK" at bounding box center [373, 8] width 571 height 17
click at [62, 108] on span "Open - Nieuw FO" at bounding box center [48, 110] width 44 height 6
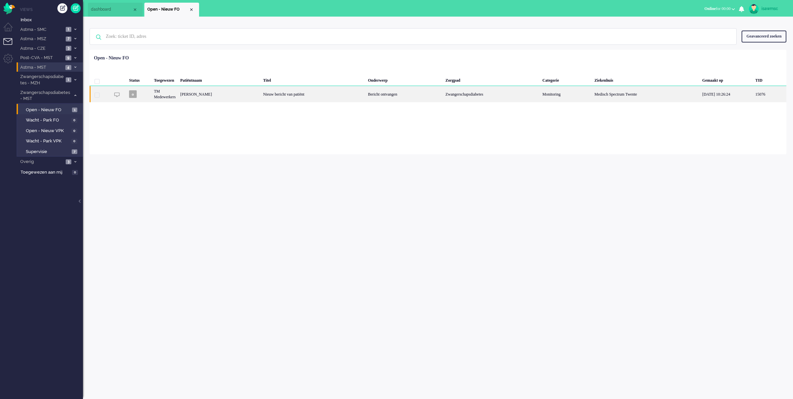
click at [314, 92] on div "Nieuw bericht van patiënt" at bounding box center [313, 94] width 105 height 16
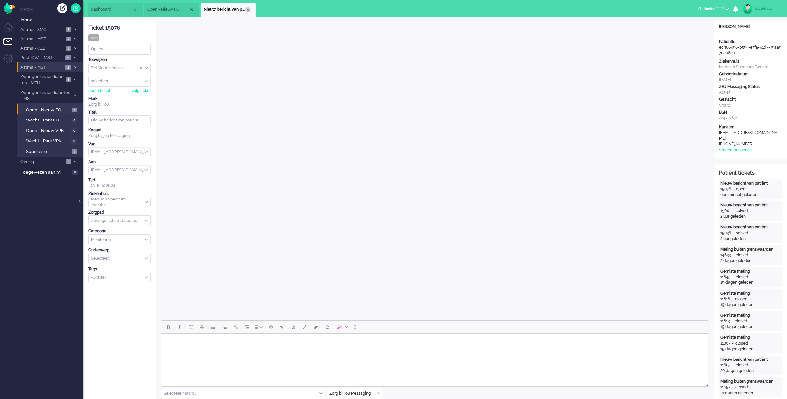
click at [248, 11] on div "Close tab" at bounding box center [247, 9] width 5 height 5
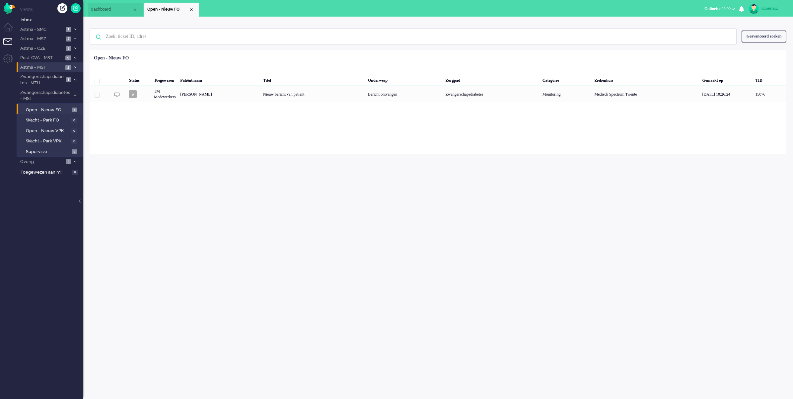
click at [248, 11] on ul "dashboard Open - Nieuw FO" at bounding box center [373, 8] width 571 height 17
click at [72, 127] on link "Open - Nieuw VPK 0" at bounding box center [50, 130] width 63 height 7
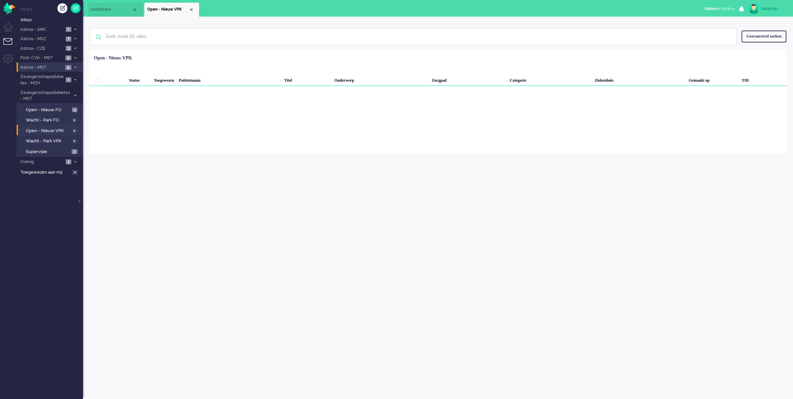
click at [324, 164] on div "isawmsc Thuis Ticket Csat Mijn gemiddelde cijfer Deze week - Ticket Bijdragen P…" at bounding box center [438, 208] width 710 height 382
click at [77, 51] on li "Astma - CZE 3" at bounding box center [50, 48] width 66 height 10
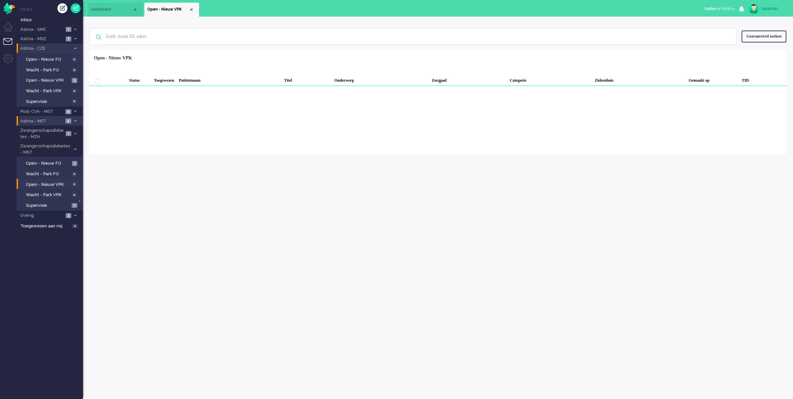
click at [77, 51] on li "Astma - CZE 3" at bounding box center [50, 48] width 66 height 10
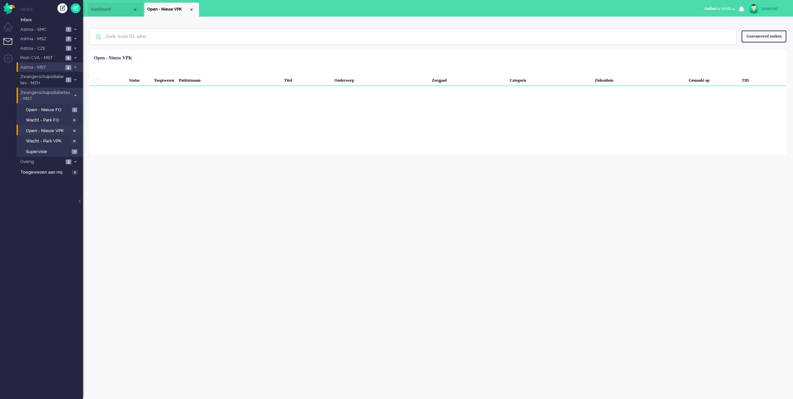
click at [79, 94] on li "Zwangerschapsdiabetes - MST 8" at bounding box center [50, 96] width 66 height 16
click at [54, 95] on span "Zwangerschapsdiabetes - MST" at bounding box center [41, 96] width 44 height 12
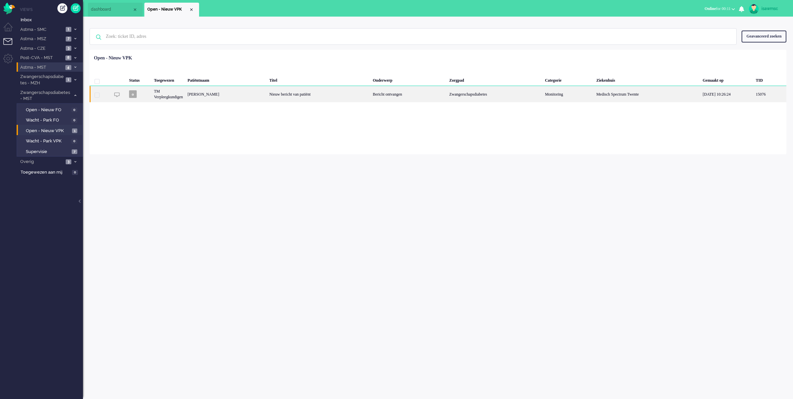
click at [169, 97] on div "TM Verpleegkundigen" at bounding box center [169, 94] width 34 height 16
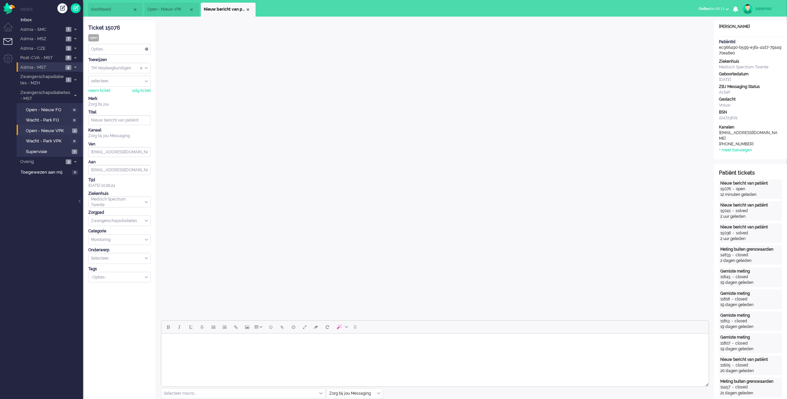
scroll to position [124, 0]
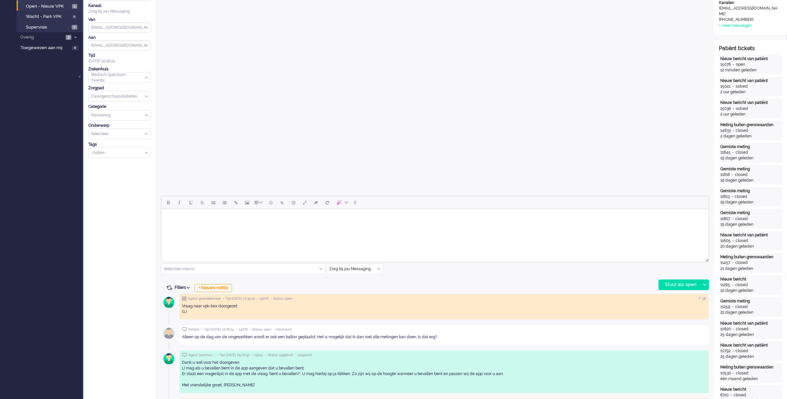
click at [198, 219] on body "Rich Text Area. Press ALT-0 for help." at bounding box center [435, 218] width 542 height 12
click at [675, 284] on div "Stuur als open" at bounding box center [679, 285] width 41 height 10
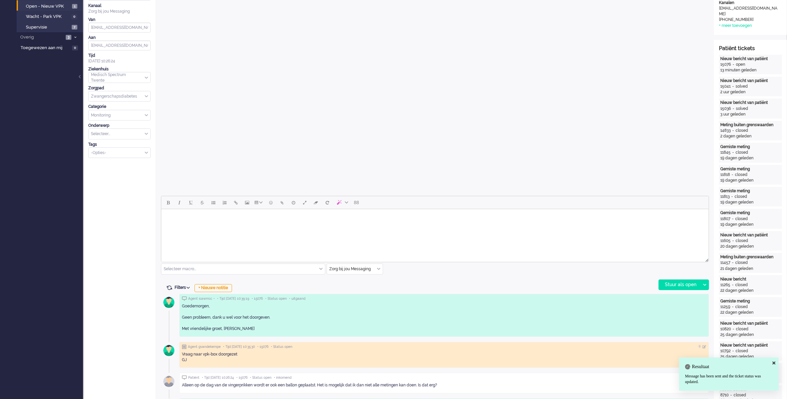
scroll to position [0, 0]
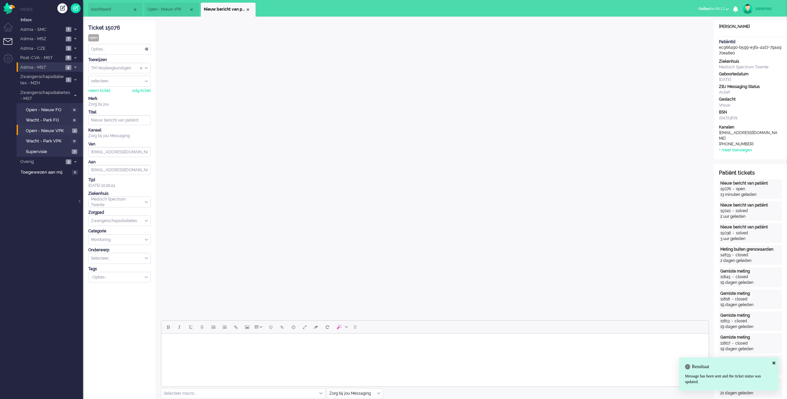
click at [127, 50] on div "Opties..." at bounding box center [120, 49] width 62 height 10
click at [116, 97] on li "Opgelost" at bounding box center [120, 97] width 62 height 10
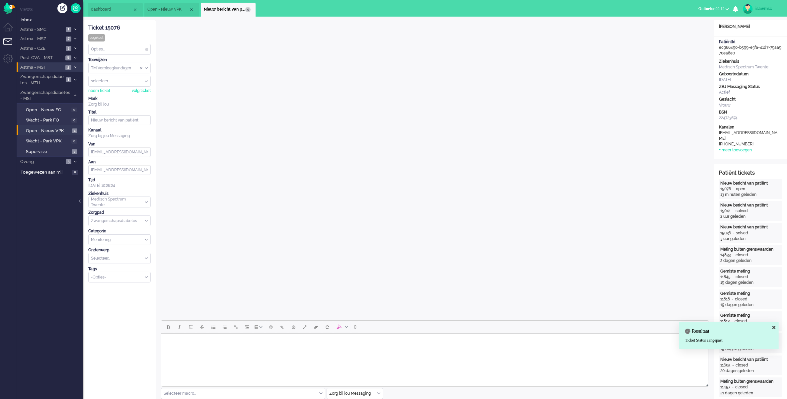
click at [247, 10] on div "Close tab" at bounding box center [247, 9] width 5 height 5
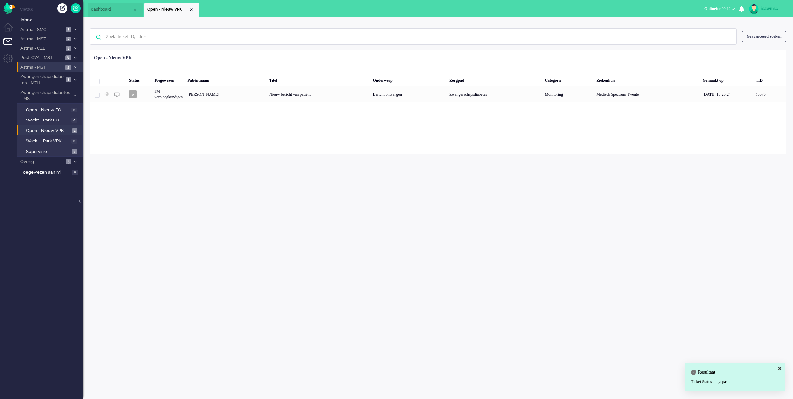
click at [274, 64] on div "Geselecteerd 0 Set Status: open pending holding solved Verwijder Selecteer... U…" at bounding box center [438, 66] width 697 height 13
click at [71, 127] on link "Open - Nieuw VPK 1" at bounding box center [50, 130] width 63 height 7
click at [63, 150] on span "Supervisie" at bounding box center [48, 152] width 44 height 6
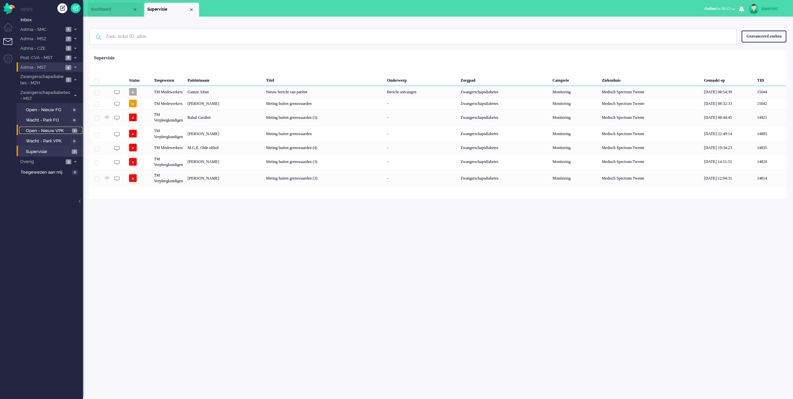
click at [66, 128] on span "Open - Nieuw VPK" at bounding box center [48, 131] width 44 height 6
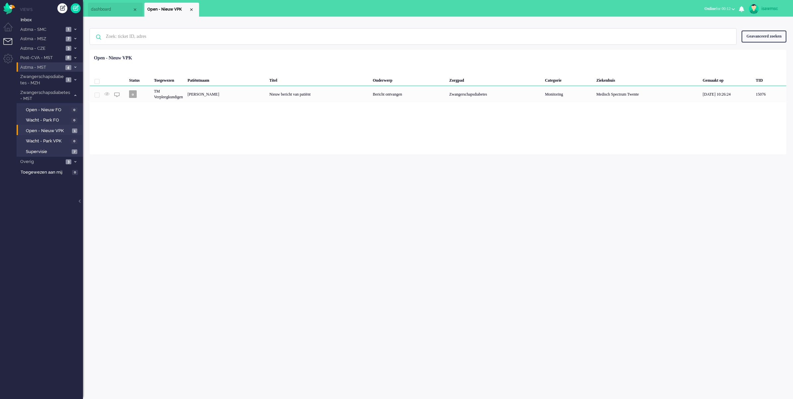
click at [188, 145] on div "Loading... Status Toegewezen Patiëntnaam Titel Onderwerp Zorgpad Categorie Ziek…" at bounding box center [438, 102] width 697 height 105
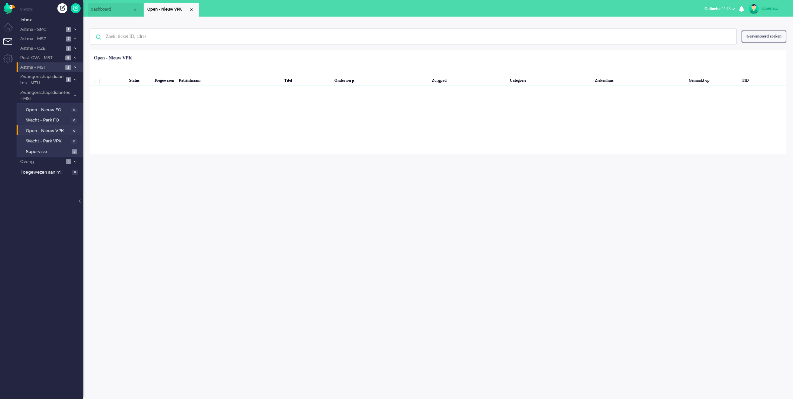
click at [232, 145] on div "Loading... Status Toegewezen Patiëntnaam Titel Onderwerp Zorgpad Categorie Ziek…" at bounding box center [438, 102] width 697 height 105
click at [65, 53] on li "Post-CVA - MST 8" at bounding box center [50, 58] width 66 height 10
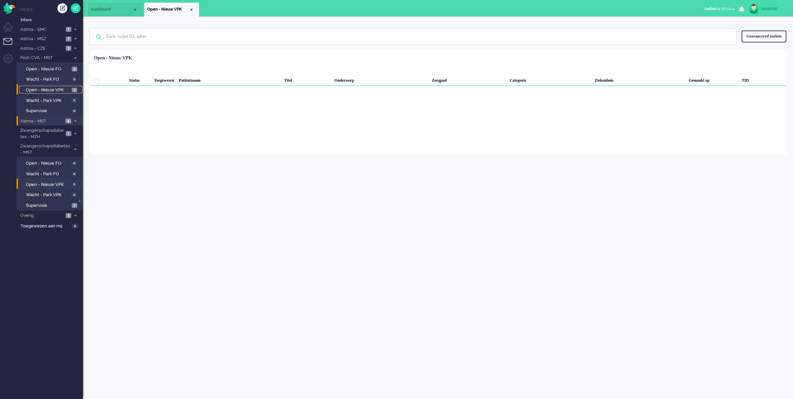
click at [63, 89] on span "Open - Nieuw VPK" at bounding box center [48, 90] width 44 height 6
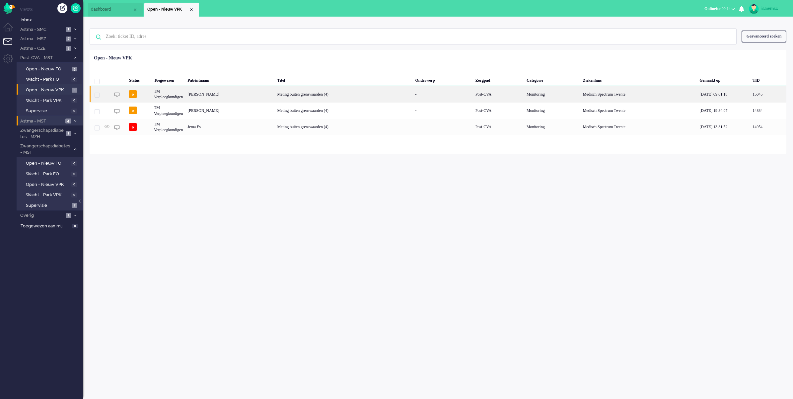
click at [253, 97] on div "Bartholomeus Jacobus van Deth" at bounding box center [230, 94] width 90 height 16
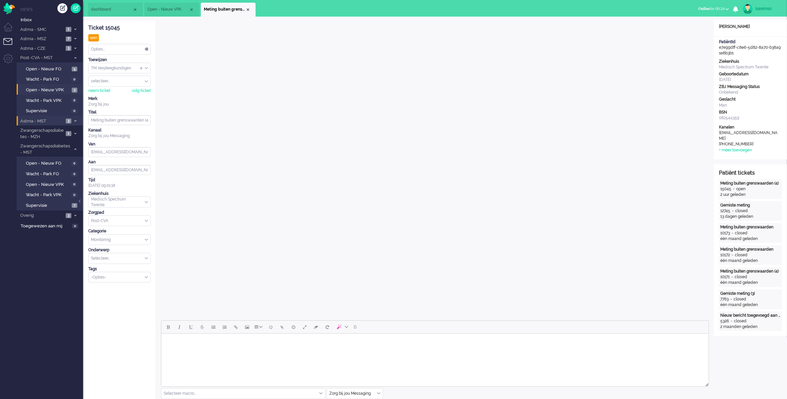
scroll to position [124, 0]
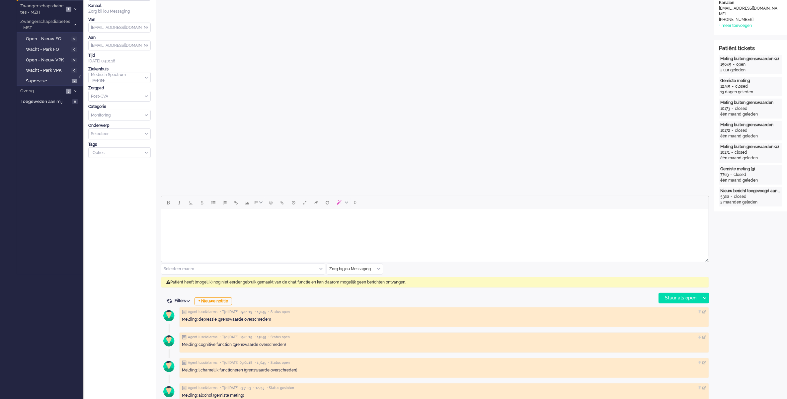
click at [384, 268] on div "0 Selecteer macro... Bericht: Beantwoording Bericht: Een account sluiten Berich…" at bounding box center [435, 250] width 548 height 108
click at [378, 268] on div "Zorg bij jou Messaging" at bounding box center [355, 269] width 56 height 10
click at [348, 289] on span "uitgaand telefoon" at bounding box center [346, 289] width 33 height 6
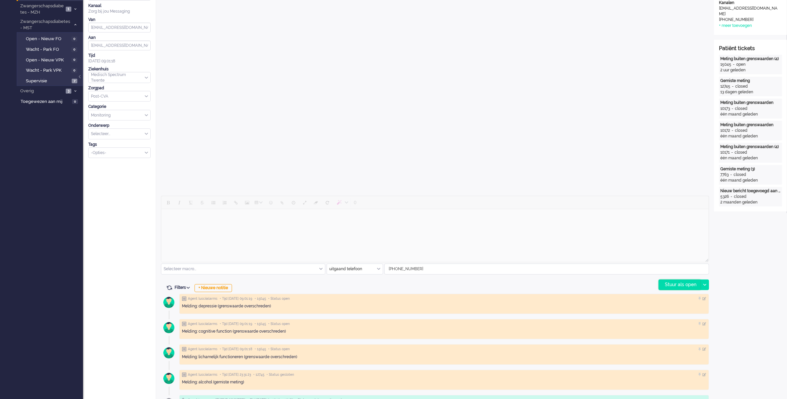
click at [671, 286] on div "Stuur als open" at bounding box center [679, 285] width 41 height 10
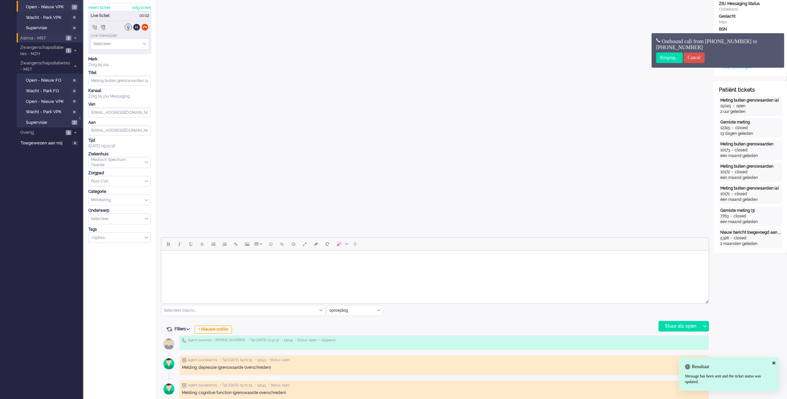
scroll to position [0, 0]
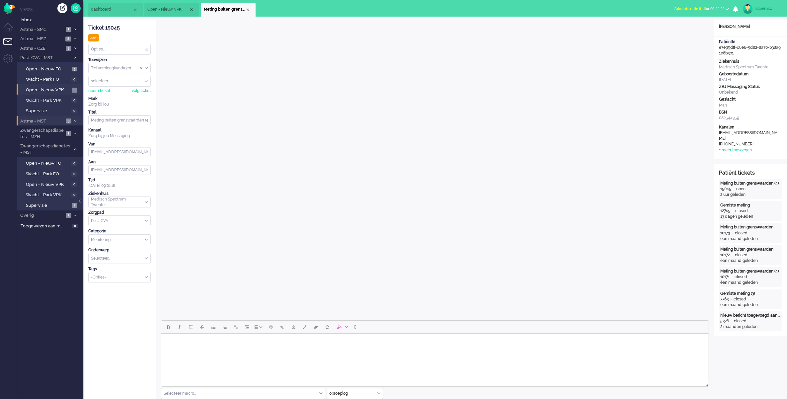
click at [688, 11] on button "Administratie tijd for 00:00:02" at bounding box center [701, 9] width 63 height 10
click at [681, 30] on label "Online" at bounding box center [701, 30] width 52 height 6
click at [246, 10] on div "Close tab" at bounding box center [247, 9] width 5 height 5
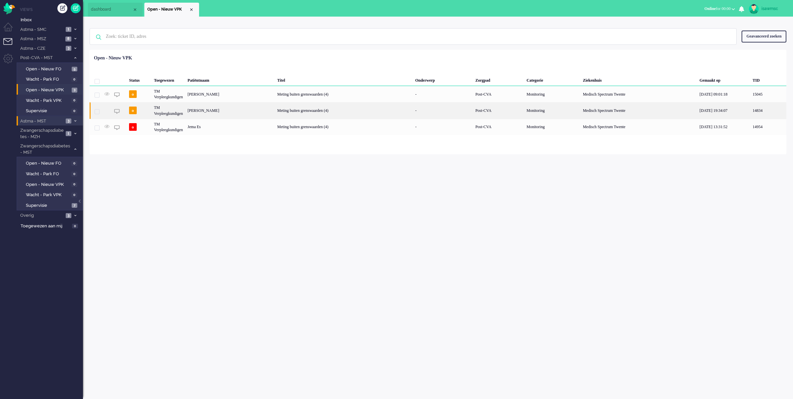
click at [275, 109] on div "Pawel Theodorus Wilhelmus Stadnik" at bounding box center [230, 110] width 90 height 16
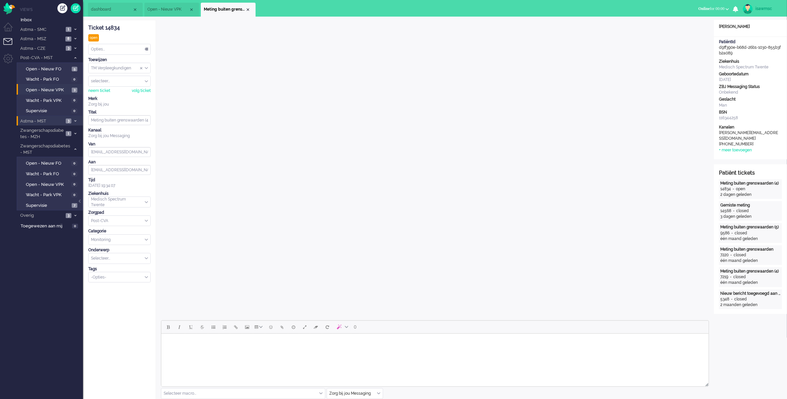
scroll to position [124, 0]
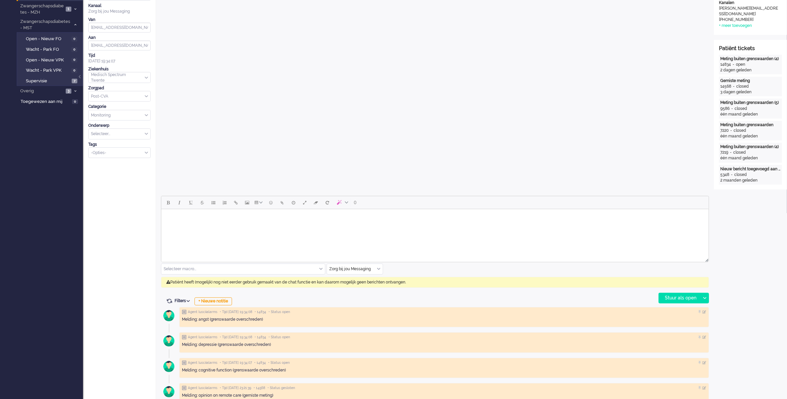
click at [379, 270] on div "Zorg bij jou Messaging" at bounding box center [355, 269] width 56 height 10
click at [364, 286] on li "uitgaand telefoon" at bounding box center [355, 289] width 56 height 10
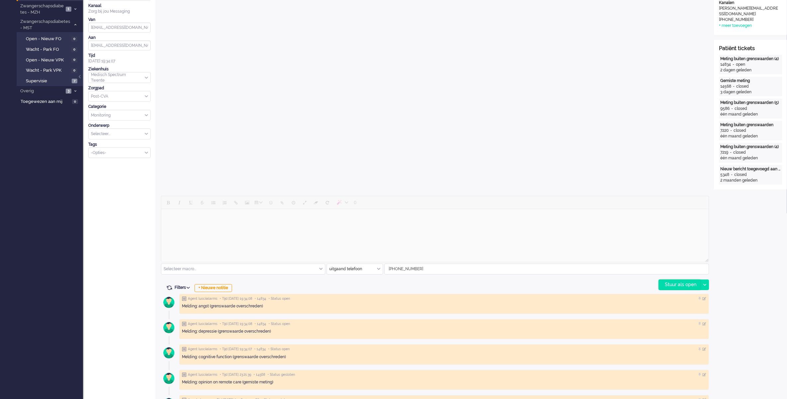
click at [674, 281] on div "Stuur als open" at bounding box center [679, 285] width 41 height 10
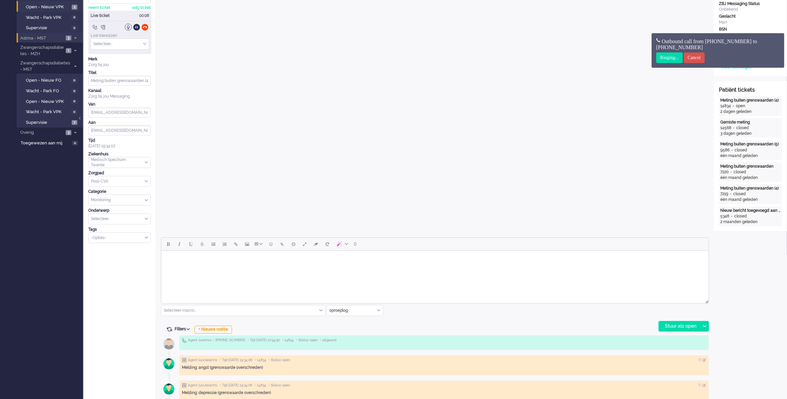
scroll to position [0, 0]
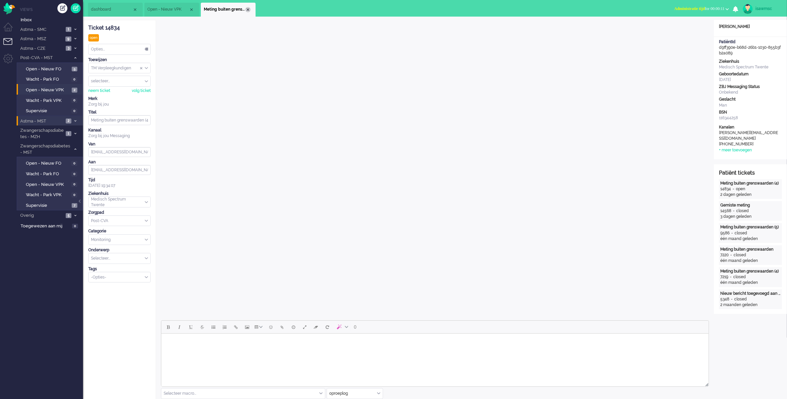
click at [248, 10] on div "Close tab" at bounding box center [247, 9] width 5 height 5
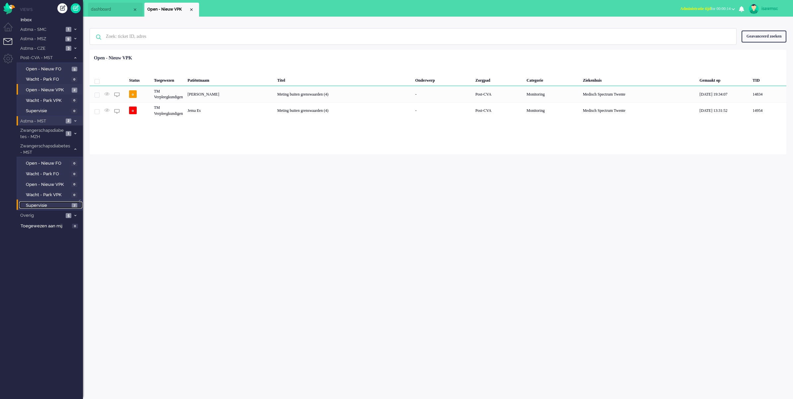
click at [66, 203] on span "Supervisie" at bounding box center [48, 205] width 44 height 6
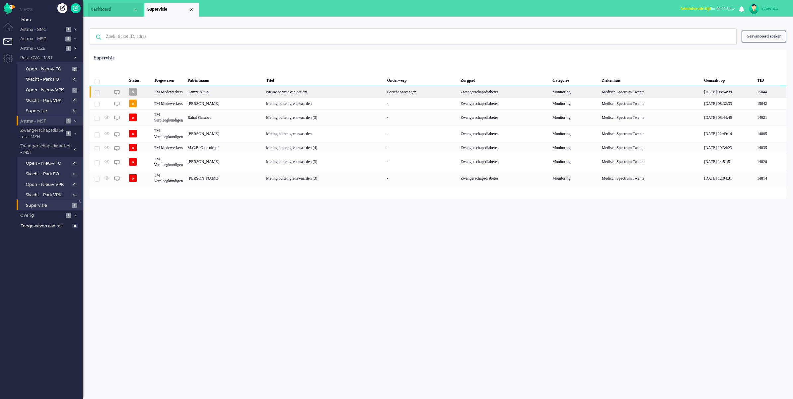
click at [225, 95] on div "Gamze Altun" at bounding box center [224, 92] width 79 height 12
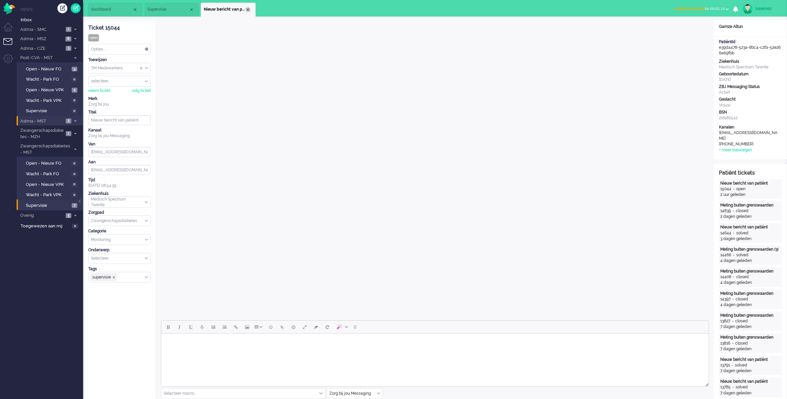
click at [249, 10] on div "Close tab" at bounding box center [247, 9] width 5 height 5
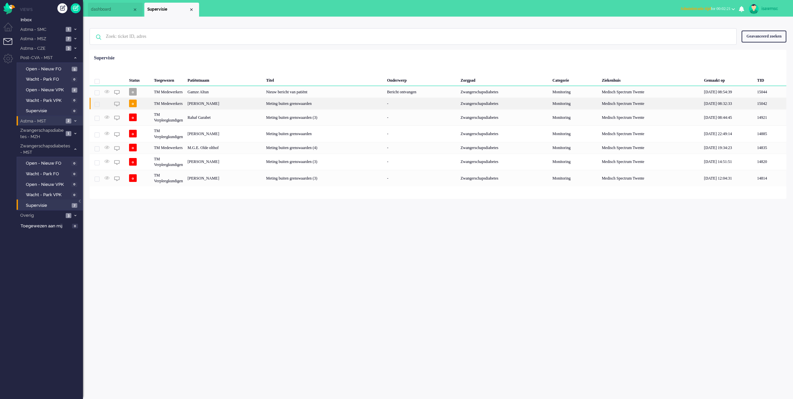
click at [229, 103] on div "Priscilla Helena Chelsey Gerritsma" at bounding box center [224, 104] width 79 height 12
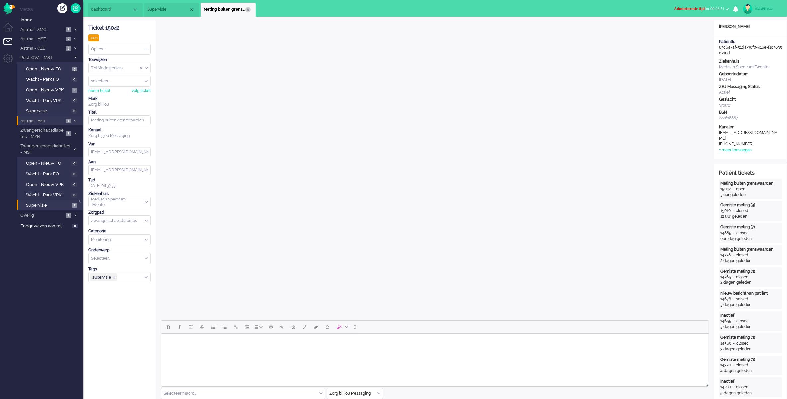
click at [249, 9] on div "Close tab" at bounding box center [247, 9] width 5 height 5
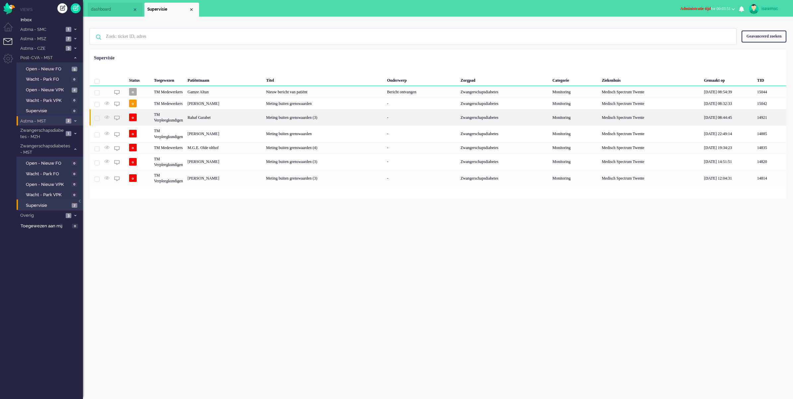
click at [249, 118] on div "Rahaf Garabet" at bounding box center [224, 117] width 79 height 16
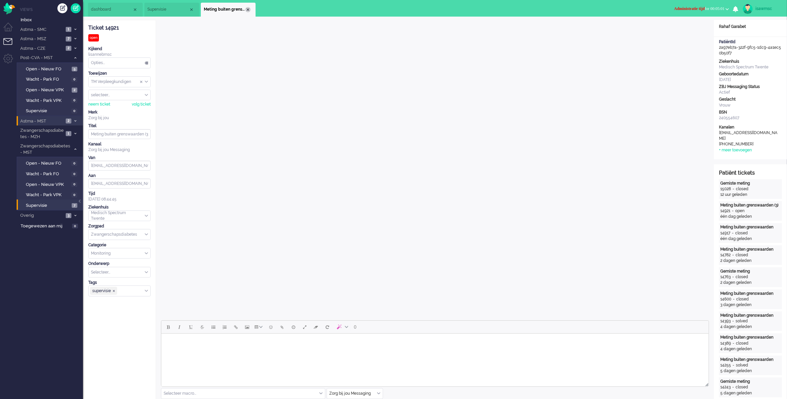
click at [247, 7] on div "Close tab" at bounding box center [247, 9] width 5 height 5
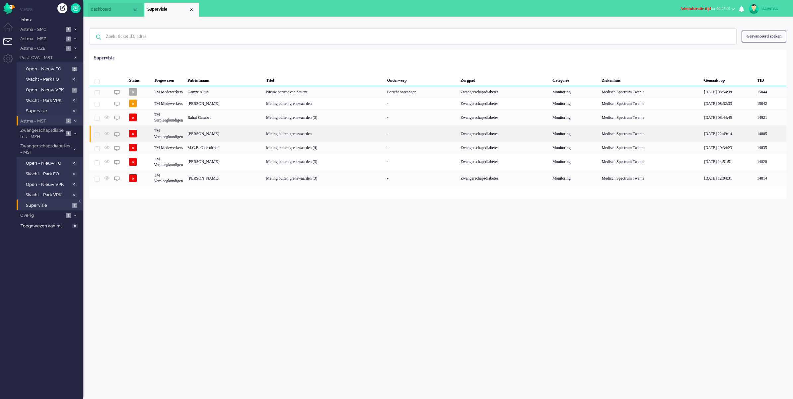
click at [246, 134] on div "Marit Delcour" at bounding box center [224, 133] width 79 height 16
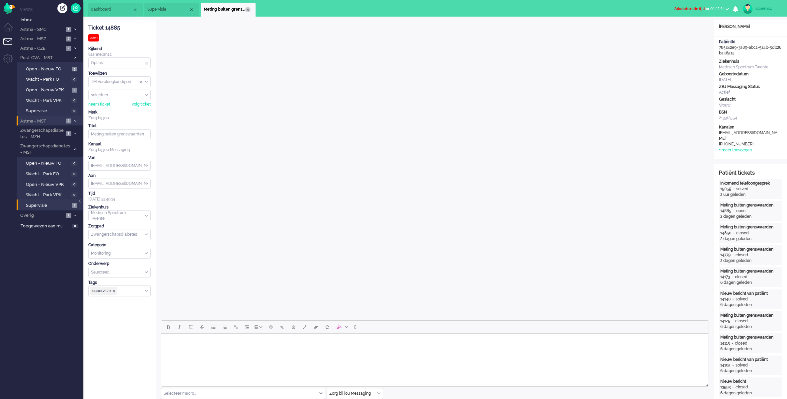
click at [247, 10] on div "Close tab" at bounding box center [247, 9] width 5 height 5
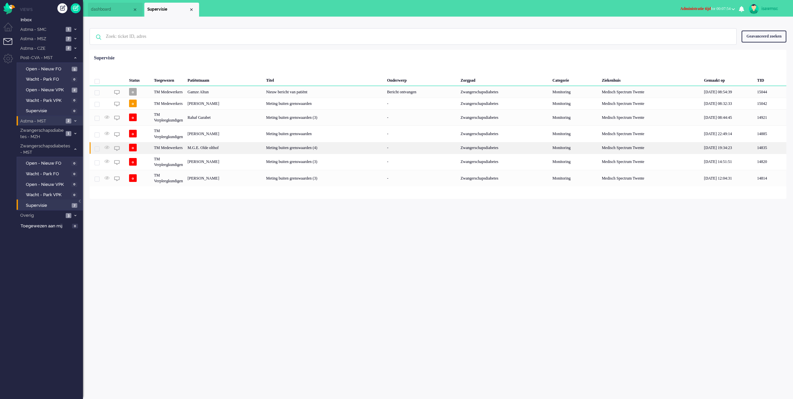
click at [259, 146] on div "M.G.E. Olde olthof" at bounding box center [224, 148] width 79 height 12
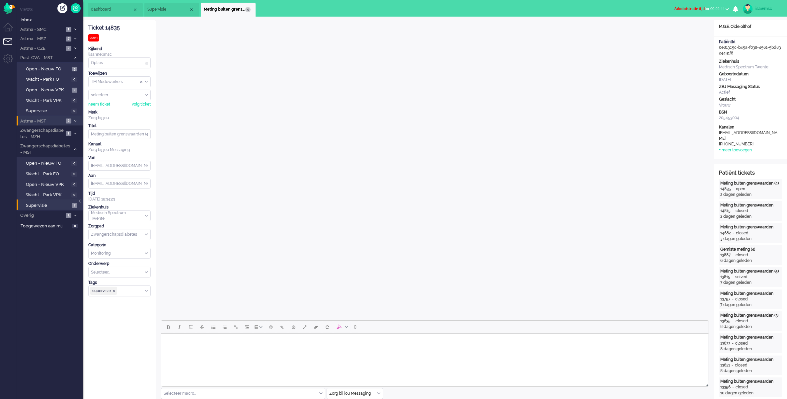
click at [247, 8] on div "Close tab" at bounding box center [247, 9] width 5 height 5
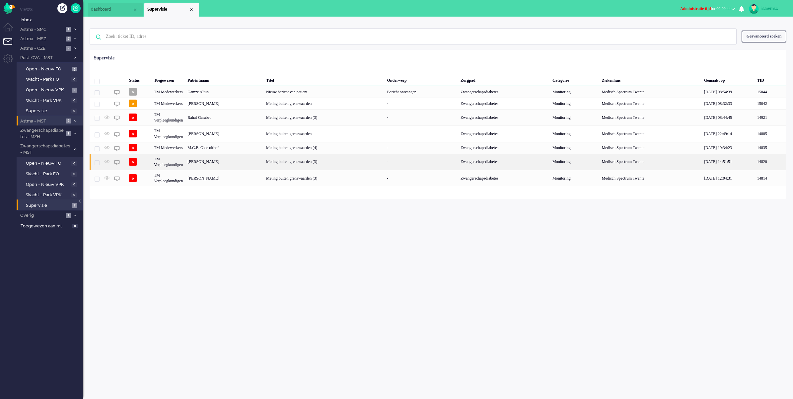
click at [264, 161] on div "Melissa Tatjana Vonder" at bounding box center [224, 162] width 79 height 16
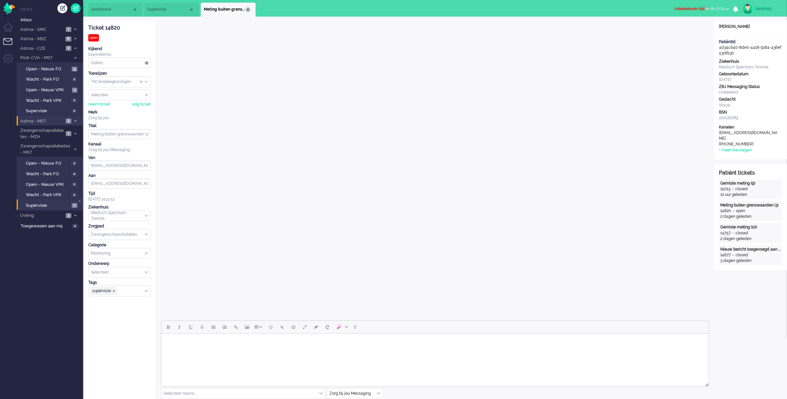
click at [250, 7] on li "Meting buiten grenswaarden (3)" at bounding box center [228, 10] width 55 height 14
click at [247, 12] on div "Close tab" at bounding box center [247, 9] width 5 height 5
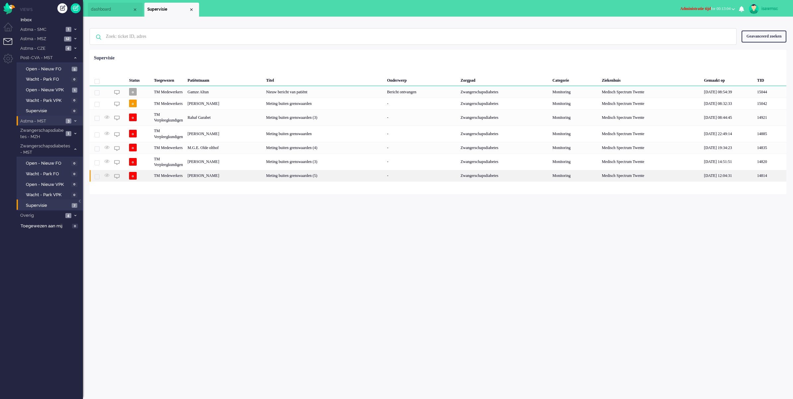
click at [240, 178] on div "Marloes Hilderink" at bounding box center [224, 176] width 79 height 12
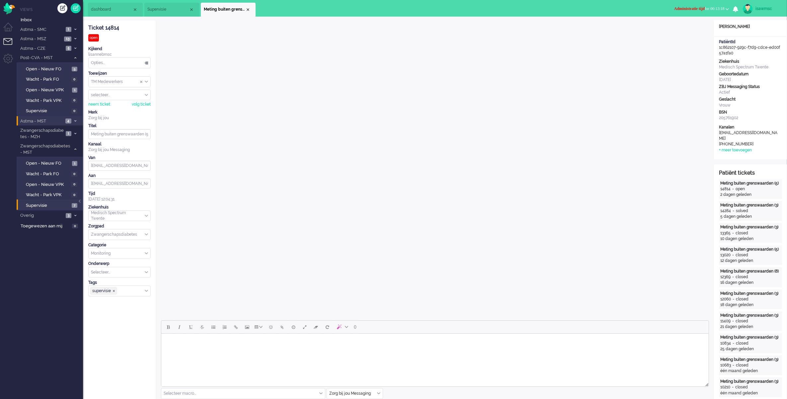
click at [716, 9] on span "Administratie tijd for 00:13:18" at bounding box center [699, 8] width 50 height 5
click at [701, 29] on label "Online" at bounding box center [701, 30] width 52 height 6
click at [248, 10] on div "Close tab" at bounding box center [247, 9] width 5 height 5
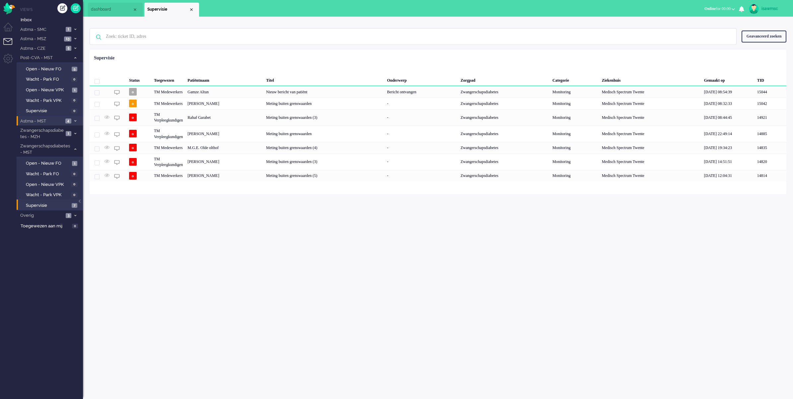
click at [277, 254] on div "isawmsc Thuis Ticket Csat Mijn gemiddelde cijfer Deze week - Ticket Bijdragen P…" at bounding box center [438, 208] width 710 height 382
click at [68, 164] on span "Open - Nieuw FO" at bounding box center [48, 163] width 44 height 6
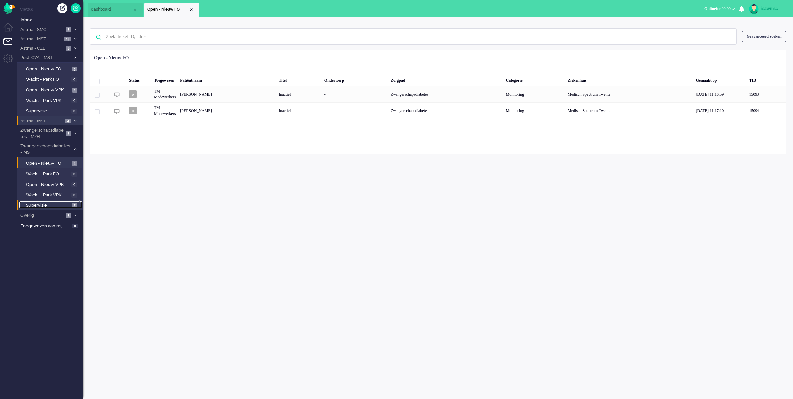
click at [62, 202] on span "Supervisie" at bounding box center [48, 205] width 44 height 6
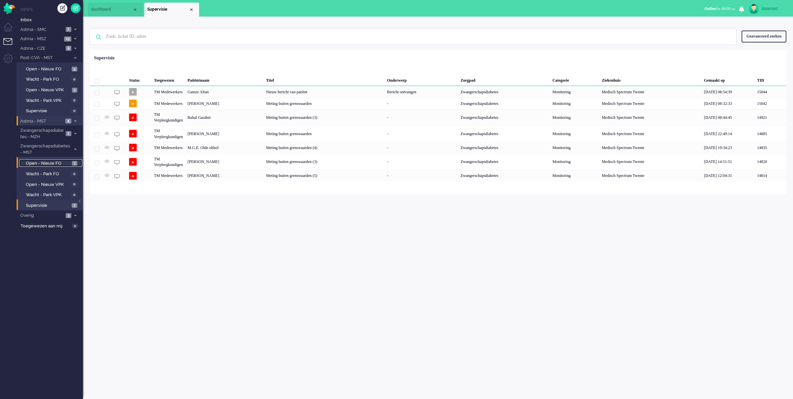
click at [68, 162] on span "Open - Nieuw FO" at bounding box center [48, 163] width 44 height 6
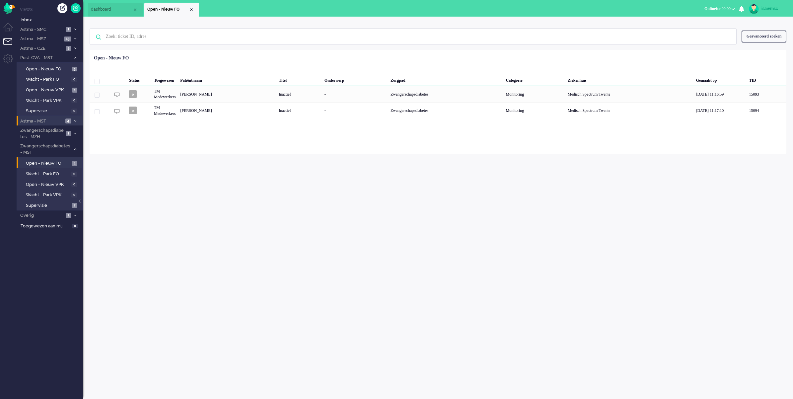
click at [204, 64] on div "Geselecteerd 0 Set Status: open pending holding solved Verwijder Selecteer... U…" at bounding box center [438, 66] width 697 height 13
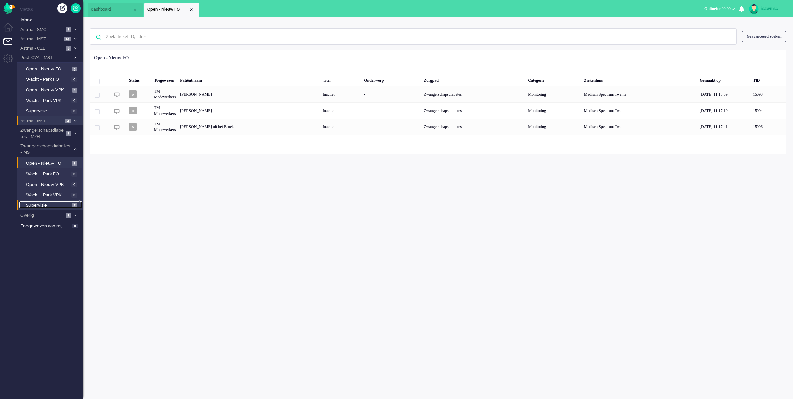
click at [71, 201] on link "Supervisie 7" at bounding box center [50, 204] width 63 height 7
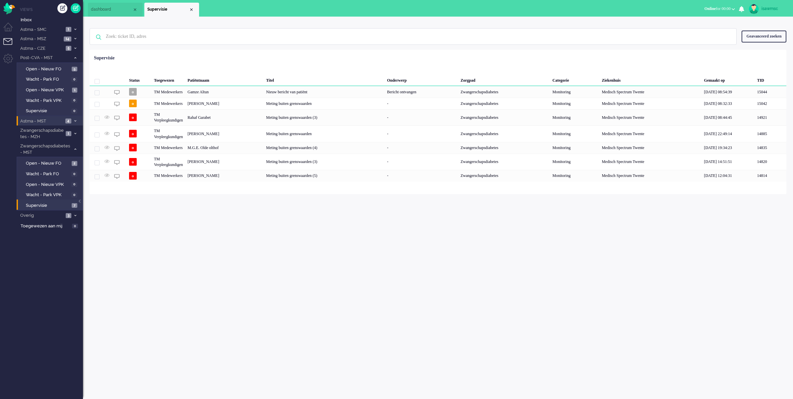
click at [285, 55] on div "Status Toegewezen Patiëntnaam Titel Onderwerp Zorgpad Categorie Ziekenhuis Gema…" at bounding box center [438, 116] width 697 height 129
click at [311, 91] on div "Nieuw bericht van patiënt" at bounding box center [324, 92] width 121 height 12
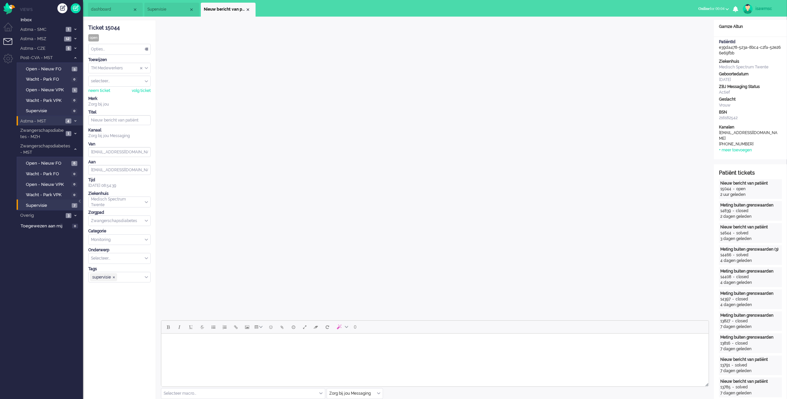
scroll to position [124, 0]
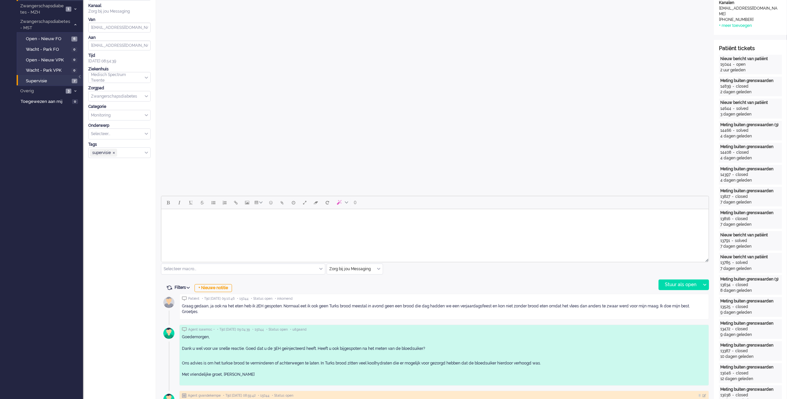
click at [253, 224] on html at bounding box center [434, 217] width 547 height 17
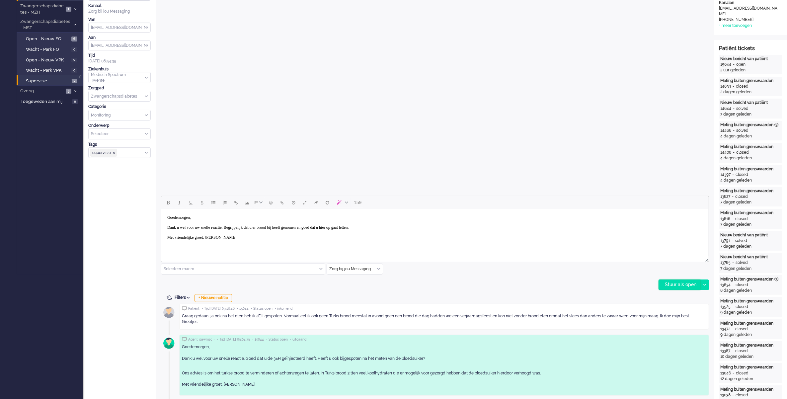
click at [674, 286] on div "Stuur als open" at bounding box center [679, 285] width 41 height 10
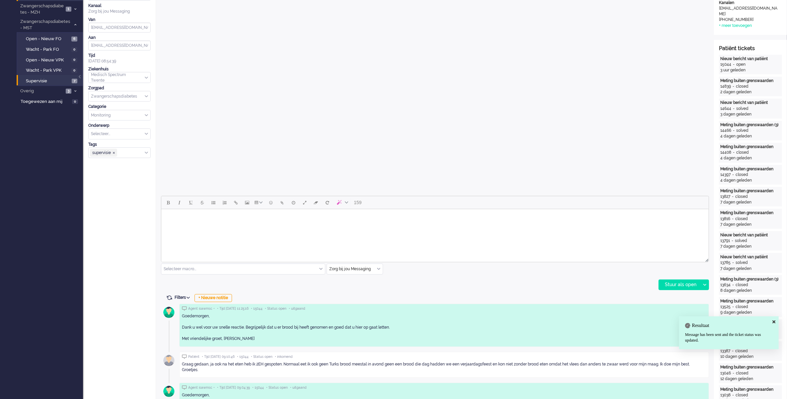
scroll to position [0, 0]
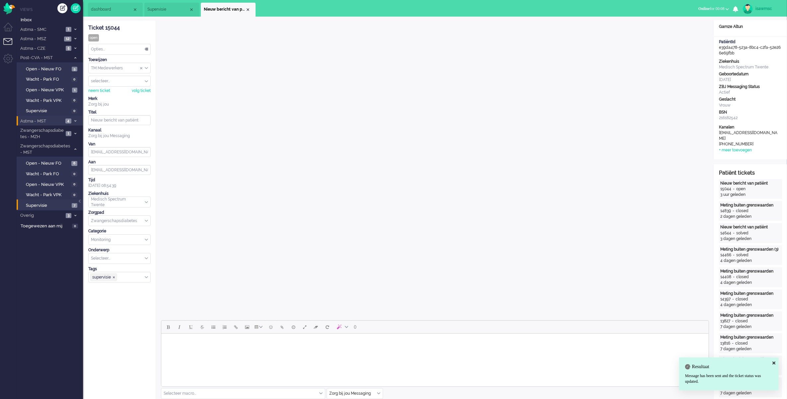
click at [118, 46] on div "Opties..." at bounding box center [120, 49] width 62 height 10
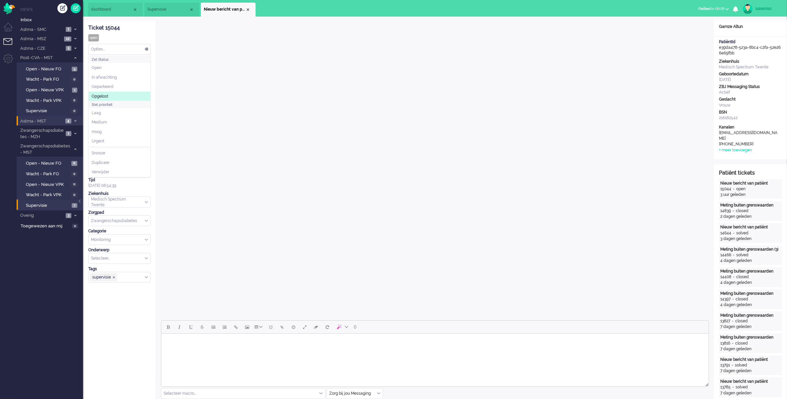
click at [120, 97] on li "Opgelost" at bounding box center [120, 97] width 62 height 10
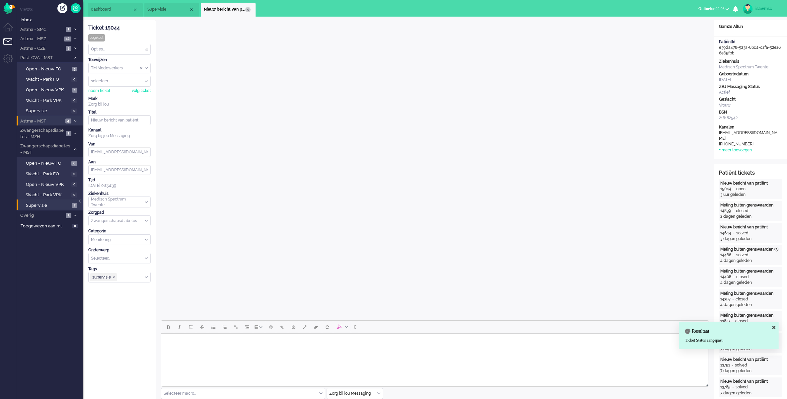
click at [248, 7] on div "Close tab" at bounding box center [247, 9] width 5 height 5
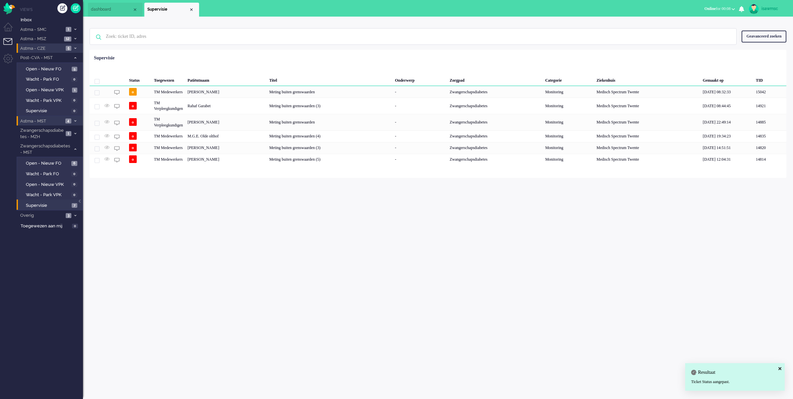
click at [51, 46] on span "Astma - CZE" at bounding box center [41, 48] width 44 height 6
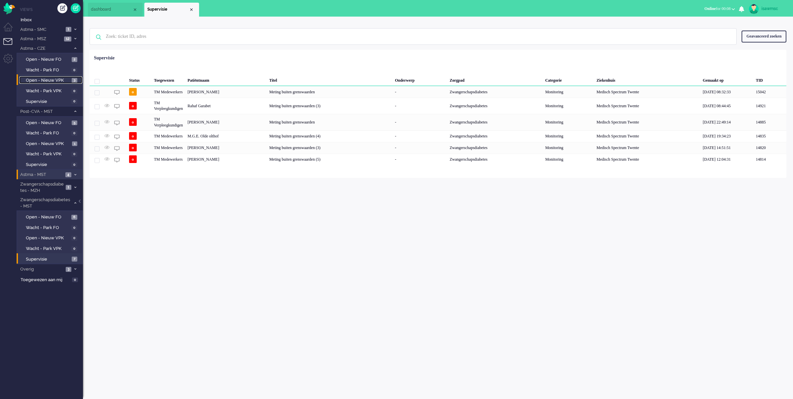
click at [61, 79] on span "Open - Nieuw VPK" at bounding box center [48, 80] width 44 height 6
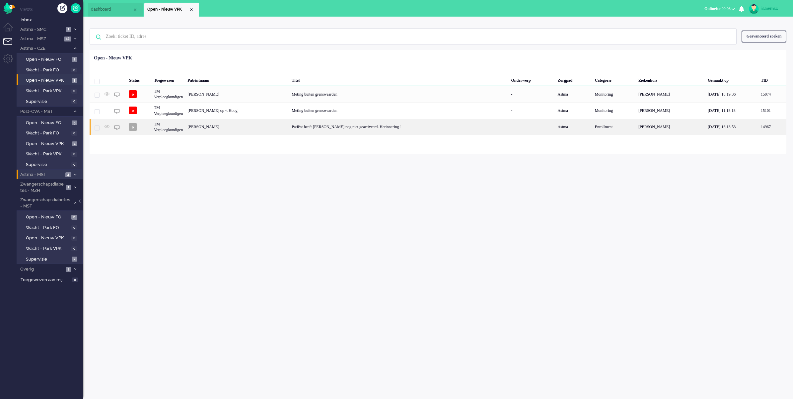
click at [263, 130] on div "Rhimo Larbi Halhoul" at bounding box center [237, 127] width 104 height 16
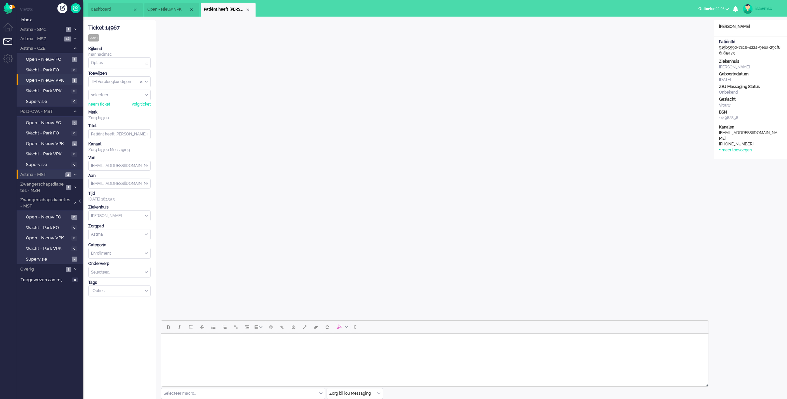
click at [146, 81] on div "TM Verpleegkundigen" at bounding box center [120, 82] width 62 height 10
click at [122, 37] on div "Ticket 14967 open Kijkend marinadmsc Opties... Zet Status Open In afwachting Ge…" at bounding box center [119, 158] width 62 height 276
click at [128, 66] on div "Opties..." at bounding box center [120, 63] width 62 height 10
click at [70, 258] on link "Supervisie 6" at bounding box center [50, 258] width 63 height 7
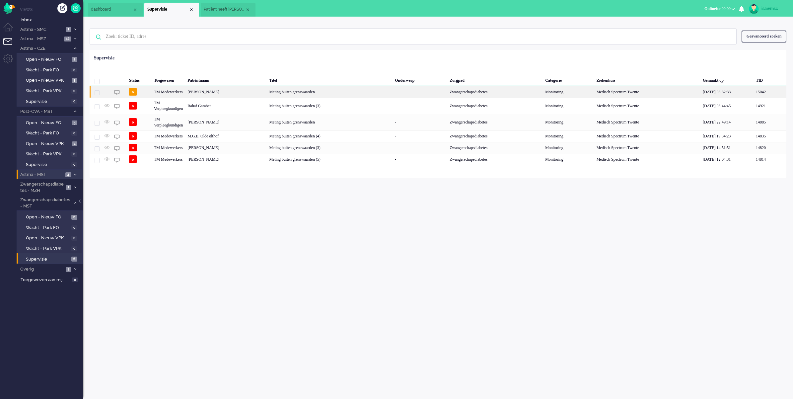
click at [248, 94] on div "Priscilla Helena Chelsey Gerritsma" at bounding box center [226, 92] width 82 height 12
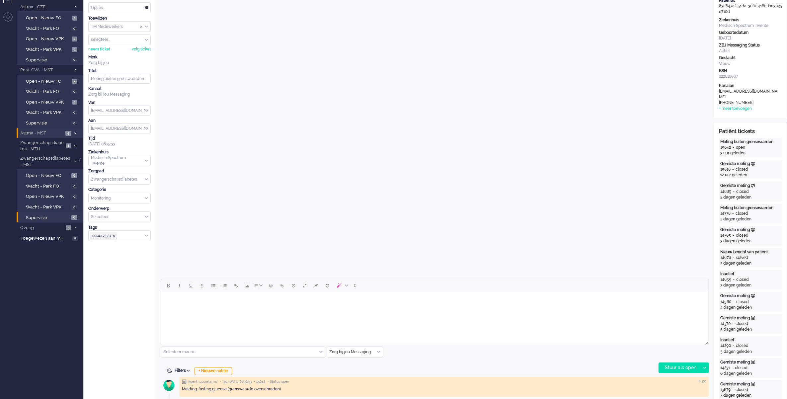
scroll to position [166, 0]
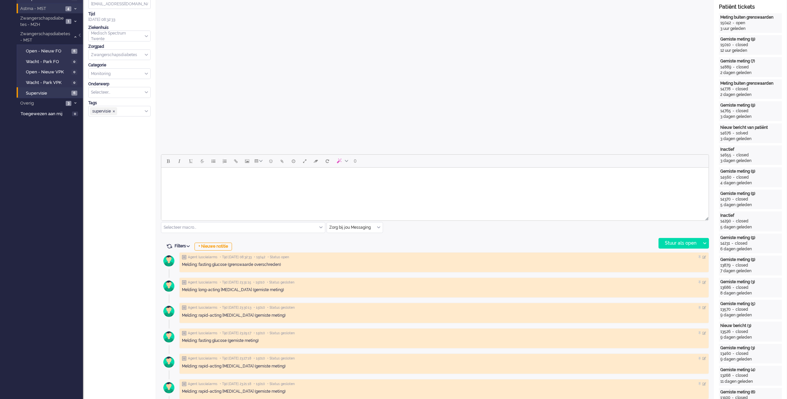
click at [380, 226] on div "Zorg bij jou Messaging" at bounding box center [355, 227] width 56 height 10
click at [366, 248] on li "uitgaand telefoon" at bounding box center [355, 247] width 56 height 10
click at [677, 243] on div "Stuur als open" at bounding box center [679, 243] width 41 height 10
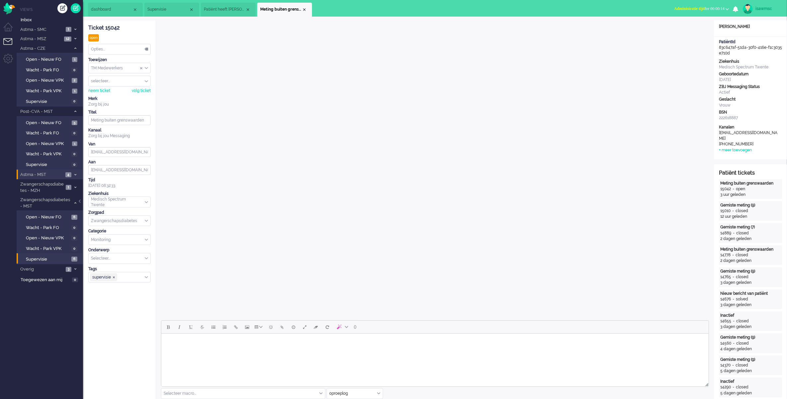
scroll to position [124, 0]
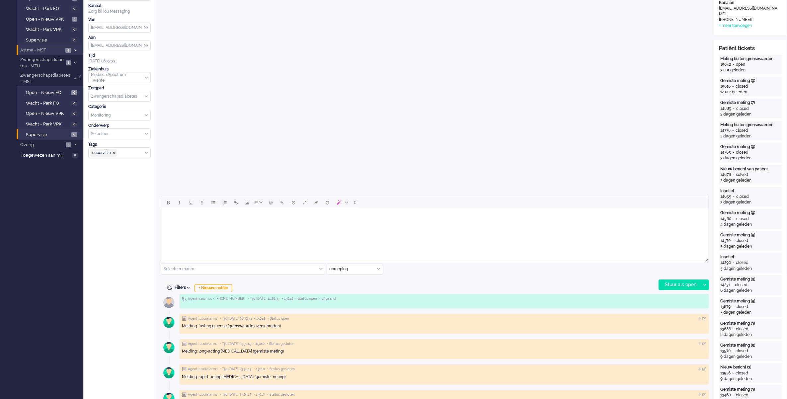
click at [256, 217] on body "Rich Text Area. Press ALT-0 for help." at bounding box center [435, 218] width 542 height 12
click at [378, 270] on div "oproeplog" at bounding box center [355, 269] width 56 height 10
click at [352, 305] on span "Zorg bij jou Messaging" at bounding box center [350, 308] width 41 height 6
click at [292, 205] on span "Delay message" at bounding box center [293, 202] width 3 height 5
type input "2025-10-06 11:29"
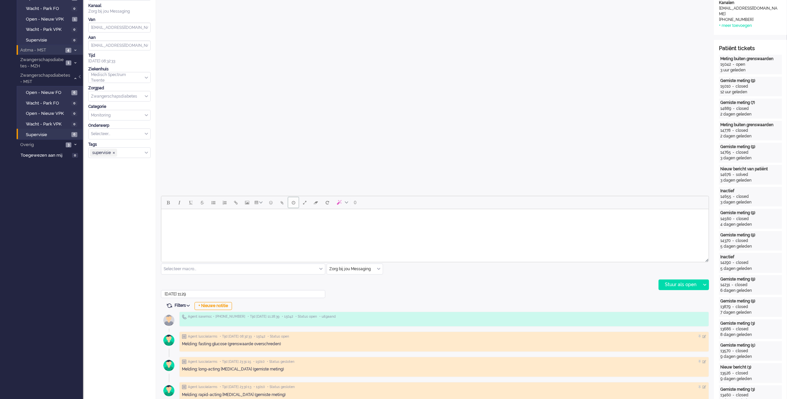
click at [292, 203] on span "Delay message" at bounding box center [293, 202] width 3 height 5
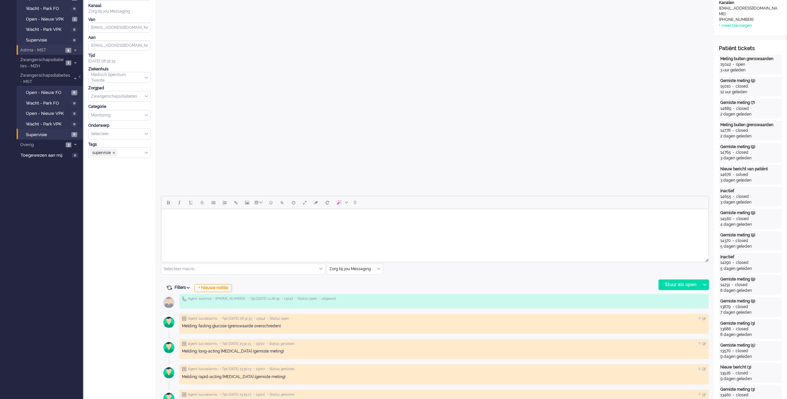
click at [278, 218] on body "Rich Text Area. Press ALT-0 for help." at bounding box center [435, 218] width 542 height 12
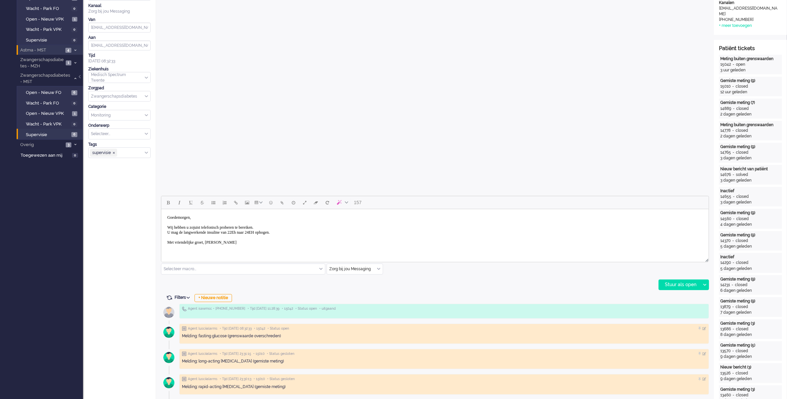
click at [233, 231] on body "Goedemorgen, Wij hebben u zojuist telefonisch proberen te bereiken. U mag de la…" at bounding box center [435, 230] width 542 height 37
click at [284, 234] on body "Goedemorgen, Wij hebben u zojuist telefonisch proberen te bereiken. U mag de la…" at bounding box center [435, 230] width 542 height 37
click at [679, 283] on div "Stuur als open" at bounding box center [679, 285] width 41 height 10
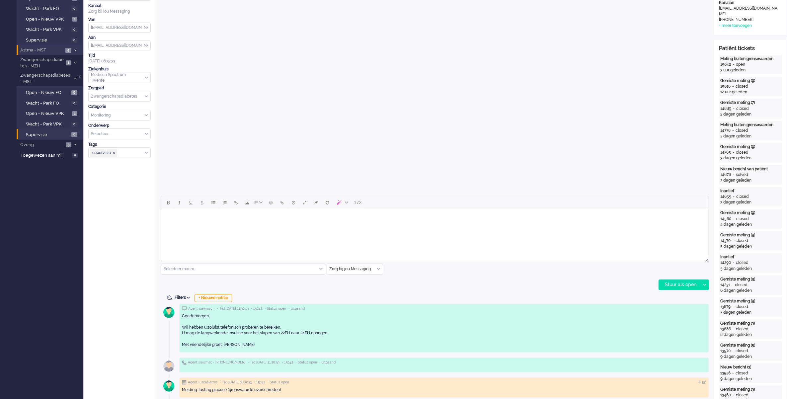
scroll to position [0, 0]
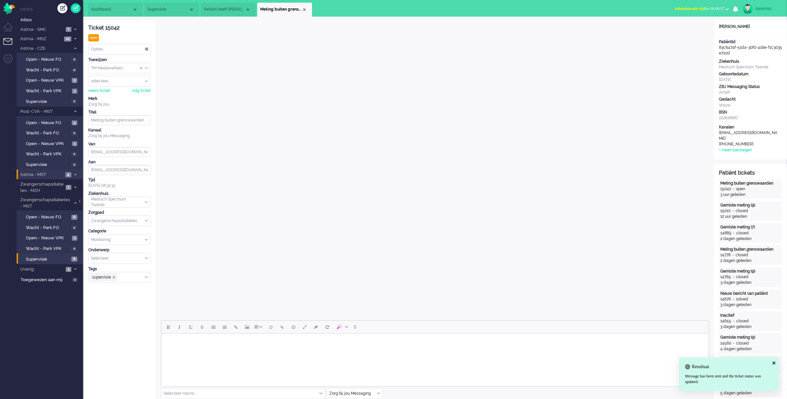
click at [692, 7] on span "Administratie tijd" at bounding box center [689, 8] width 31 height 5
click at [691, 29] on label "Online" at bounding box center [701, 30] width 52 height 6
click at [302, 9] on div "Close tab" at bounding box center [304, 9] width 5 height 5
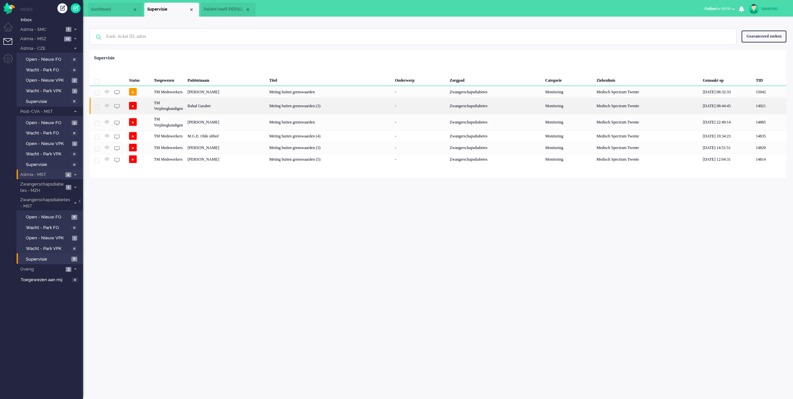
click at [242, 106] on div "Rahaf Garabet" at bounding box center [226, 106] width 82 height 16
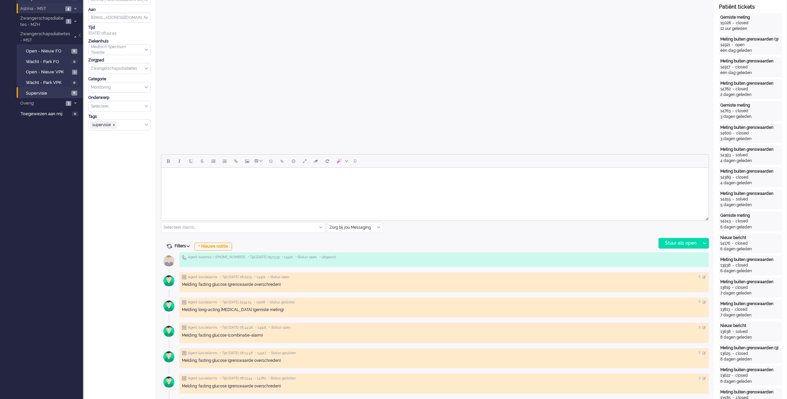
scroll to position [207, 0]
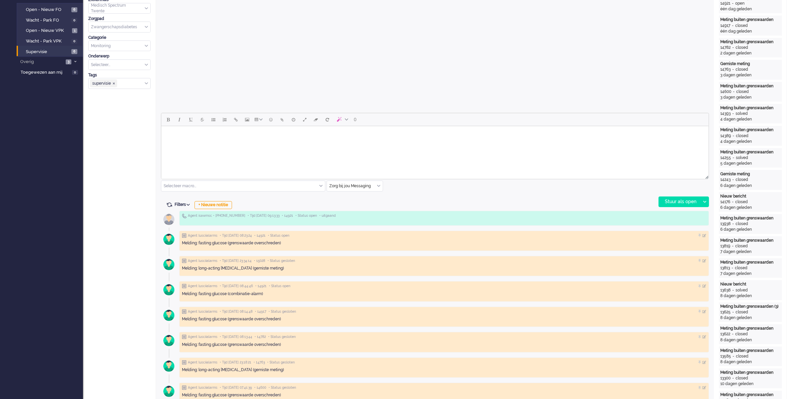
click at [379, 185] on div "Zorg bij jou Messaging" at bounding box center [355, 186] width 56 height 10
click at [364, 206] on li "uitgaand telefoon" at bounding box center [355, 206] width 56 height 10
click at [670, 203] on div "Stuur als open" at bounding box center [679, 202] width 41 height 10
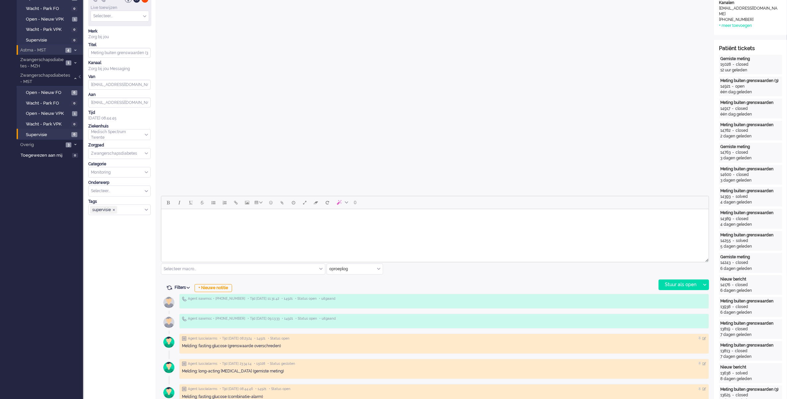
scroll to position [0, 0]
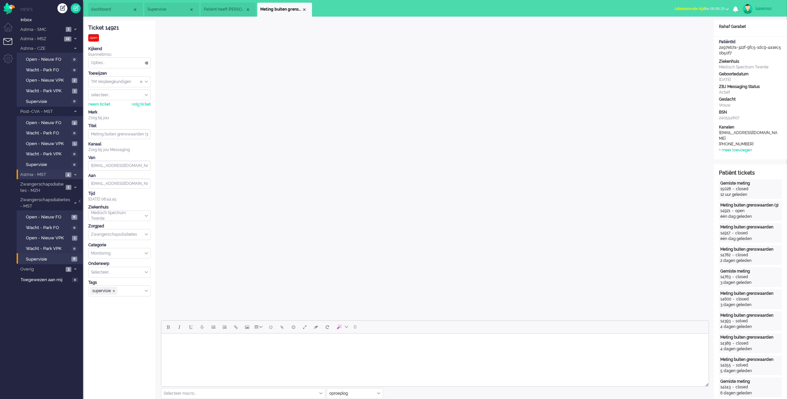
drag, startPoint x: 691, startPoint y: 11, endPoint x: 687, endPoint y: 18, distance: 8.6
click at [691, 11] on button "Administratie tijd for 00:00:39" at bounding box center [701, 9] width 63 height 10
click at [681, 30] on label "Online" at bounding box center [701, 30] width 52 height 6
click at [303, 9] on div "Close tab" at bounding box center [304, 9] width 5 height 5
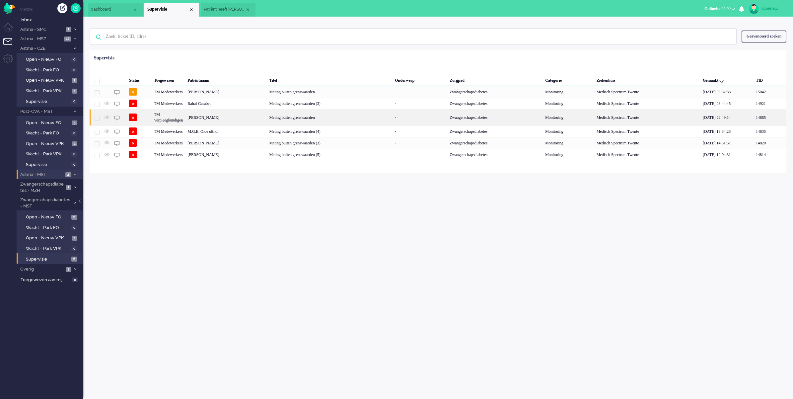
click at [245, 118] on div "Marit Delcour" at bounding box center [226, 117] width 82 height 16
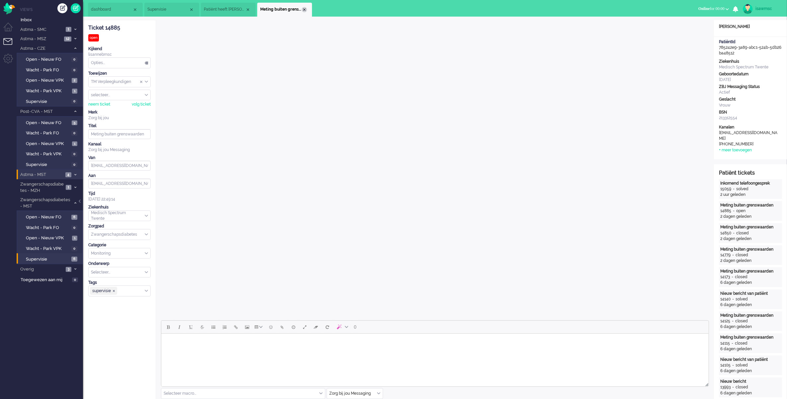
click at [304, 10] on div "Close tab" at bounding box center [304, 9] width 5 height 5
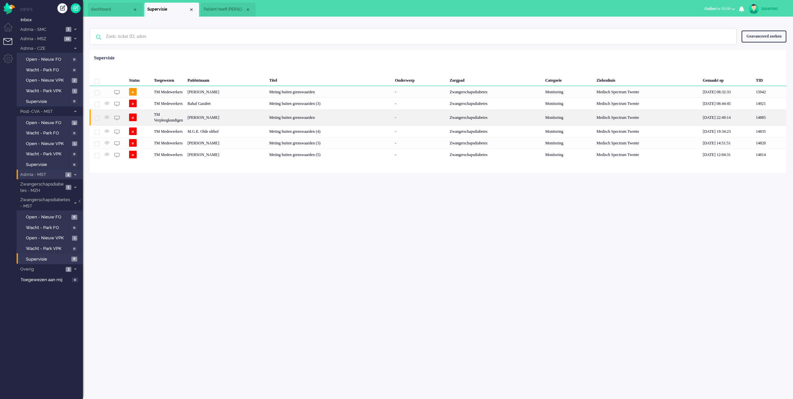
click at [254, 119] on div "Marit Delcour" at bounding box center [226, 117] width 82 height 16
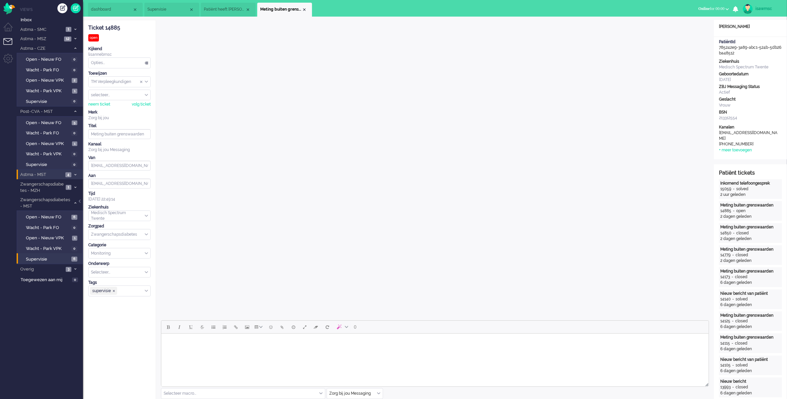
scroll to position [83, 0]
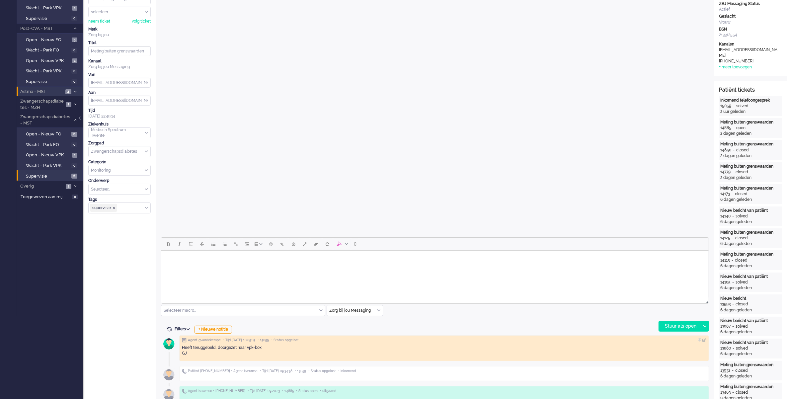
click at [379, 311] on div "Zorg bij jou Messaging" at bounding box center [355, 310] width 56 height 10
click at [360, 329] on span "uitgaand telefoon" at bounding box center [346, 330] width 33 height 6
click at [674, 327] on div "Stuur als open" at bounding box center [679, 326] width 41 height 10
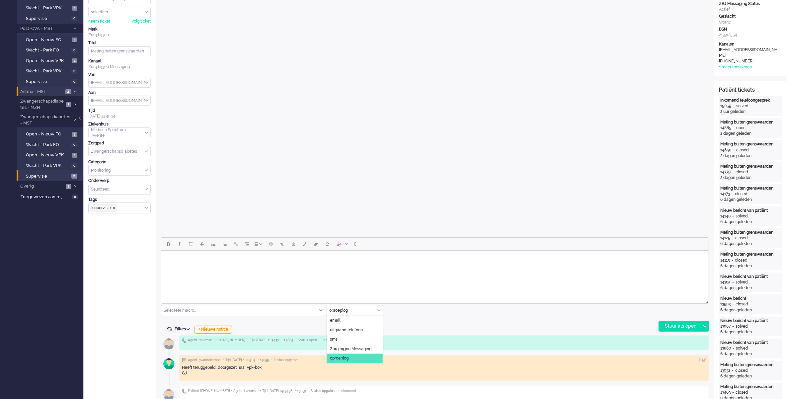
click at [379, 314] on input "text" at bounding box center [355, 310] width 56 height 10
click at [353, 344] on li "Zorg bij jou Messaging" at bounding box center [355, 349] width 56 height 10
click at [321, 265] on html at bounding box center [434, 259] width 547 height 17
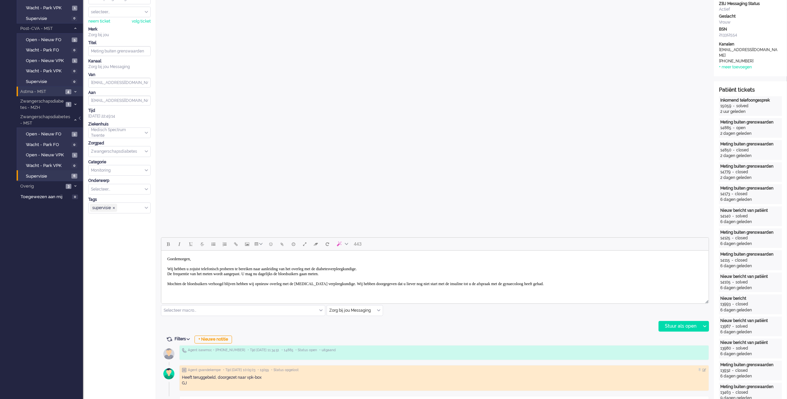
click at [344, 283] on body "Goedemorgen, Wij hebben u zojuist telefonisch proberen te bereiken naar aanleid…" at bounding box center [435, 276] width 542 height 46
click at [384, 292] on body "Goedemorgen, Wij hebben u zojuist telefonisch proberen te bereiken naar aanleid…" at bounding box center [435, 276] width 542 height 46
click at [674, 327] on div "Stuur als open" at bounding box center [679, 326] width 41 height 10
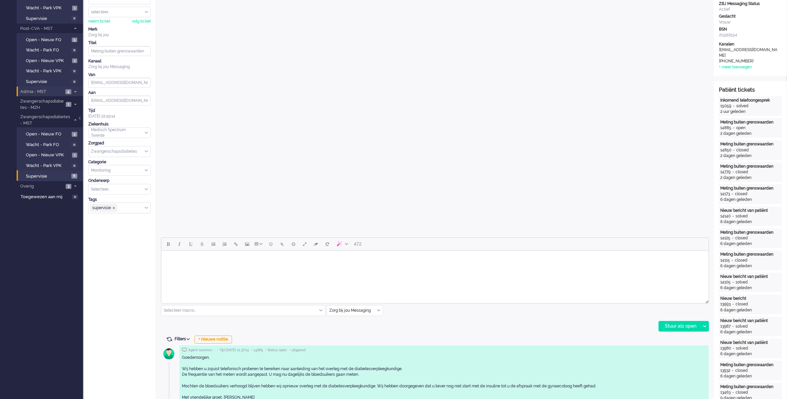
scroll to position [0, 0]
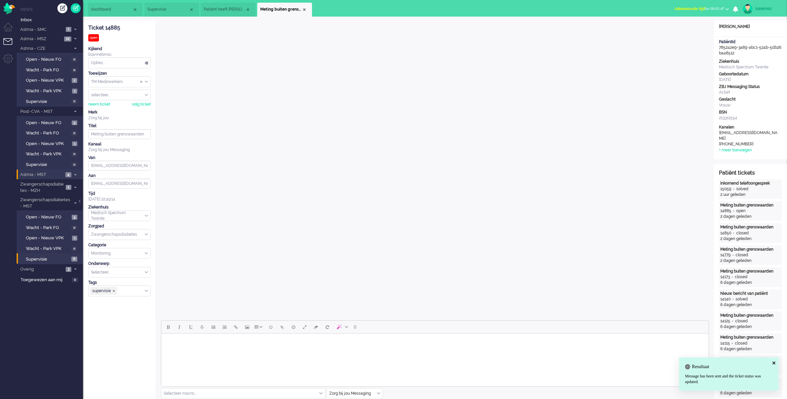
click at [677, 0] on ul "Niet beschikbaar Online Outbound pending Administratie tijd for 00:01:47 Niet b…" at bounding box center [728, 8] width 117 height 17
click at [679, 6] on span "Administratie tijd" at bounding box center [689, 8] width 31 height 5
click at [676, 32] on label "Online" at bounding box center [701, 30] width 52 height 6
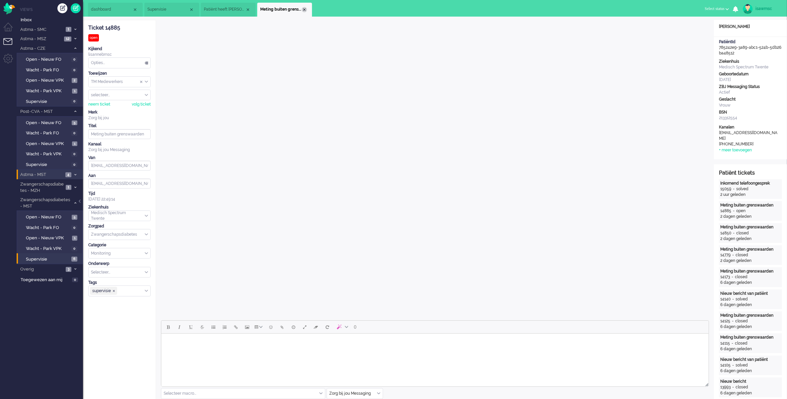
click at [302, 10] on div "Close tab" at bounding box center [304, 9] width 5 height 5
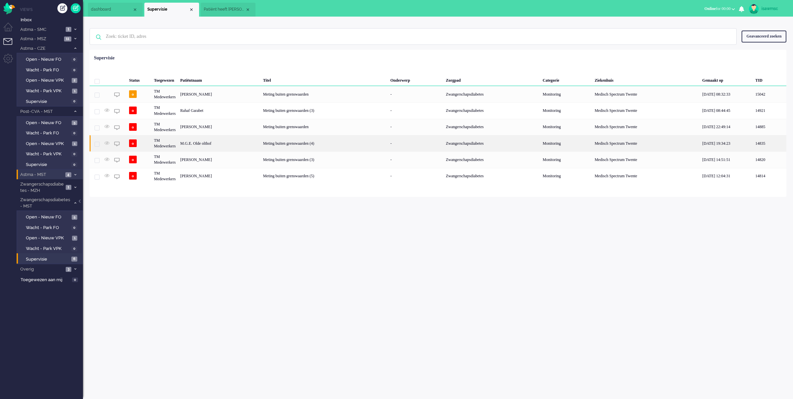
click at [246, 140] on div "M.G.E. Olde olthof" at bounding box center [219, 143] width 83 height 16
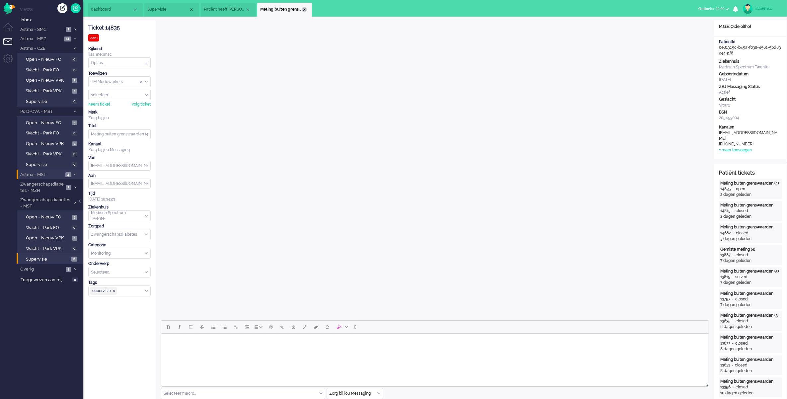
click at [303, 9] on div "Close tab" at bounding box center [304, 9] width 5 height 5
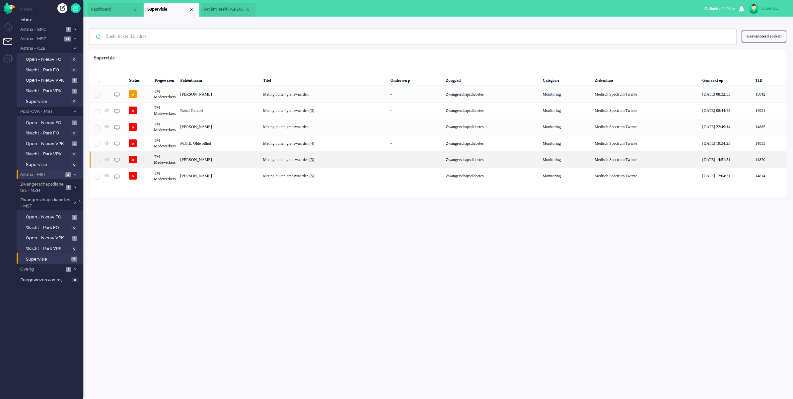
click at [256, 162] on div "Melissa Tatjana Vonder" at bounding box center [219, 159] width 83 height 16
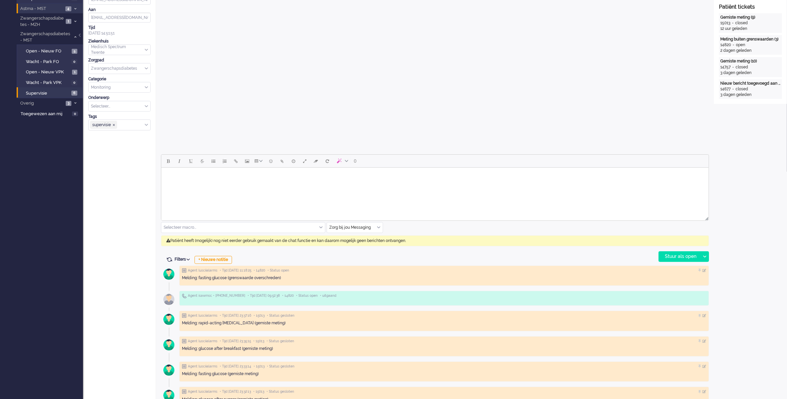
scroll to position [207, 0]
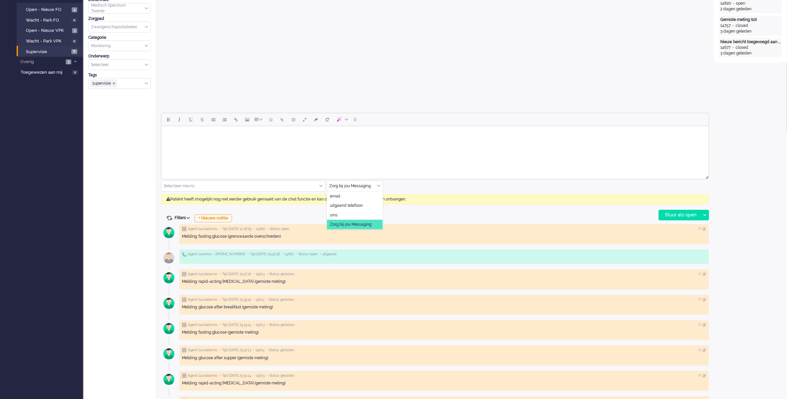
click at [378, 185] on div "Zorg bij jou Messaging" at bounding box center [355, 186] width 56 height 10
click at [370, 203] on li "uitgaand telefoon" at bounding box center [355, 206] width 56 height 10
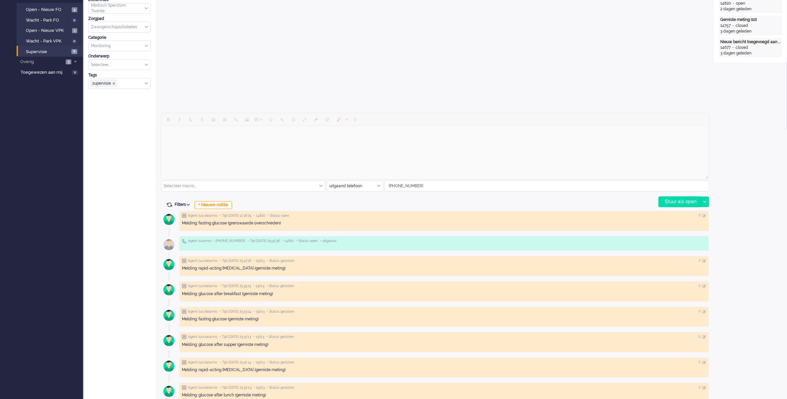
click at [664, 200] on div "Stuur als open" at bounding box center [679, 202] width 41 height 10
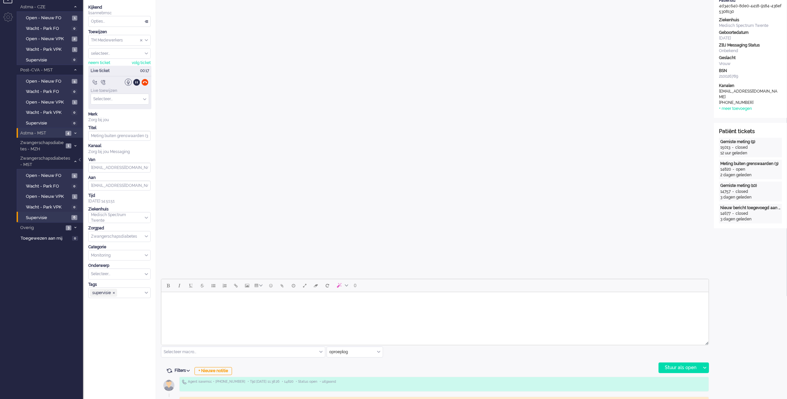
scroll to position [0, 0]
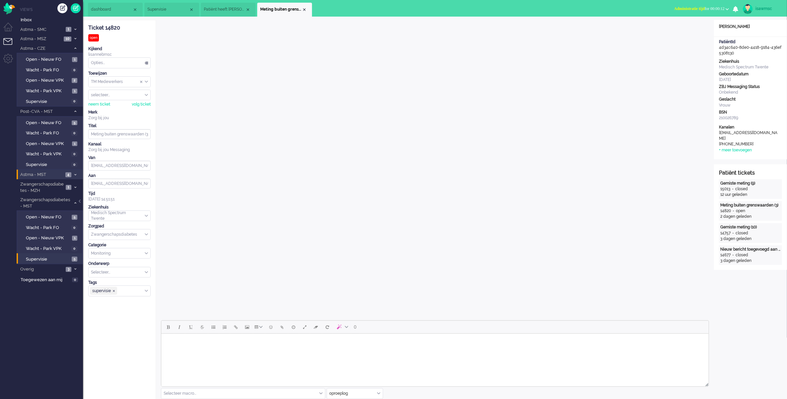
click at [681, 8] on span "Administratie tijd" at bounding box center [689, 8] width 31 height 5
click at [687, 30] on label "Online" at bounding box center [701, 30] width 52 height 6
click at [304, 8] on div "Close tab" at bounding box center [304, 9] width 5 height 5
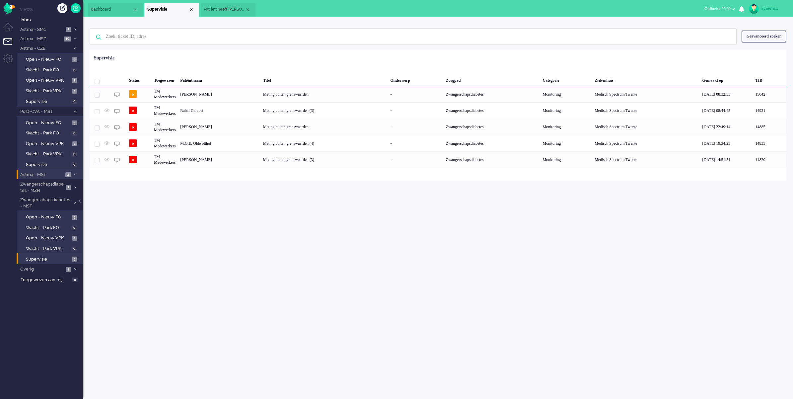
click at [236, 193] on div "isawmsc Thuis Ticket Csat Mijn gemiddelde cijfer Deze week - Ticket Bijdragen P…" at bounding box center [438, 208] width 710 height 382
click at [65, 258] on span "Supervisie" at bounding box center [48, 259] width 44 height 6
click at [233, 50] on div "Loading... Status Toegewezen Patiëntnaam Titel Onderwerp Zorgpad Categorie Ziek…" at bounding box center [438, 115] width 697 height 131
click at [70, 258] on link "Supervisie 5" at bounding box center [50, 258] width 63 height 7
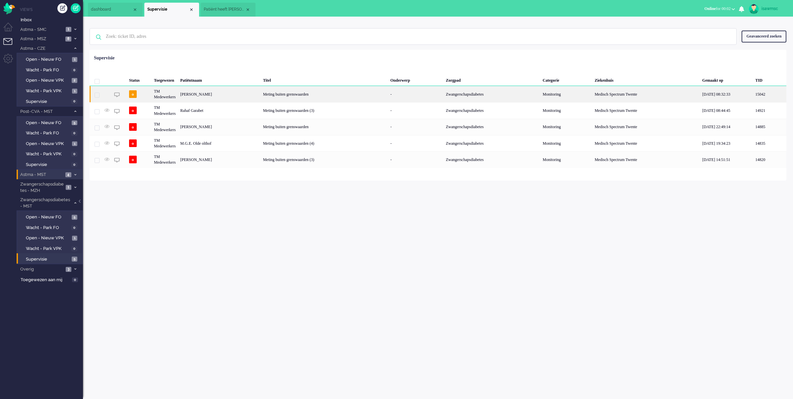
click at [254, 95] on div "Priscilla Helena Chelsey Gerritsma" at bounding box center [219, 94] width 83 height 16
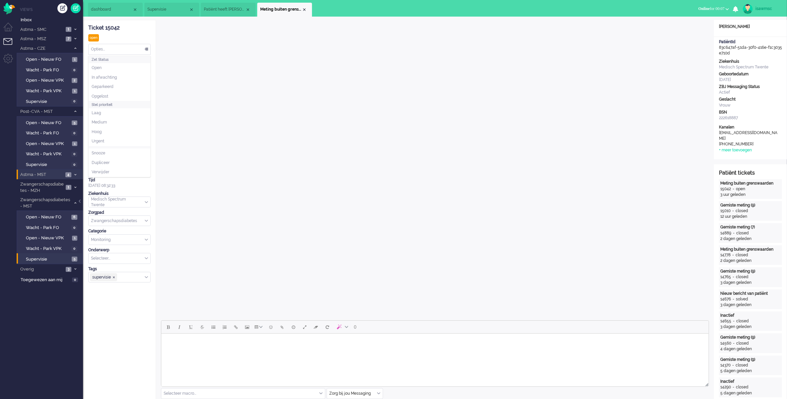
click at [135, 46] on div "Opties..." at bounding box center [120, 49] width 62 height 10
click at [123, 95] on li "Opgelost" at bounding box center [120, 97] width 62 height 10
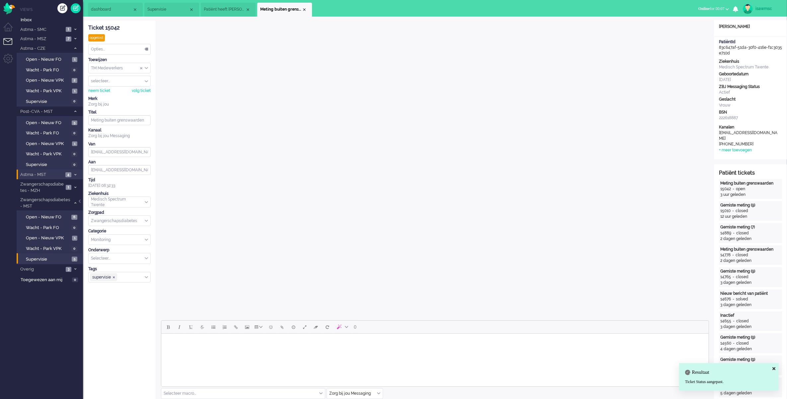
click at [145, 281] on div "supervisie" at bounding box center [120, 277] width 62 height 10
click at [116, 278] on span "supervisie ❎" at bounding box center [114, 277] width 5 height 5
click at [304, 10] on div "Close tab" at bounding box center [304, 9] width 5 height 5
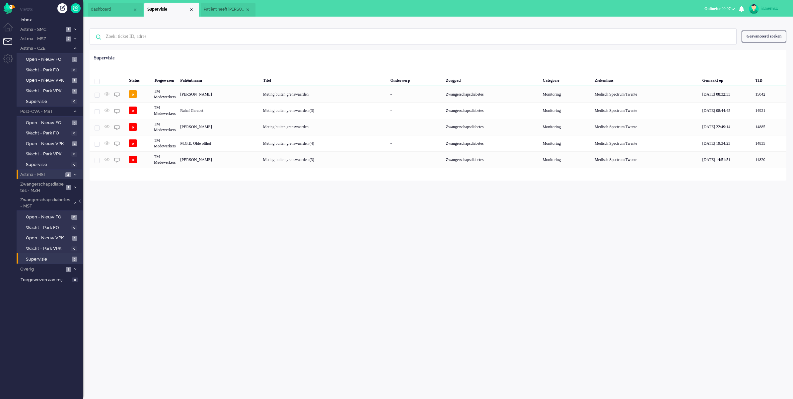
click at [242, 236] on div "isawmsc Thuis Ticket Csat Mijn gemiddelde cijfer Deze week - Ticket Bijdragen P…" at bounding box center [438, 208] width 710 height 382
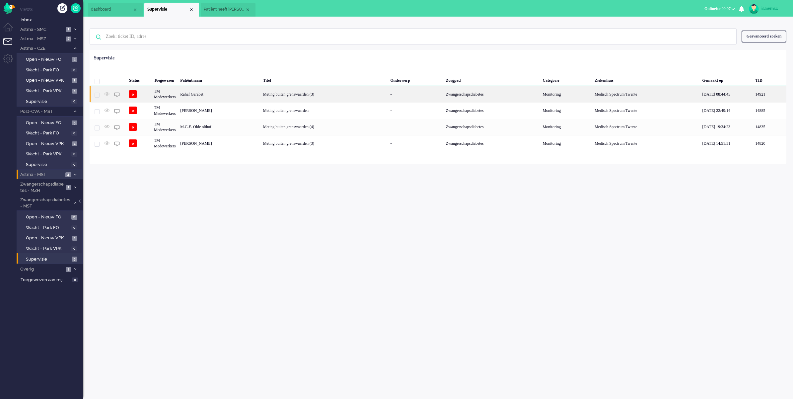
click at [226, 93] on div "Rahaf Garabet" at bounding box center [219, 94] width 83 height 16
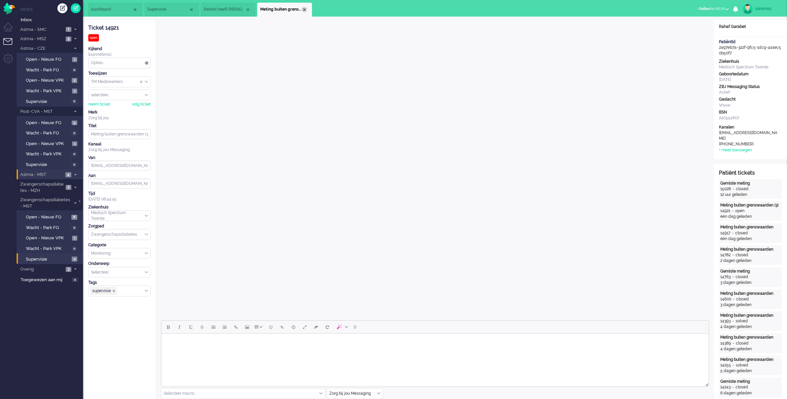
click at [304, 10] on div "Close tab" at bounding box center [304, 9] width 5 height 5
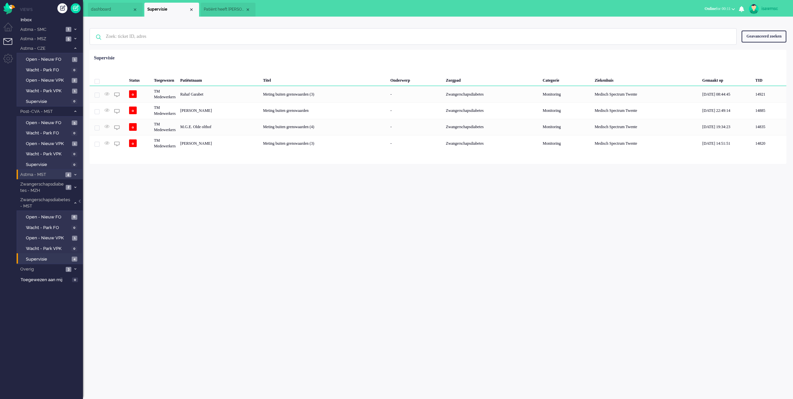
click at [302, 208] on div "isawmsc Thuis Ticket Csat Mijn gemiddelde cijfer Deze week - Ticket Bijdragen P…" at bounding box center [438, 208] width 710 height 382
click at [248, 9] on div "Close tab" at bounding box center [247, 9] width 5 height 5
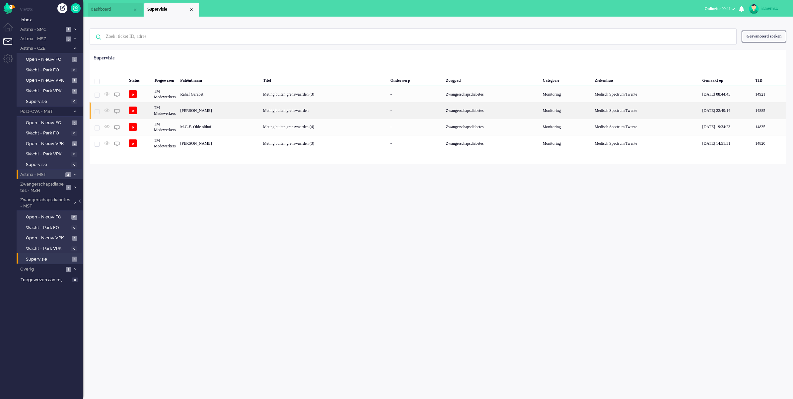
click at [246, 113] on div "Marit Delcour" at bounding box center [219, 110] width 83 height 16
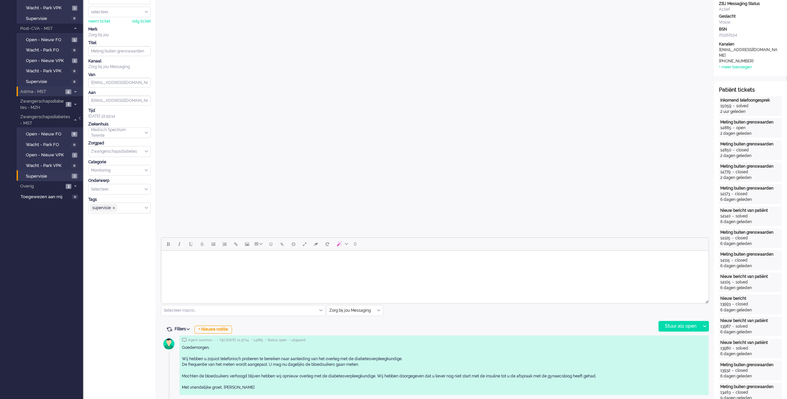
scroll to position [166, 0]
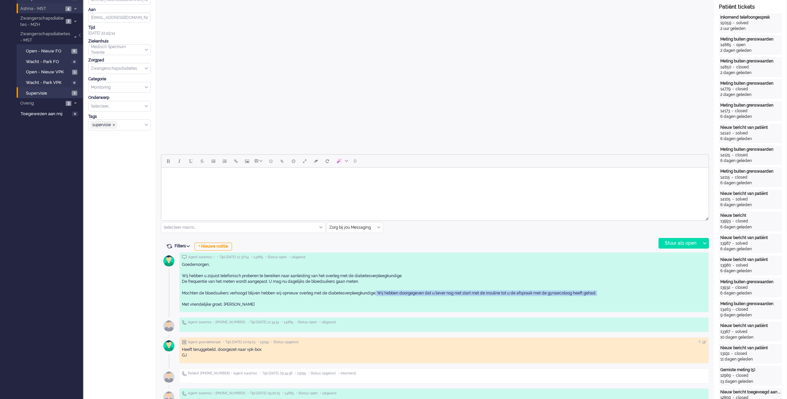
drag, startPoint x: 378, startPoint y: 293, endPoint x: 567, endPoint y: 296, distance: 189.2
click at [567, 296] on div "Goedemorgen, Wij hebben u zojuist telefonisch proberen te bereiken naar aanleid…" at bounding box center [444, 284] width 524 height 45
drag, startPoint x: 567, startPoint y: 296, endPoint x: 601, endPoint y: 294, distance: 34.0
click at [601, 294] on div "Goedemorgen, Wij hebben u zojuist telefonisch proberen te bereiken naar aanleid…" at bounding box center [444, 284] width 524 height 45
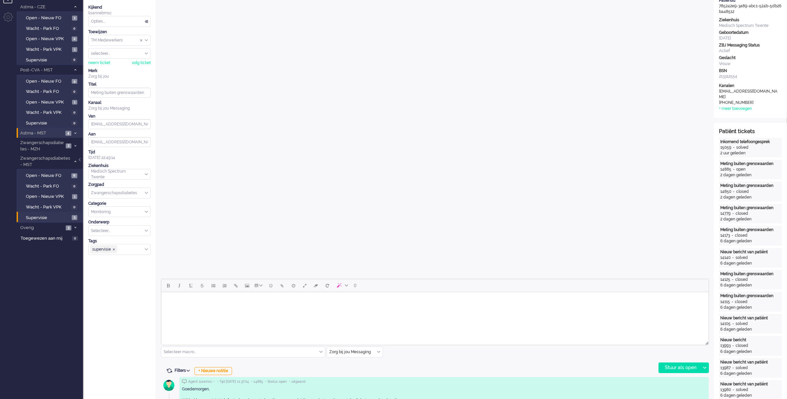
scroll to position [0, 0]
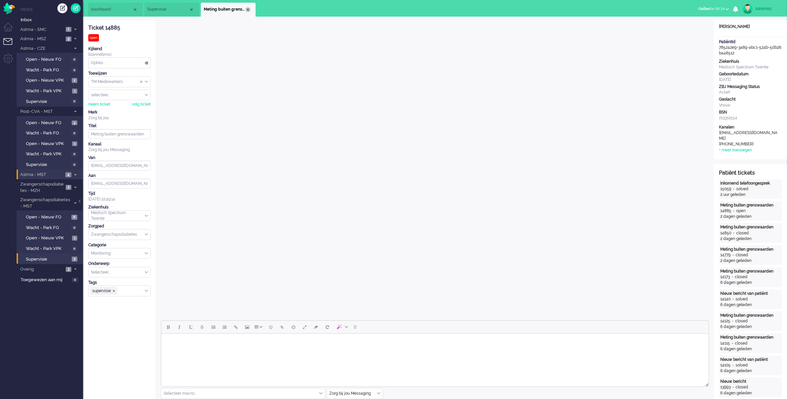
click at [249, 10] on div "Close tab" at bounding box center [247, 9] width 5 height 5
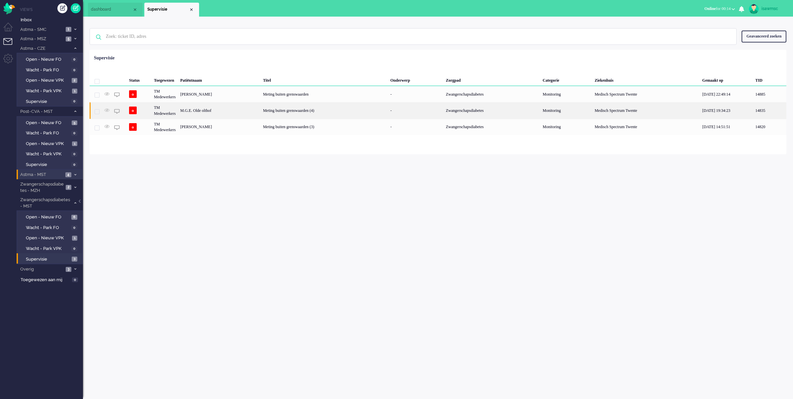
click at [259, 112] on div "M.G.E. Olde olthof" at bounding box center [219, 110] width 83 height 16
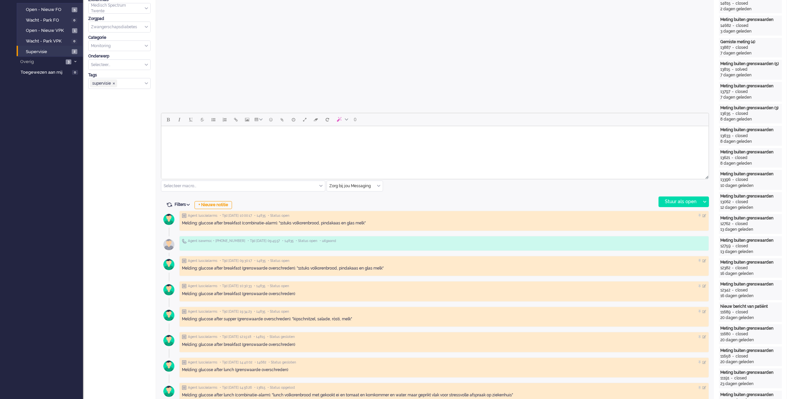
scroll to position [41, 0]
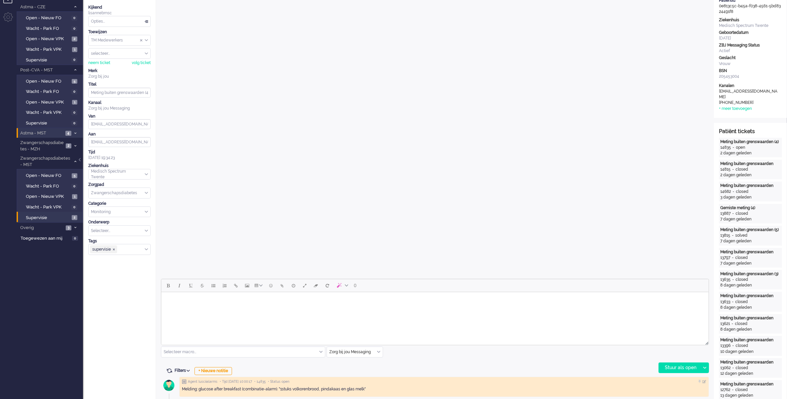
click at [207, 299] on body "Rich Text Area. Press ALT-0 for help." at bounding box center [435, 301] width 542 height 12
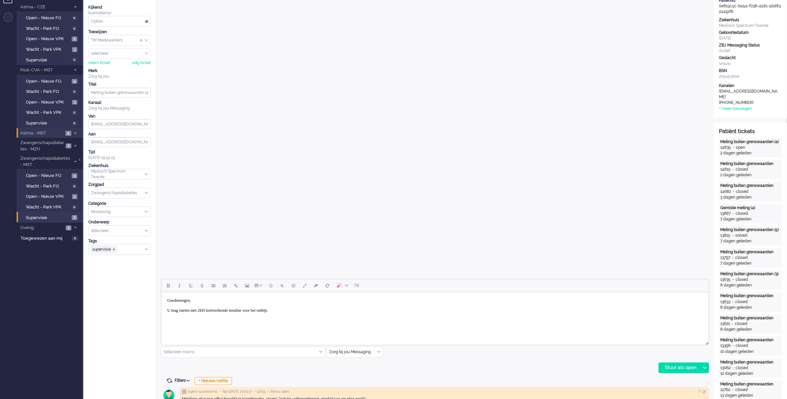
click at [166, 310] on body "Goedemorgen, U mag starten met 2EH kortwerkende insuline voor het ontbijt." at bounding box center [435, 306] width 542 height 22
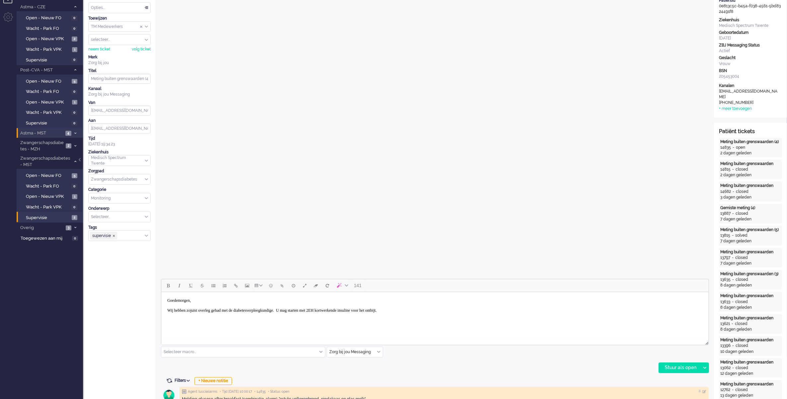
click at [440, 311] on body "Goedemorgen, Wij hebben zojuist overleg gehad met de diabetesverpleegkundige. U…" at bounding box center [435, 306] width 542 height 22
click at [677, 364] on div "Stuur als open" at bounding box center [679, 368] width 41 height 10
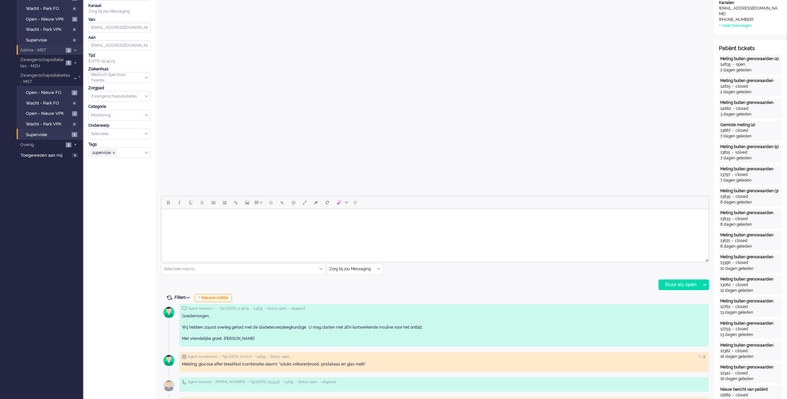
scroll to position [0, 0]
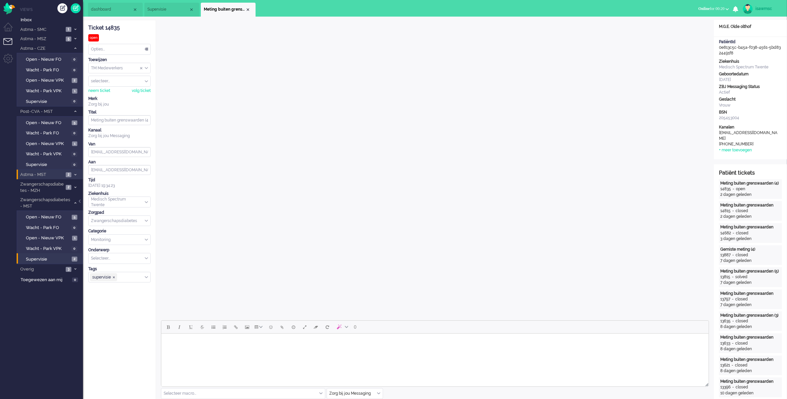
click at [249, 9] on div "Close tab" at bounding box center [247, 9] width 5 height 5
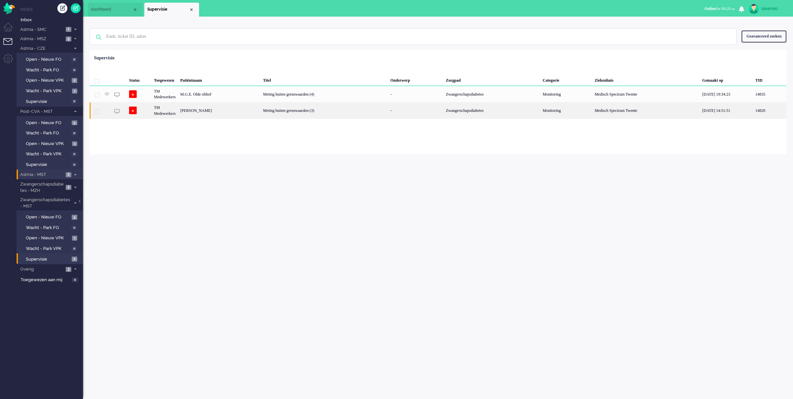
click at [240, 111] on div "Melissa Tatjana Vonder" at bounding box center [219, 110] width 83 height 16
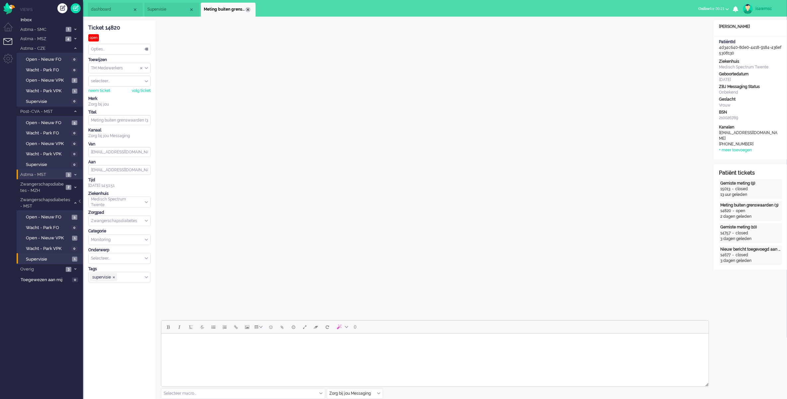
click at [246, 11] on div "Close tab" at bounding box center [247, 9] width 5 height 5
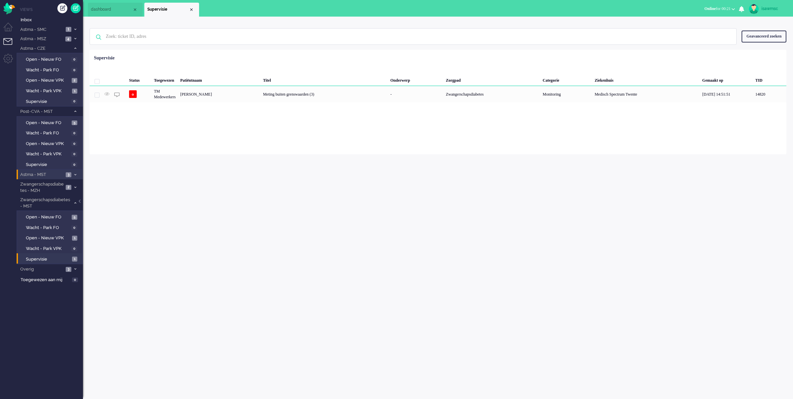
click at [323, 171] on div "isawmsc Thuis Ticket Csat Mijn gemiddelde cijfer Deze week - Ticket Bijdragen P…" at bounding box center [438, 208] width 710 height 382
click at [67, 256] on span "Supervisie" at bounding box center [48, 259] width 44 height 6
click at [303, 50] on div "Loading... Status Toegewezen Patiëntnaam Titel Onderwerp Zorgpad Categorie Ziek…" at bounding box center [438, 102] width 697 height 105
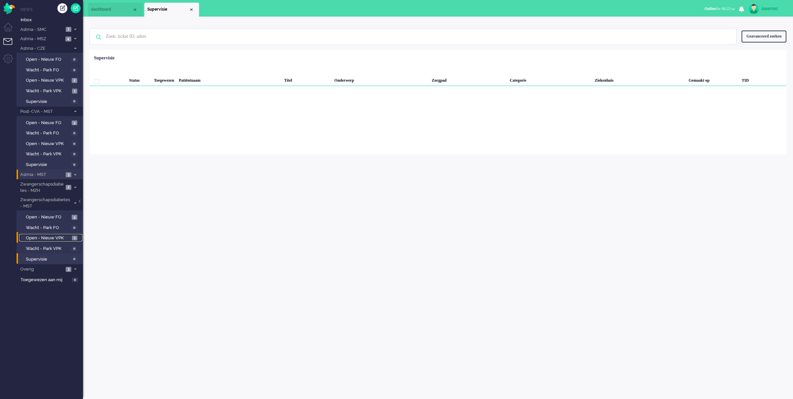
click at [55, 235] on span "Open - Nieuw VPK" at bounding box center [48, 238] width 44 height 6
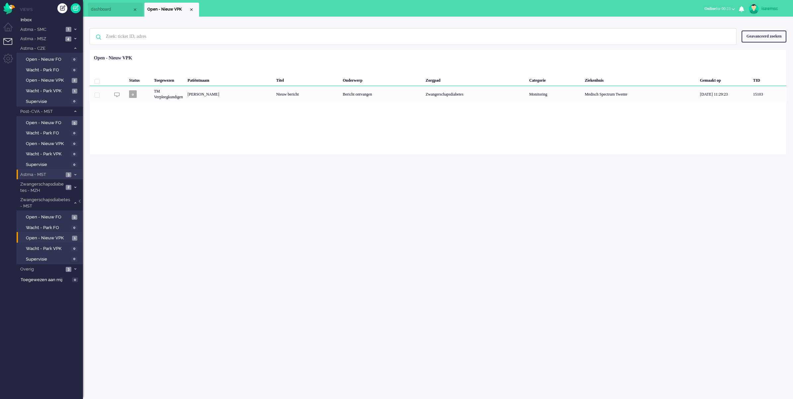
click at [293, 47] on div "Geen zoekresultaten Probeer nog eens Geavanceerd zoeken Geavanceerd zoeken Tick…" at bounding box center [438, 36] width 697 height 27
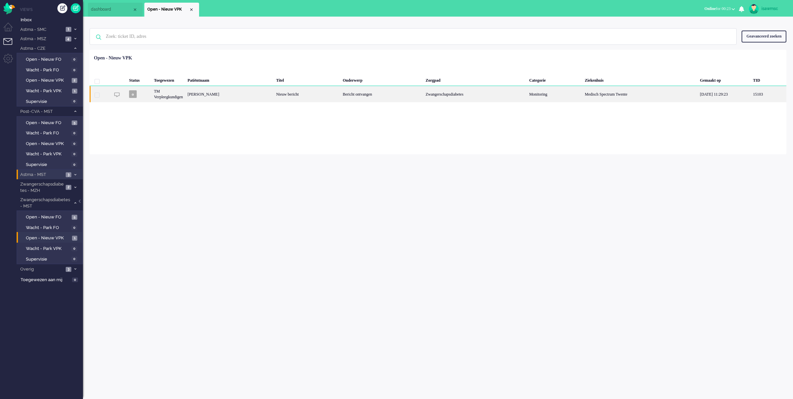
click at [230, 91] on div "Melanie Munnik" at bounding box center [229, 94] width 89 height 16
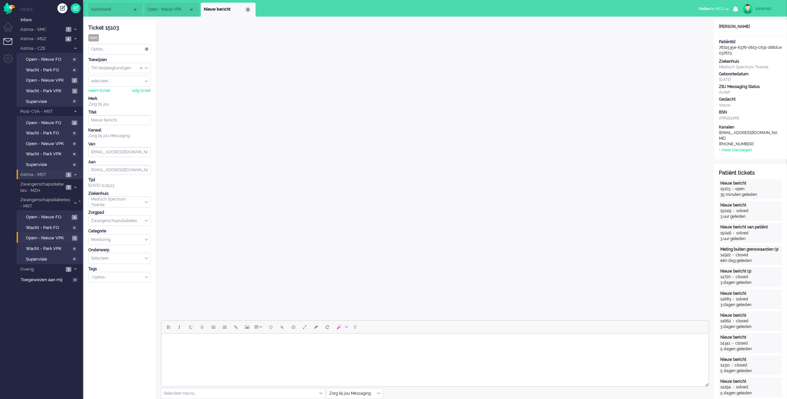
click at [247, 10] on div "Close tab" at bounding box center [247, 9] width 5 height 5
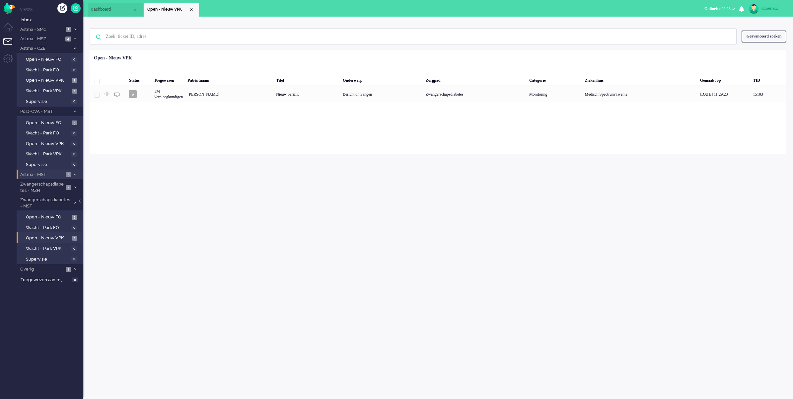
click at [221, 137] on div "Loading... Status Toegewezen Patiëntnaam Titel Onderwerp Zorgpad Categorie Ziek…" at bounding box center [438, 102] width 697 height 105
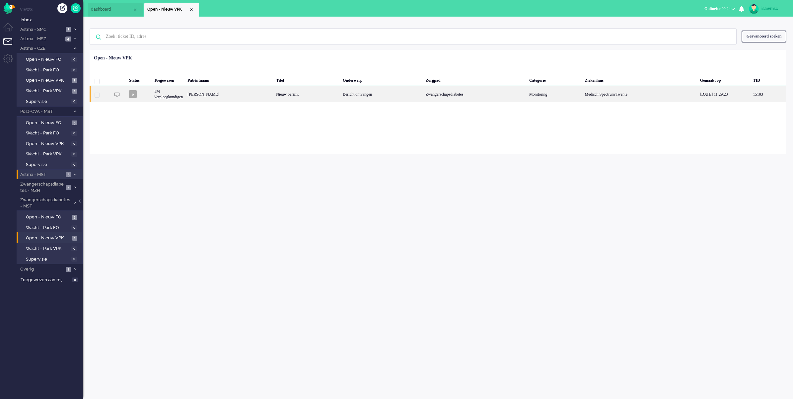
click at [194, 99] on div "Melanie Munnik" at bounding box center [229, 94] width 89 height 16
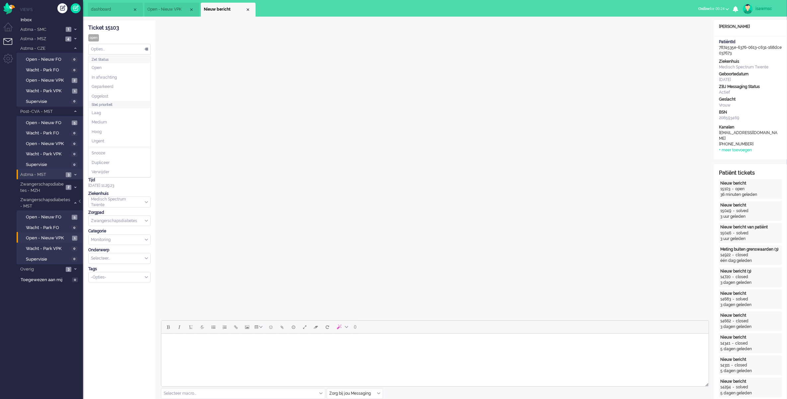
click at [118, 45] on div "Opties..." at bounding box center [120, 49] width 62 height 10
click at [126, 91] on li "Geparkeerd" at bounding box center [120, 87] width 62 height 10
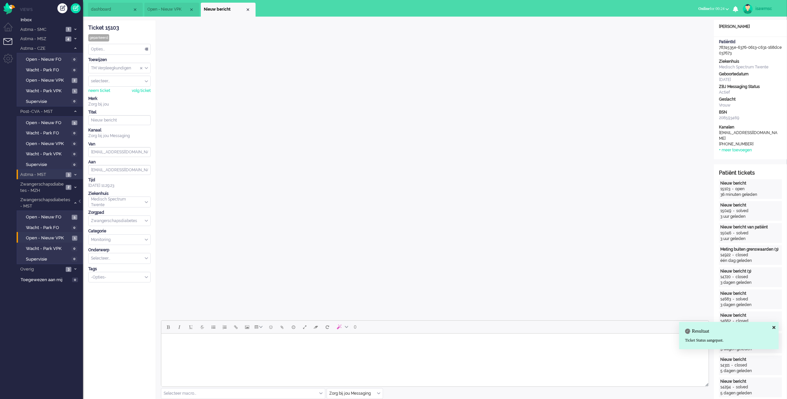
click at [133, 55] on div "Ticket 15103 geparkeerd Kijkend Opties... Zet Status Open In afwachting Geparke…" at bounding box center [119, 151] width 62 height 262
click at [133, 50] on div "Opties..." at bounding box center [120, 49] width 62 height 10
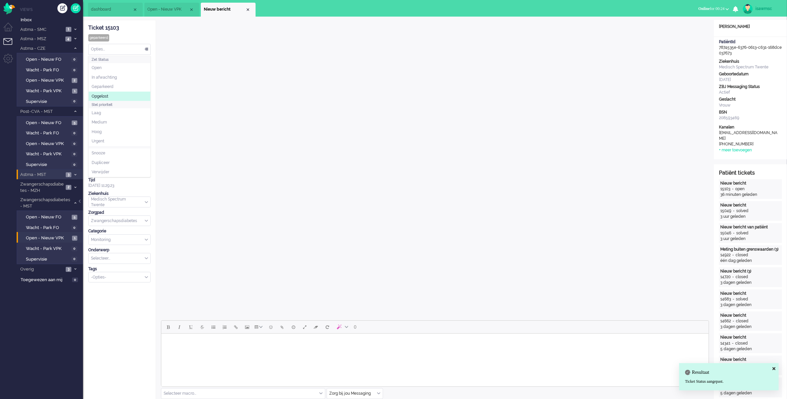
click at [116, 96] on li "Opgelost" at bounding box center [120, 97] width 62 height 10
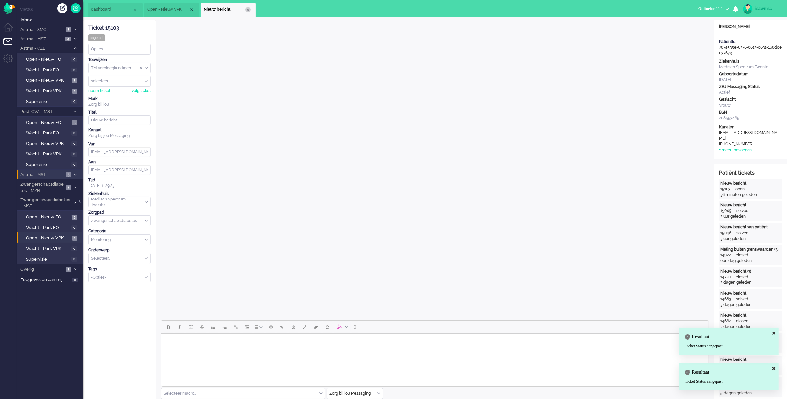
click at [250, 10] on div "Close tab" at bounding box center [247, 9] width 5 height 5
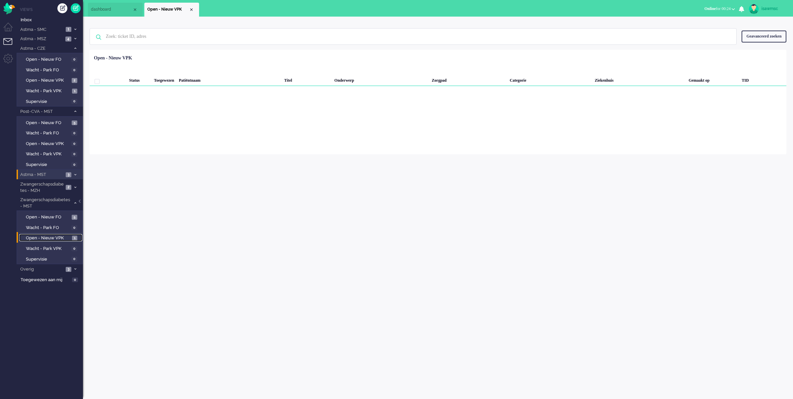
click at [73, 238] on span "1" at bounding box center [74, 238] width 5 height 5
click at [117, 219] on div "isawmsc Thuis Ticket Csat Mijn gemiddelde cijfer Deze week - Ticket Bijdragen P…" at bounding box center [438, 208] width 710 height 382
click at [68, 237] on span "Open - Nieuw VPK" at bounding box center [48, 238] width 44 height 6
click at [70, 174] on span "3" at bounding box center [69, 174] width 6 height 5
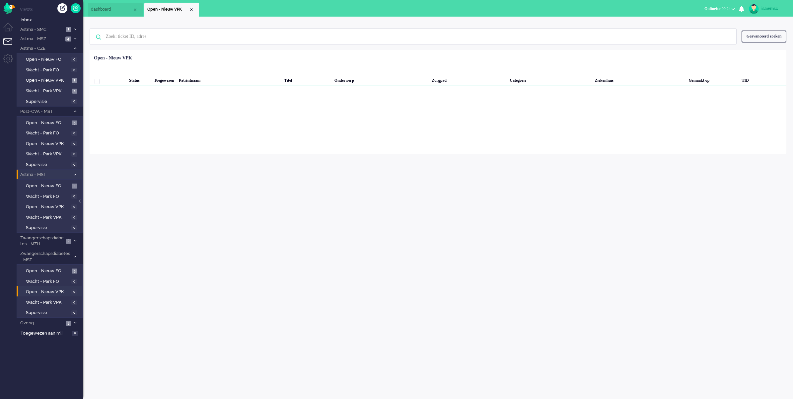
click at [70, 174] on span "Astma - MST" at bounding box center [44, 175] width 51 height 6
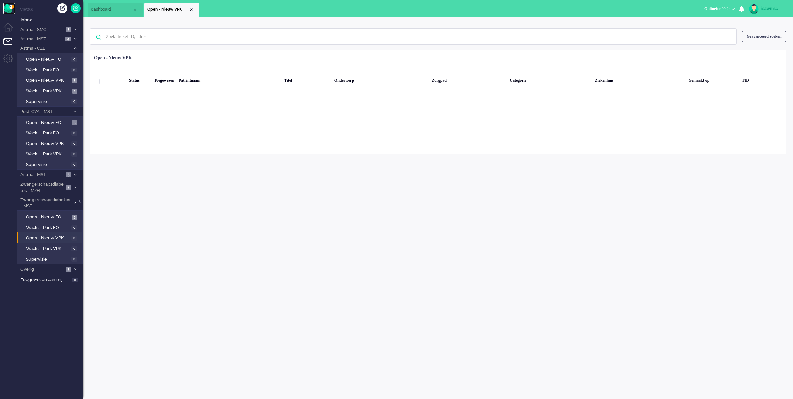
click at [9, 7] on img "Omnidesk" at bounding box center [9, 9] width 12 height 12
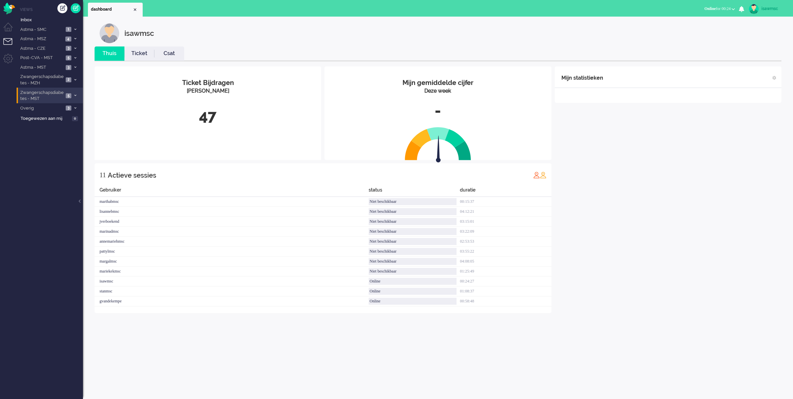
click at [72, 95] on li "Zwangerschapsdiabetes - MST 5" at bounding box center [50, 96] width 66 height 16
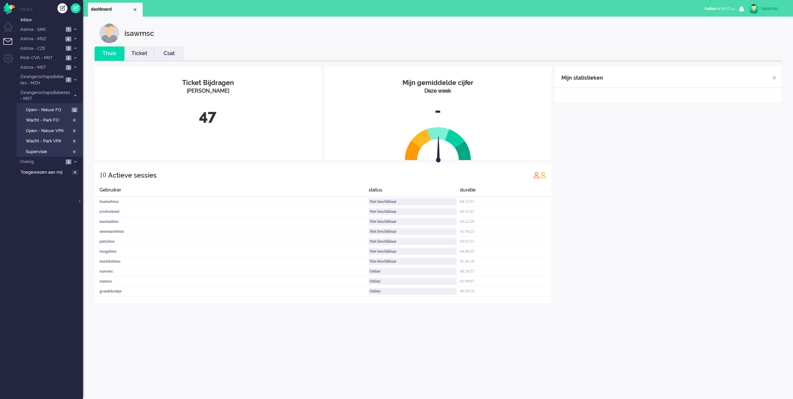
click at [617, 35] on div "isawmsc" at bounding box center [443, 33] width 687 height 20
click at [728, 4] on button "Online for 00:32" at bounding box center [720, 9] width 39 height 10
click at [701, 24] on label "Niet beschikbaar" at bounding box center [707, 23] width 52 height 6
click at [673, 43] on div "isawmsc Thuis Ticket Csat Mijn gemiddelde cijfer Deze week - Ticket Bijdragen P…" at bounding box center [438, 168] width 697 height 291
click at [70, 107] on link "Open - Nieuw FO 5" at bounding box center [50, 109] width 63 height 7
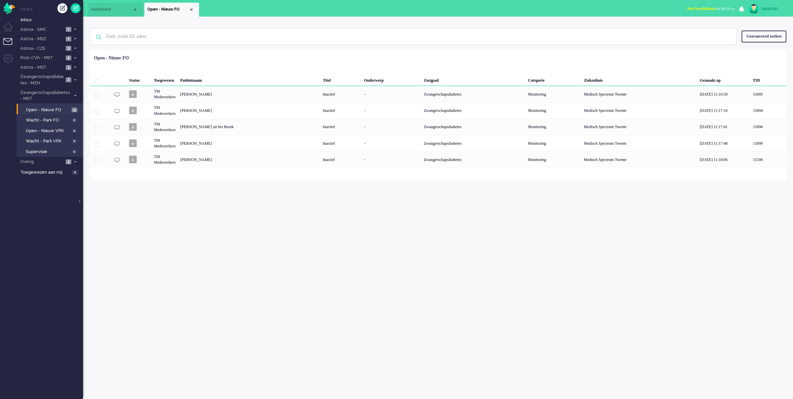
click at [225, 198] on div "isawmsc Thuis Ticket Csat Mijn gemiddelde cijfer Deze week - Ticket Bijdragen P…" at bounding box center [438, 208] width 710 height 382
click at [66, 68] on span "3" at bounding box center [69, 67] width 6 height 5
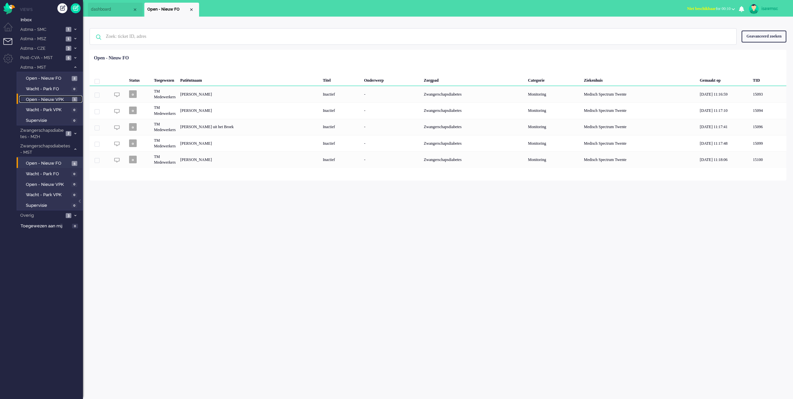
click at [75, 97] on span "1" at bounding box center [74, 99] width 5 height 5
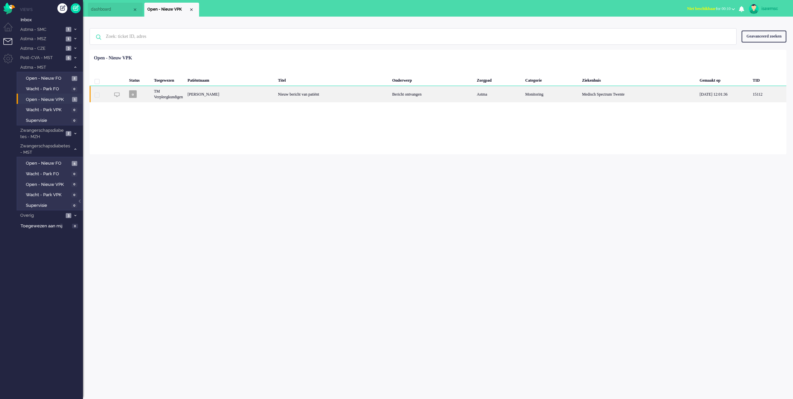
click at [229, 100] on div "[PERSON_NAME]" at bounding box center [230, 94] width 90 height 16
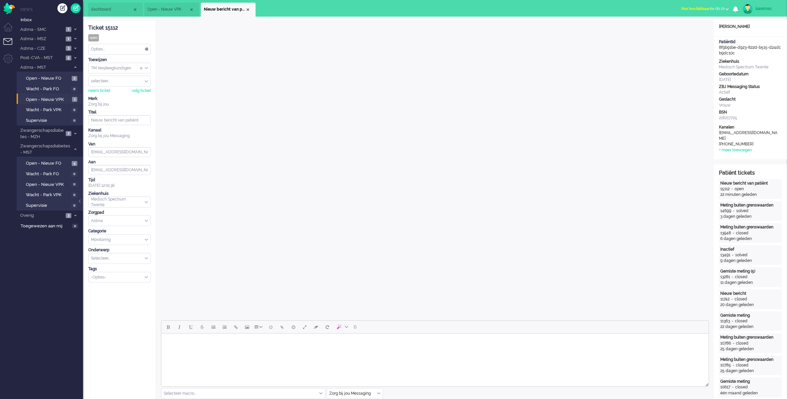
click at [250, 7] on li "Nieuw bericht van patiënt" at bounding box center [228, 10] width 55 height 14
click at [250, 8] on div "Close tab" at bounding box center [247, 9] width 5 height 5
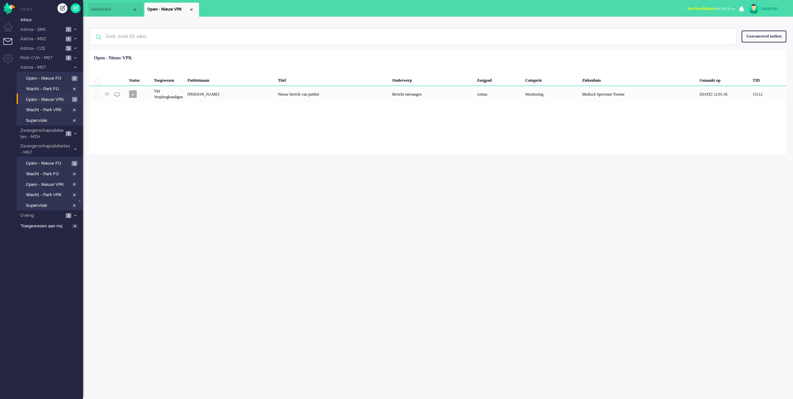
click at [229, 165] on div "isawmsc Thuis Ticket Csat Mijn gemiddelde cijfer Deze week - Ticket Bijdragen P…" at bounding box center [438, 208] width 710 height 382
click at [67, 77] on span "Open - Nieuw FO" at bounding box center [48, 78] width 44 height 6
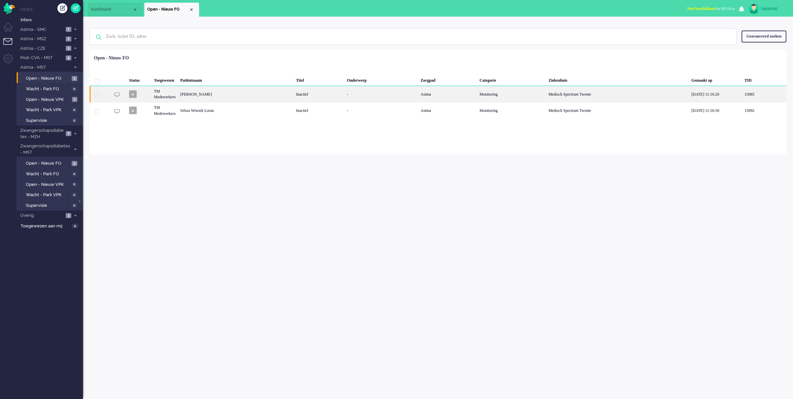
click at [231, 95] on div "[PERSON_NAME]" at bounding box center [236, 94] width 116 height 16
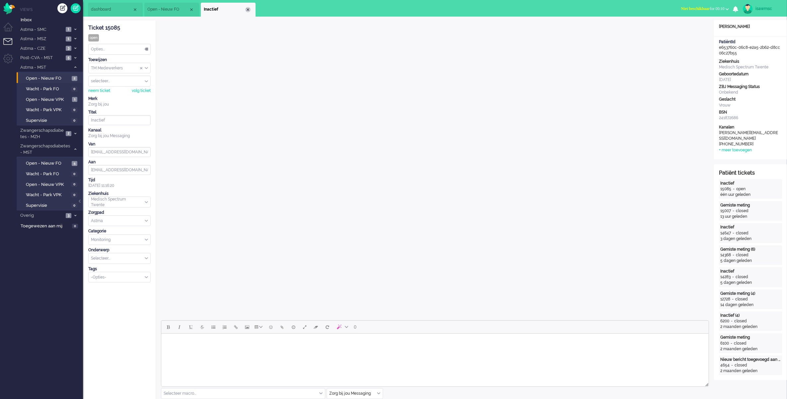
click at [248, 11] on div "Close tab" at bounding box center [247, 9] width 5 height 5
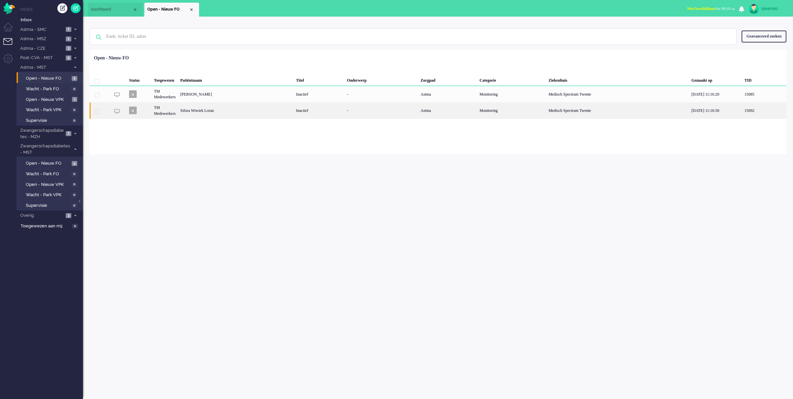
click at [225, 110] on div "Sifora Wiwiek Loran" at bounding box center [236, 110] width 116 height 16
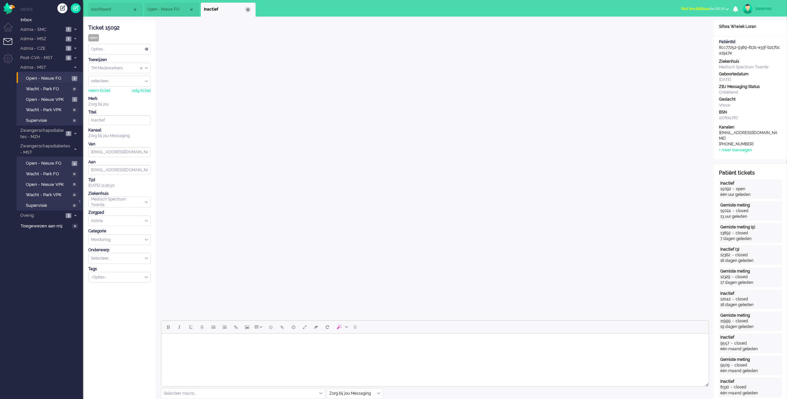
click at [248, 8] on div "Close tab" at bounding box center [247, 9] width 5 height 5
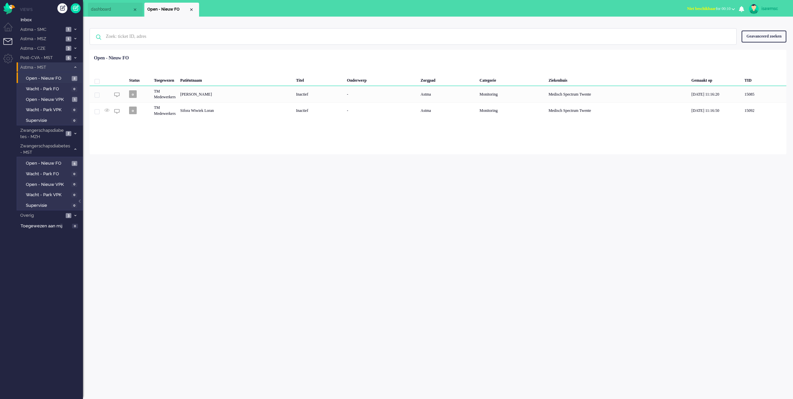
click at [74, 67] on icon at bounding box center [75, 67] width 2 height 2
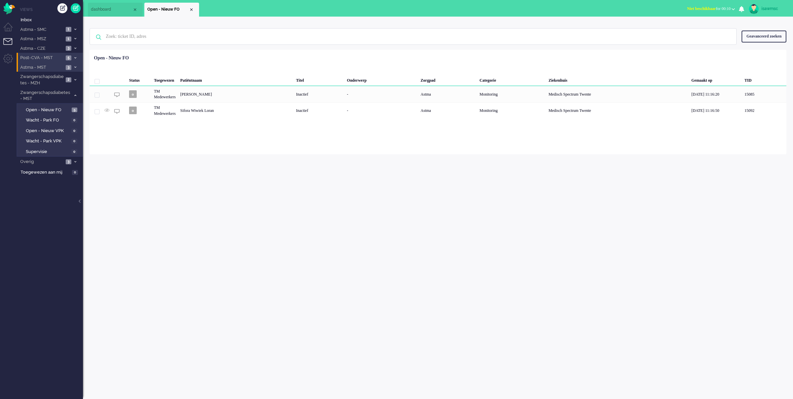
click at [68, 55] on span "5" at bounding box center [69, 57] width 6 height 5
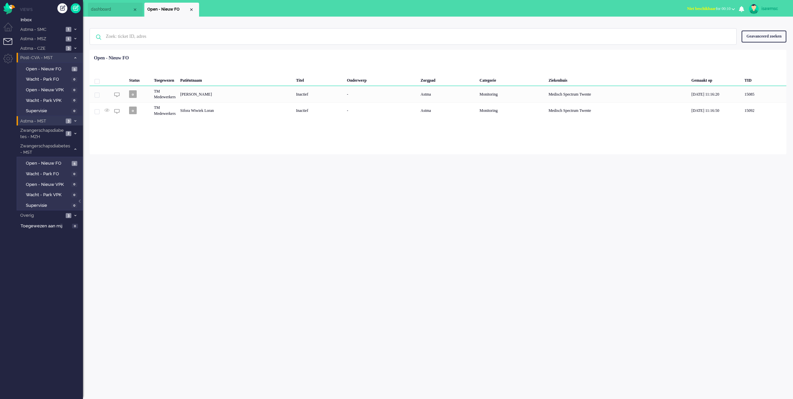
click at [75, 54] on li "Post-CVA - MST 5" at bounding box center [50, 58] width 66 height 10
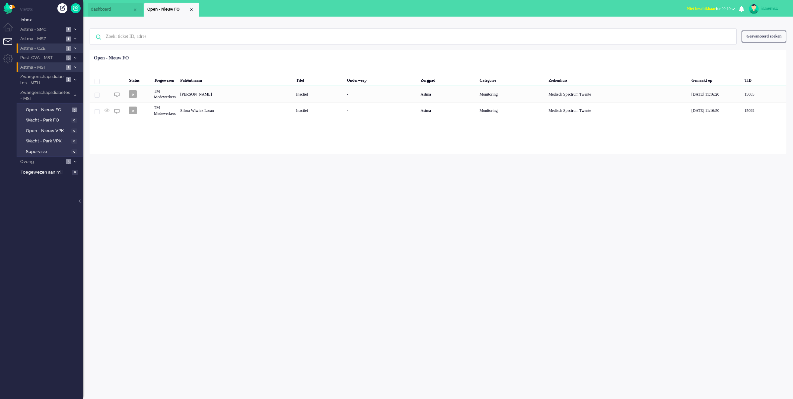
click at [75, 50] on span at bounding box center [75, 49] width 5 height 4
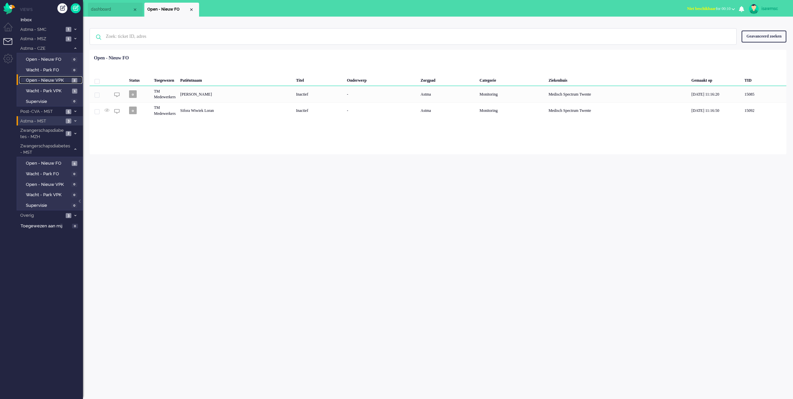
click at [67, 78] on span "Open - Nieuw VPK" at bounding box center [48, 80] width 44 height 6
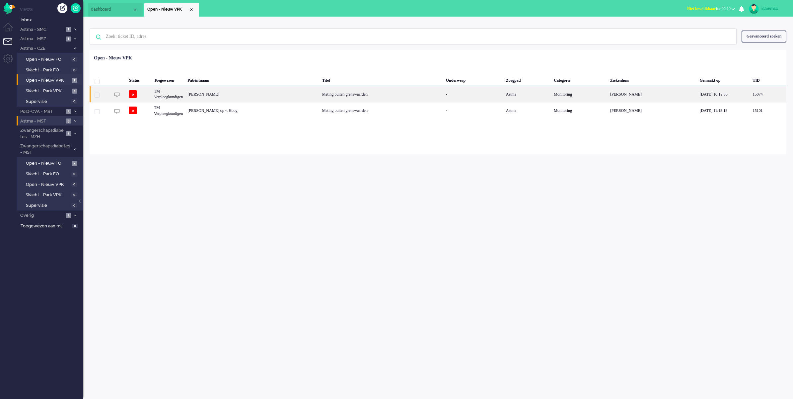
click at [223, 93] on div "[PERSON_NAME]" at bounding box center [252, 94] width 134 height 16
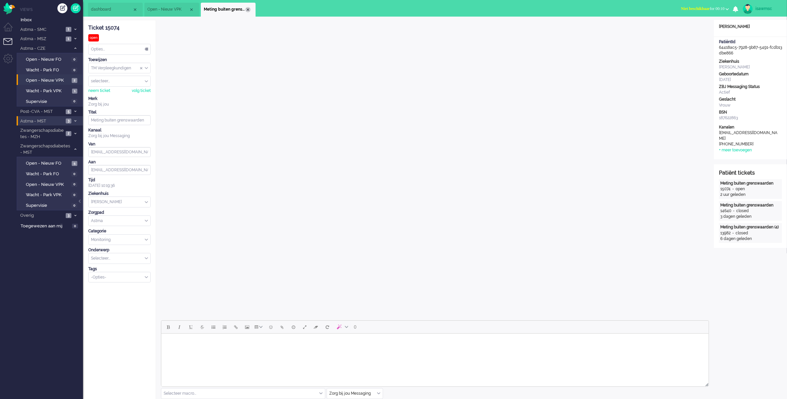
click at [248, 9] on div "Close tab" at bounding box center [247, 9] width 5 height 5
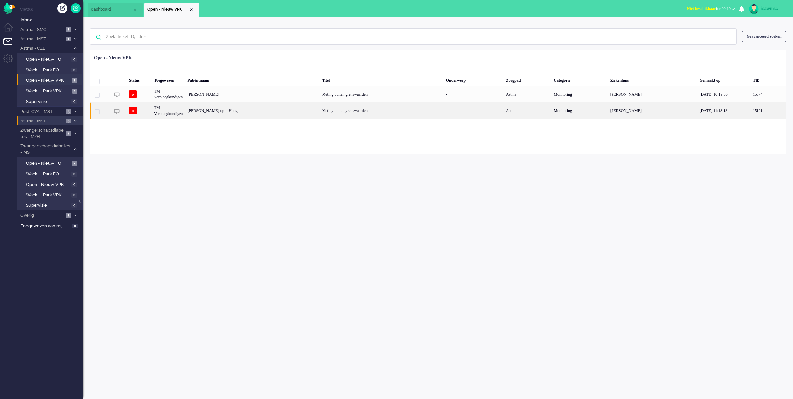
click at [267, 115] on div "[PERSON_NAME] op -t Hoog" at bounding box center [252, 110] width 134 height 16
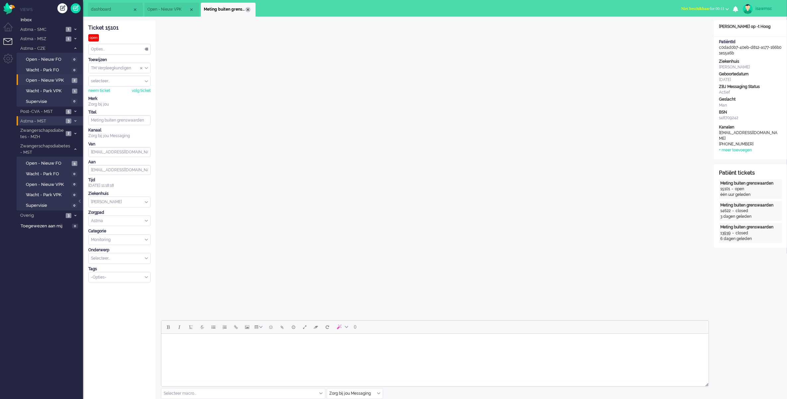
click at [248, 8] on div "Close tab" at bounding box center [247, 9] width 5 height 5
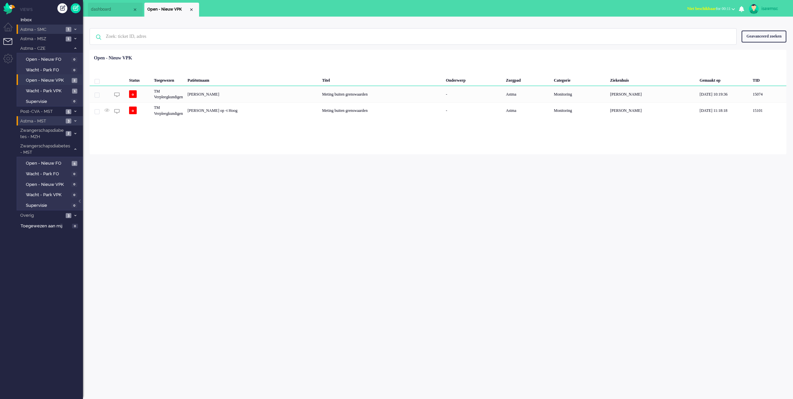
click at [63, 30] on span "Astma - SMC" at bounding box center [41, 30] width 44 height 6
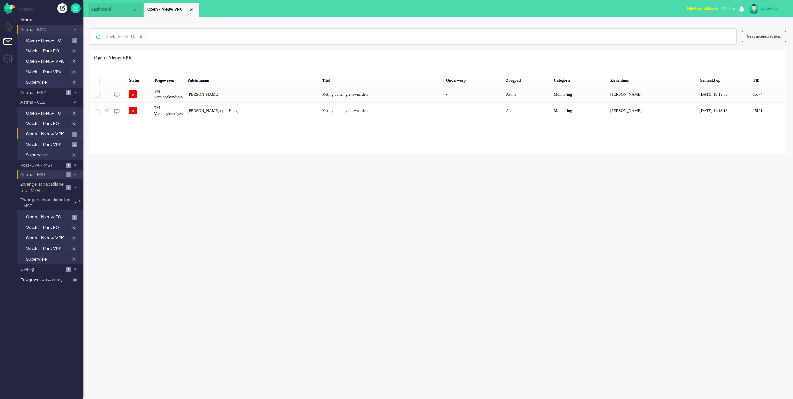
click at [63, 30] on span "Astma - SMC" at bounding box center [44, 30] width 51 height 6
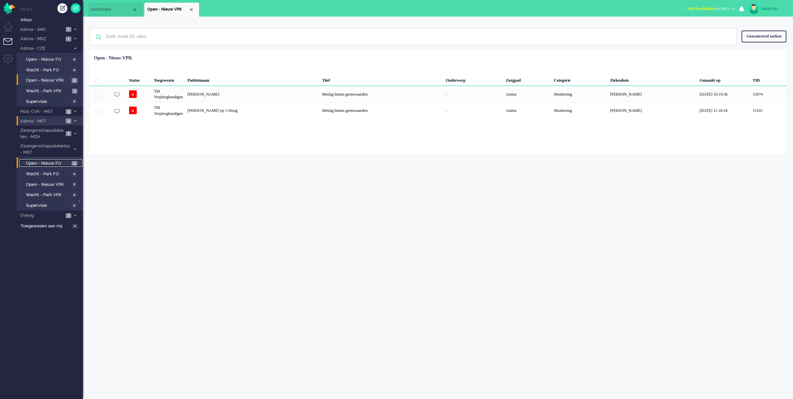
drag, startPoint x: 65, startPoint y: 161, endPoint x: 70, endPoint y: 160, distance: 4.4
click at [65, 161] on span "Open - Nieuw FO" at bounding box center [48, 163] width 44 height 6
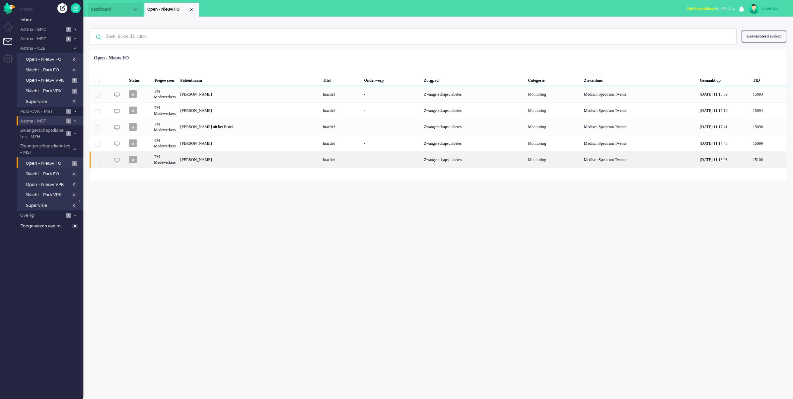
click at [279, 162] on div "[PERSON_NAME]" at bounding box center [249, 159] width 143 height 16
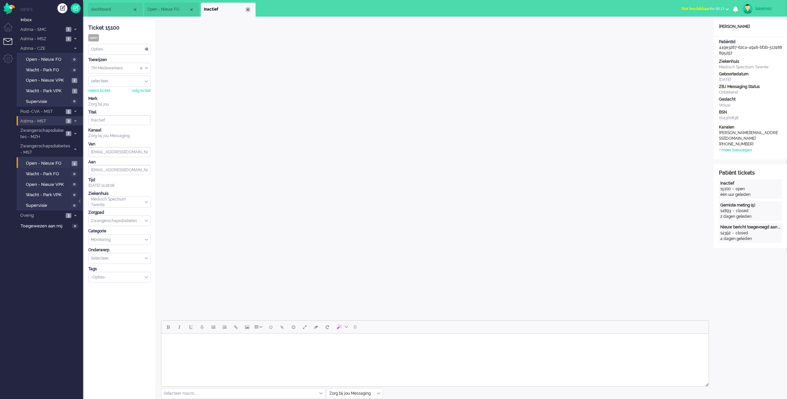
click at [248, 9] on div "Close tab" at bounding box center [247, 9] width 5 height 5
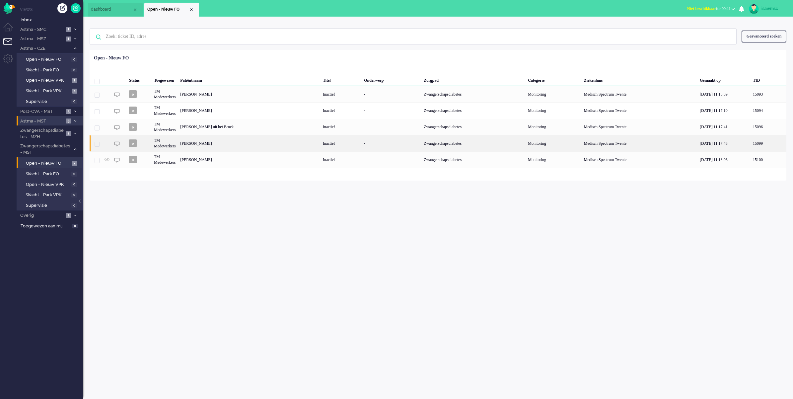
click at [256, 148] on div "[PERSON_NAME]" at bounding box center [249, 143] width 143 height 16
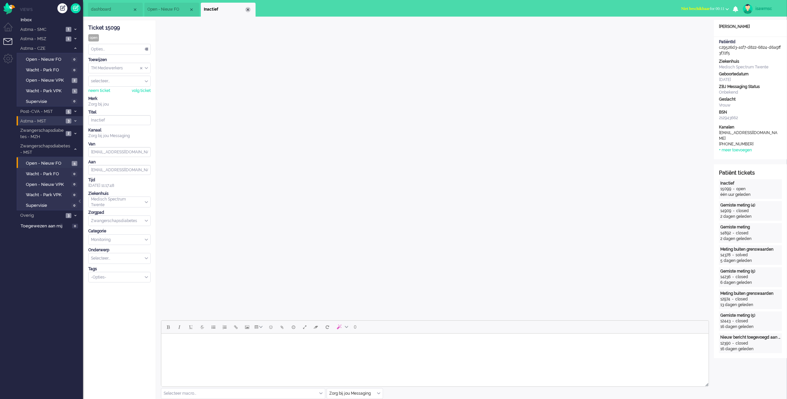
click at [247, 10] on div "Close tab" at bounding box center [247, 9] width 5 height 5
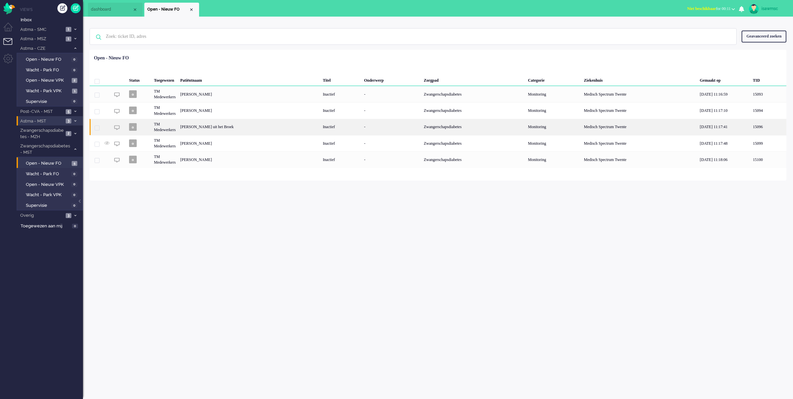
click at [248, 129] on div "[PERSON_NAME] uit het Broek" at bounding box center [249, 127] width 143 height 16
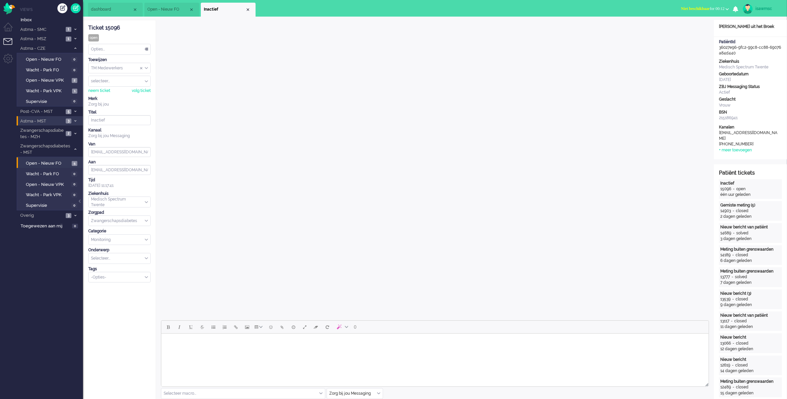
scroll to position [124, 0]
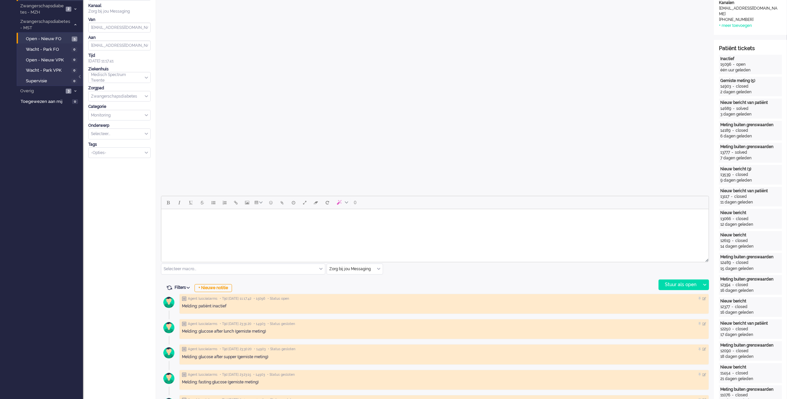
click at [221, 226] on html at bounding box center [434, 217] width 547 height 17
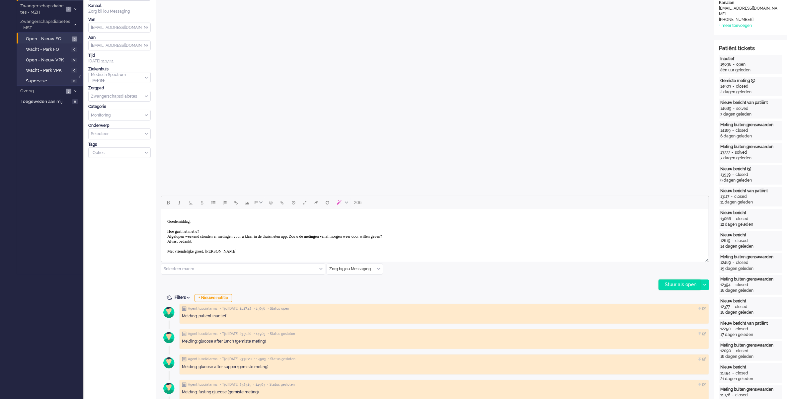
click at [681, 288] on div "Stuur als open" at bounding box center [679, 285] width 41 height 10
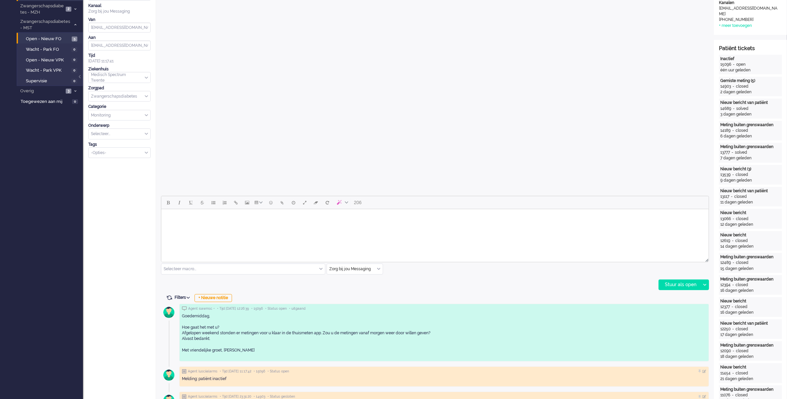
scroll to position [0, 0]
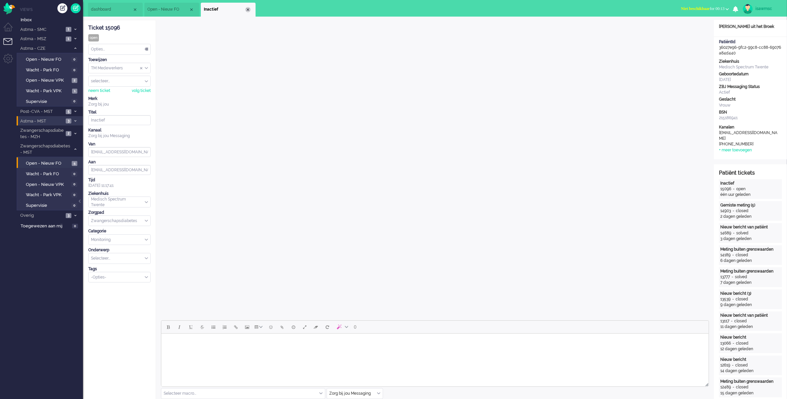
click at [248, 10] on div "Close tab" at bounding box center [247, 9] width 5 height 5
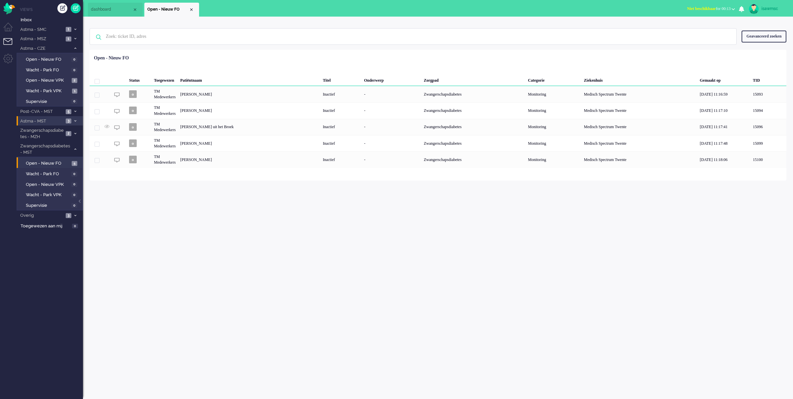
click at [234, 59] on div "Status Toegewezen Patiëntnaam Titel Onderwerp Zorgpad Categorie Ziekenhuis Gema…" at bounding box center [438, 110] width 697 height 116
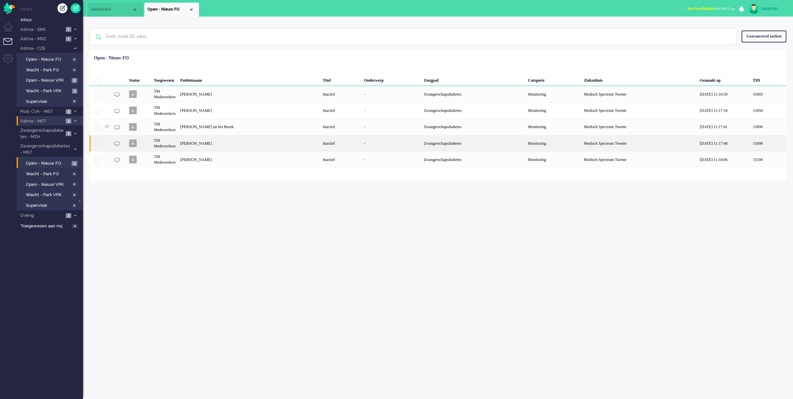
click at [233, 145] on div "[PERSON_NAME]" at bounding box center [249, 143] width 143 height 16
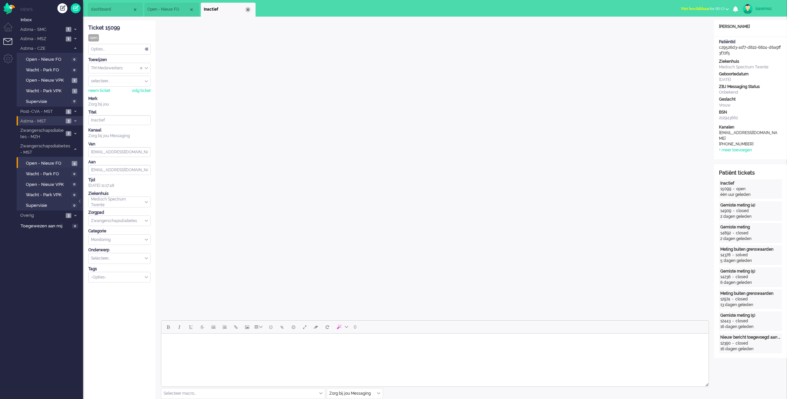
click at [247, 9] on div "Close tab" at bounding box center [247, 9] width 5 height 5
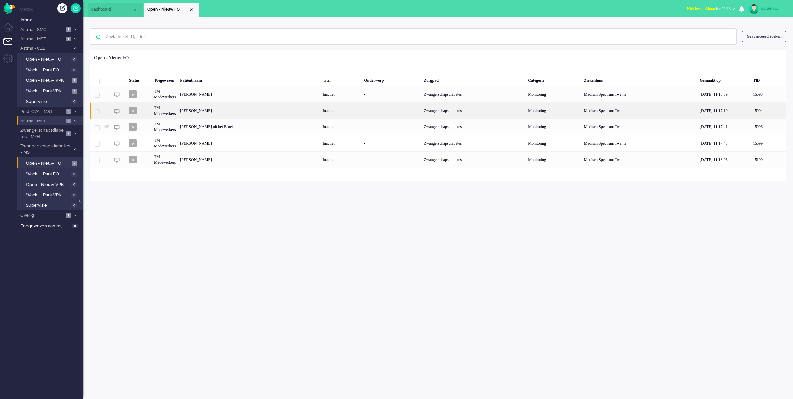
click at [247, 111] on div "[PERSON_NAME]" at bounding box center [249, 110] width 143 height 16
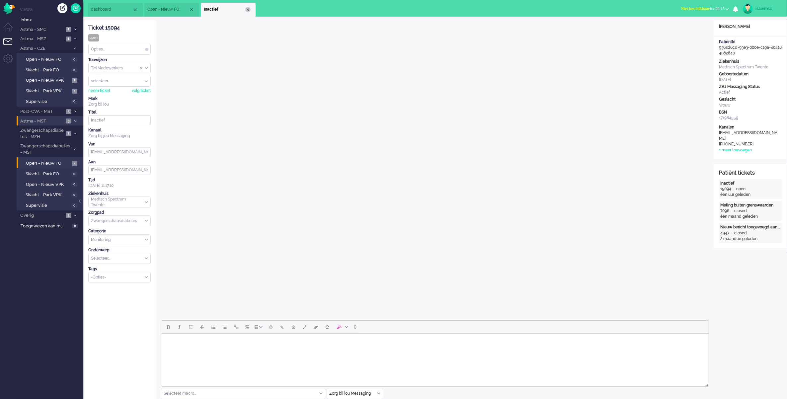
click at [249, 11] on div "Close tab" at bounding box center [247, 9] width 5 height 5
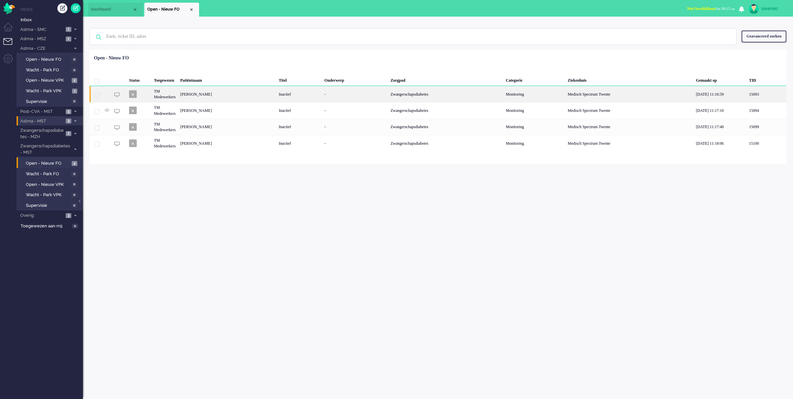
click at [253, 95] on div "[PERSON_NAME]" at bounding box center [227, 94] width 99 height 16
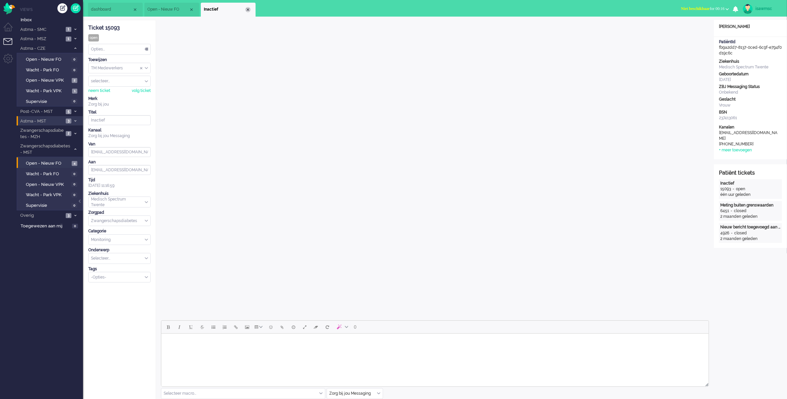
click at [248, 8] on div "Close tab" at bounding box center [247, 9] width 5 height 5
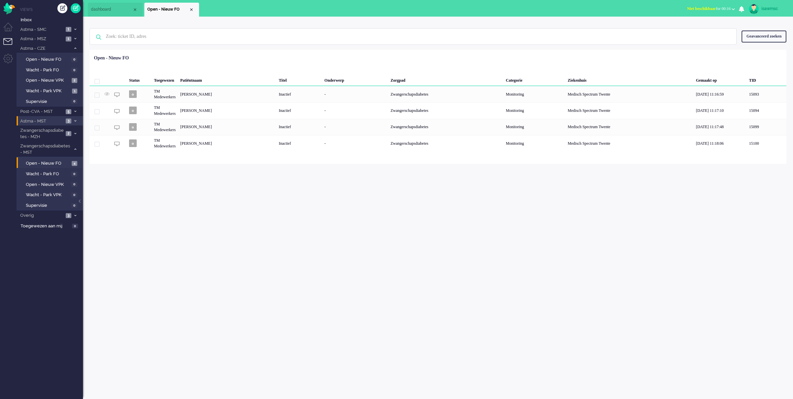
click at [249, 235] on div "isawmsc Thuis Ticket Csat Mijn gemiddelde cijfer Deze week - Ticket Bijdragen P…" at bounding box center [438, 208] width 710 height 382
click at [11, 9] on img "Omnidesk" at bounding box center [9, 9] width 12 height 12
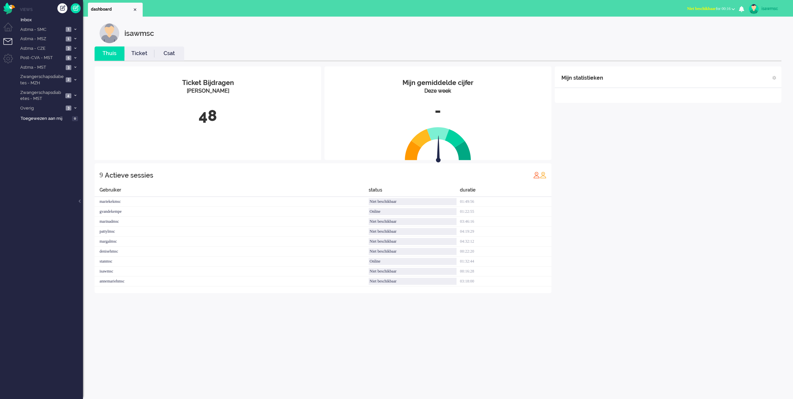
click at [268, 55] on ul "Thuis Ticket Csat" at bounding box center [438, 53] width 687 height 15
click at [68, 94] on span "4" at bounding box center [68, 95] width 6 height 5
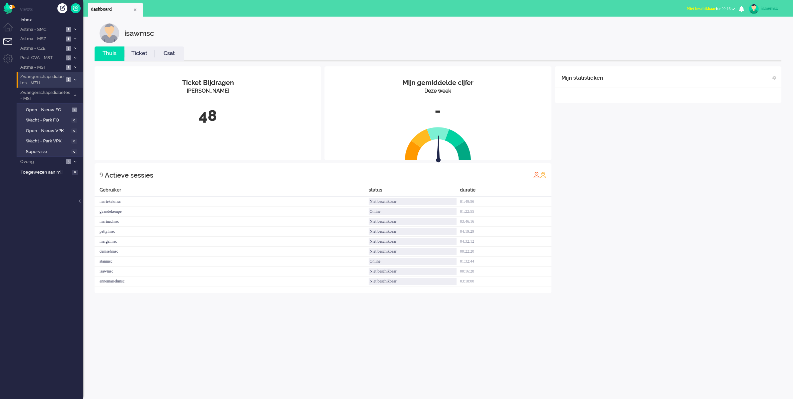
click at [75, 79] on icon at bounding box center [75, 80] width 2 height 2
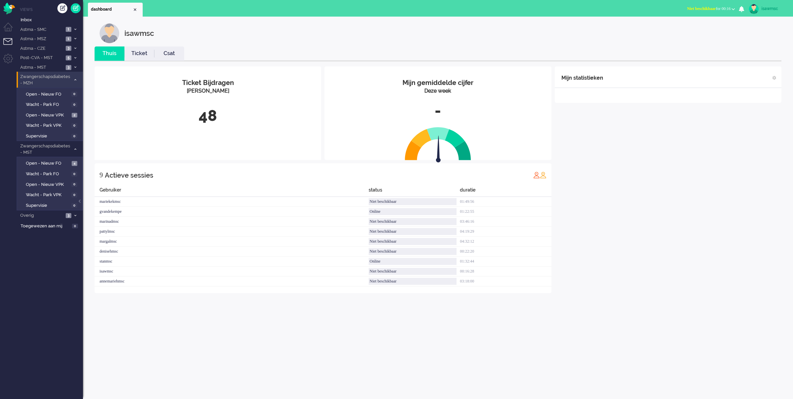
click at [75, 79] on icon at bounding box center [75, 80] width 2 height 2
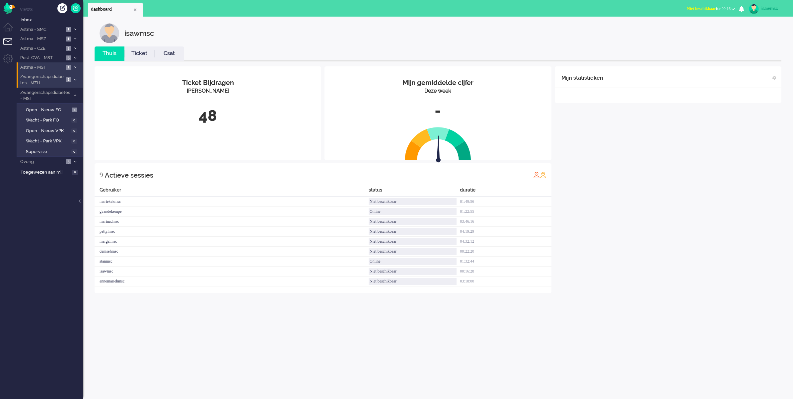
click at [77, 67] on span at bounding box center [75, 68] width 5 height 4
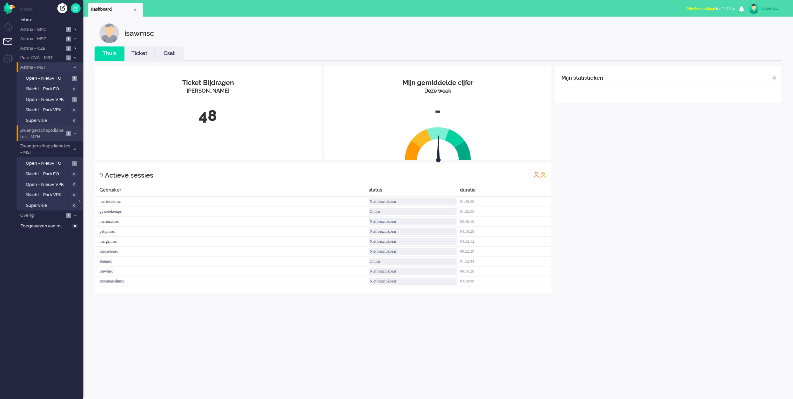
click at [77, 67] on span at bounding box center [75, 68] width 5 height 4
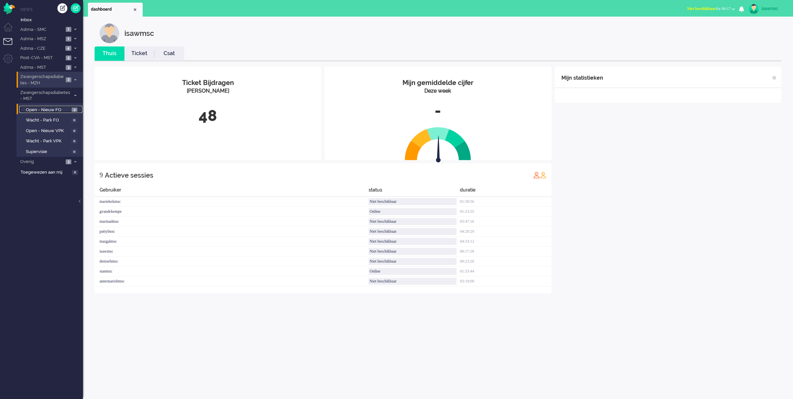
click at [71, 107] on link "Open - Nieuw FO 3" at bounding box center [50, 109] width 63 height 7
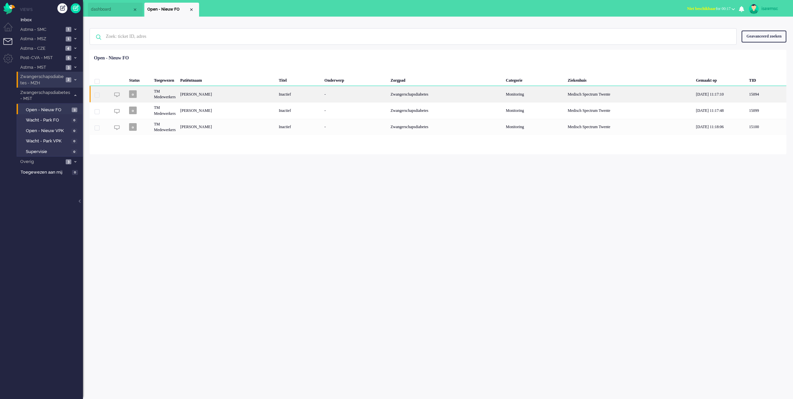
click at [251, 95] on div "[PERSON_NAME]" at bounding box center [227, 94] width 99 height 16
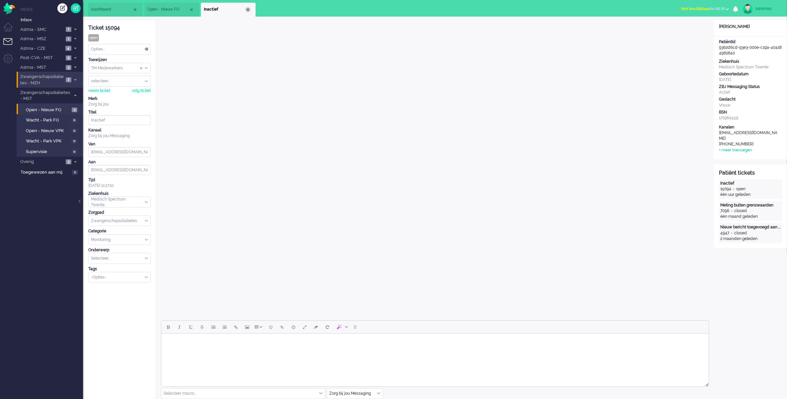
click at [246, 11] on div "Close tab" at bounding box center [247, 9] width 5 height 5
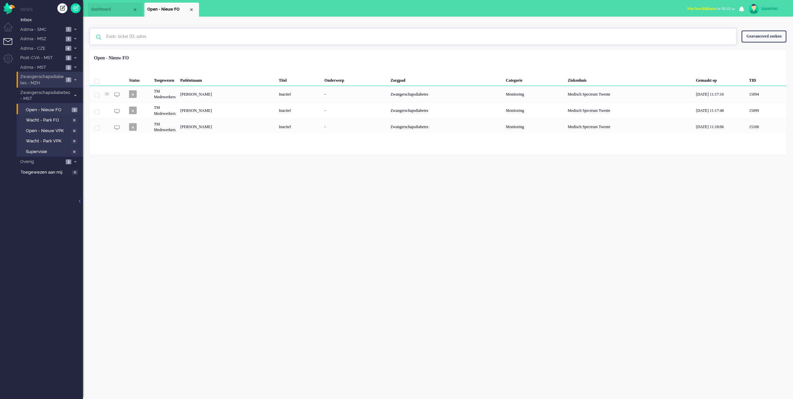
click at [243, 35] on input "text" at bounding box center [414, 37] width 627 height 16
click at [687, 9] on span "Niet beschikbaar" at bounding box center [701, 8] width 29 height 5
click at [692, 22] on label "Niet beschikbaar" at bounding box center [707, 23] width 52 height 6
